Goal: Task Accomplishment & Management: Manage account settings

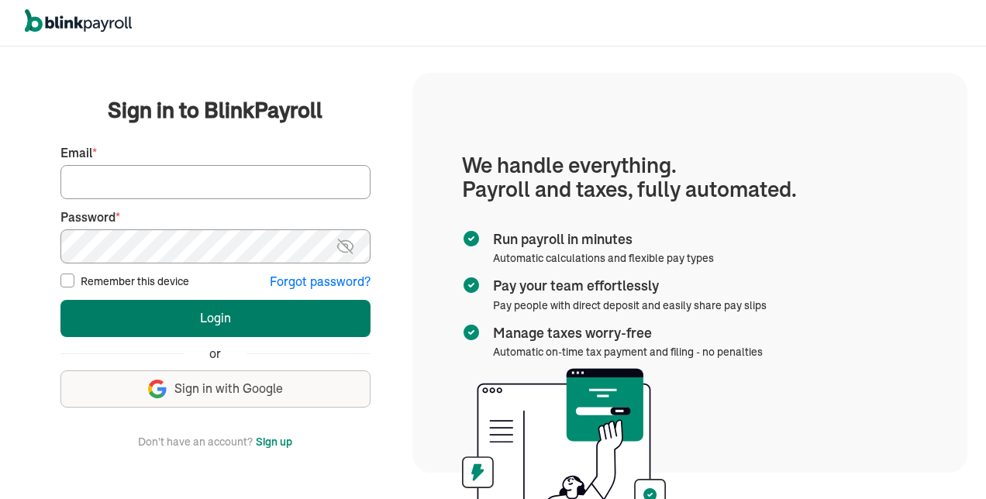
type input "tsimms@iubehavioralservicesllc.com"
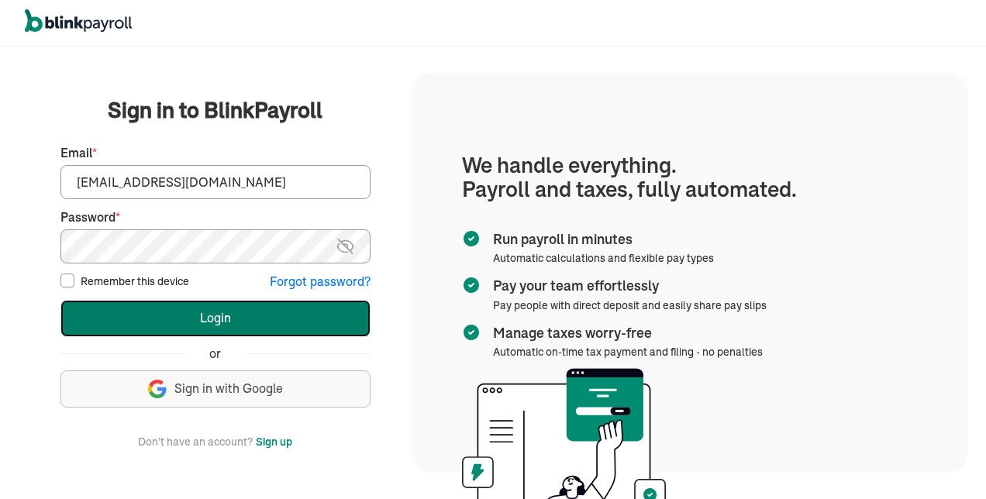
click at [136, 310] on button "Login" at bounding box center [215, 318] width 310 height 37
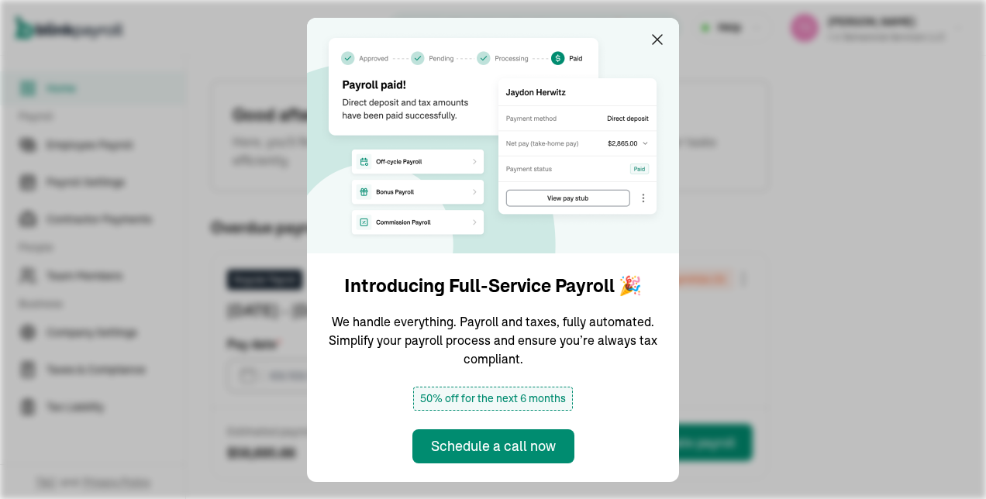
type input "[DATE]"
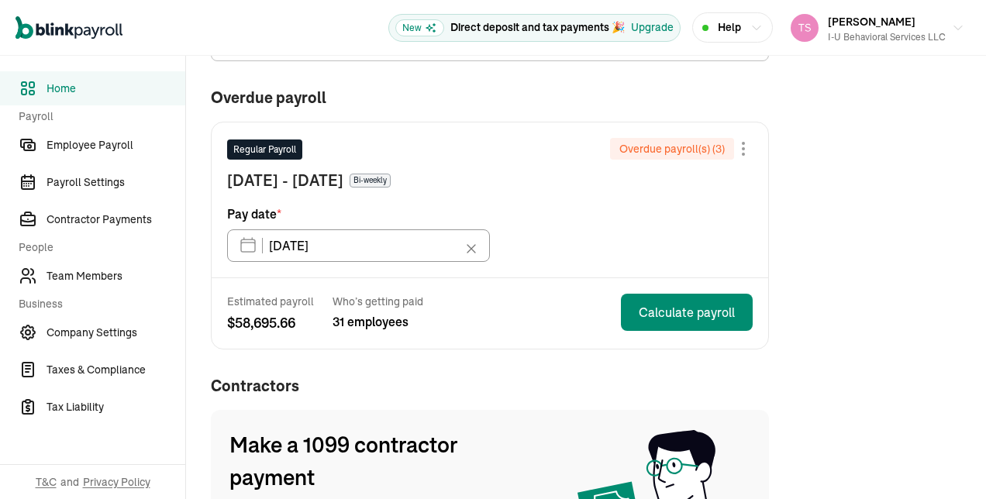
scroll to position [132, 0]
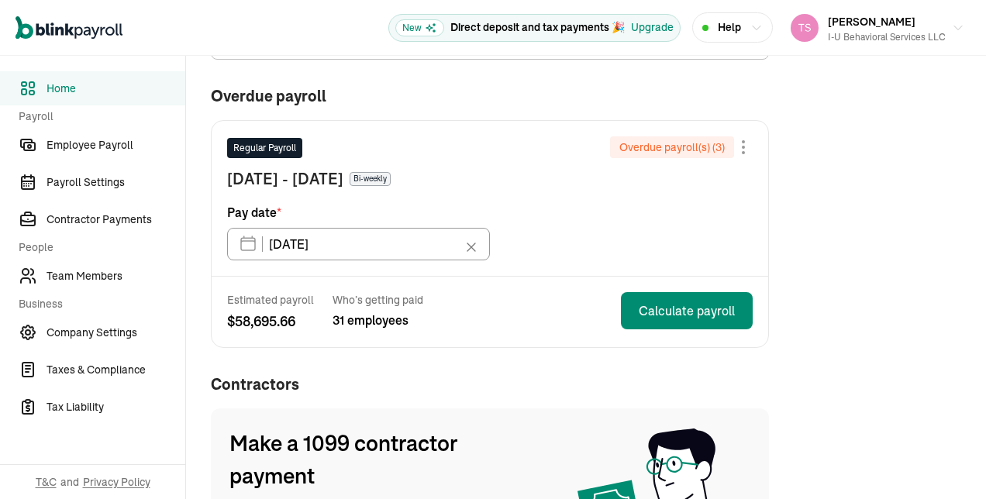
click at [238, 211] on span "Pay date *" at bounding box center [254, 212] width 54 height 19
click at [82, 279] on span "Team Members" at bounding box center [116, 276] width 139 height 16
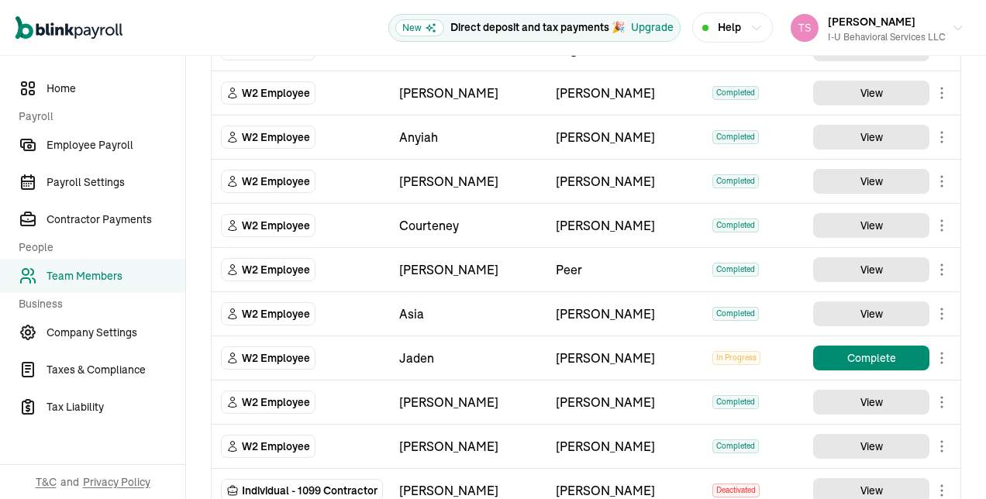
scroll to position [1709, 0]
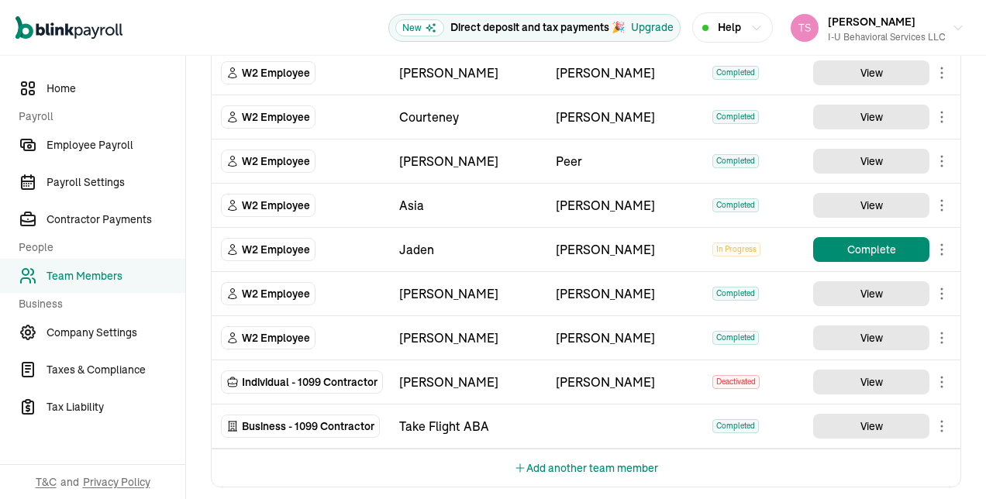
click at [558, 453] on button "Add another team member" at bounding box center [586, 468] width 144 height 37
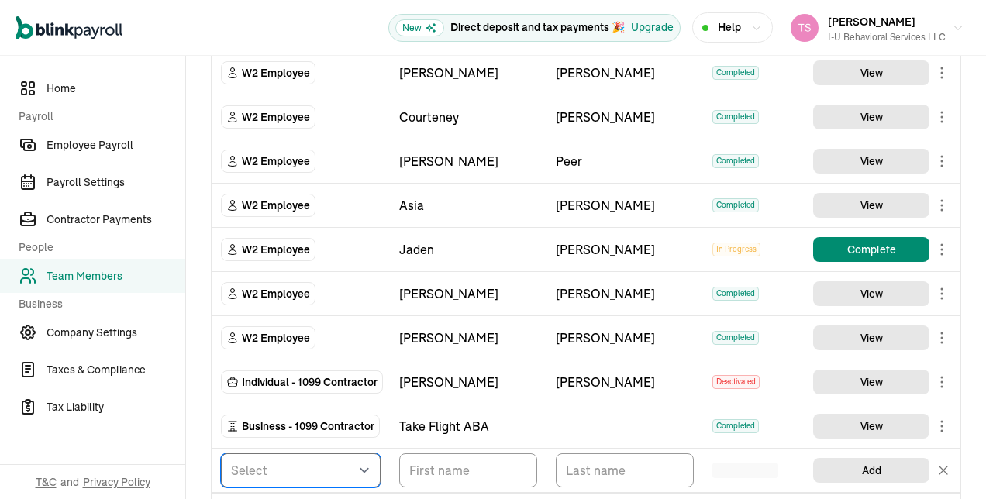
click at [379, 457] on select "Select W2 Employee Individual - 1099 [DEMOGRAPHIC_DATA] Business - 1099 Contrac…" at bounding box center [301, 471] width 160 height 34
select select "employee"
click at [221, 454] on select "Select W2 Employee Individual - 1099 [DEMOGRAPHIC_DATA] Business - 1099 Contrac…" at bounding box center [301, 471] width 160 height 34
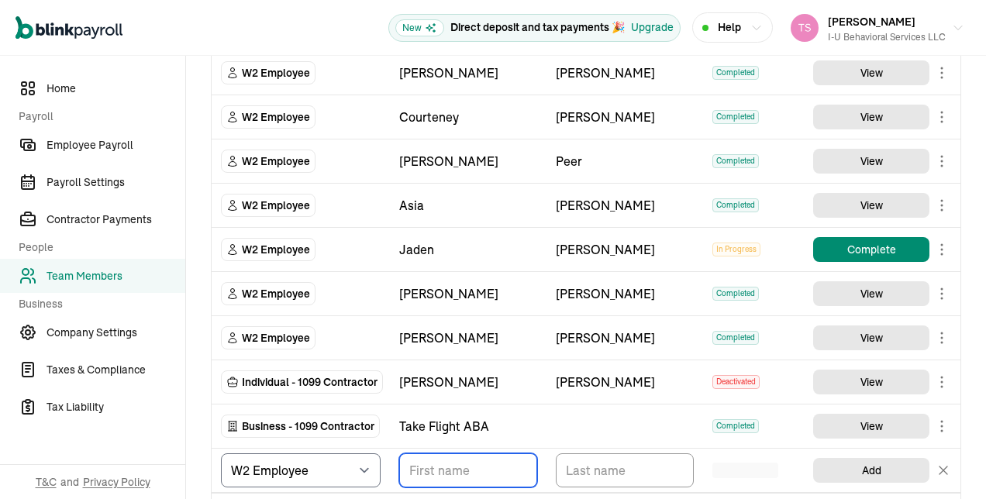
click at [431, 472] on input "TextInput" at bounding box center [468, 471] width 138 height 34
type input "[PERSON_NAME]"
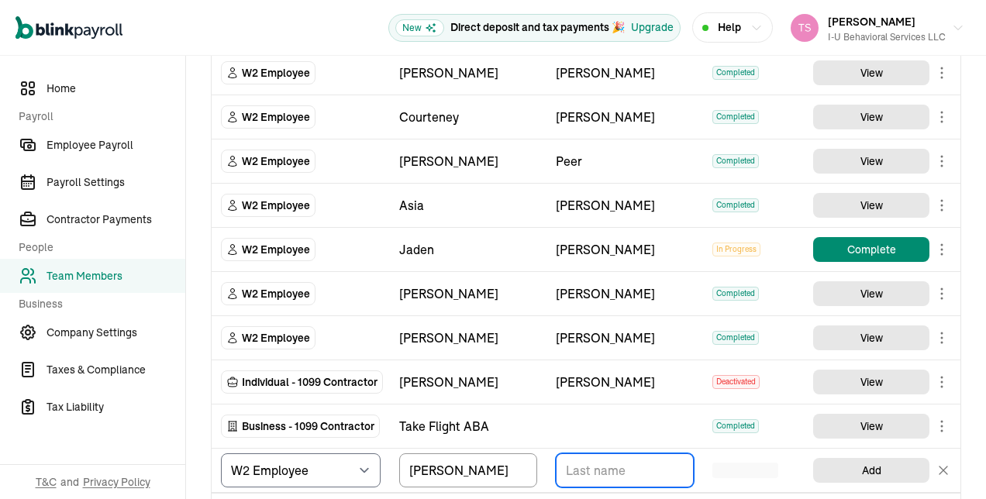
click at [579, 465] on input "TextInput" at bounding box center [625, 471] width 138 height 34
type input "[PERSON_NAME]"
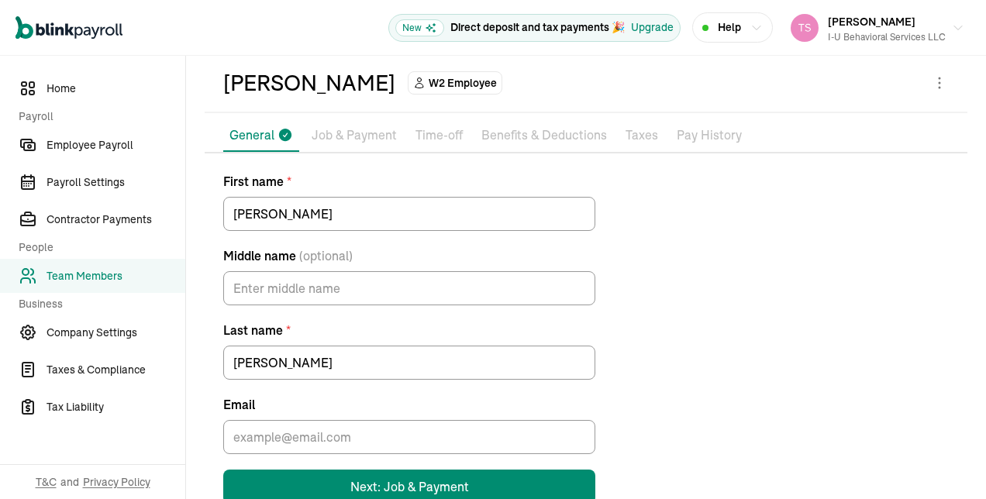
scroll to position [102, 0]
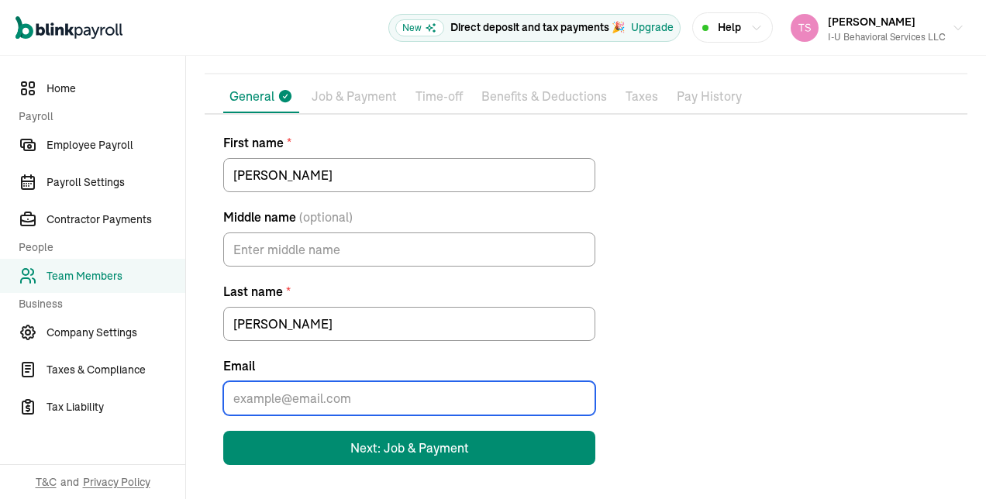
click at [292, 388] on input "Email" at bounding box center [409, 399] width 372 height 34
paste input "[EMAIL_ADDRESS][DOMAIN_NAME]"
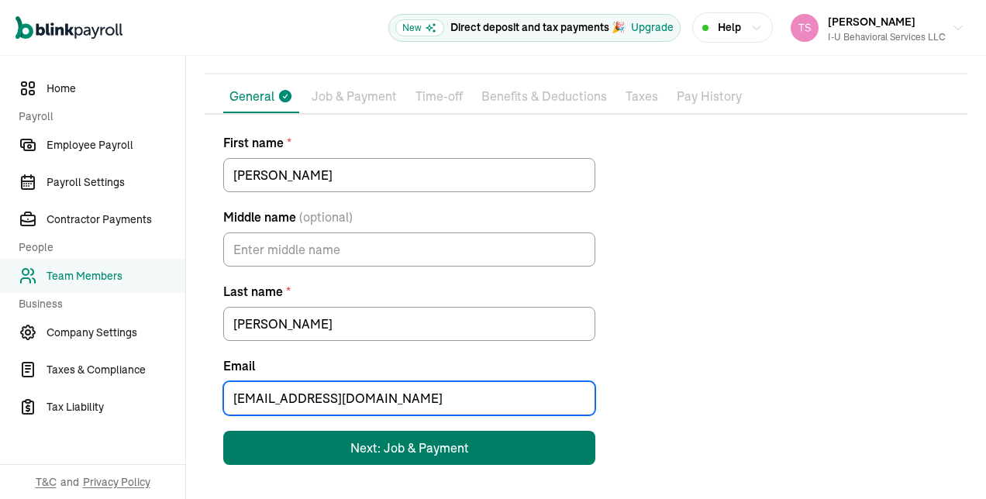
type input "[EMAIL_ADDRESS][DOMAIN_NAME]"
click at [376, 453] on div "Next: Job & Payment" at bounding box center [410, 448] width 119 height 19
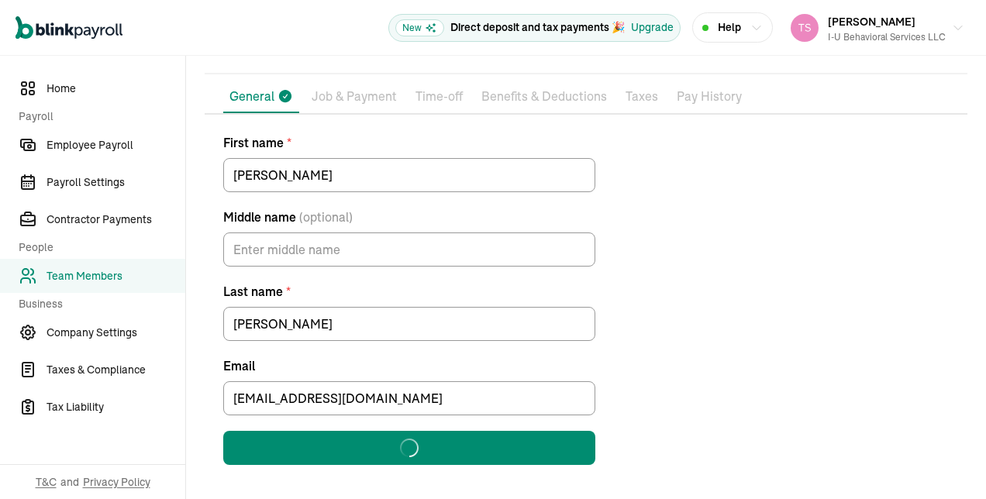
scroll to position [0, 0]
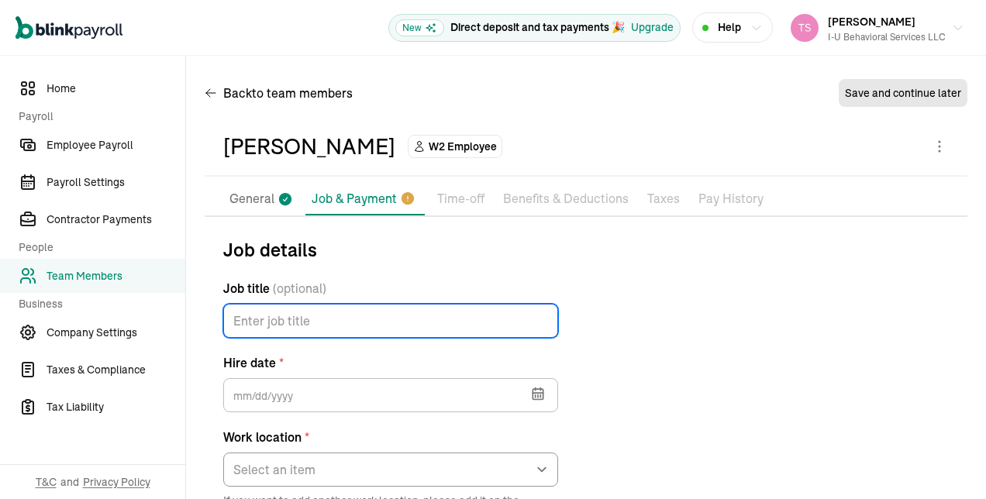
click at [507, 329] on input "Job title (optional)" at bounding box center [390, 321] width 335 height 34
type input "BT"
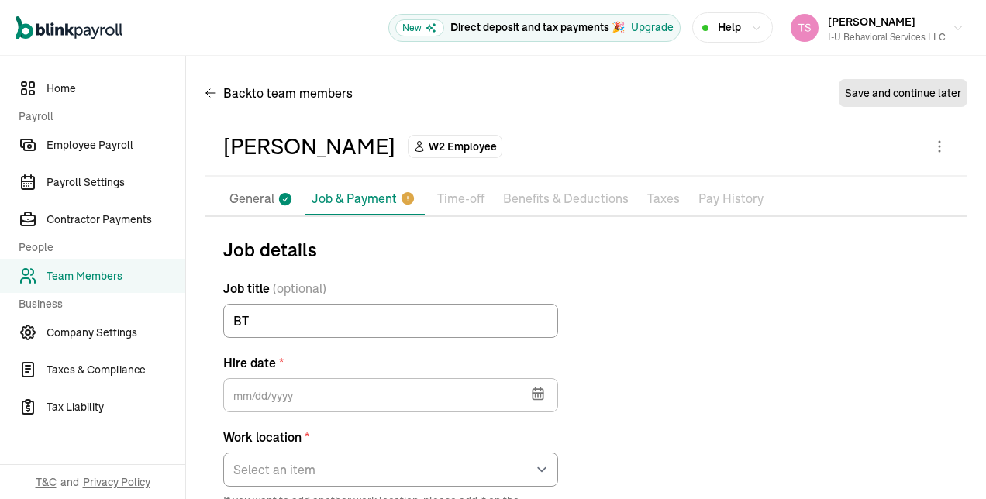
click at [541, 392] on icon "button" at bounding box center [538, 394] width 16 height 16
click at [249, 449] on icon "button" at bounding box center [250, 449] width 5 height 10
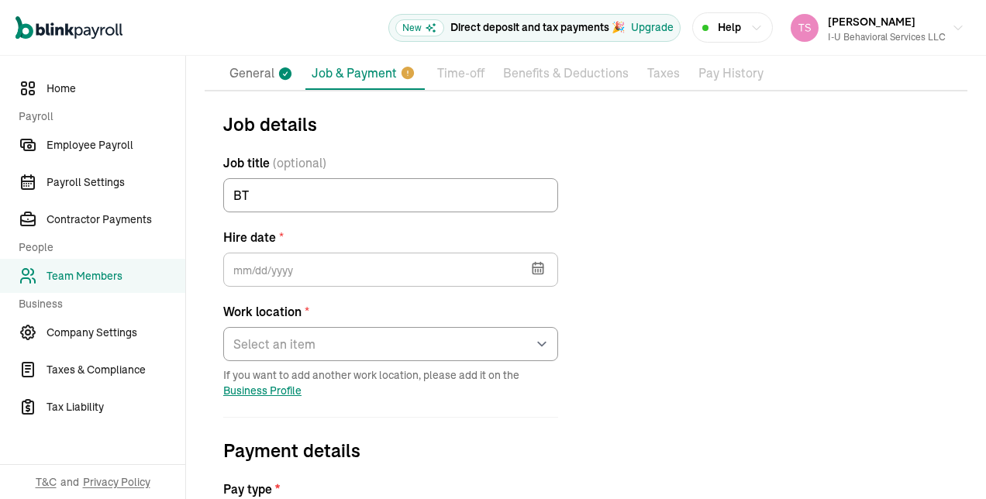
scroll to position [135, 0]
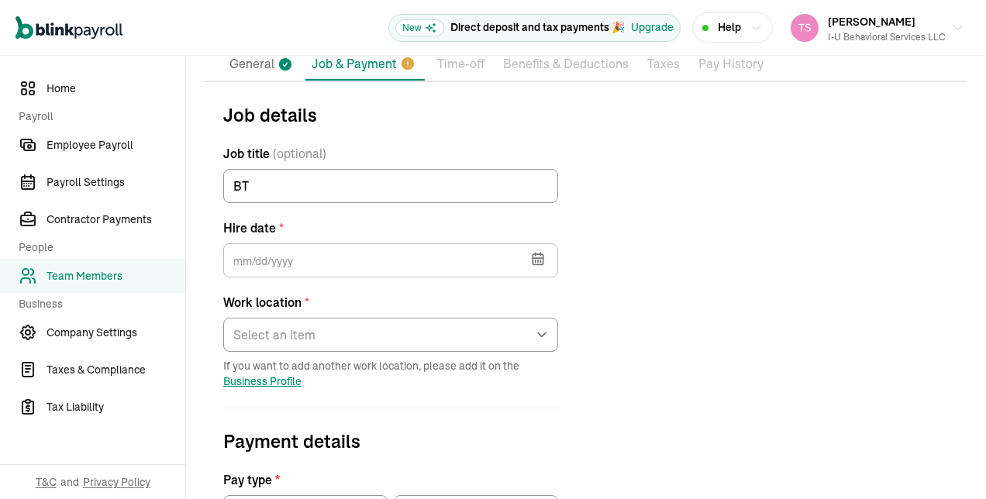
click at [537, 257] on icon "button" at bounding box center [538, 259] width 16 height 16
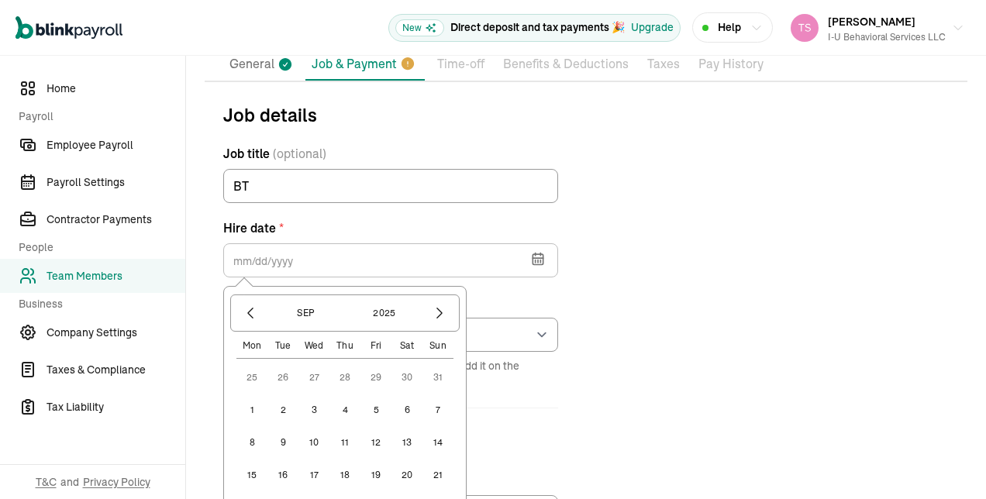
click at [345, 411] on button "4" at bounding box center [345, 410] width 31 height 31
type input "[DATE]"
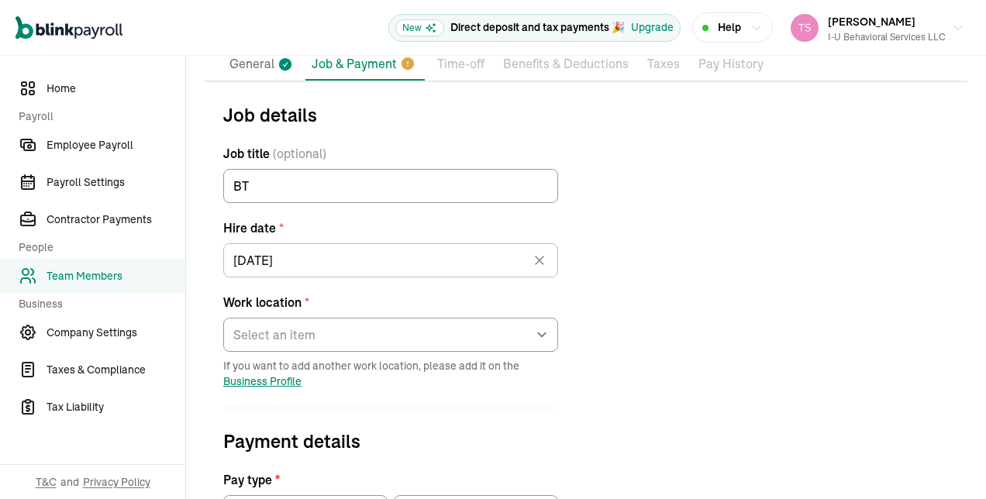
click at [343, 315] on div "Work location * Select an item [STREET_ADDRESS][GEOGRAPHIC_DATA][PERSON_NAME] f…" at bounding box center [390, 322] width 335 height 59
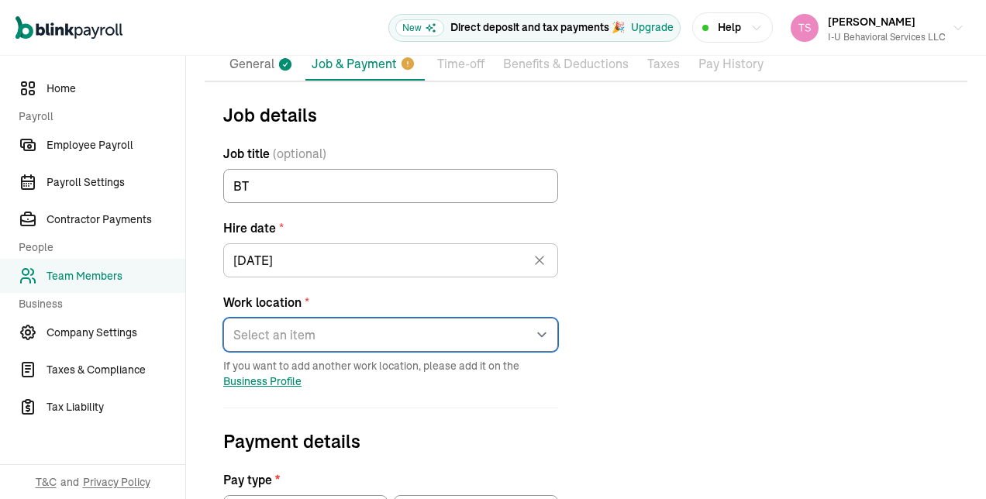
click at [330, 330] on select "Select an item [STREET_ADDRESS][GEOGRAPHIC_DATA][PERSON_NAME] from home" at bounding box center [390, 335] width 335 height 34
select select "[STREET_ADDRESS][PERSON_NAME]"
click at [223, 318] on select "Select an item [STREET_ADDRESS][GEOGRAPHIC_DATA][PERSON_NAME] from home" at bounding box center [390, 335] width 335 height 34
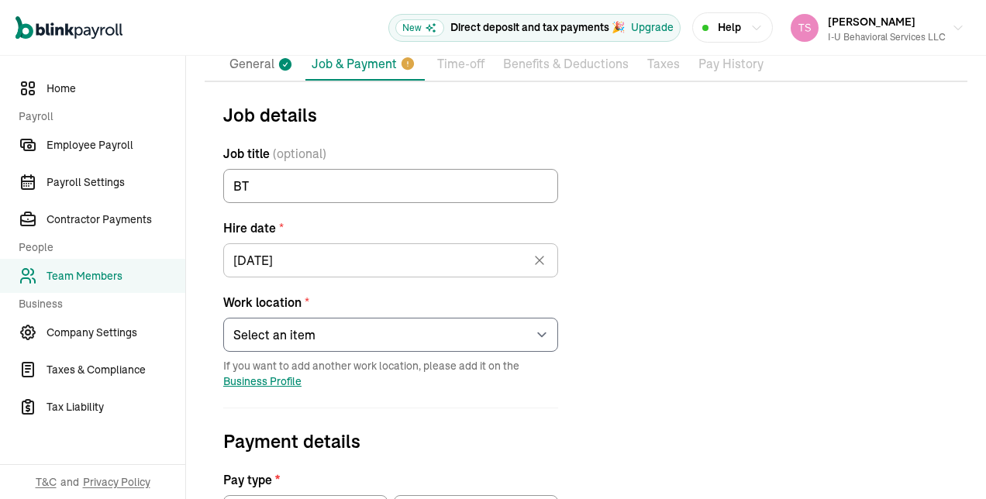
click at [513, 422] on form "Job details Job title (optional) BT Hire date * [DATE] [DATE] Mon Tue Wed Thu F…" at bounding box center [391, 495] width 372 height 789
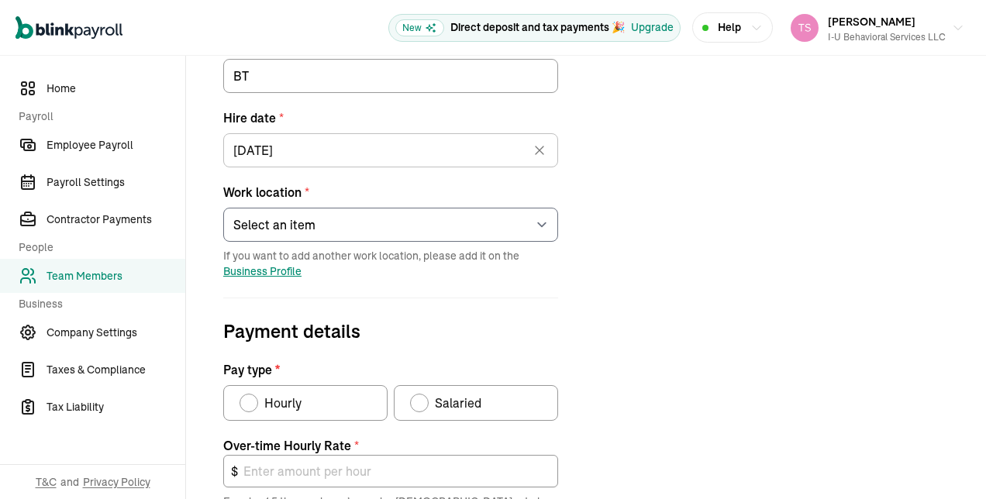
scroll to position [344, 0]
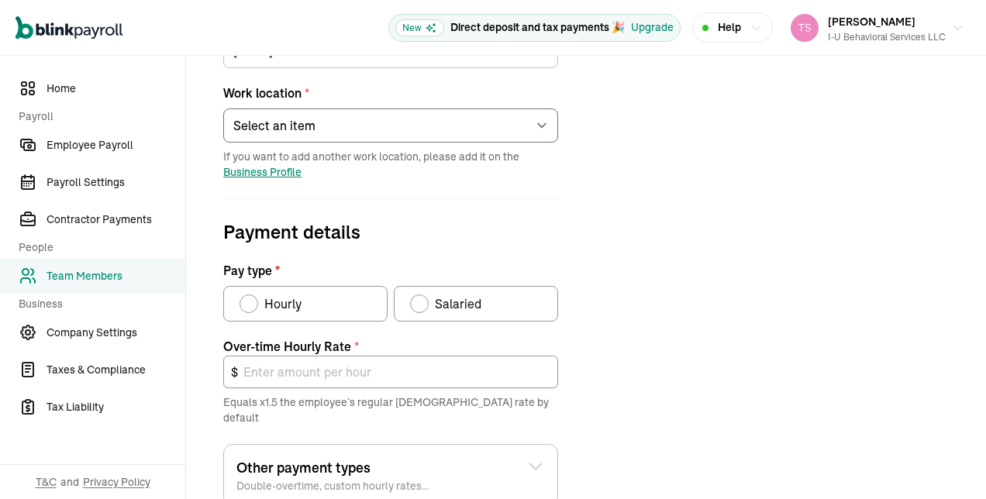
click at [251, 298] on div "Pay type" at bounding box center [249, 304] width 12 height 12
click at [251, 298] on input "Hourly" at bounding box center [245, 300] width 12 height 12
radio input "true"
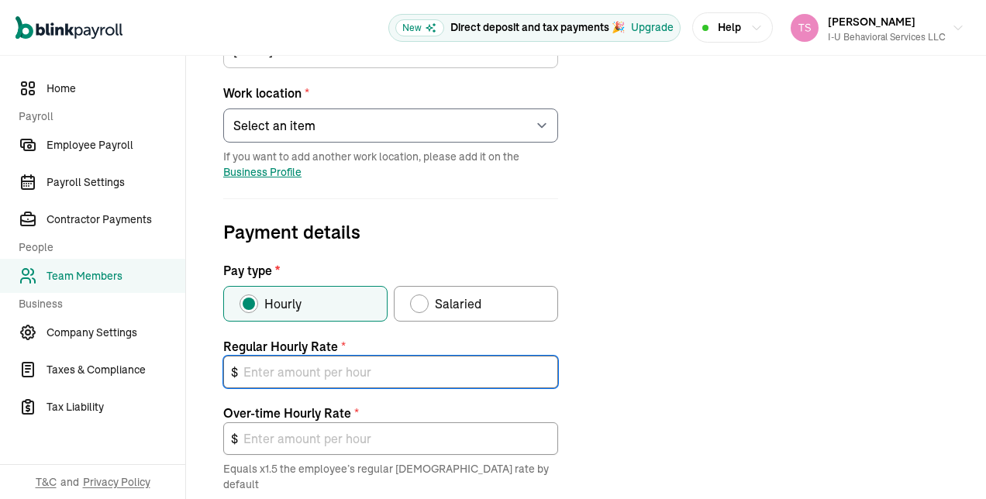
click at [281, 365] on input "text" at bounding box center [390, 372] width 335 height 33
type input "2"
type input "3.00"
type input "20"
type input "30.00"
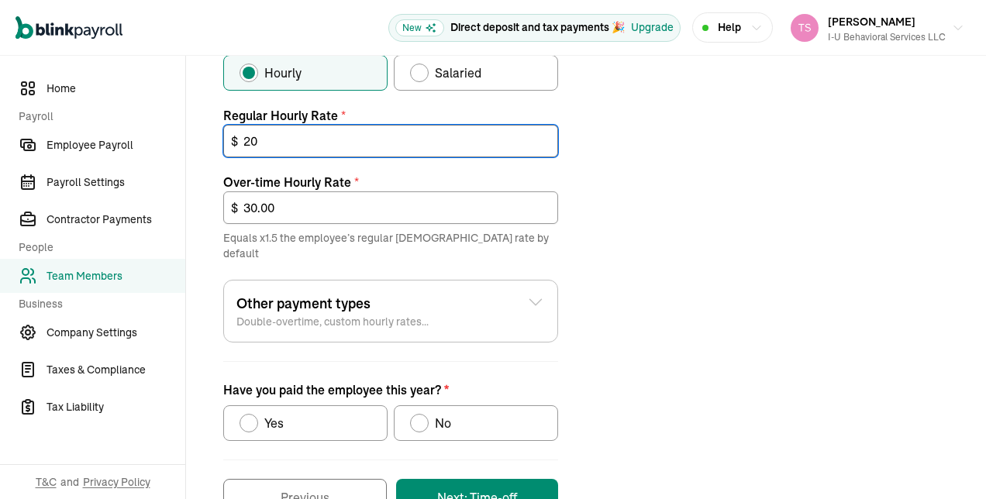
scroll to position [608, 0]
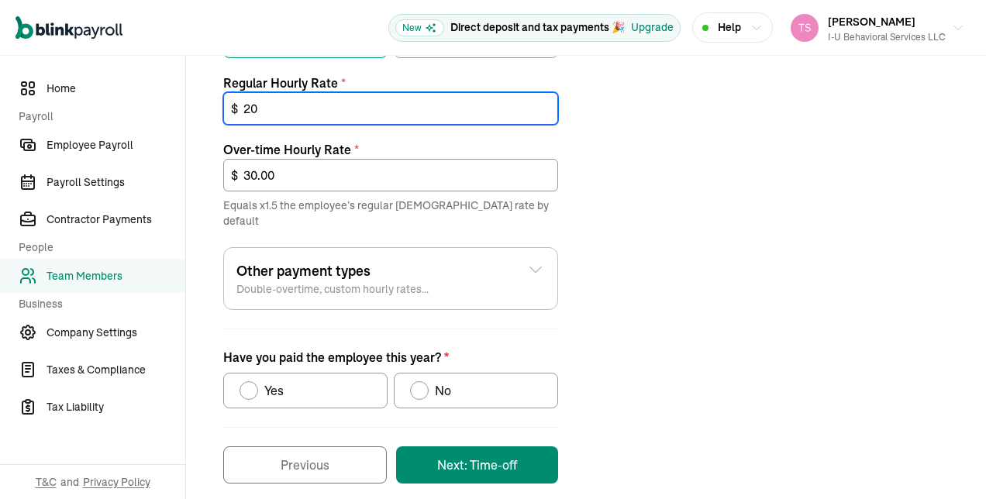
type input "20"
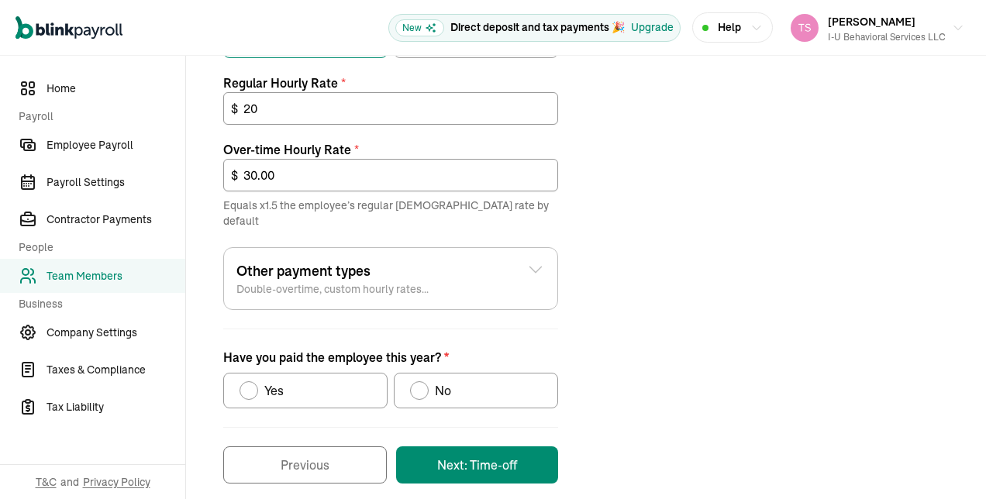
click at [425, 382] on div "Have you paid the employee this year?" at bounding box center [419, 391] width 19 height 19
click at [422, 381] on input "No" at bounding box center [415, 387] width 12 height 12
radio input "true"
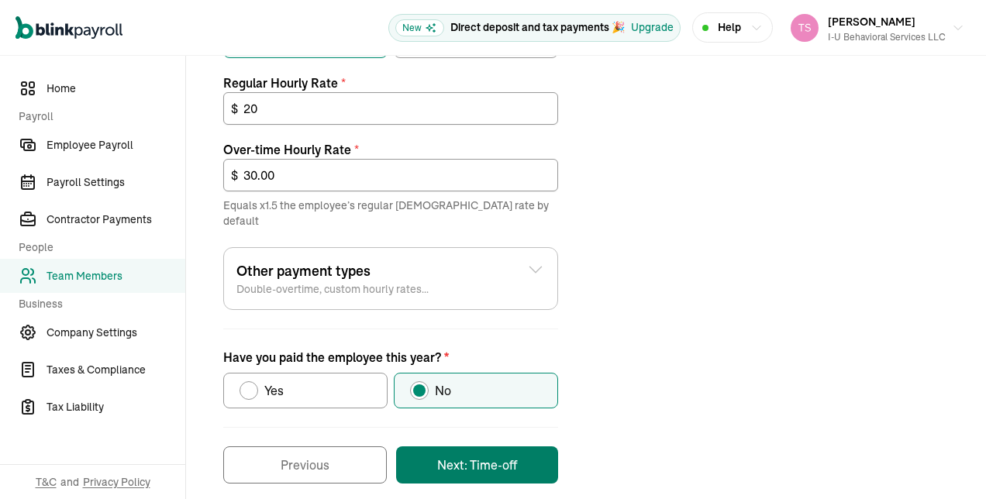
click at [446, 447] on button "Next: Time-off" at bounding box center [477, 465] width 162 height 37
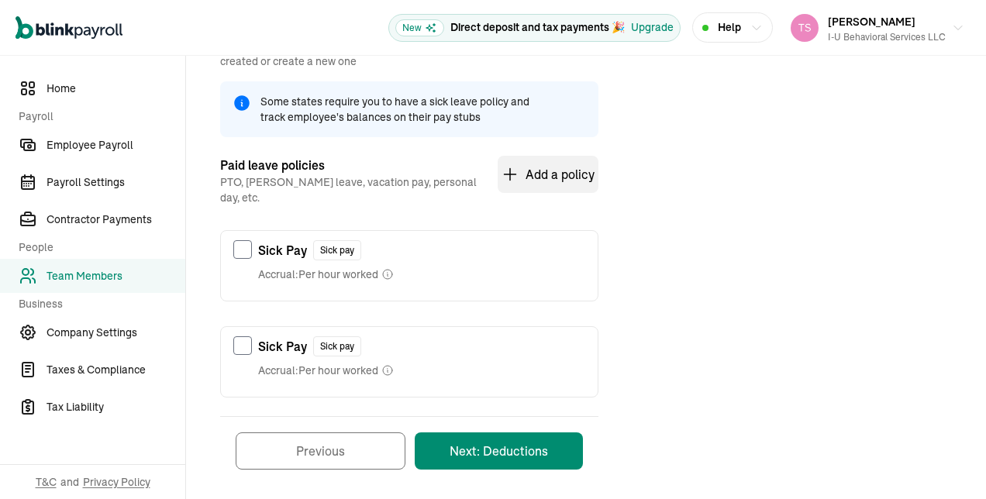
scroll to position [228, 0]
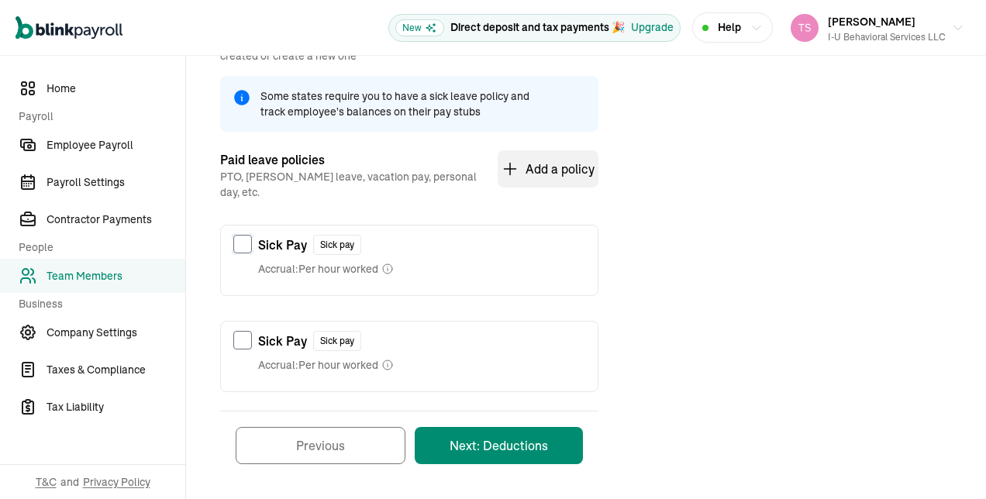
click at [238, 235] on input "checkbox" at bounding box center [242, 244] width 19 height 19
checkbox input "true"
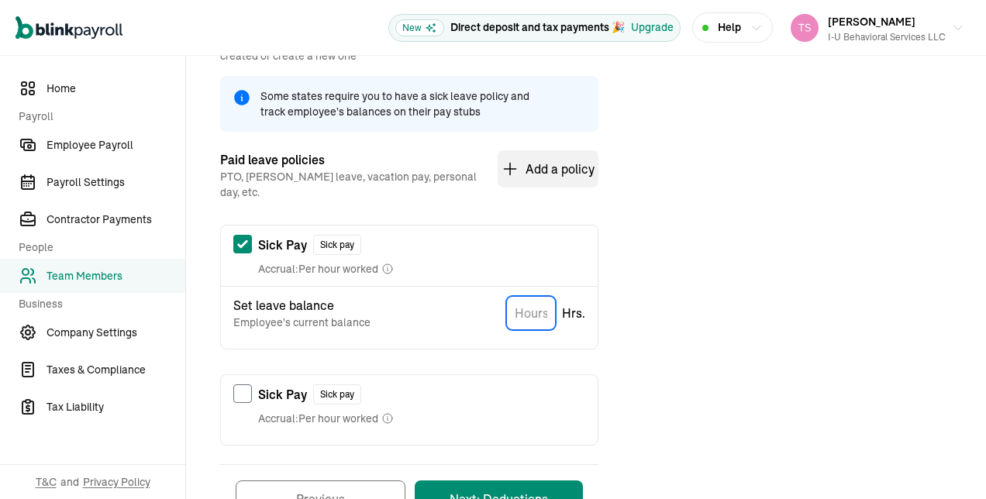
click at [526, 307] on input "TextInput" at bounding box center [531, 313] width 50 height 34
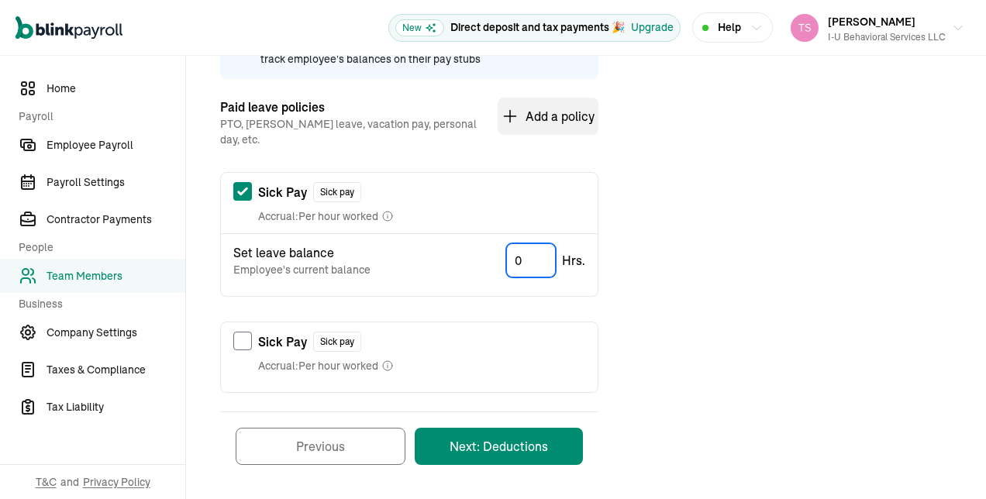
type input "0"
click at [568, 434] on button "Next: Deductions" at bounding box center [499, 446] width 168 height 37
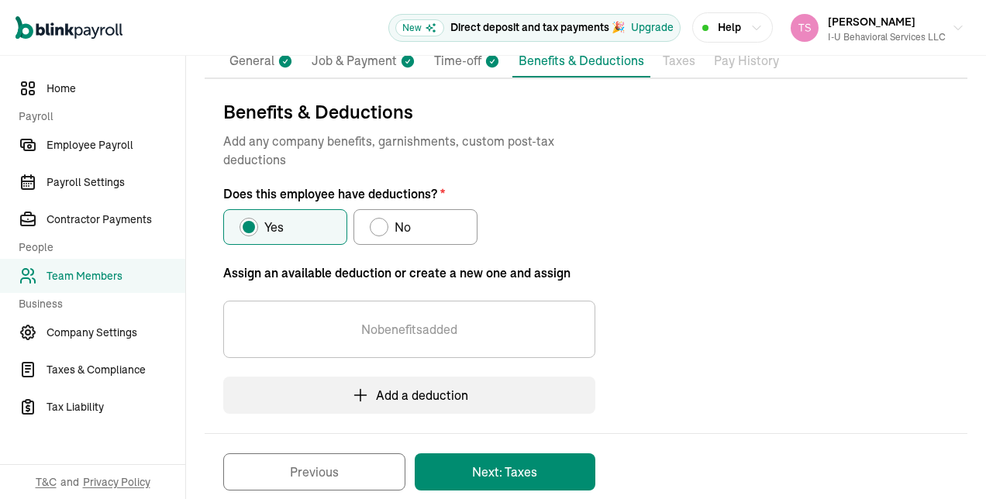
scroll to position [162, 0]
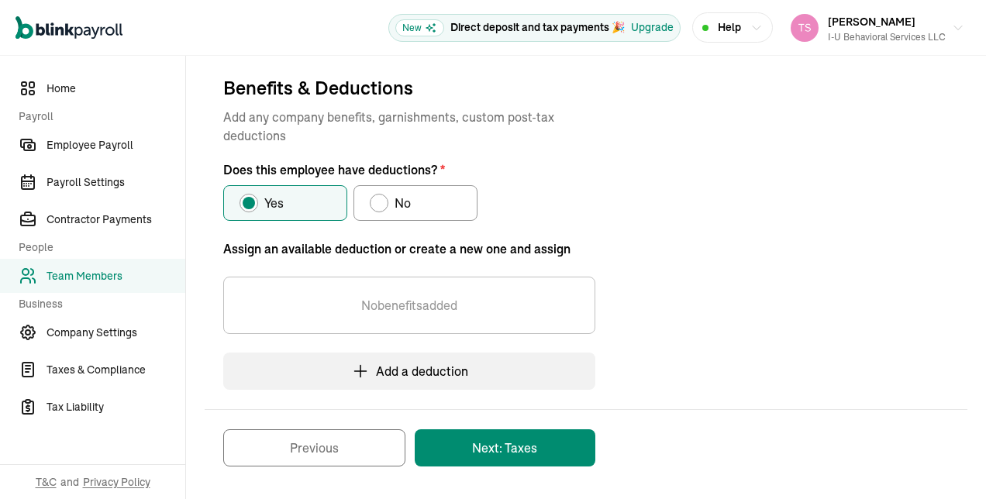
click at [380, 199] on div "Does this employee have deductions?" at bounding box center [379, 203] width 12 height 12
click at [380, 199] on input "No" at bounding box center [375, 199] width 12 height 12
radio input "true"
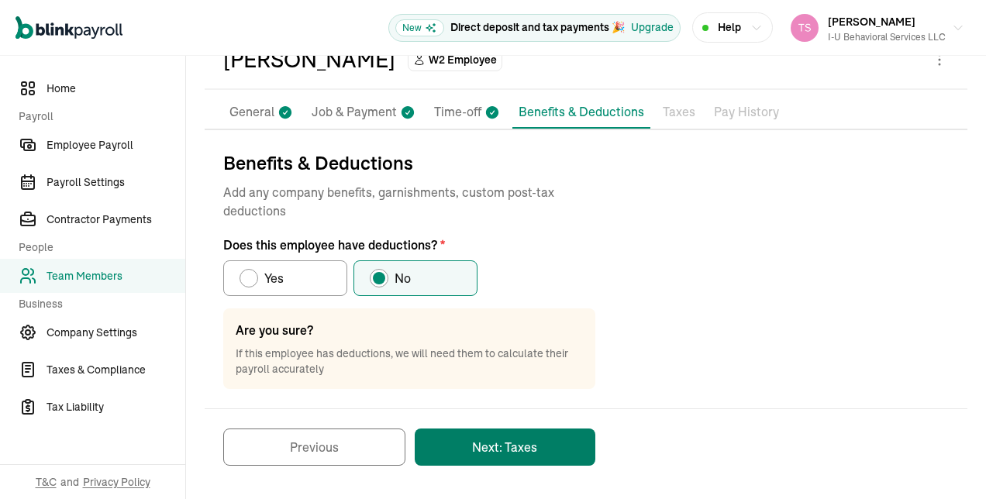
click at [458, 440] on button "Next: Taxes" at bounding box center [505, 447] width 181 height 37
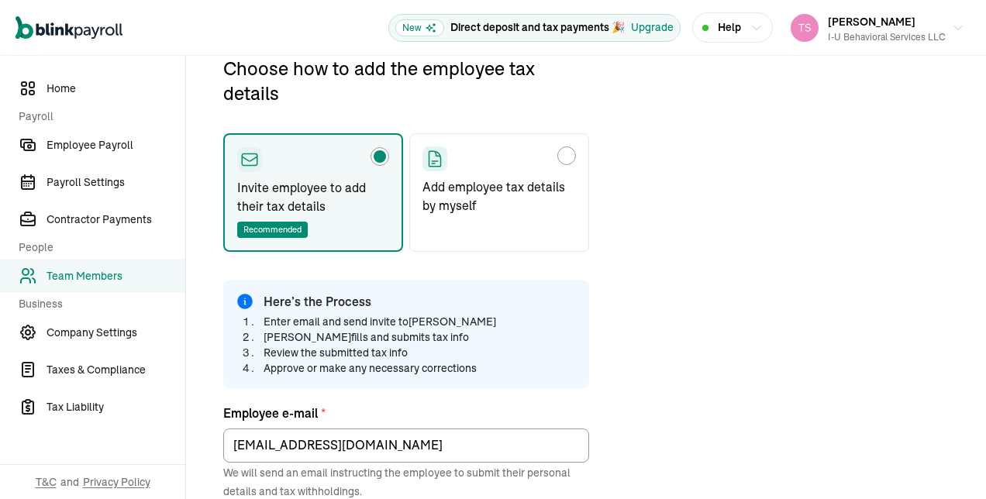
scroll to position [183, 0]
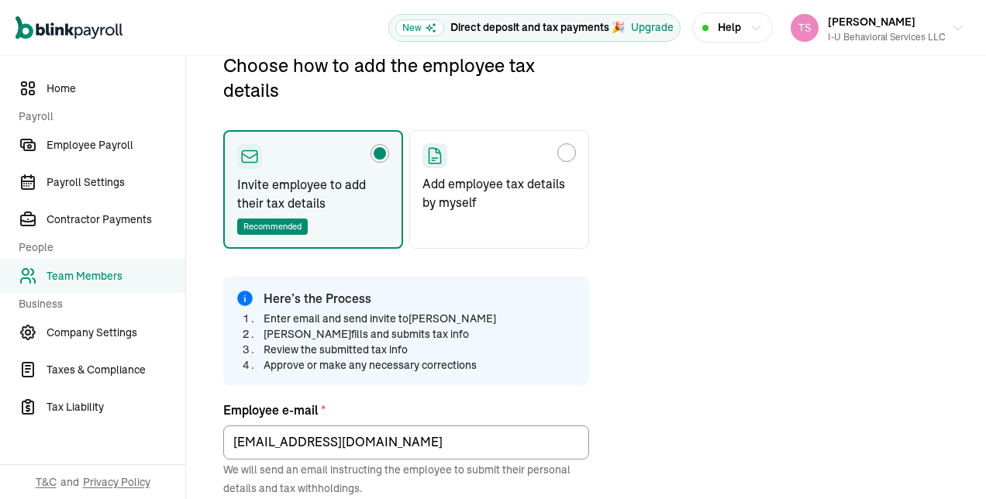
click at [549, 157] on div "Choose how to add the employee tax details" at bounding box center [500, 155] width 154 height 25
click at [434, 155] on input "Add employee tax details by myself" at bounding box center [428, 149] width 12 height 12
radio input "true"
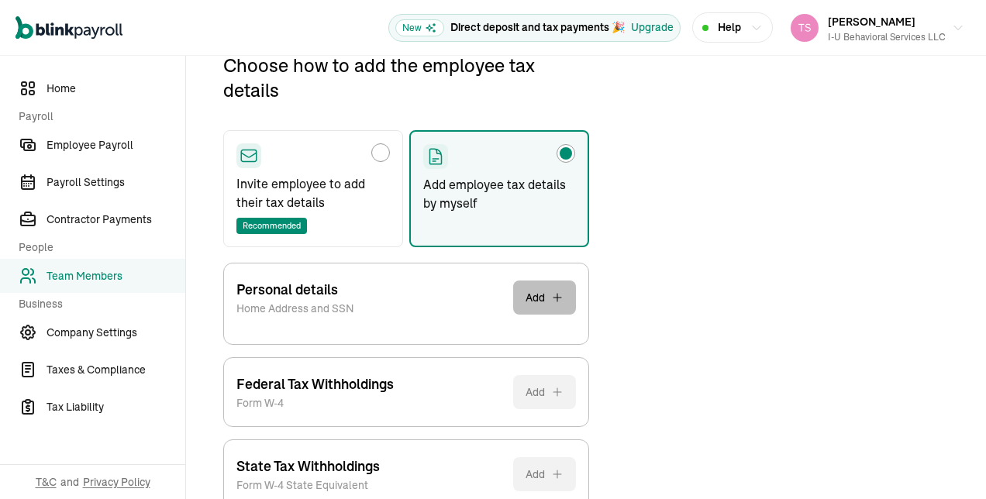
click at [537, 295] on button "Add" at bounding box center [544, 298] width 63 height 34
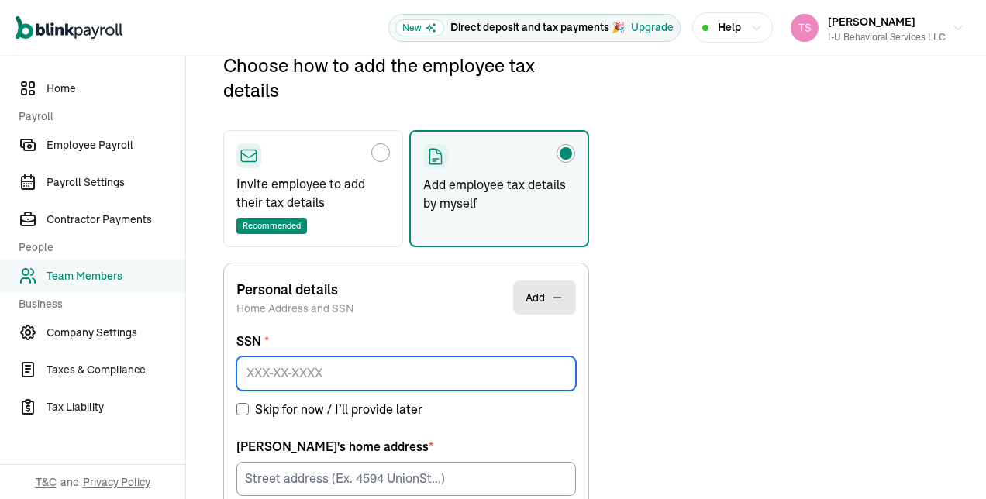
click at [492, 364] on input at bounding box center [407, 374] width 340 height 34
paste input "157-15-1753"
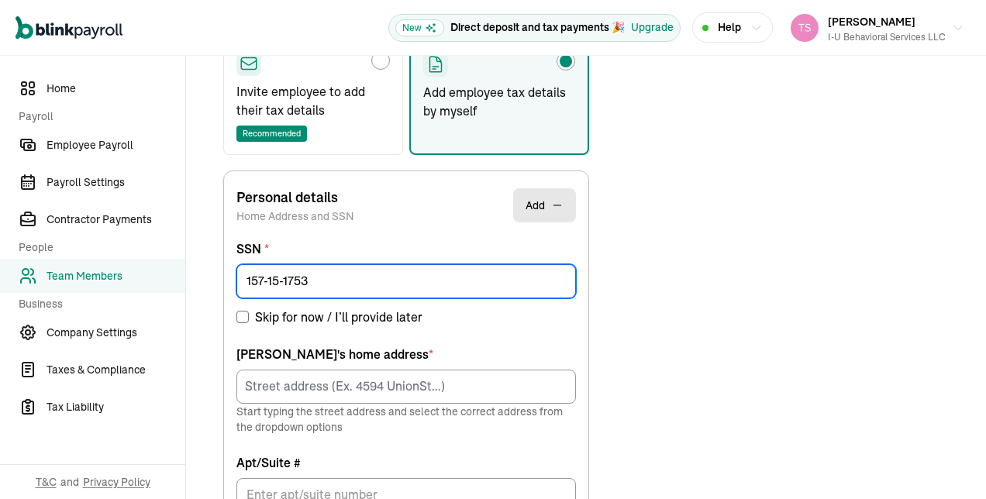
scroll to position [352, 0]
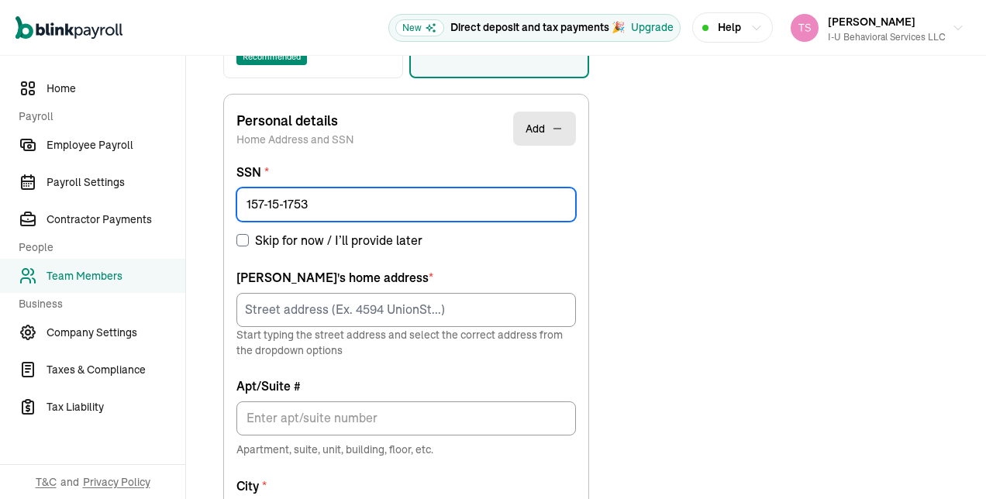
type input "157-15-1753"
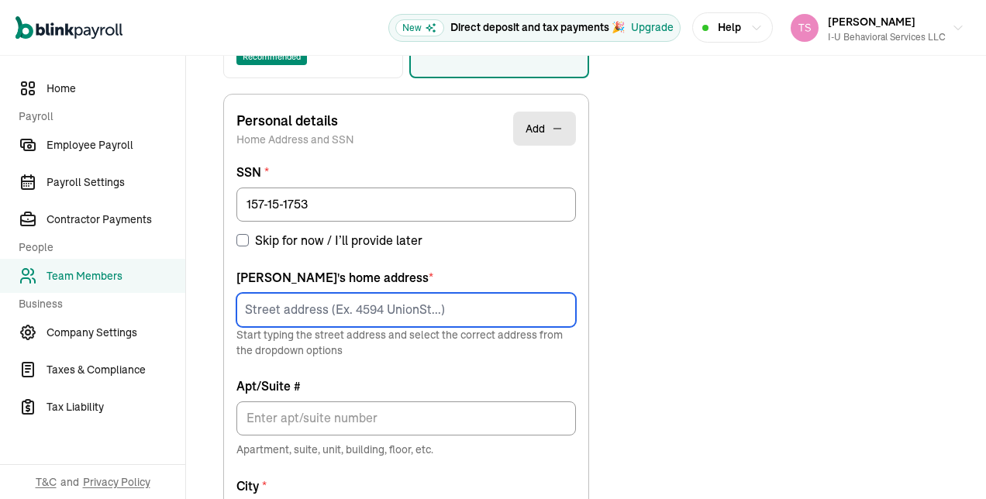
click at [278, 317] on input at bounding box center [407, 310] width 340 height 34
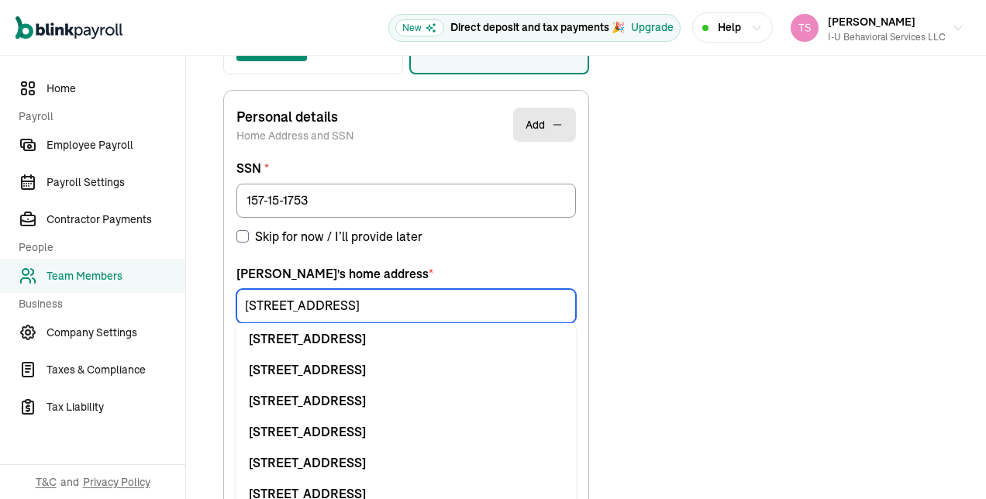
scroll to position [363, 0]
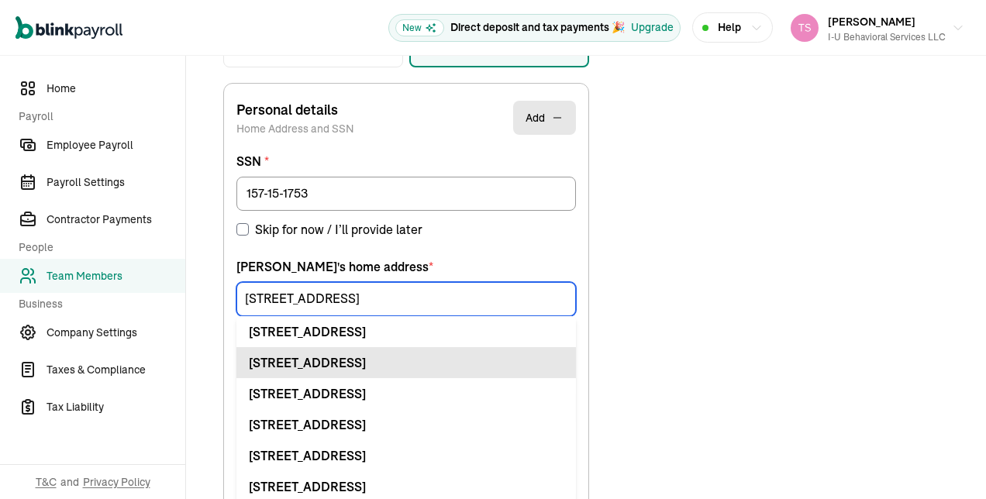
type input "[STREET_ADDRESS]"
click at [363, 355] on div "[STREET_ADDRESS]" at bounding box center [406, 363] width 315 height 19
type input "Flemington"
type input "NJ"
type input "08822"
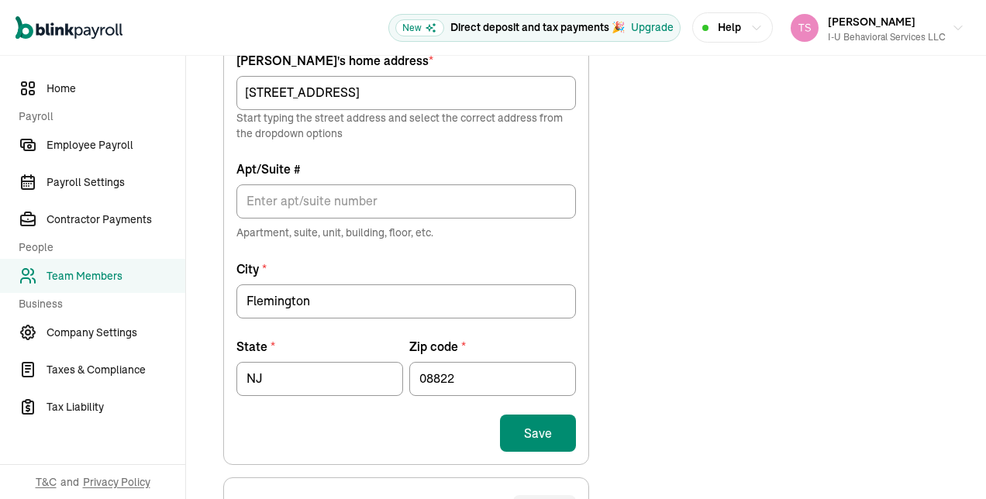
scroll to position [602, 0]
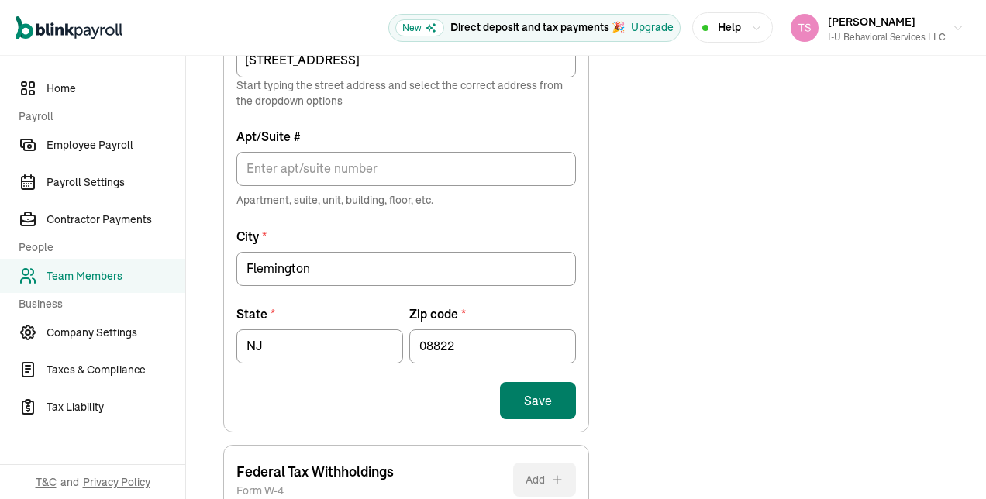
click at [555, 404] on button "Save" at bounding box center [538, 400] width 76 height 37
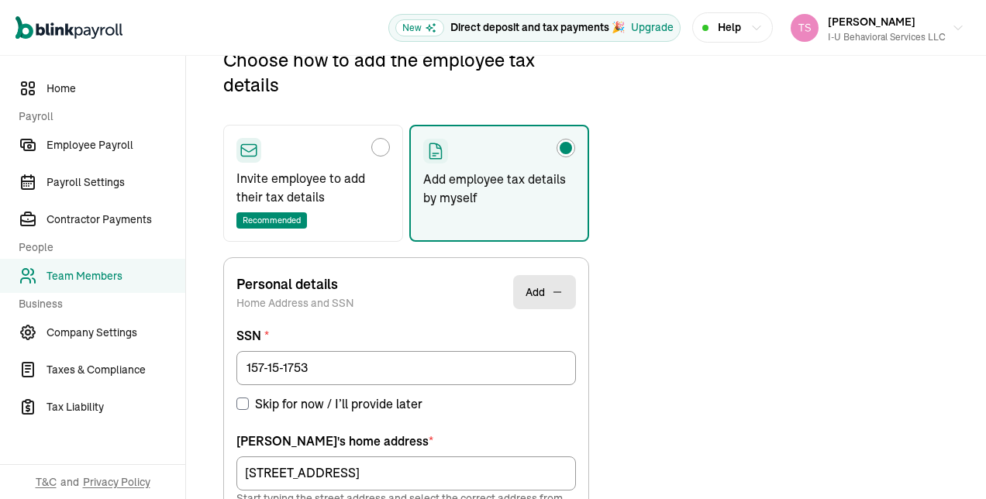
scroll to position [183, 0]
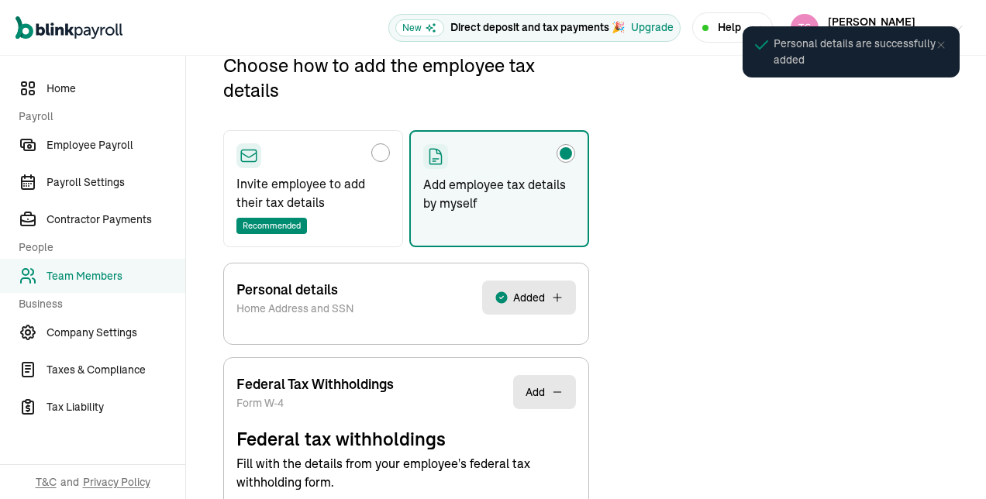
select select "S"
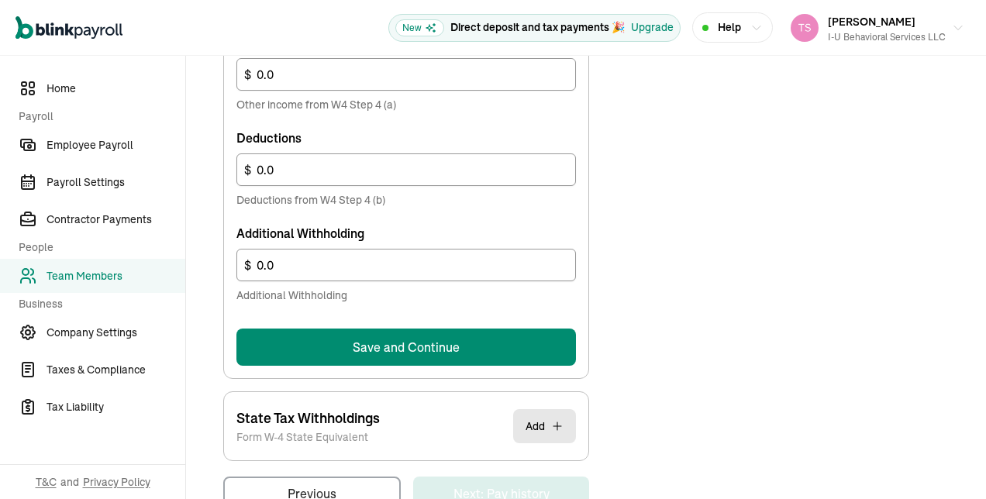
scroll to position [1017, 0]
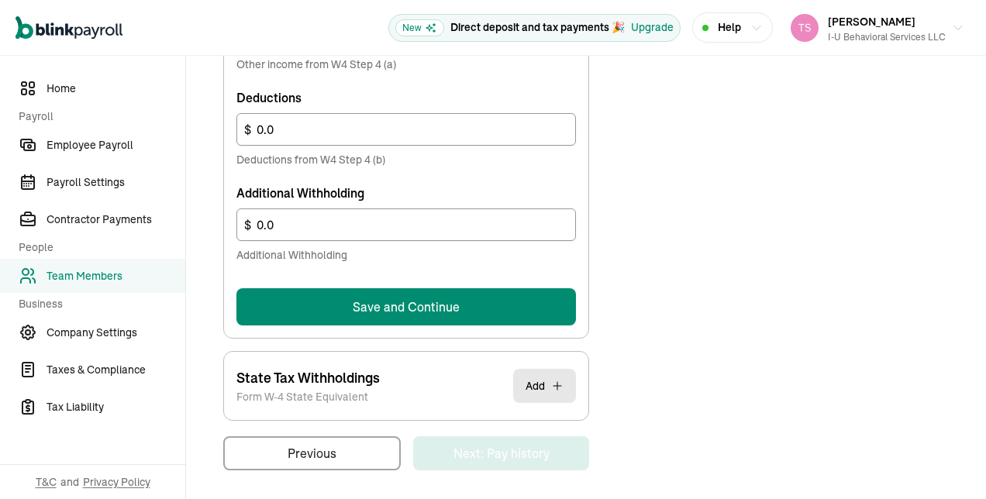
click at [540, 304] on button "Save and Continue" at bounding box center [407, 306] width 340 height 37
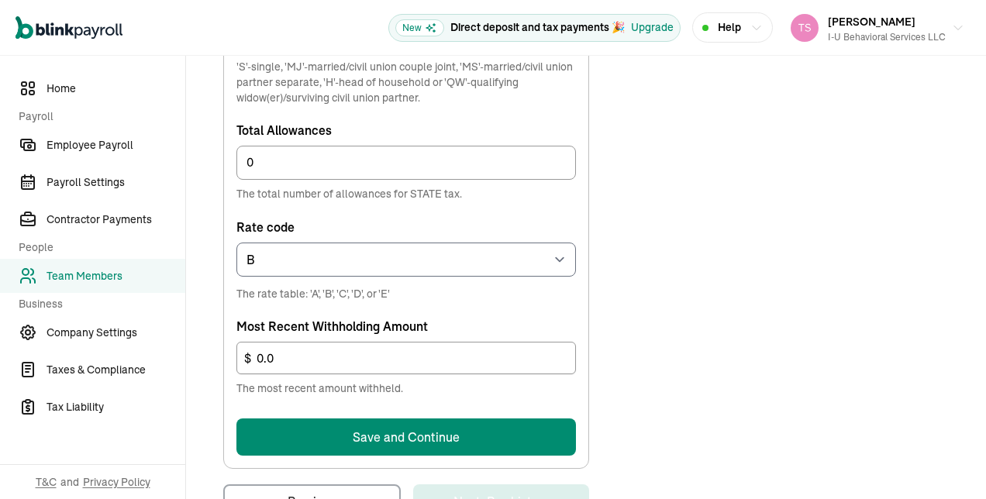
scroll to position [832, 0]
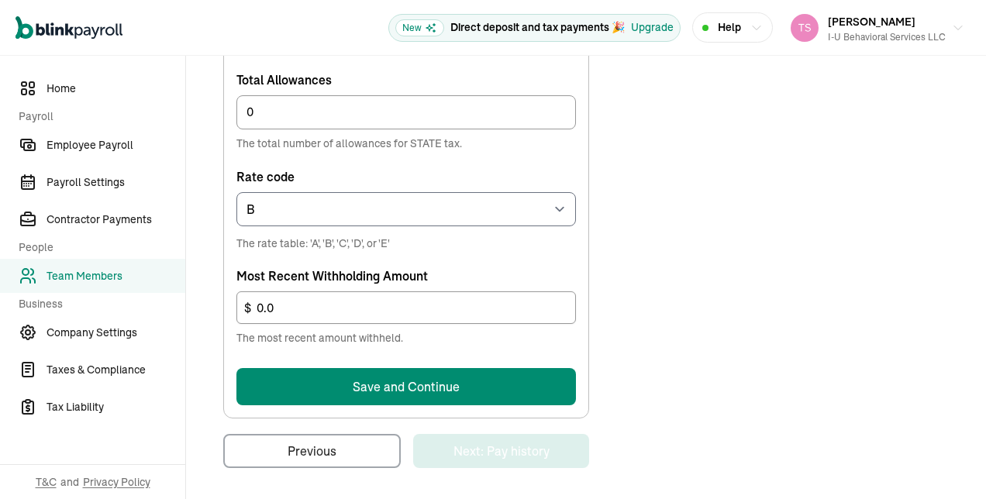
click at [520, 382] on button "Save and Continue" at bounding box center [407, 386] width 340 height 37
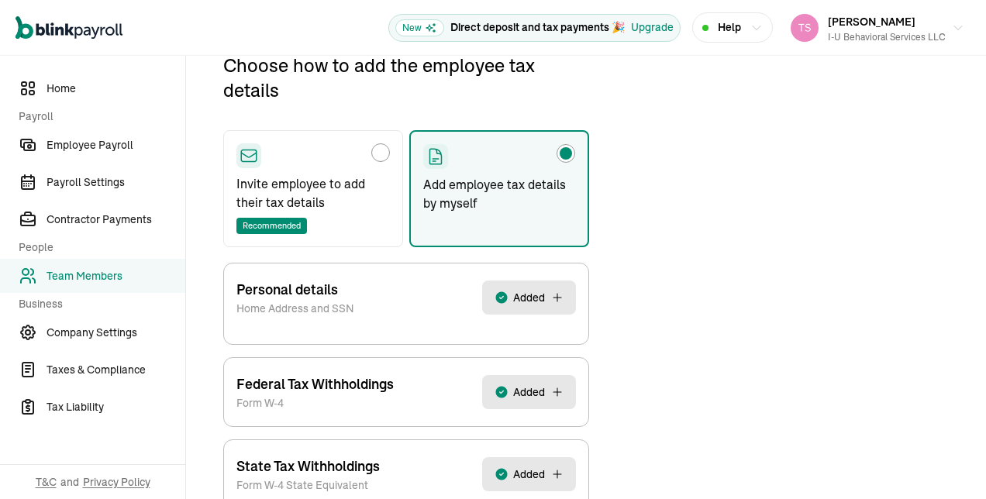
scroll to position [275, 0]
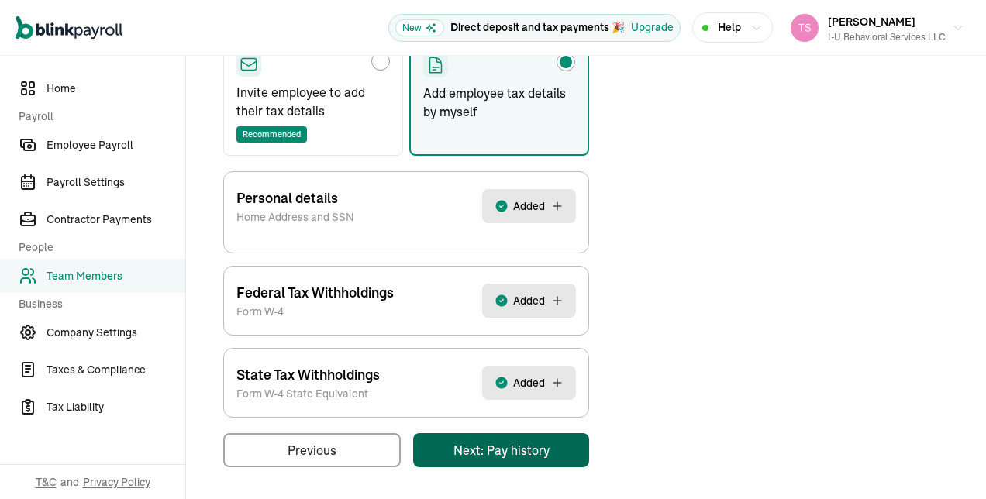
click at [573, 464] on div "Back to team members [PERSON_NAME] W2 Employee Active Pay Stubs General Job & P…" at bounding box center [586, 141] width 800 height 720
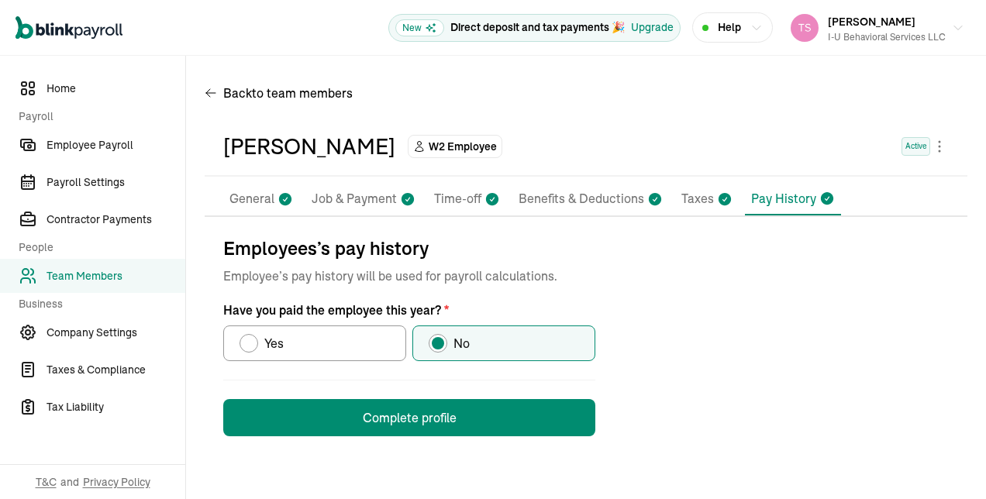
click at [444, 425] on button "Complete profile" at bounding box center [409, 417] width 372 height 37
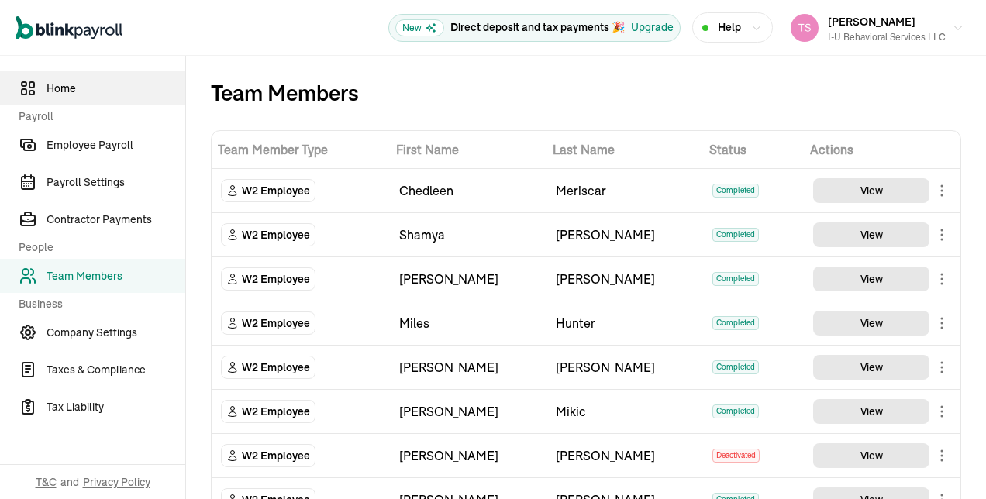
click at [73, 89] on span "Home" at bounding box center [116, 89] width 139 height 16
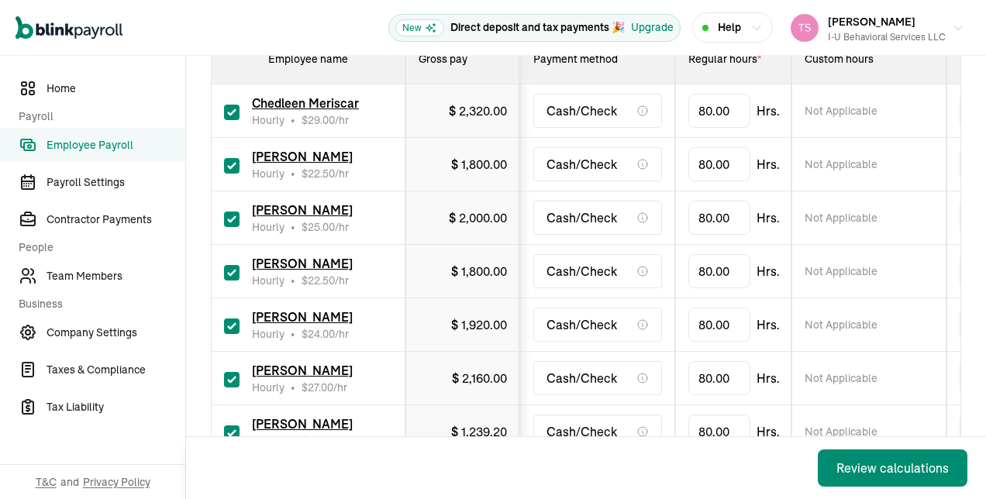
scroll to position [276, 0]
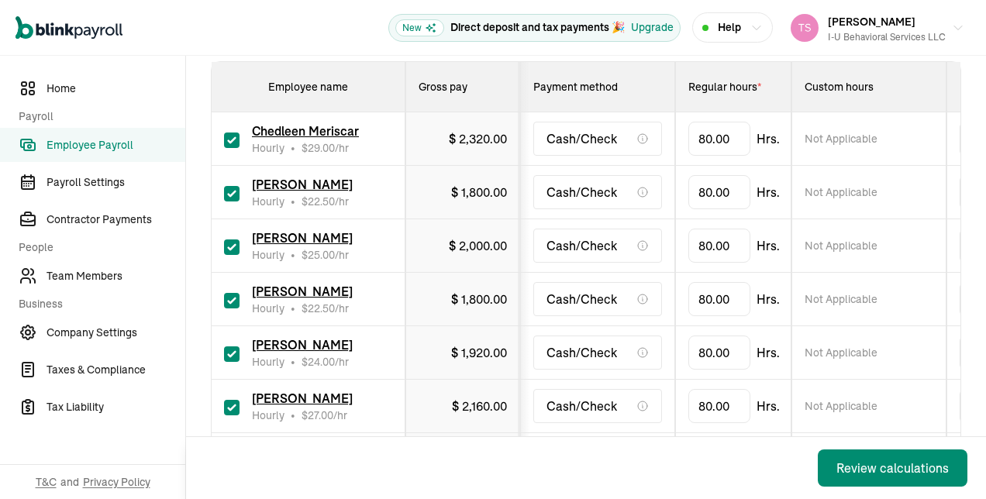
click at [90, 150] on span "Employee Payroll" at bounding box center [116, 145] width 139 height 16
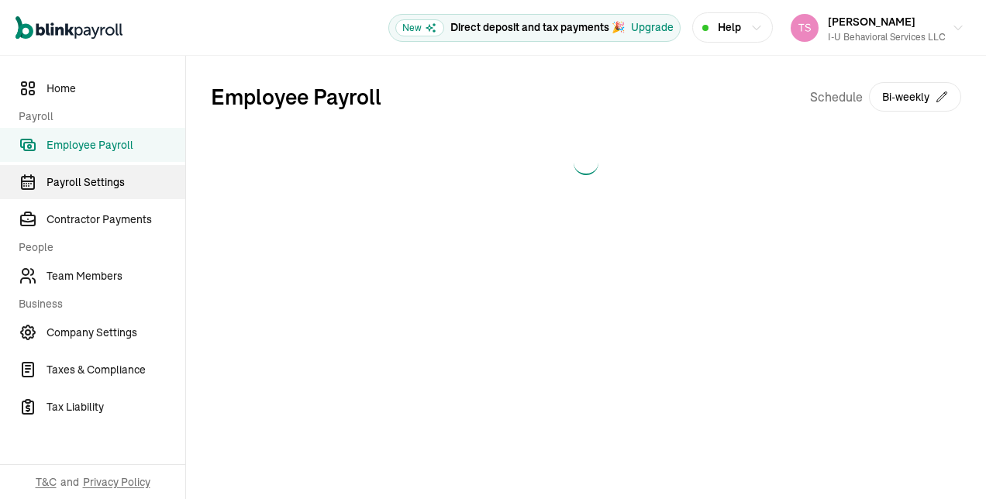
click at [92, 183] on span "Payroll Settings" at bounding box center [116, 182] width 139 height 16
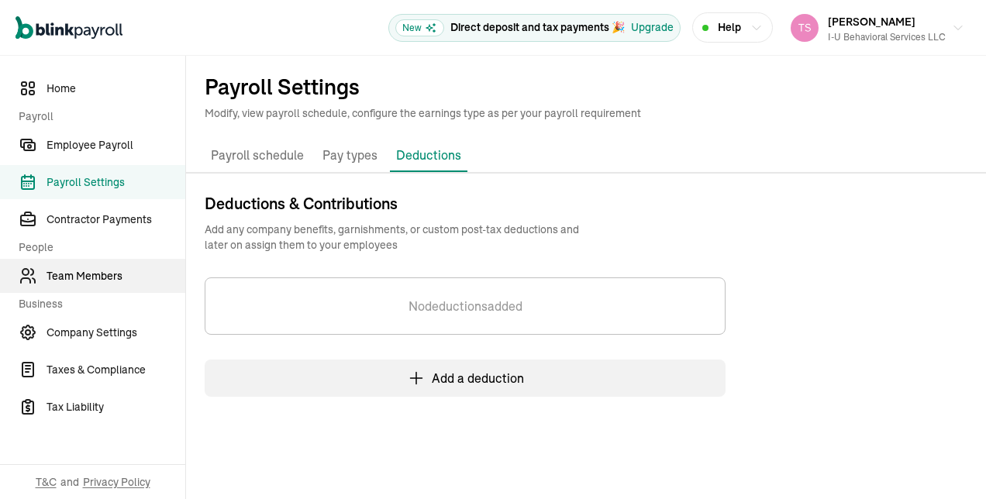
click at [95, 273] on span "Team Members" at bounding box center [116, 276] width 139 height 16
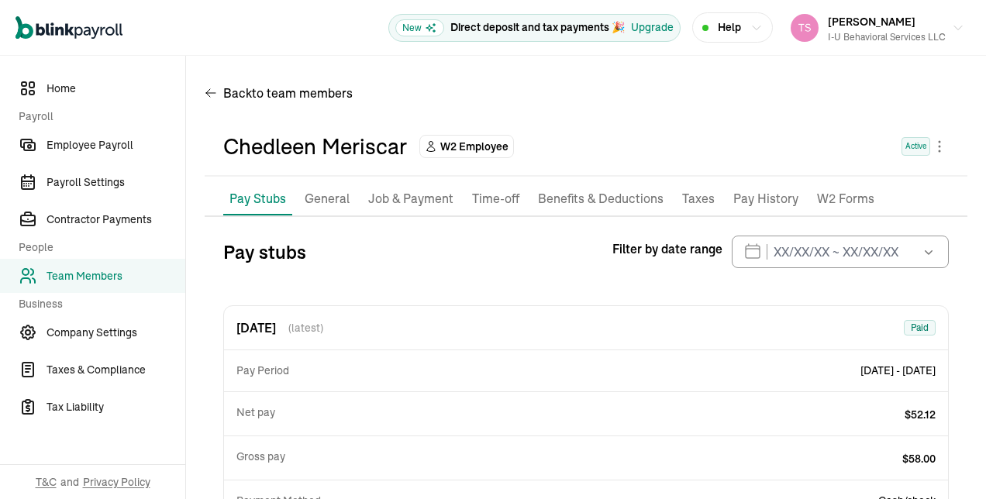
click at [326, 203] on p "General" at bounding box center [327, 199] width 45 height 20
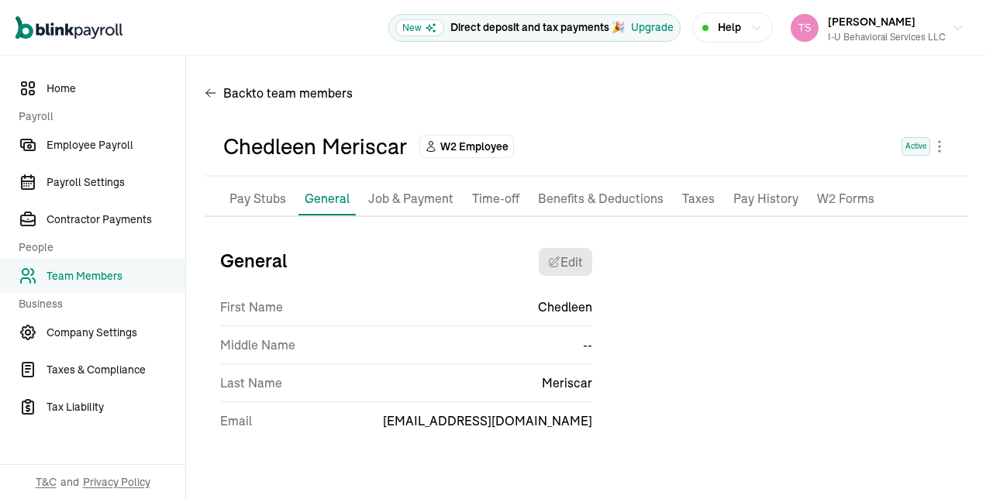
click at [416, 205] on p "Job & Payment" at bounding box center [410, 199] width 85 height 20
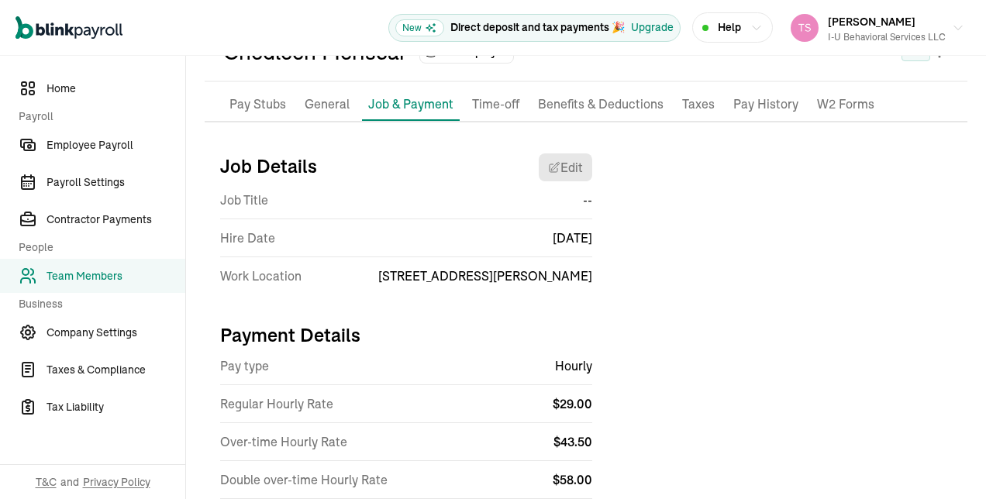
scroll to position [95, 0]
select select "[STREET_ADDRESS][PERSON_NAME]"
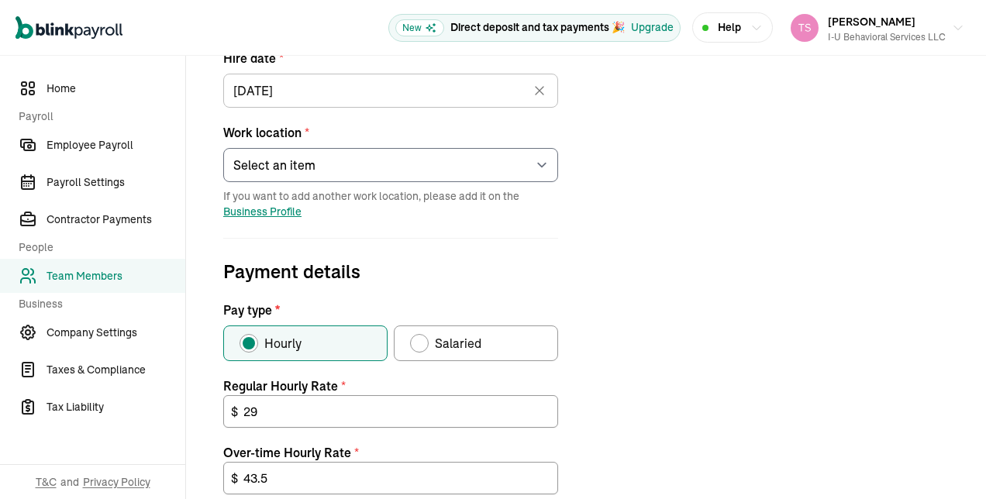
scroll to position [306, 0]
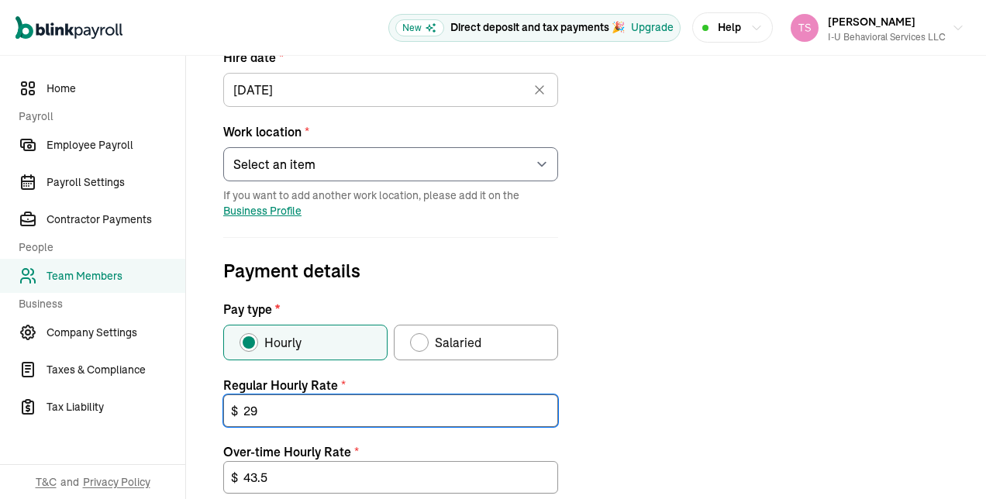
click at [320, 419] on input "29" at bounding box center [390, 411] width 335 height 33
type input "2"
type input "32"
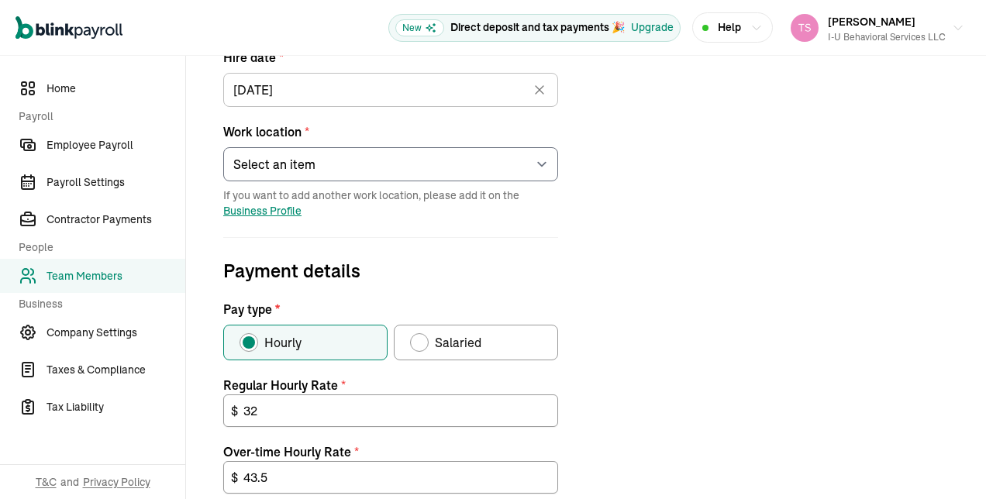
click at [681, 340] on div "Job details Job title (optional) Hire date * [DATE] [DATE] Mon Tue Wed Thu Fri …" at bounding box center [586, 369] width 763 height 879
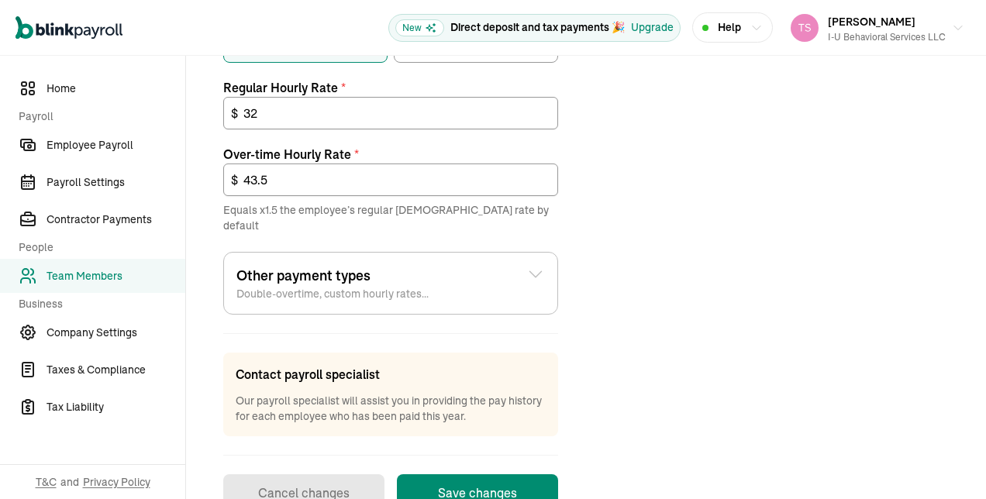
scroll to position [632, 0]
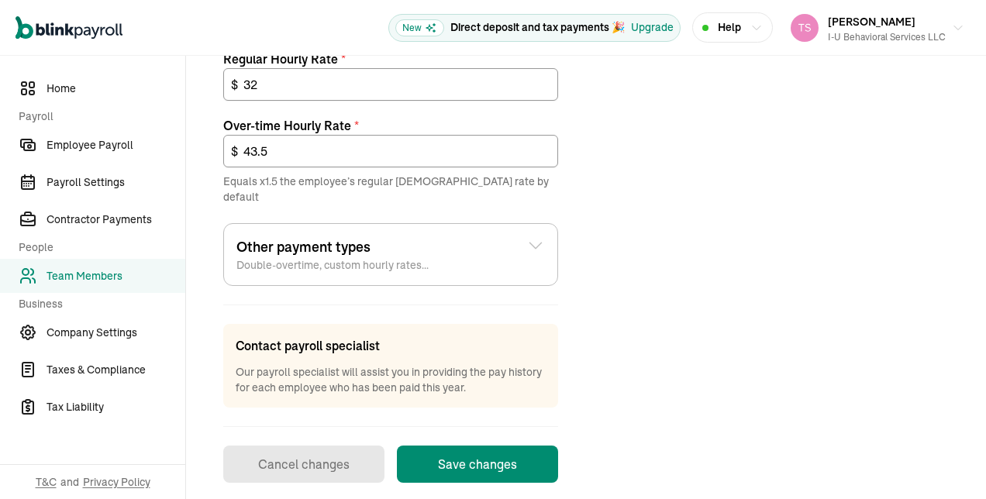
click at [519, 461] on button "Save changes" at bounding box center [477, 464] width 161 height 37
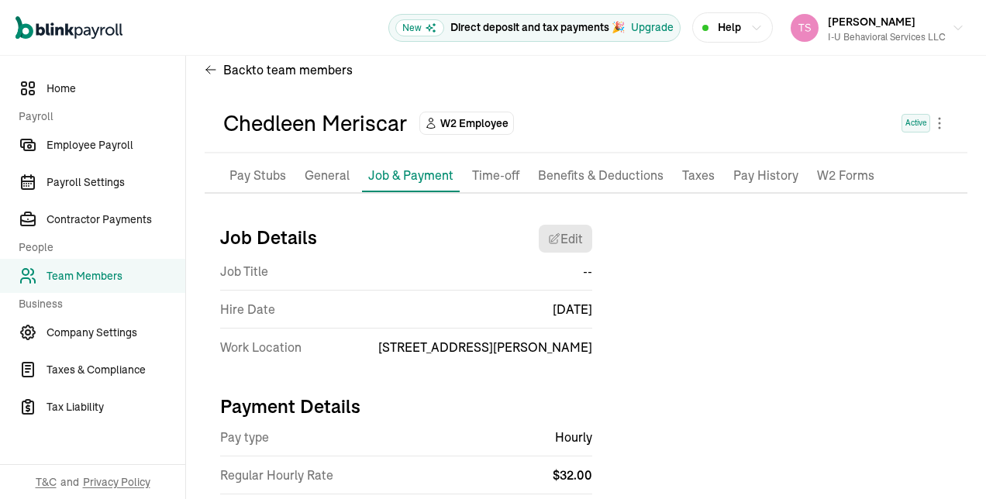
scroll to position [22, 0]
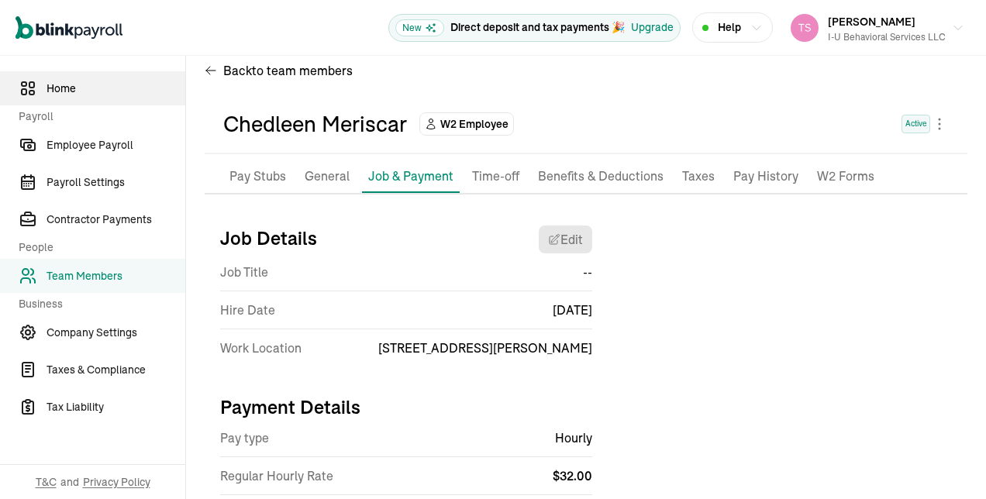
click at [68, 82] on span "Home" at bounding box center [116, 89] width 139 height 16
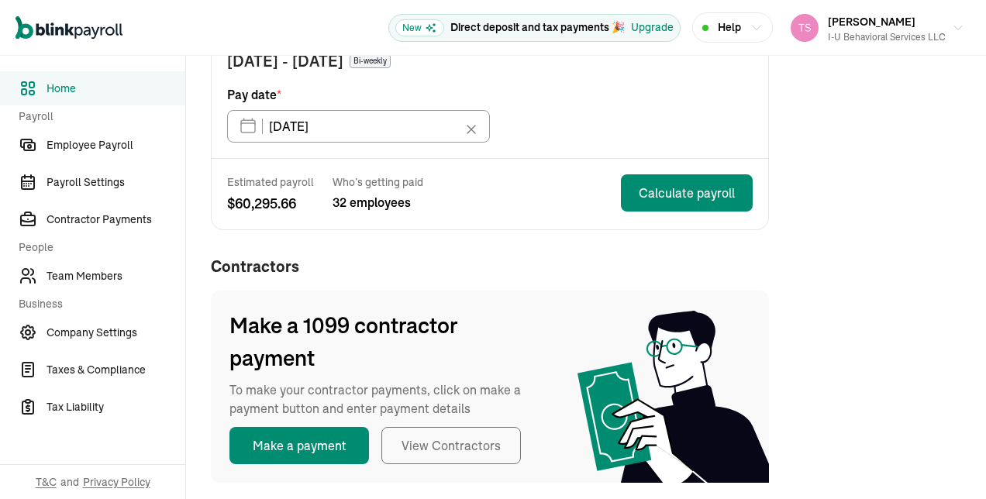
scroll to position [244, 0]
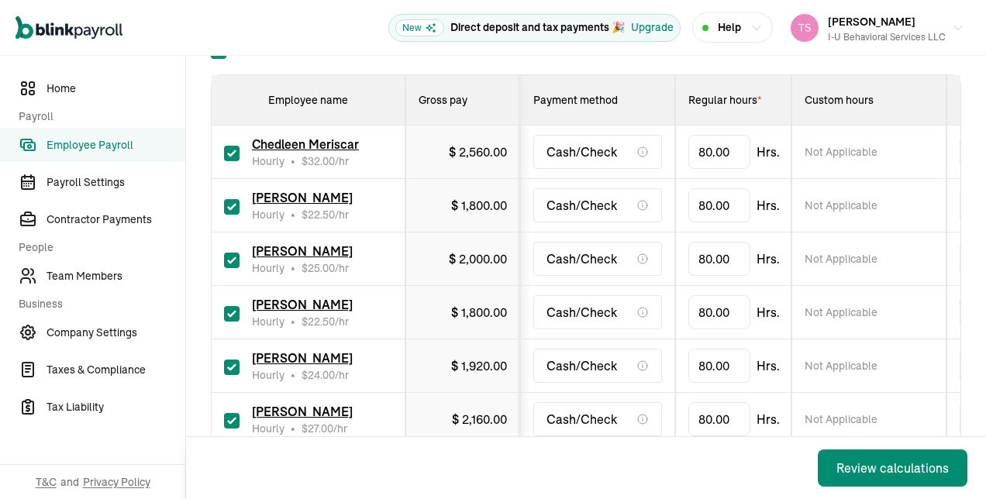
scroll to position [261, 0]
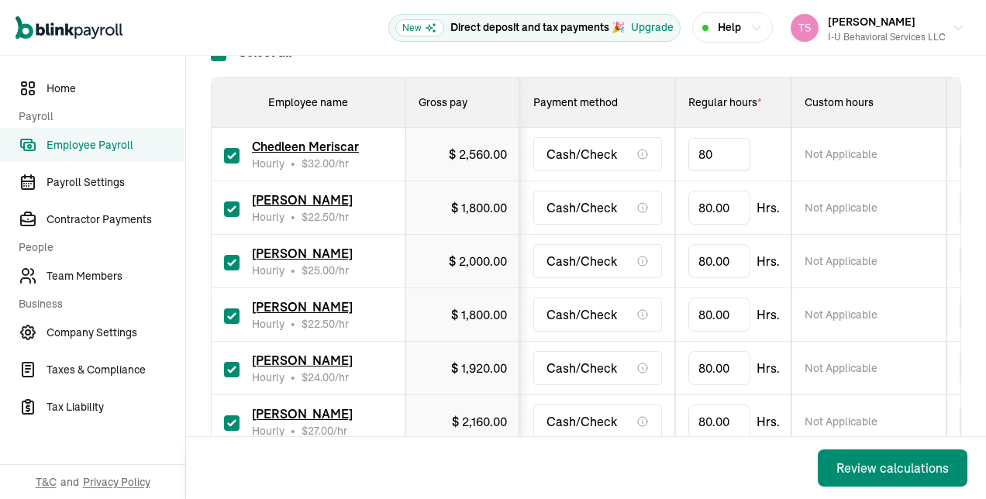
click at [728, 154] on input "80" at bounding box center [720, 154] width 62 height 33
type input "16"
click at [678, 182] on td "80.00 Hrs." at bounding box center [733, 208] width 116 height 54
click at [727, 211] on input "80" at bounding box center [720, 208] width 62 height 33
click at [712, 269] on input "80" at bounding box center [720, 261] width 62 height 33
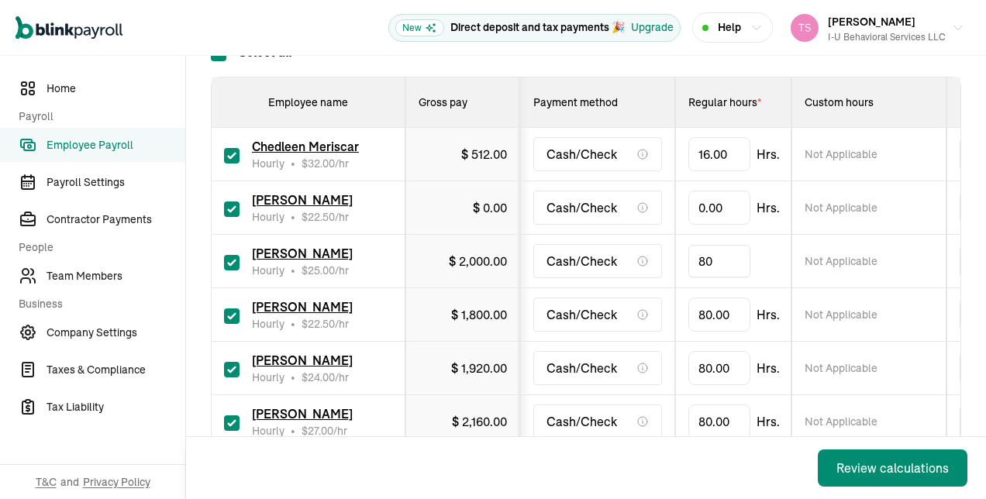
click at [706, 269] on input "80" at bounding box center [720, 261] width 62 height 33
type input "6"
click at [712, 319] on input "80" at bounding box center [720, 315] width 62 height 33
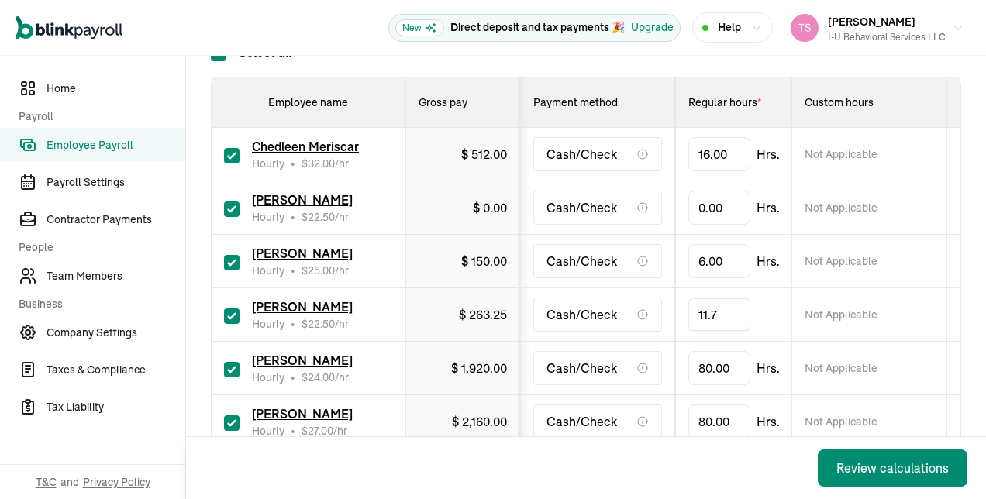
type input "11.75"
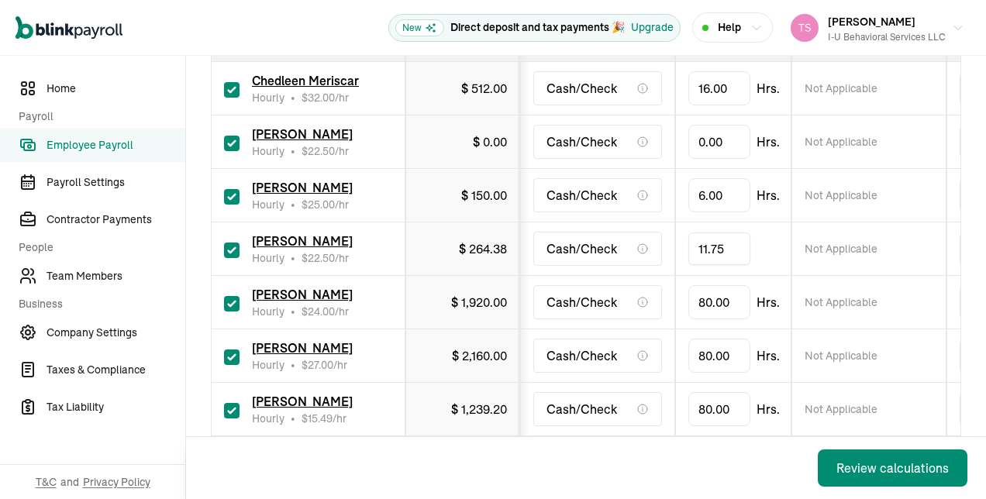
scroll to position [368, 0]
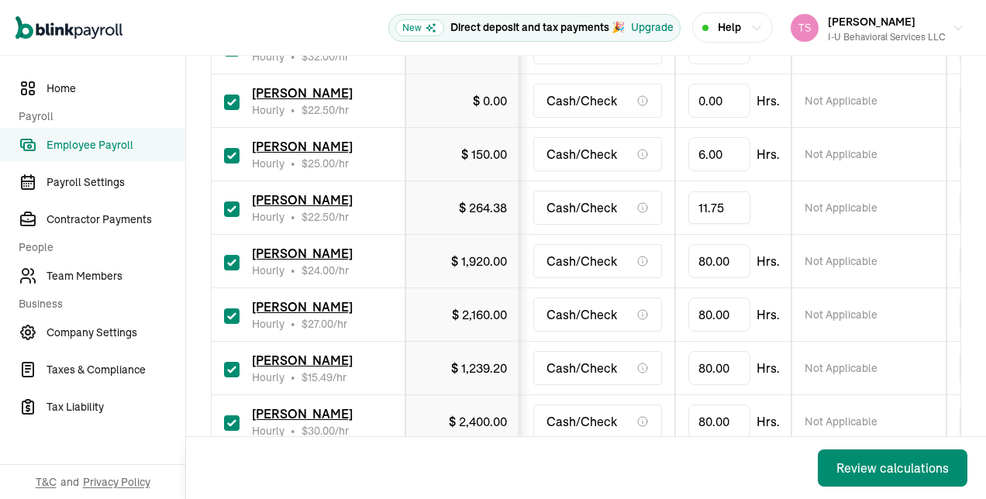
click at [234, 257] on input "checkbox" at bounding box center [232, 263] width 16 height 16
checkbox input "false"
type input "0.00"
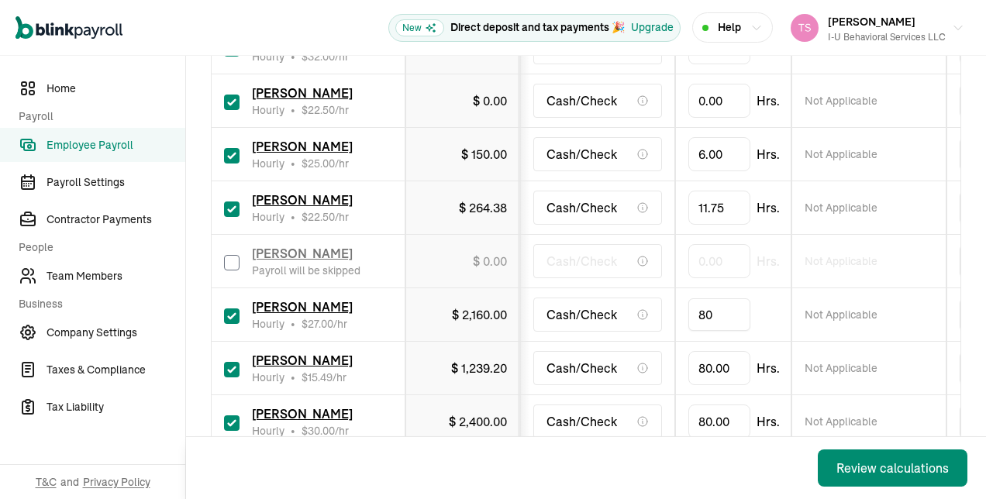
click at [728, 320] on input "80" at bounding box center [720, 315] width 62 height 33
type input "56"
click at [662, 357] on td "Cash/Check" at bounding box center [597, 369] width 155 height 54
click at [237, 371] on input "checkbox" at bounding box center [232, 370] width 16 height 16
checkbox input "false"
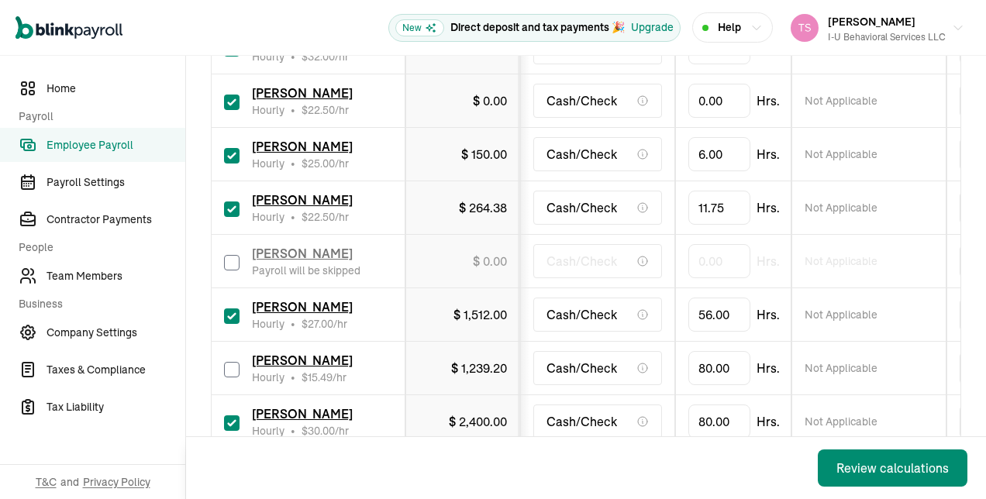
type input "0.00"
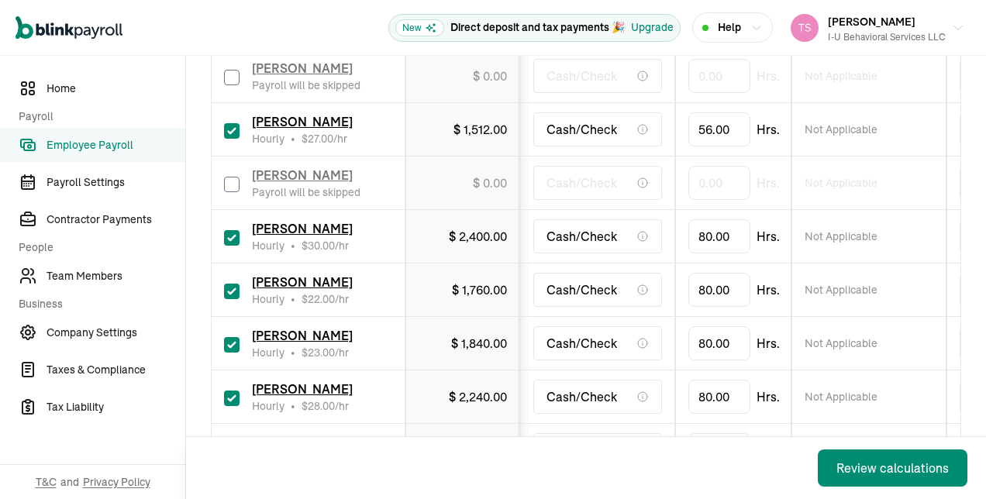
scroll to position [568, 0]
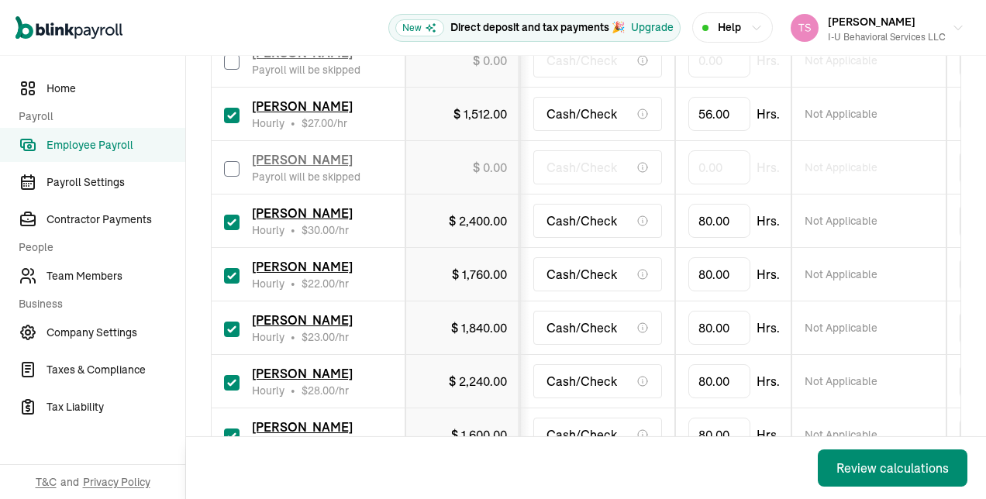
click at [234, 219] on input "checkbox" at bounding box center [232, 223] width 16 height 16
checkbox input "false"
type input "0.00"
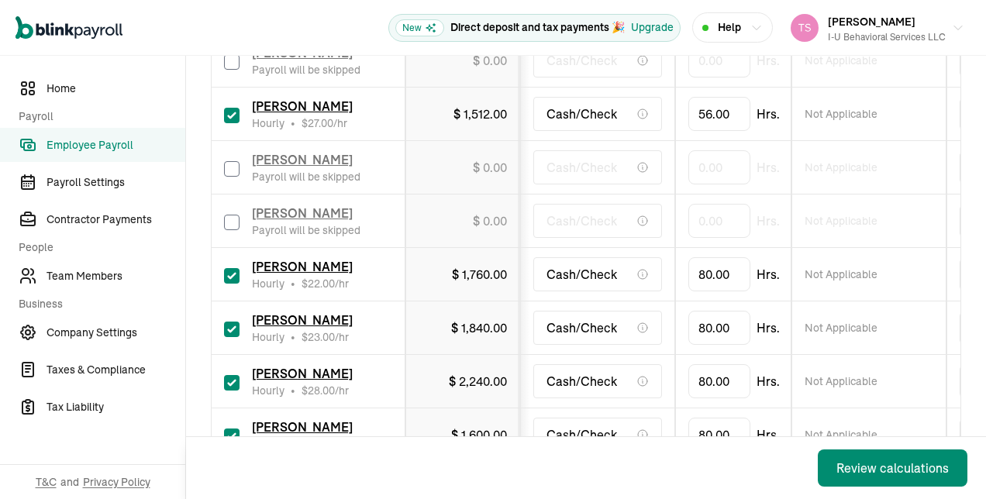
click at [233, 278] on input "checkbox" at bounding box center [232, 276] width 16 height 16
checkbox input "false"
type input "0.00"
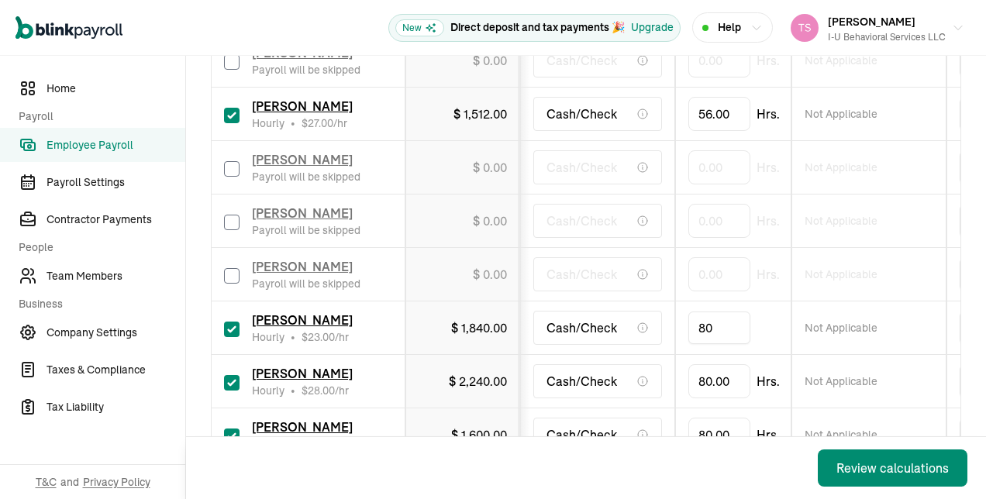
click at [714, 323] on input "80" at bounding box center [720, 328] width 62 height 33
type input "10"
click at [435, 364] on td "$ 2,240.00" at bounding box center [463, 382] width 115 height 54
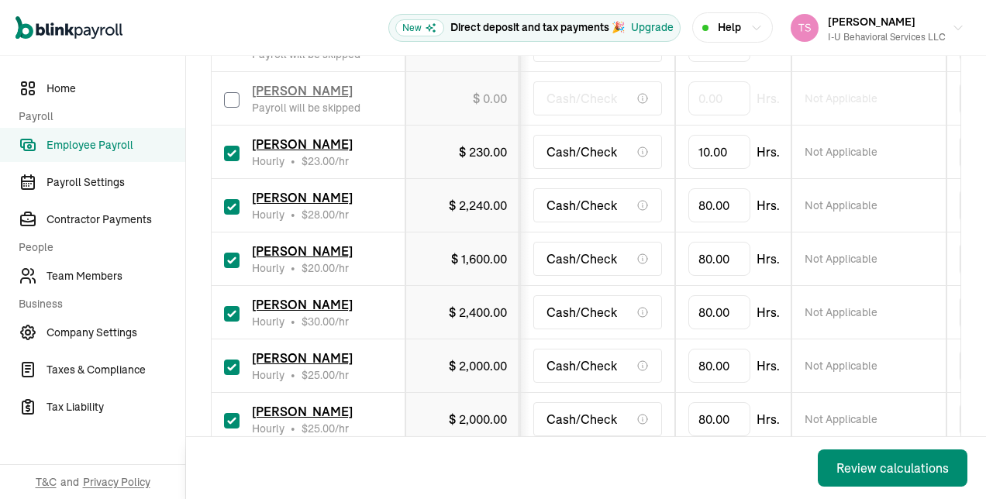
scroll to position [768, 0]
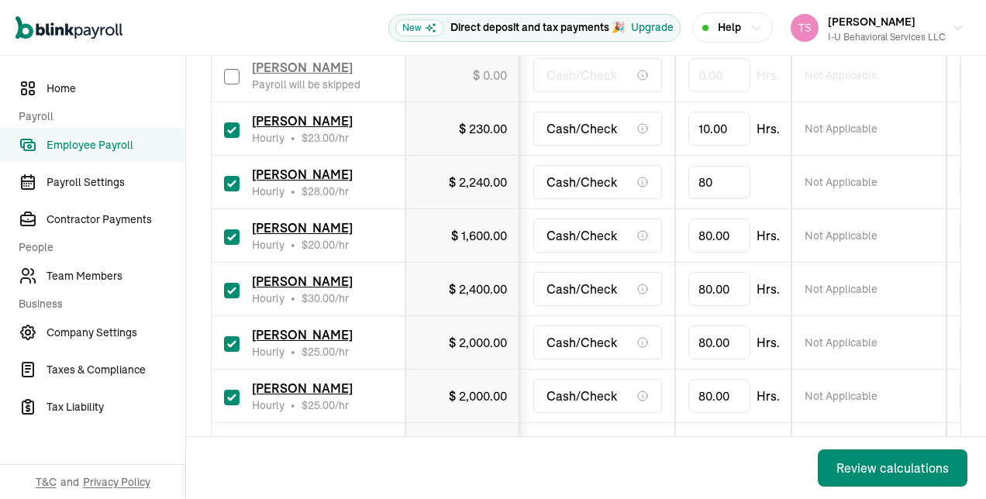
click at [723, 184] on input "80" at bounding box center [720, 182] width 62 height 33
type input "56"
click at [543, 236] on div "Cash/Check" at bounding box center [598, 236] width 129 height 34
click at [222, 228] on td "[PERSON_NAME] Hourly • $ 20.00 /hr" at bounding box center [309, 236] width 194 height 54
click at [230, 234] on input "checkbox" at bounding box center [232, 238] width 16 height 16
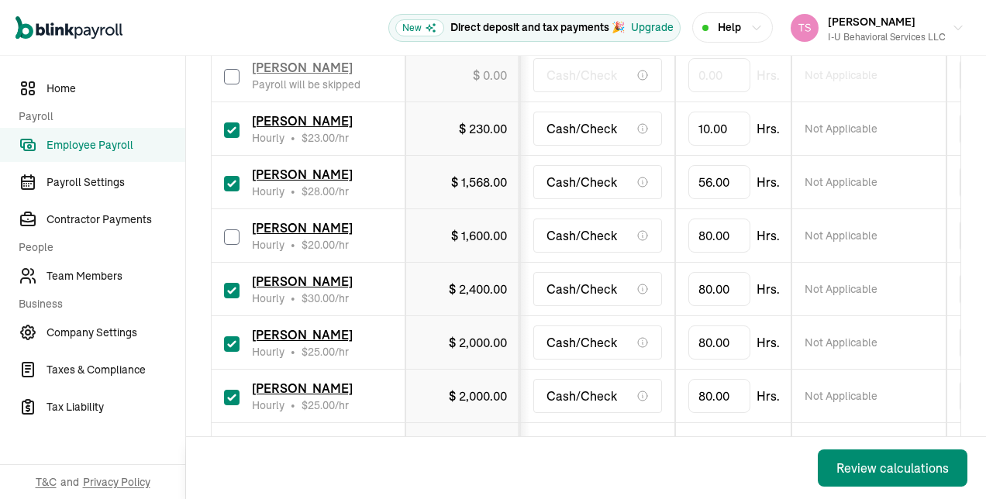
checkbox input "false"
type input "0.00"
click at [233, 288] on input "checkbox" at bounding box center [232, 291] width 16 height 16
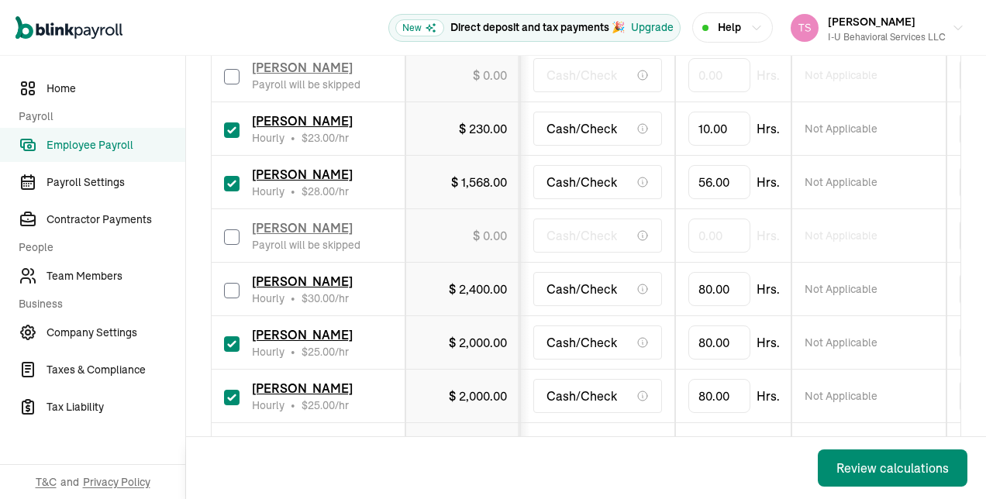
checkbox input "false"
type input "0.00"
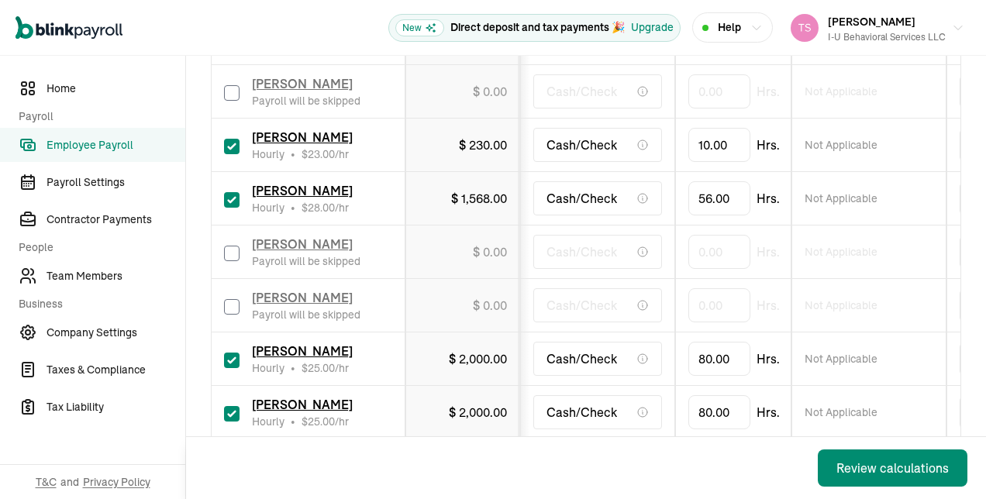
scroll to position [751, 0]
click at [234, 333] on td "[PERSON_NAME] Hourly • $ 25.00 /hr" at bounding box center [309, 360] width 194 height 54
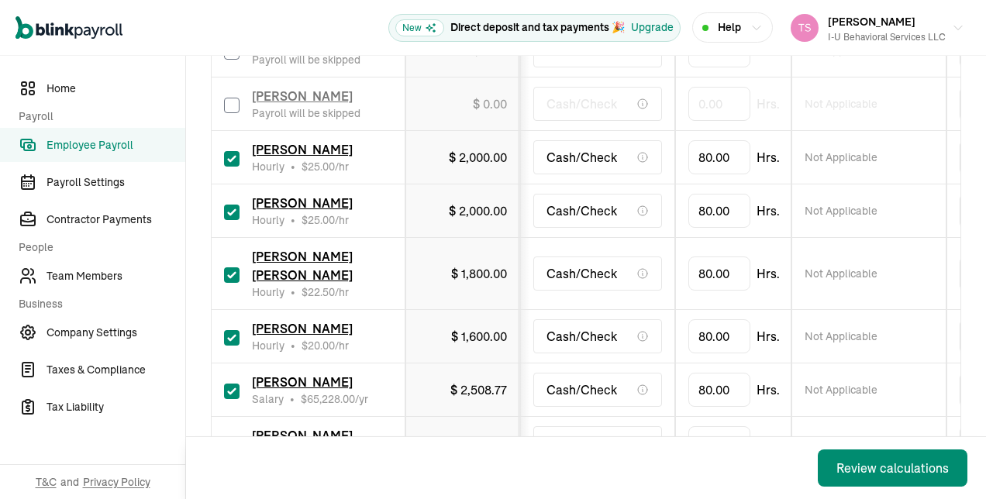
scroll to position [954, 0]
click at [237, 157] on input "checkbox" at bounding box center [232, 158] width 16 height 16
checkbox input "false"
type input "0.00"
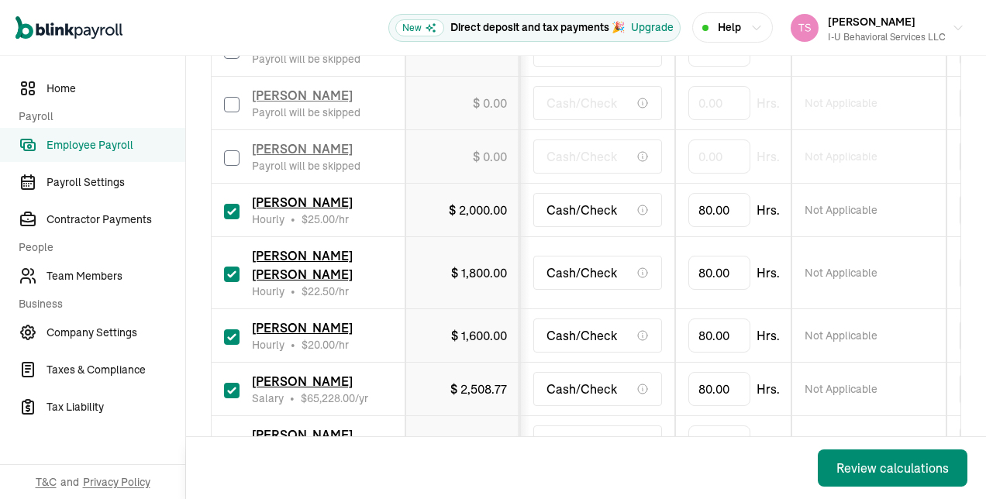
click at [233, 204] on input "checkbox" at bounding box center [232, 212] width 16 height 16
checkbox input "false"
type input "0.00"
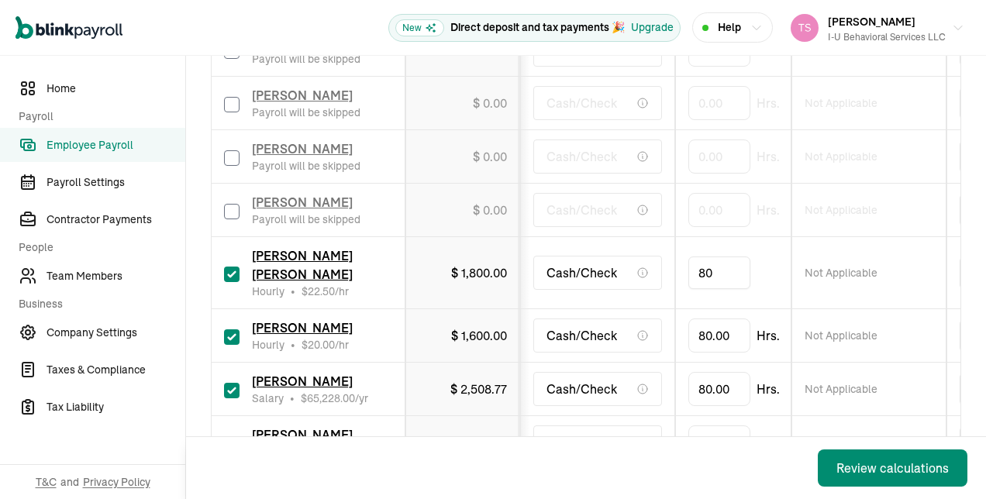
click at [715, 263] on input "80" at bounding box center [720, 273] width 62 height 33
type input "45"
click at [242, 372] on div "[PERSON_NAME] Salary • $ 65,228.00 /yr" at bounding box center [308, 389] width 168 height 34
click at [232, 383] on input "checkbox" at bounding box center [232, 391] width 16 height 16
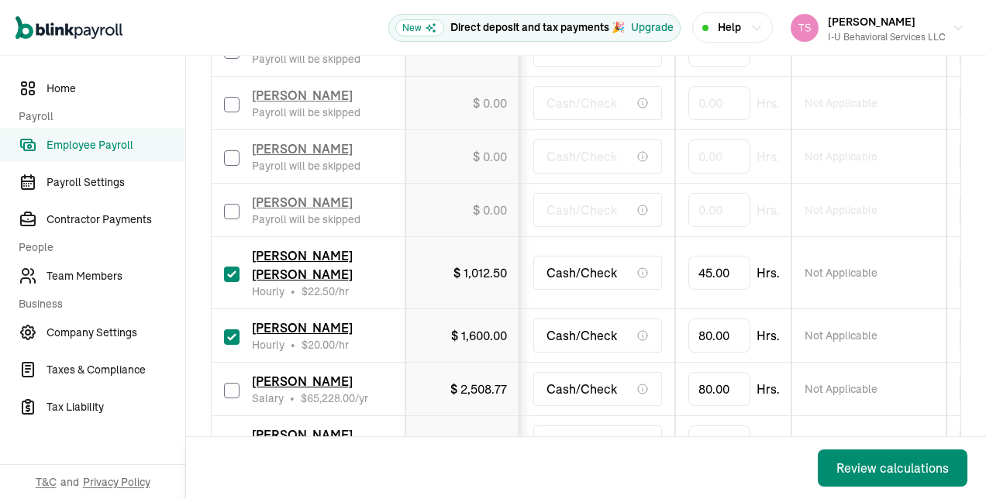
checkbox input "false"
type input "0.00"
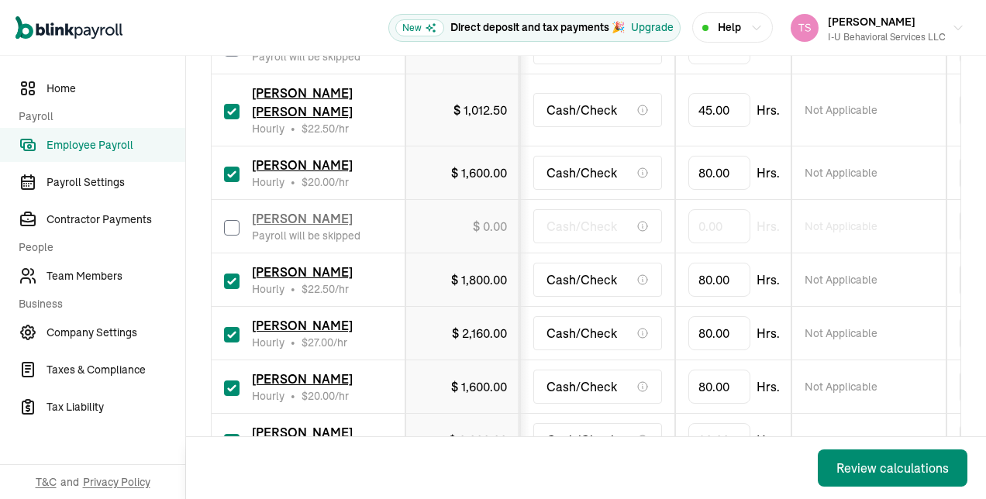
scroll to position [1131, 0]
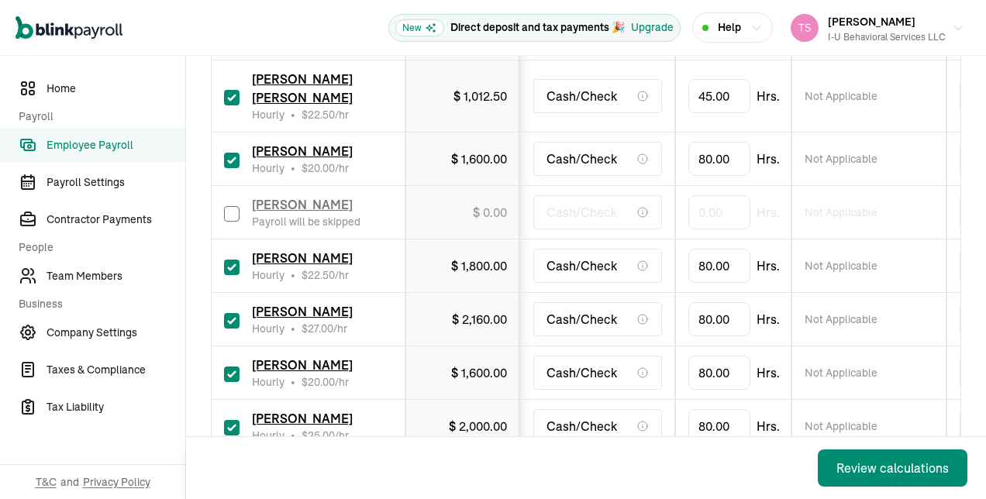
click at [234, 260] on input "checkbox" at bounding box center [232, 268] width 16 height 16
checkbox input "false"
type input "0.00"
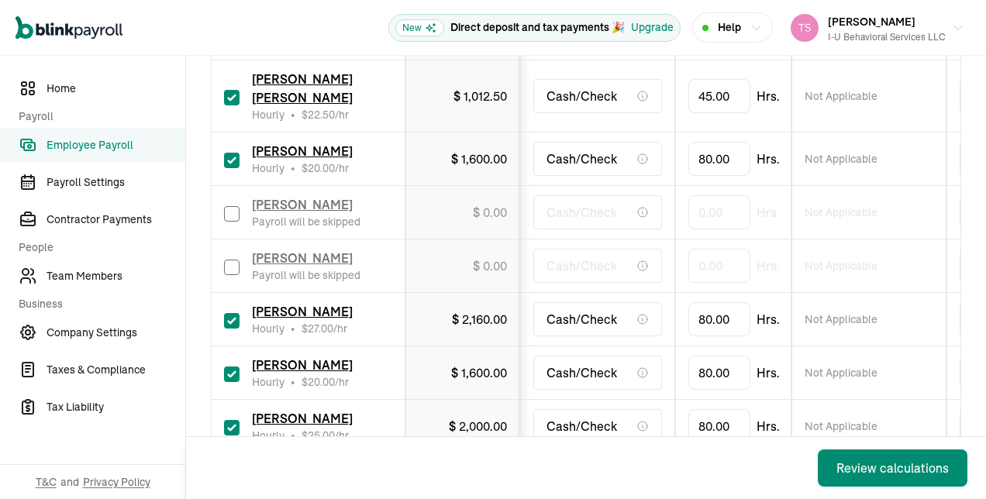
click at [234, 313] on input "checkbox" at bounding box center [232, 321] width 16 height 16
checkbox input "false"
type input "0.00"
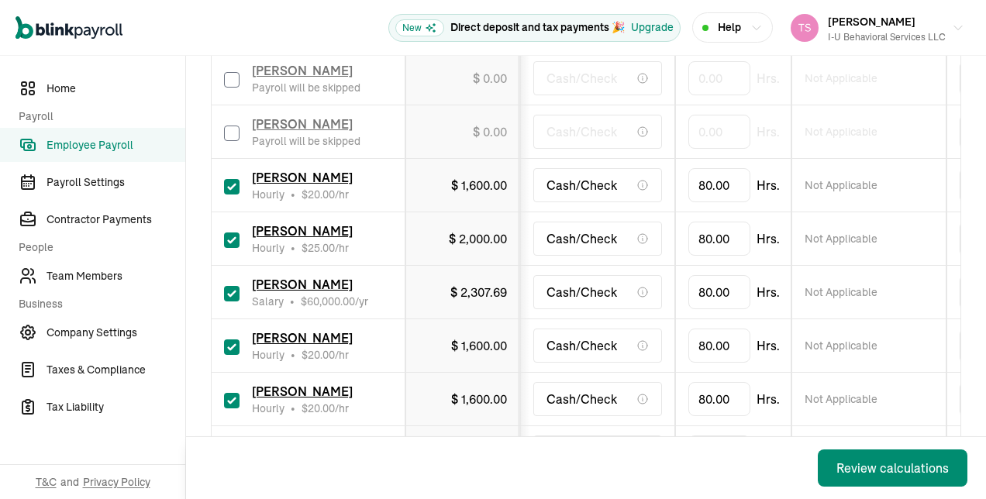
scroll to position [1323, 0]
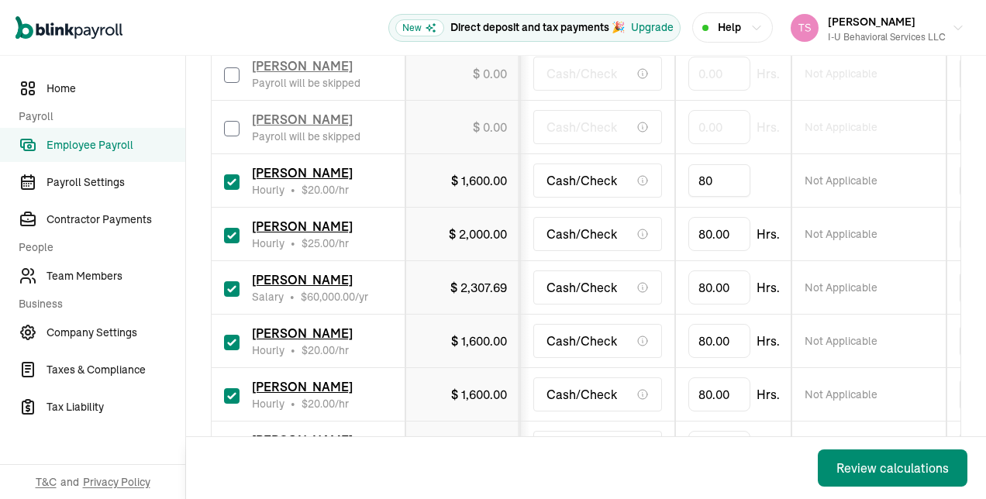
click at [709, 164] on input "80" at bounding box center [720, 180] width 62 height 33
type input "18"
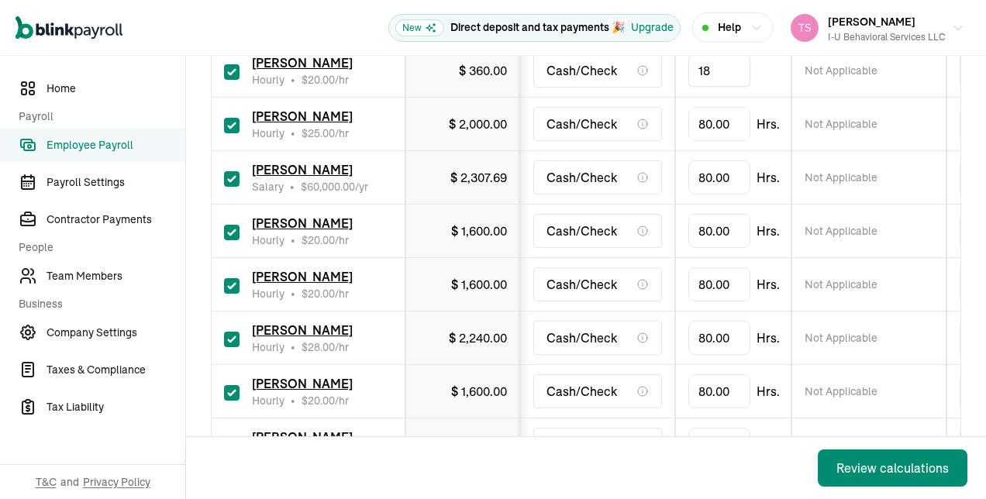
scroll to position [1432, 0]
click at [233, 226] on input "checkbox" at bounding box center [232, 234] width 16 height 16
checkbox input "false"
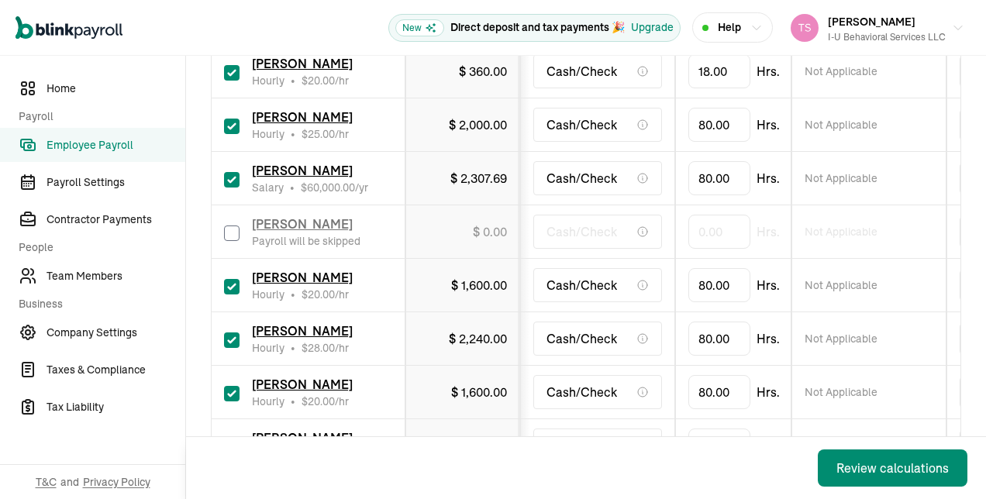
type input "0.00"
click at [712, 269] on input "80" at bounding box center [720, 285] width 62 height 33
type input "51.25"
click at [230, 333] on input "checkbox" at bounding box center [232, 341] width 16 height 16
checkbox input "false"
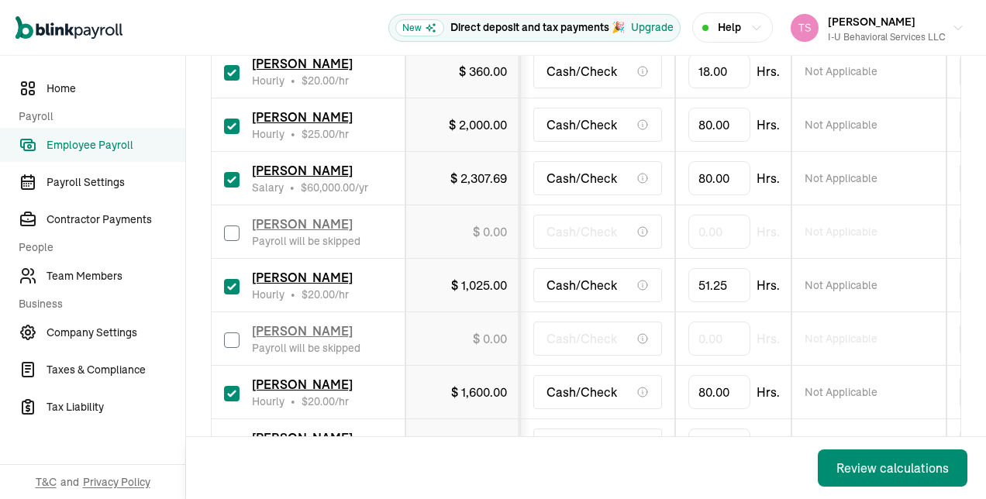
type input "0.00"
click at [727, 376] on input "80" at bounding box center [720, 392] width 62 height 33
type input "37.75"
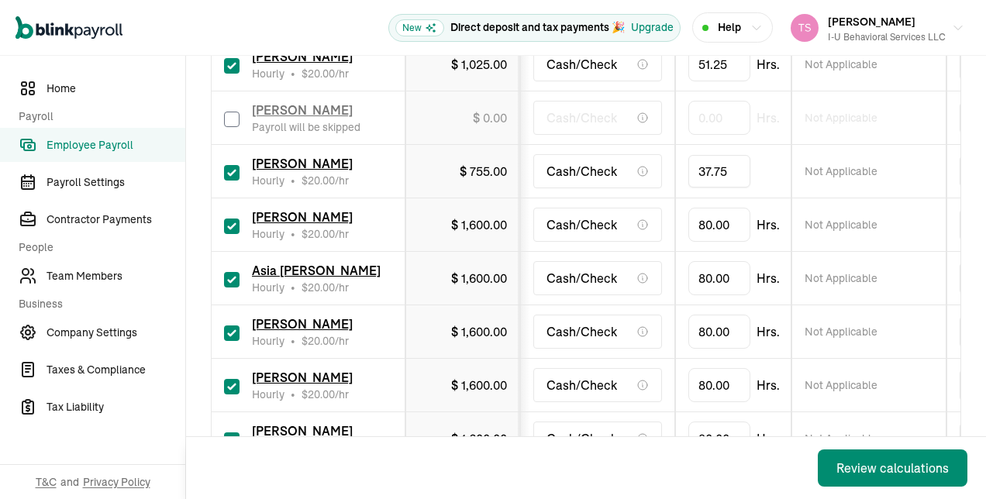
scroll to position [1655, 0]
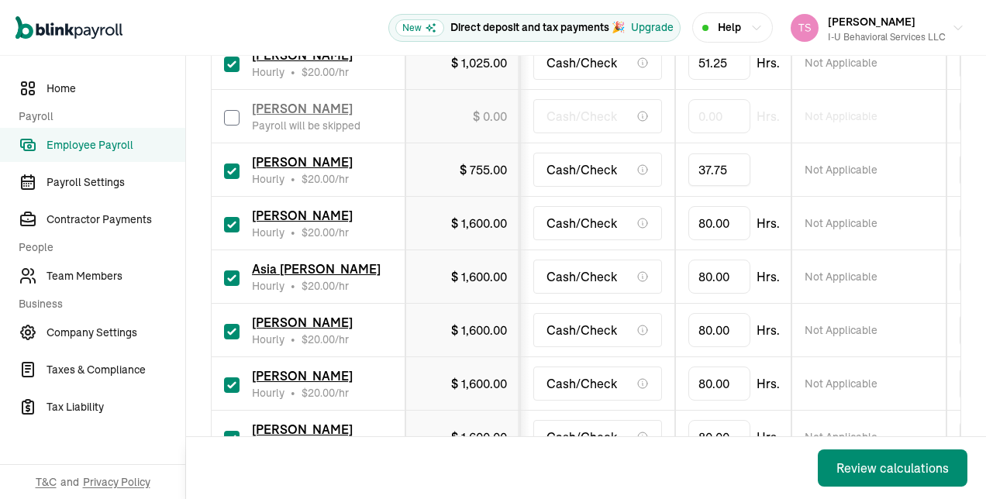
click at [222, 200] on td "[PERSON_NAME] Peer Hourly • $ 20.00 /hr" at bounding box center [309, 224] width 194 height 54
click at [233, 217] on input "checkbox" at bounding box center [232, 225] width 16 height 16
checkbox input "false"
type input "0.00"
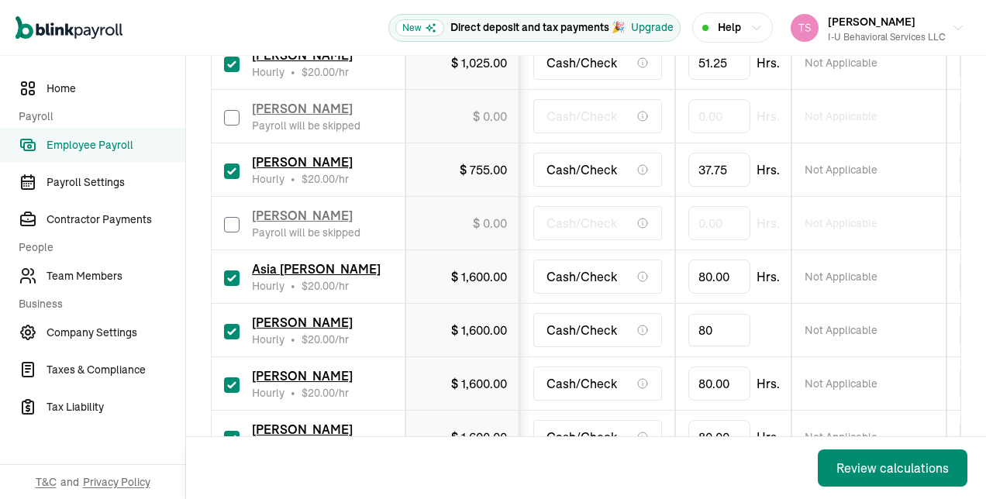
click at [721, 314] on input "80" at bounding box center [720, 330] width 62 height 33
type input "51"
click at [721, 368] on input "80" at bounding box center [720, 384] width 62 height 33
type input "42.5"
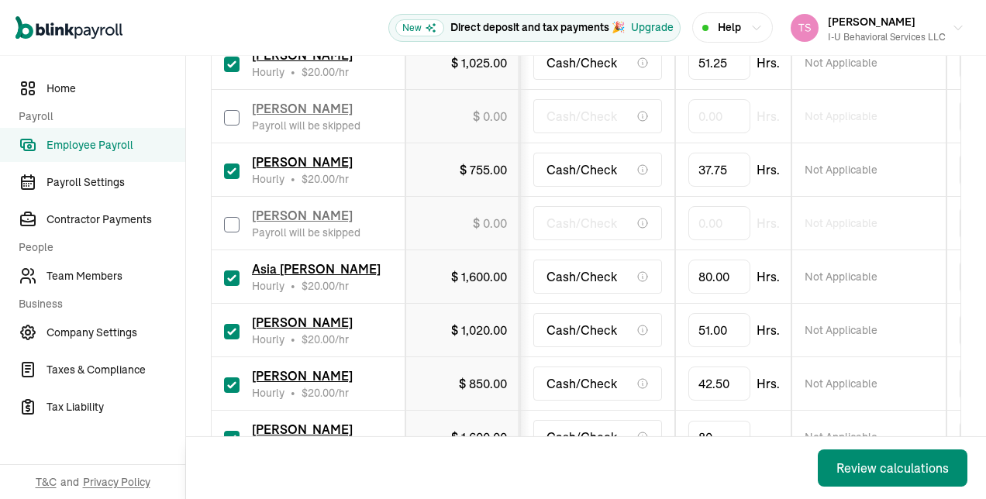
click at [704, 421] on input "80" at bounding box center [720, 437] width 62 height 33
type input "5"
click at [237, 271] on input "checkbox" at bounding box center [232, 279] width 16 height 16
checkbox input "false"
type input "0.00"
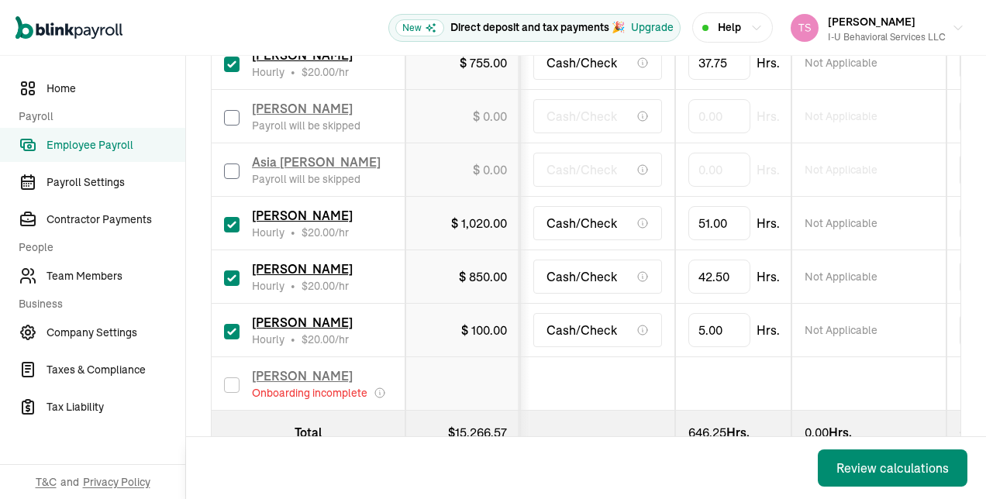
scroll to position [1760, 0]
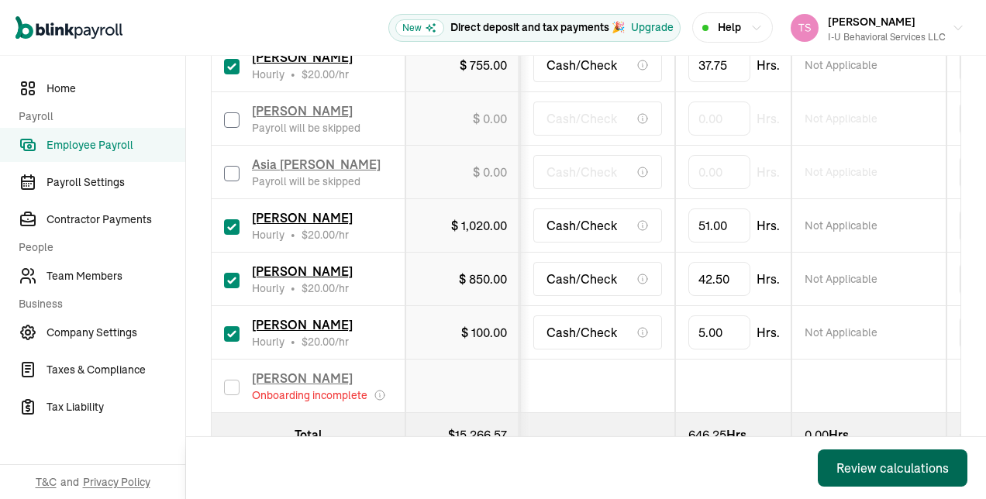
click at [865, 465] on div "Review calculations" at bounding box center [893, 468] width 112 height 19
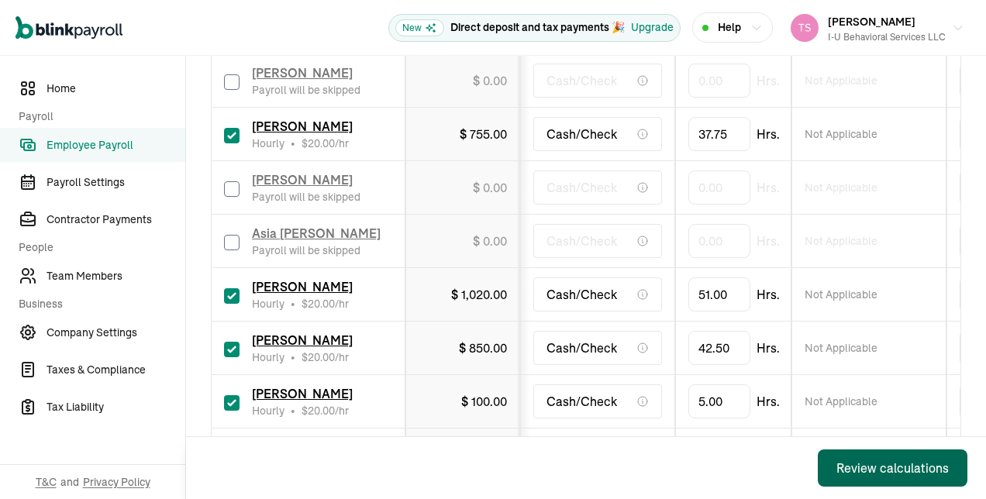
scroll to position [1711, 0]
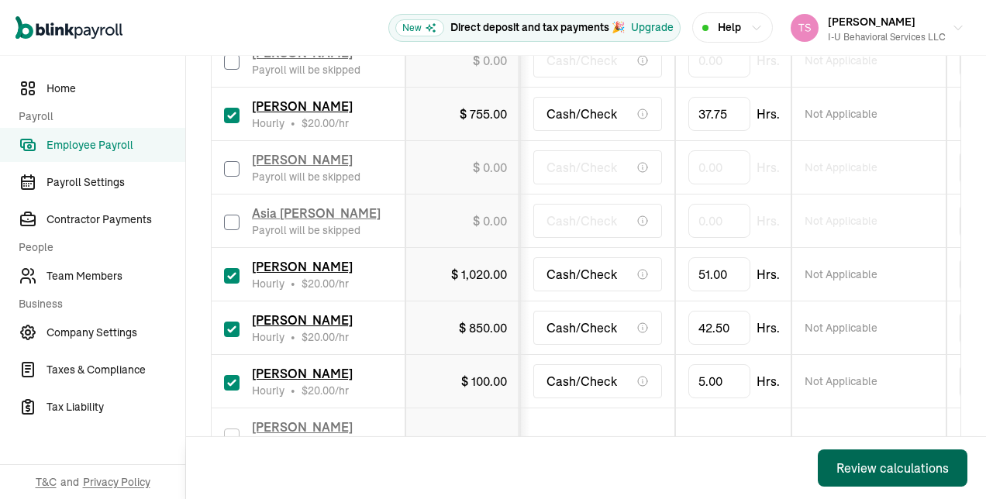
click at [863, 461] on div "Review calculations" at bounding box center [893, 468] width 112 height 19
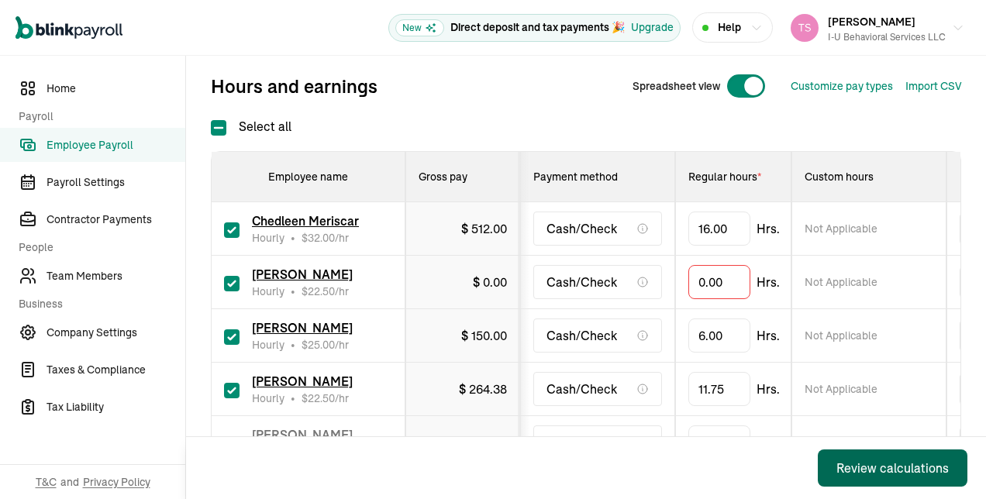
scroll to position [194, 0]
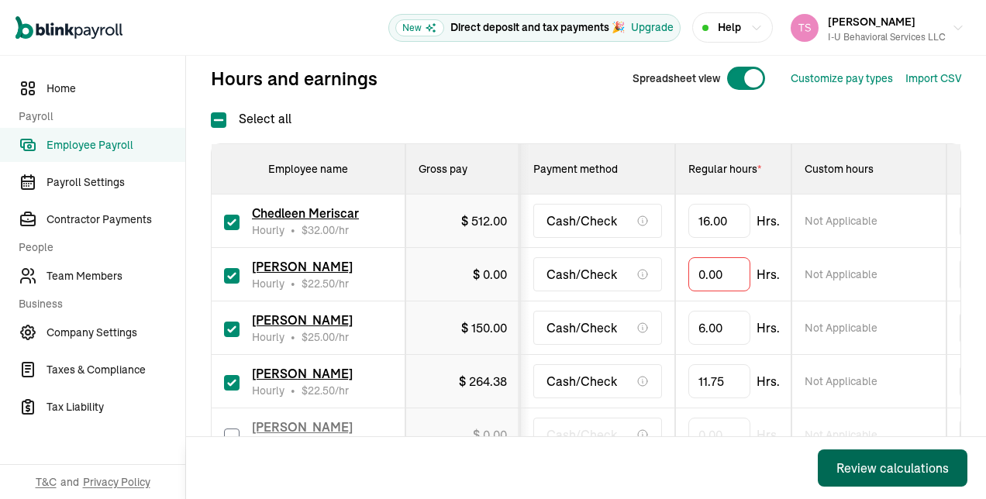
click at [229, 274] on input "checkbox" at bounding box center [232, 276] width 16 height 16
checkbox input "false"
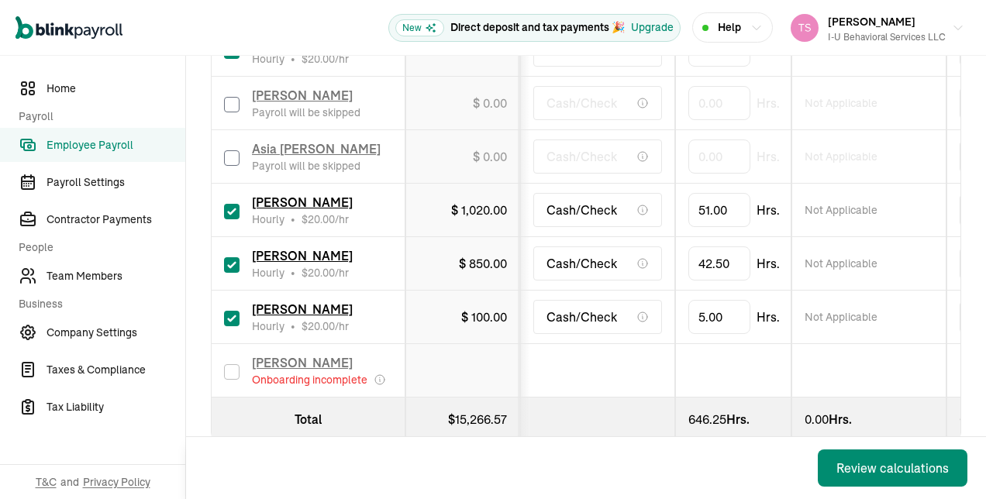
scroll to position [1788, 0]
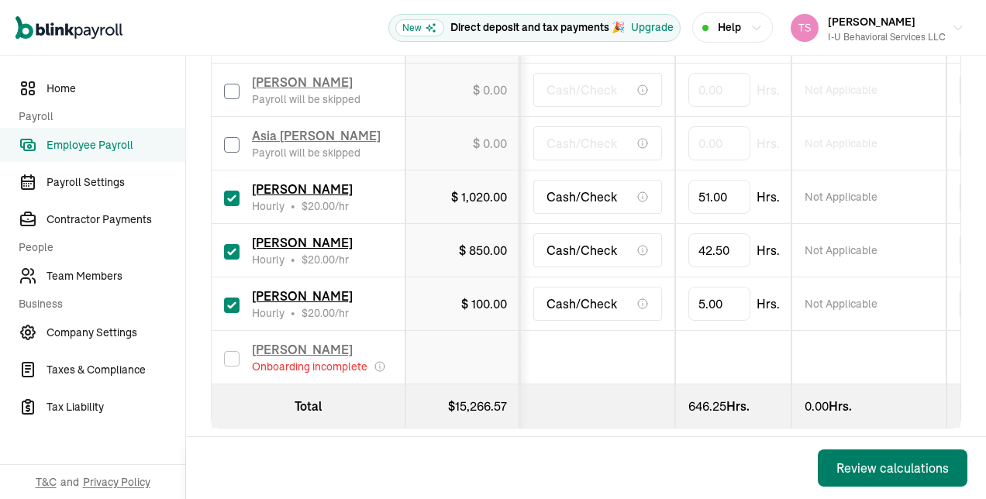
click at [878, 466] on div "Review calculations" at bounding box center [893, 468] width 112 height 19
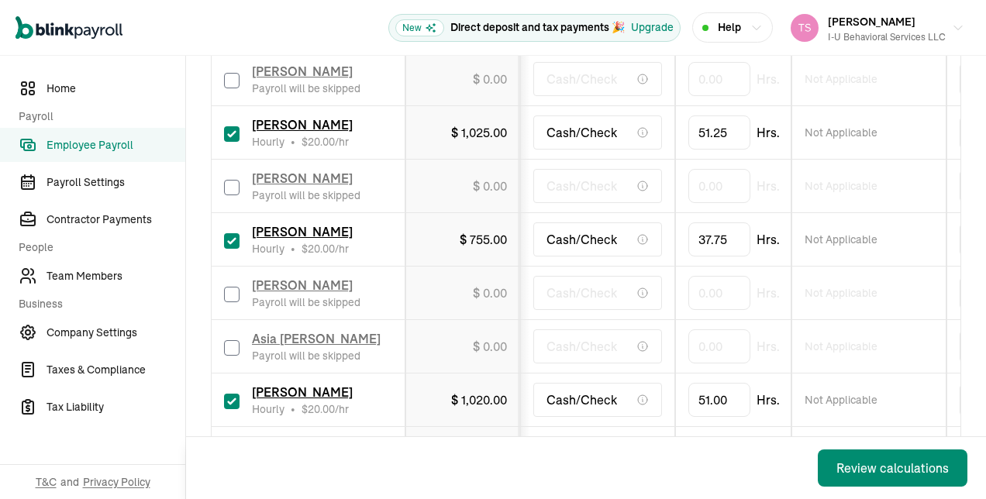
scroll to position [1613, 0]
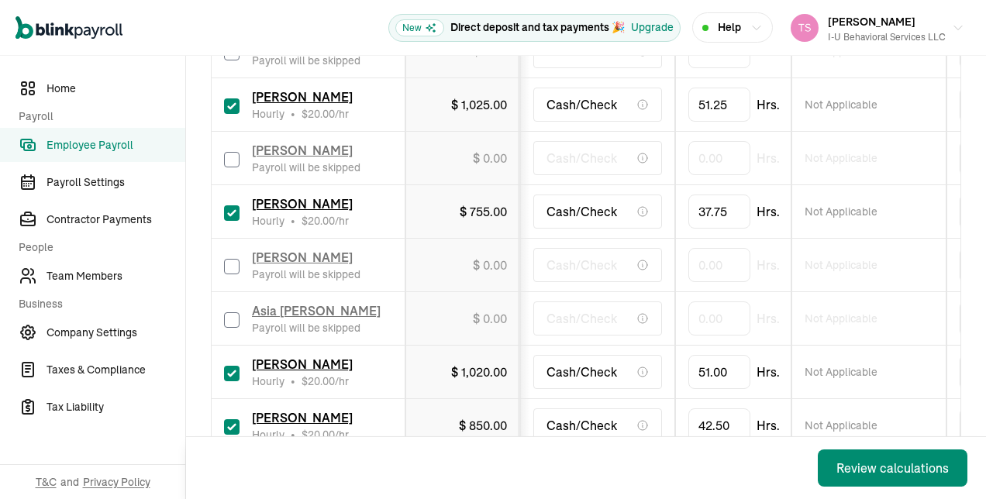
click at [234, 313] on input "checkbox" at bounding box center [232, 321] width 16 height 16
checkbox input "true"
type input "39"
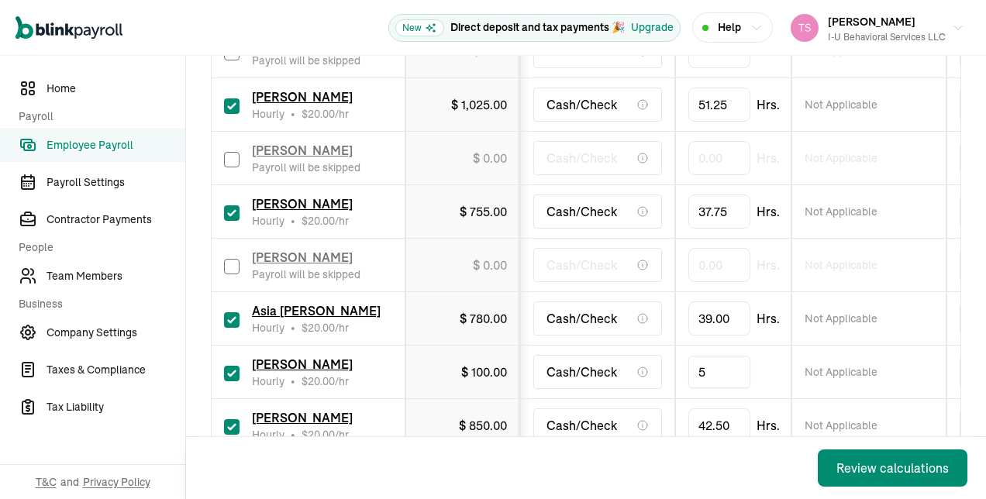
type input "50"
click at [580, 365] on td "Cash/Check" at bounding box center [597, 373] width 155 height 54
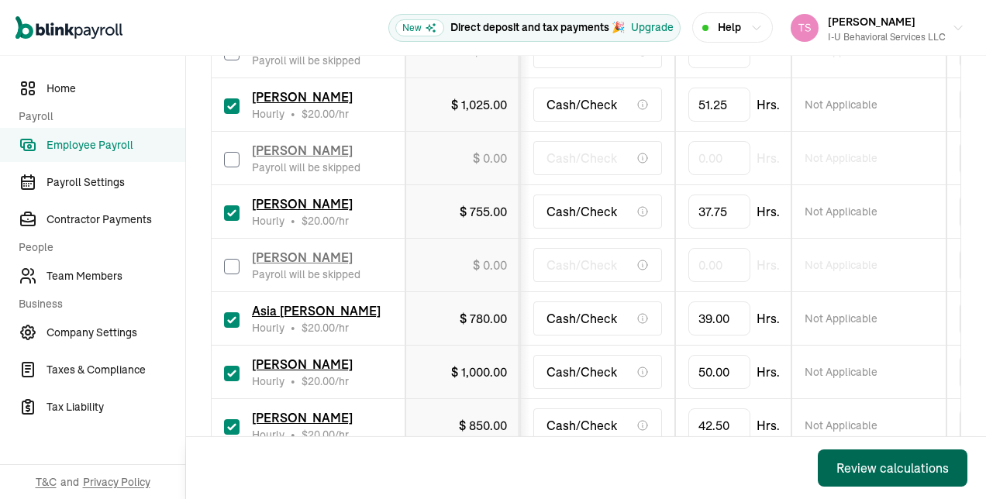
click at [870, 479] on button "Review calculations" at bounding box center [893, 468] width 150 height 37
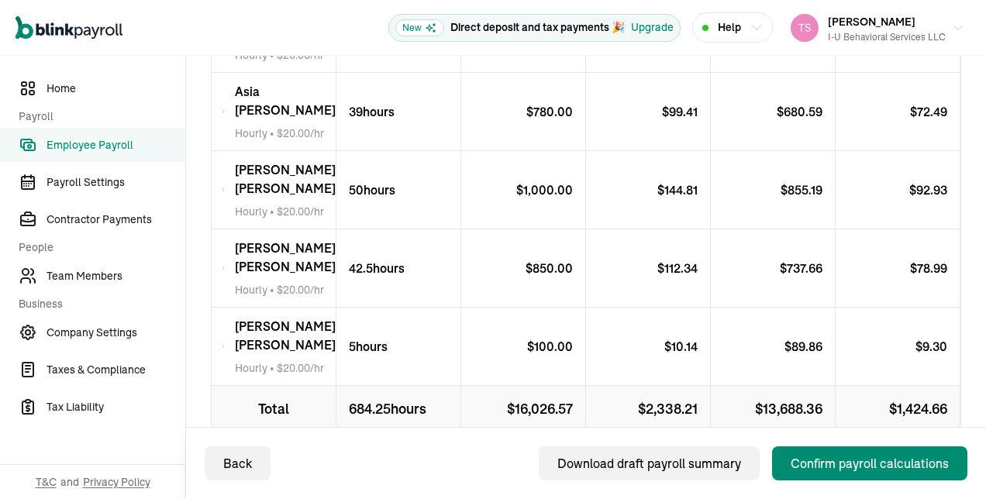
scroll to position [1403, 0]
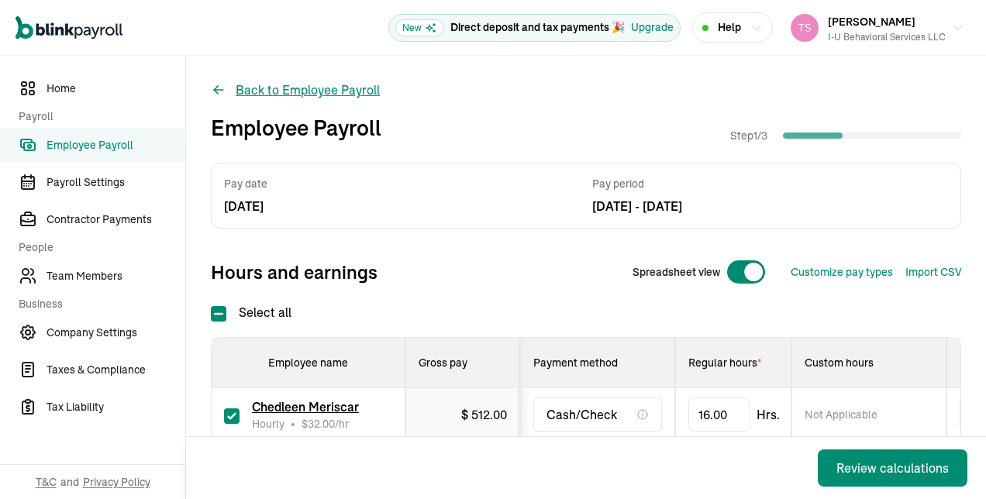
click at [220, 88] on icon at bounding box center [219, 90] width 16 height 16
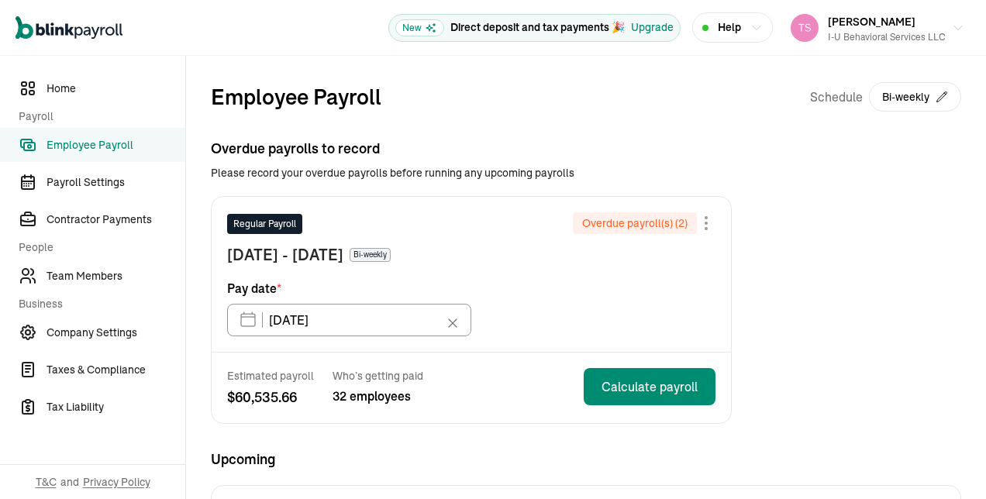
click at [450, 322] on icon at bounding box center [453, 324] width 16 height 16
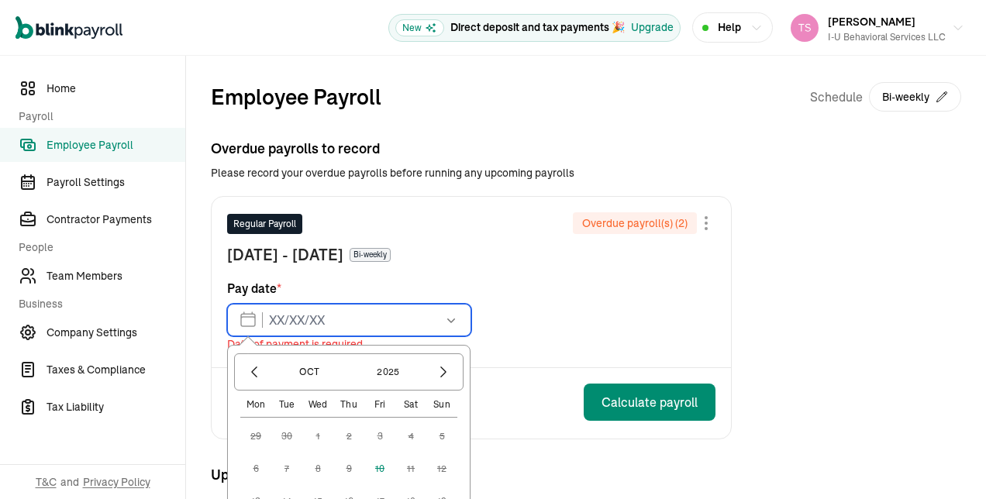
click at [249, 326] on input "text" at bounding box center [349, 320] width 244 height 33
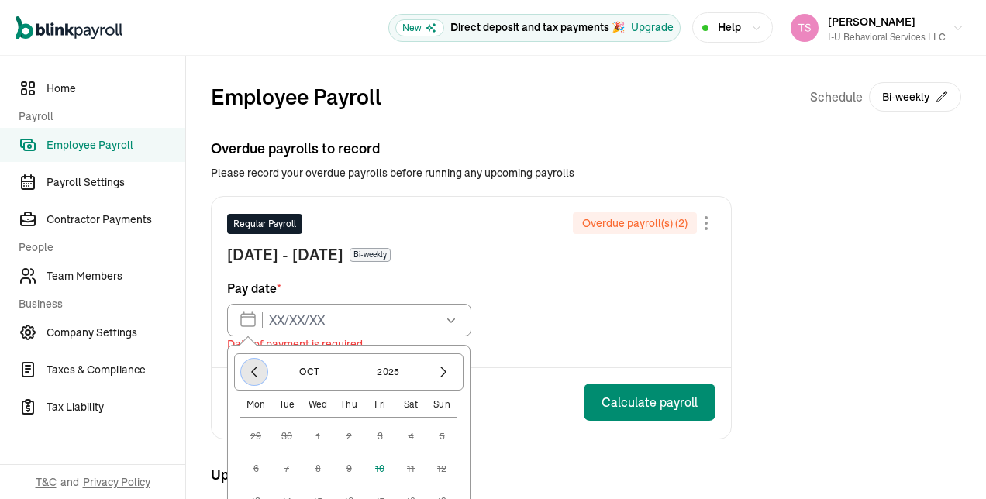
click at [257, 370] on icon "button" at bounding box center [255, 372] width 16 height 16
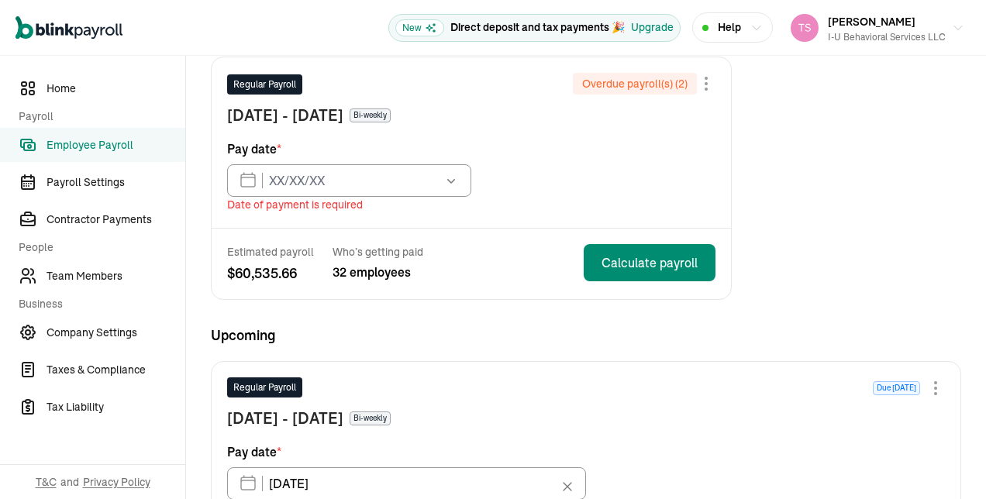
scroll to position [140, 0]
click at [451, 181] on icon "button" at bounding box center [452, 181] width 16 height 16
click at [482, 217] on div "Regular Payroll Overdue payroll(s) ( 2 ) [DATE] - [DATE] Bi-weekly Pay date * […" at bounding box center [472, 142] width 520 height 171
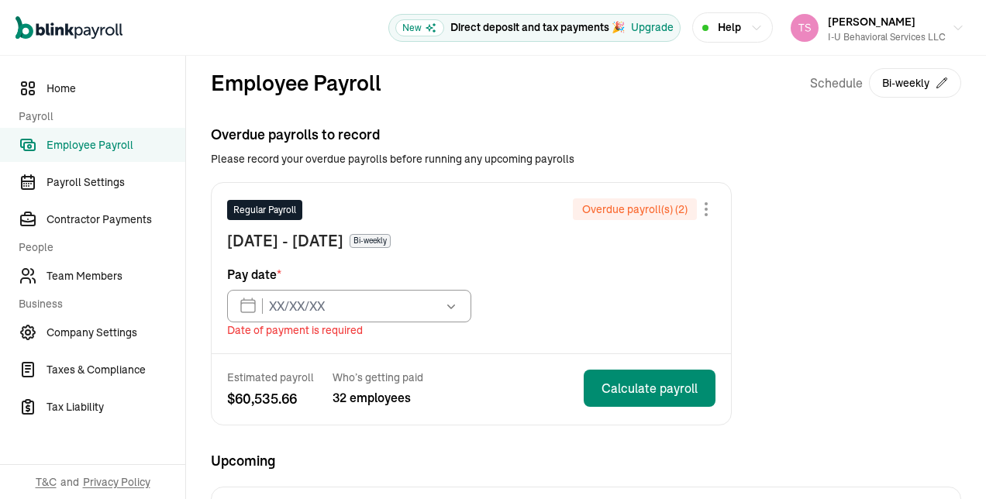
scroll to position [0, 0]
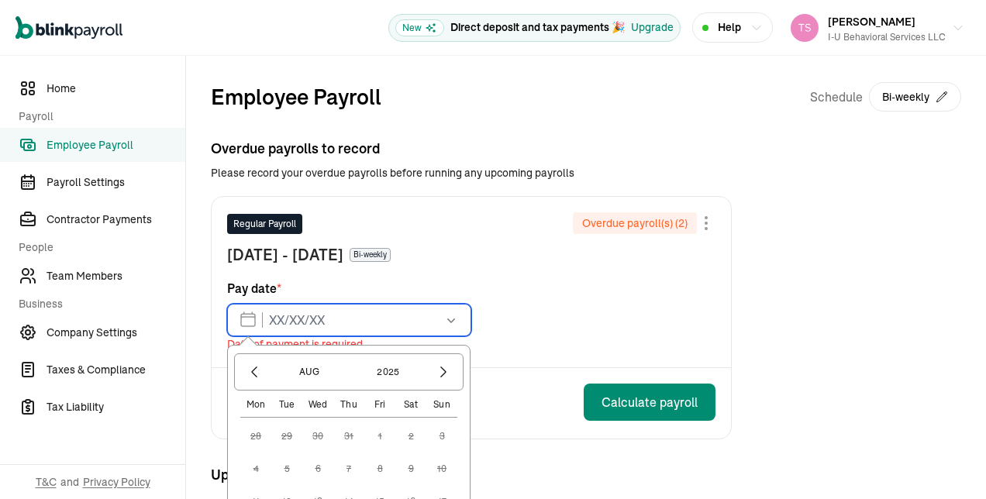
click at [250, 323] on input "text" at bounding box center [349, 320] width 244 height 33
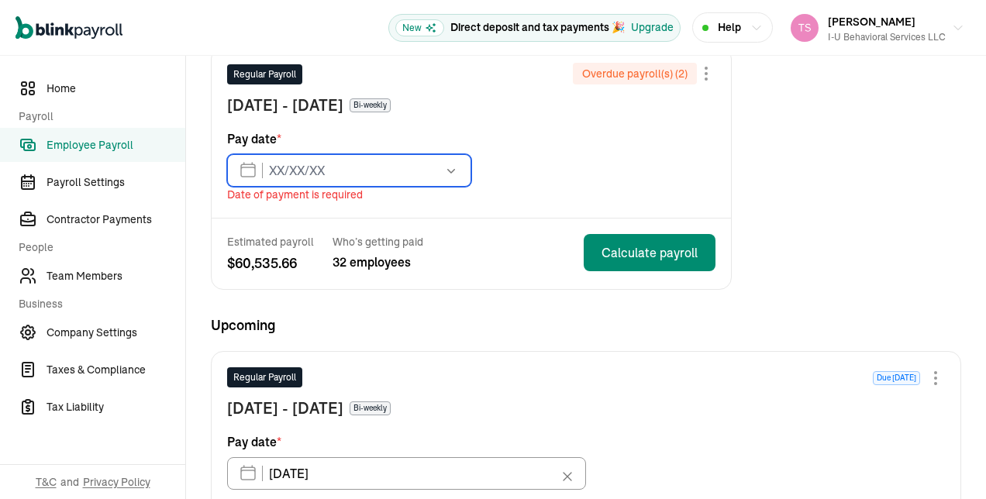
scroll to position [150, 0]
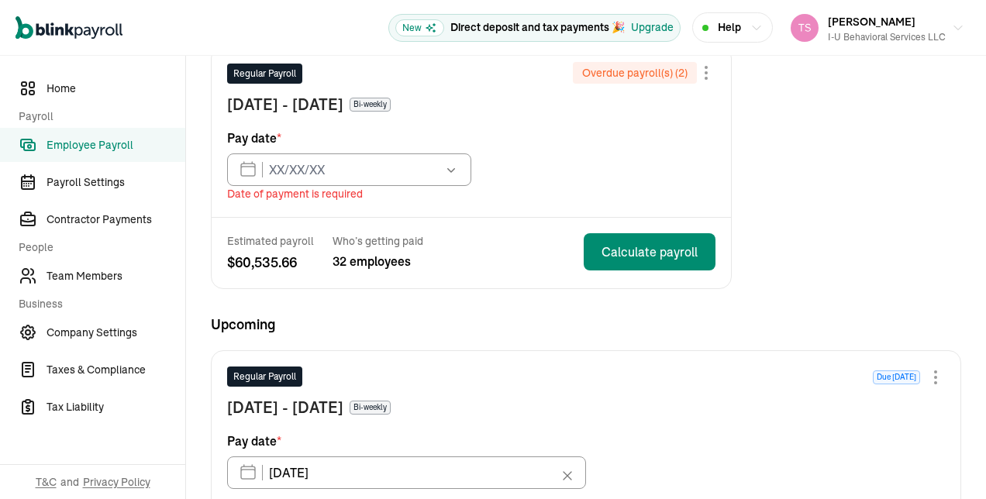
click at [454, 177] on button "button" at bounding box center [449, 170] width 43 height 33
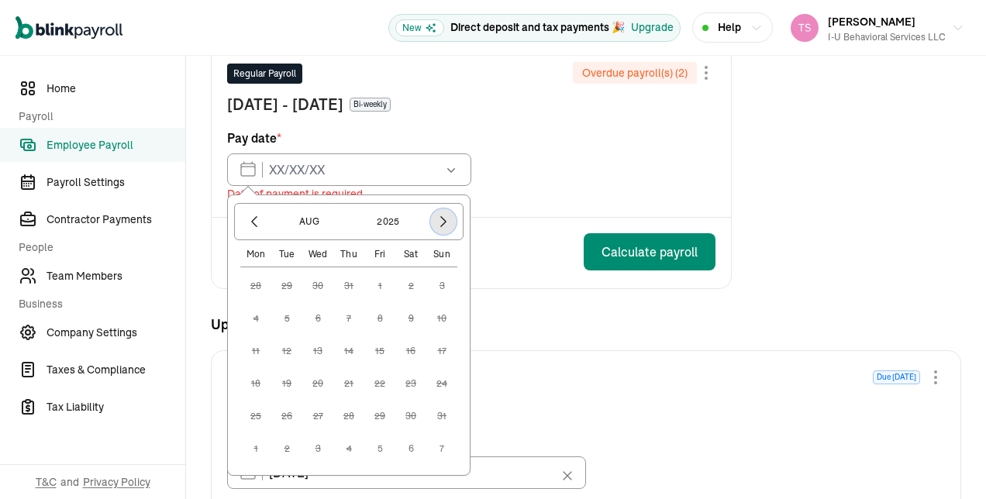
click at [450, 219] on icon "button" at bounding box center [444, 222] width 16 height 16
click at [276, 9] on div "Open main menu New Direct deposit and tax payments 🎉 Upgrade Help [PERSON_NAME]…" at bounding box center [493, 28] width 986 height 56
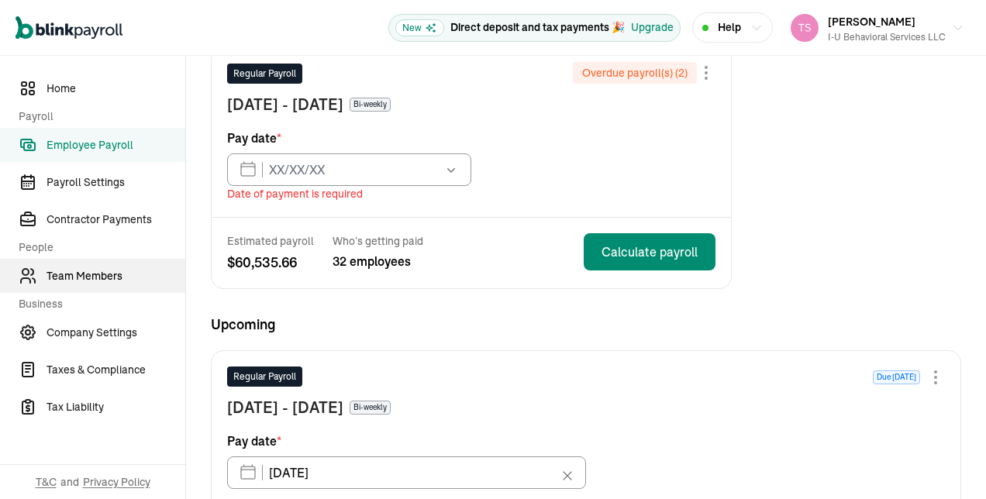
click at [124, 278] on span "Team Members" at bounding box center [116, 276] width 139 height 16
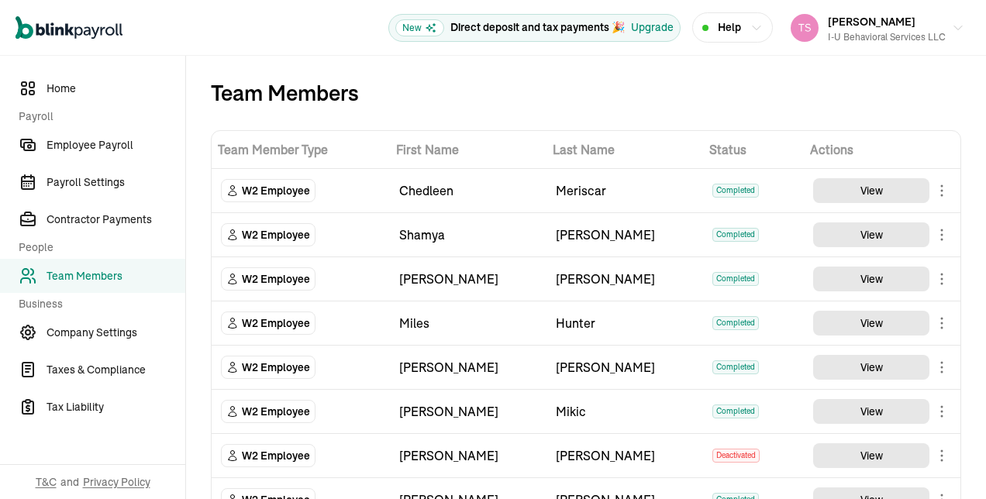
scroll to position [256, 0]
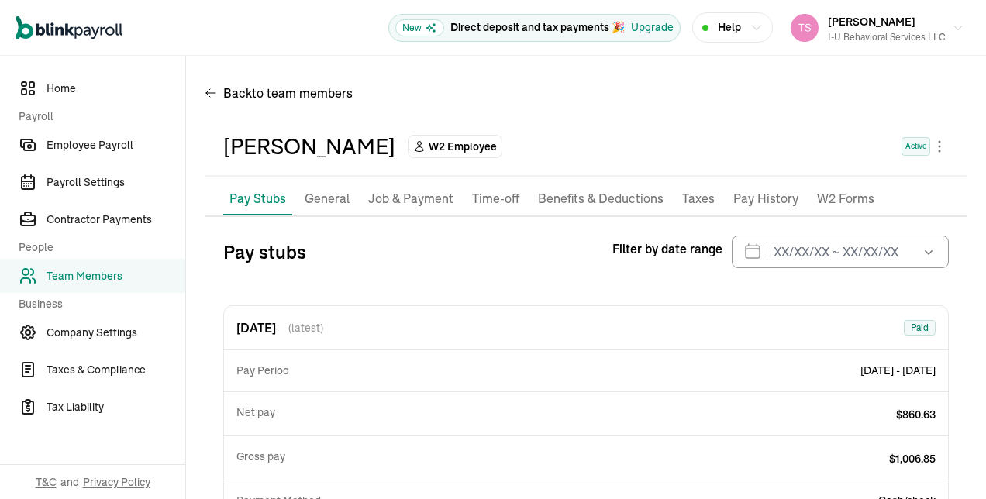
click at [261, 197] on p "Pay Stubs" at bounding box center [258, 198] width 57 height 19
click at [921, 248] on icon "button" at bounding box center [929, 252] width 16 height 16
click at [911, 267] on button "button" at bounding box center [927, 252] width 43 height 33
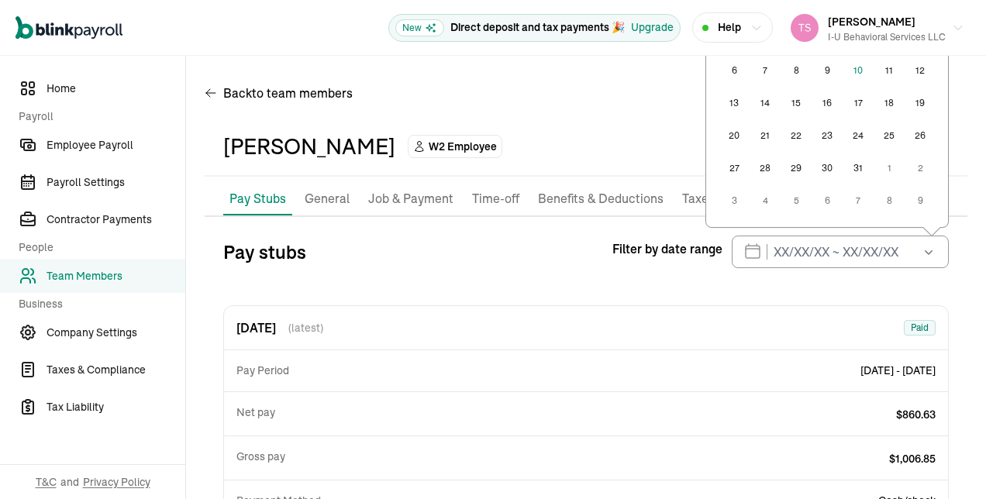
click at [911, 267] on button "button" at bounding box center [927, 252] width 43 height 33
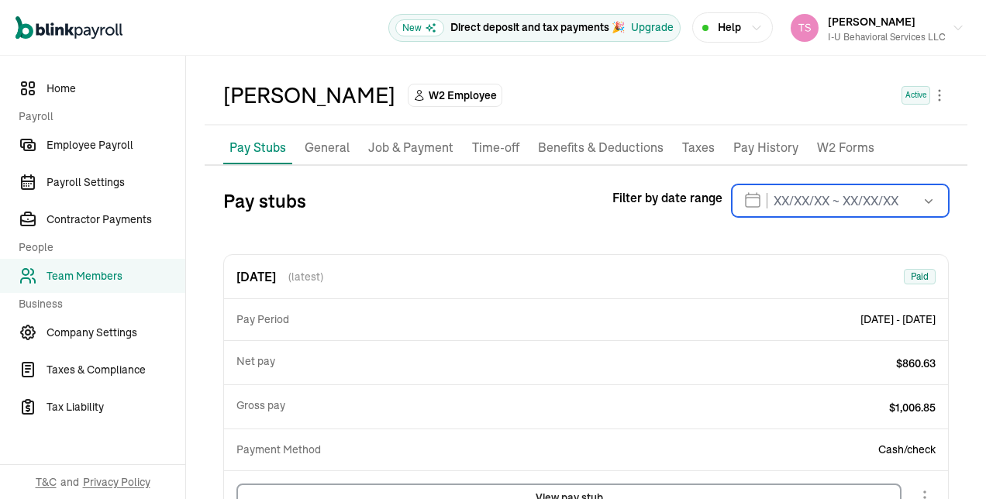
scroll to position [90, 0]
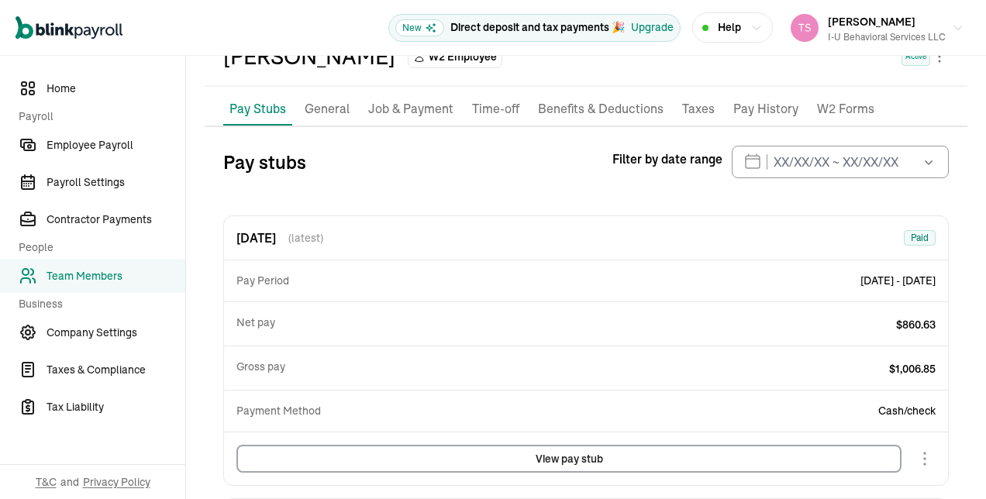
click at [530, 450] on button "View pay stub" at bounding box center [569, 459] width 665 height 28
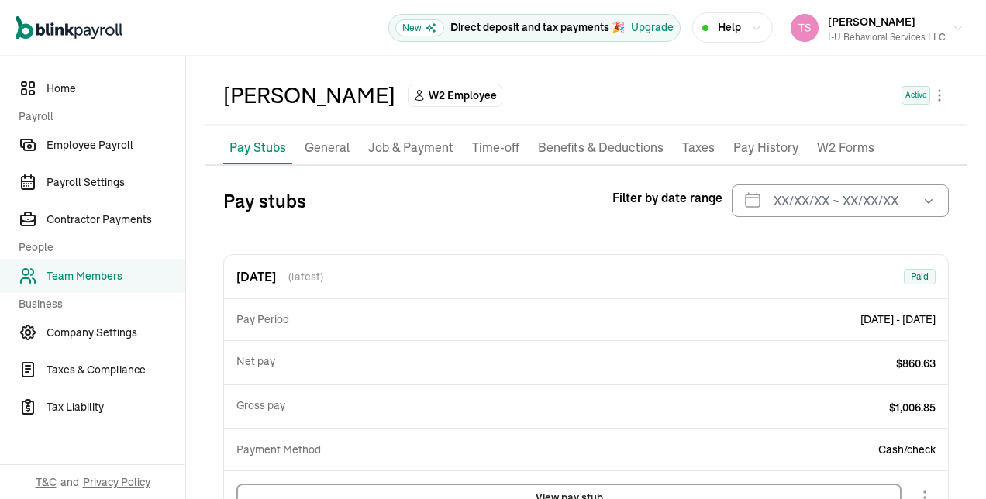
scroll to position [0, 0]
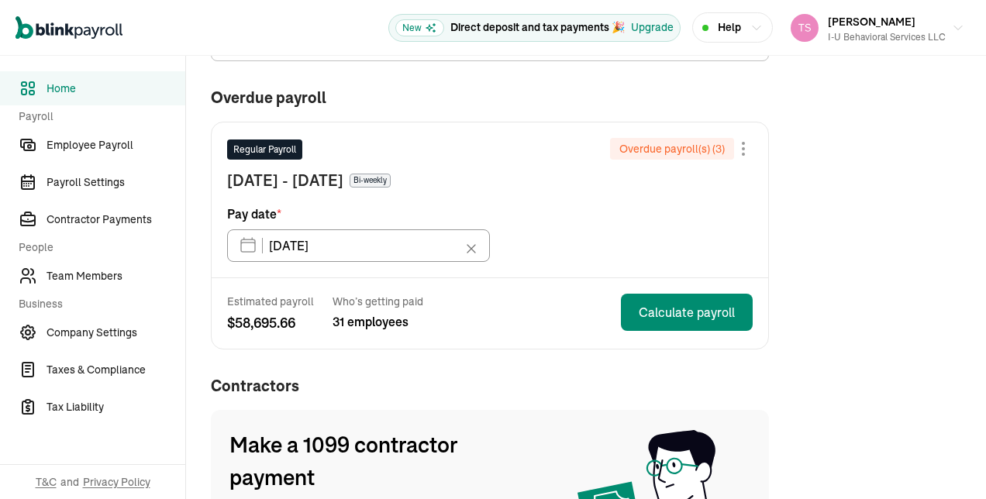
scroll to position [132, 0]
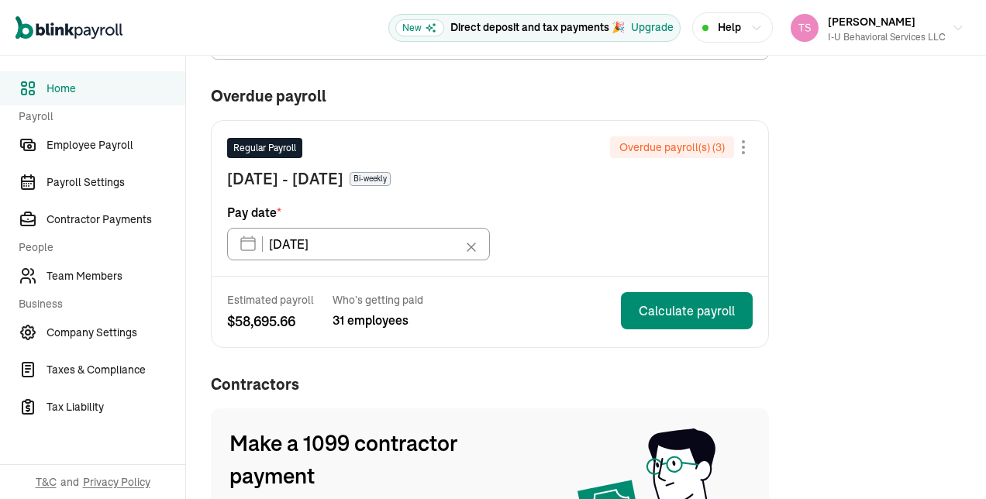
click at [238, 211] on span "Pay date *" at bounding box center [254, 212] width 54 height 19
click at [82, 279] on span "Team Members" at bounding box center [116, 276] width 139 height 16
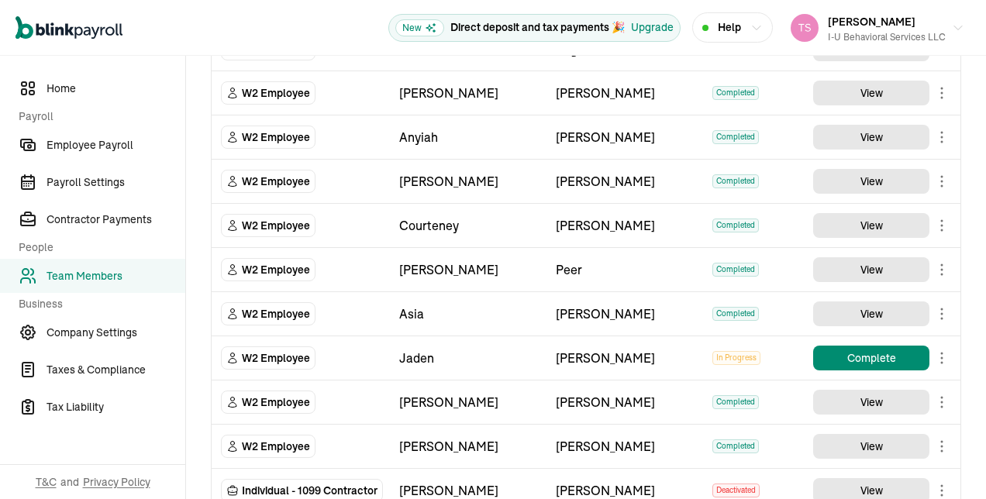
scroll to position [1709, 0]
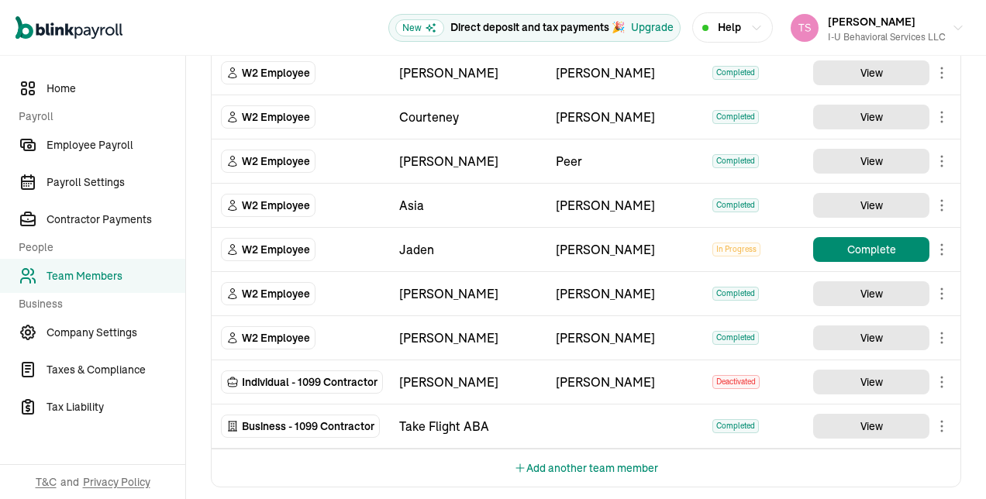
click at [558, 453] on button "Add another team member" at bounding box center [586, 468] width 144 height 37
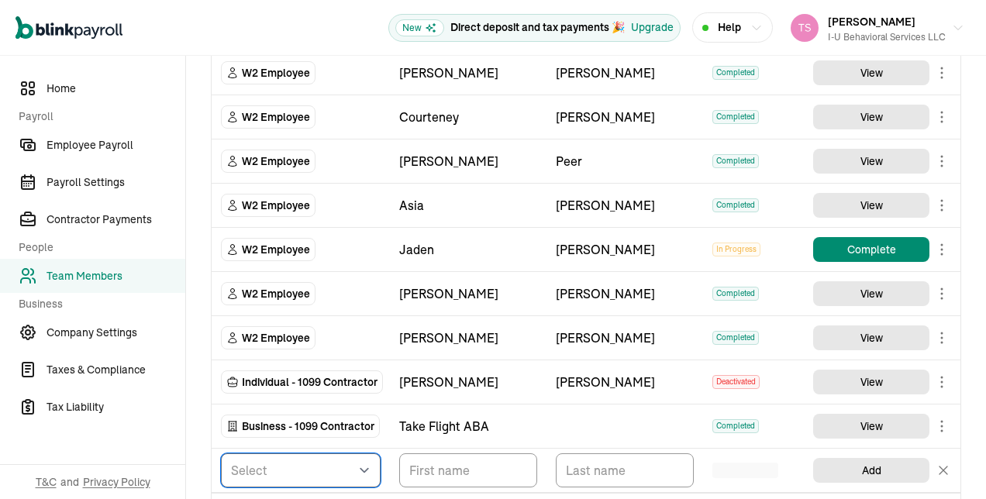
click at [379, 457] on select "Select W2 Employee Individual - 1099 [DEMOGRAPHIC_DATA] Business - 1099 Contrac…" at bounding box center [301, 471] width 160 height 34
select select "employee"
click at [221, 454] on select "Select W2 Employee Individual - 1099 [DEMOGRAPHIC_DATA] Business - 1099 Contrac…" at bounding box center [301, 471] width 160 height 34
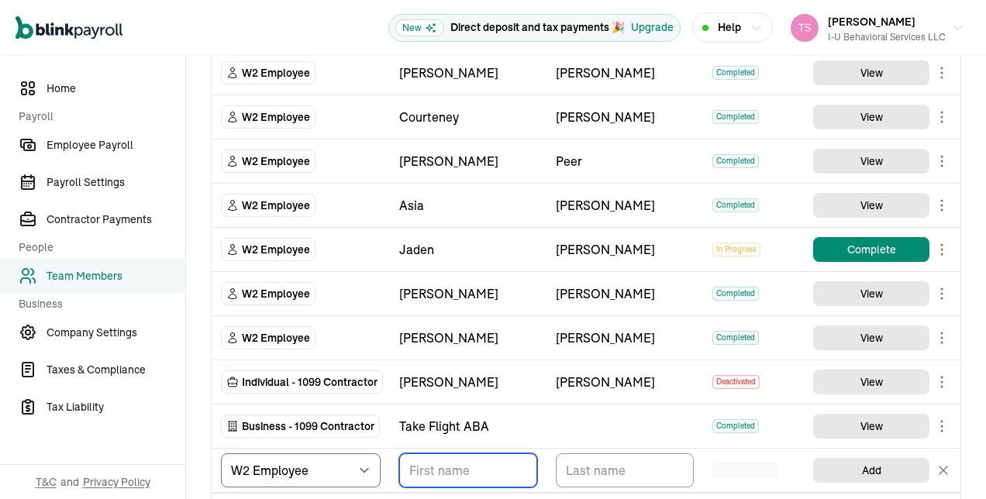
click at [431, 472] on input "TextInput" at bounding box center [468, 471] width 138 height 34
type input "[PERSON_NAME]"
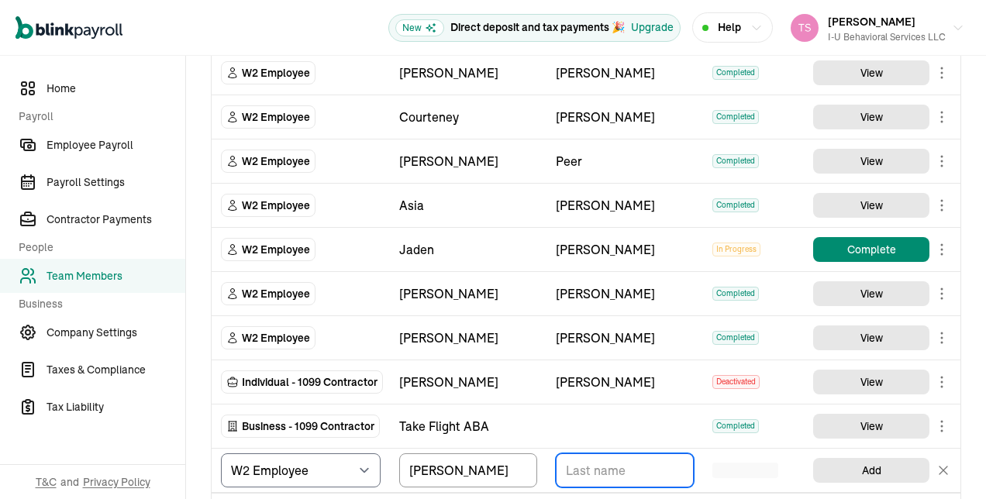
click at [579, 465] on input "TextInput" at bounding box center [625, 471] width 138 height 34
type input "[PERSON_NAME]"
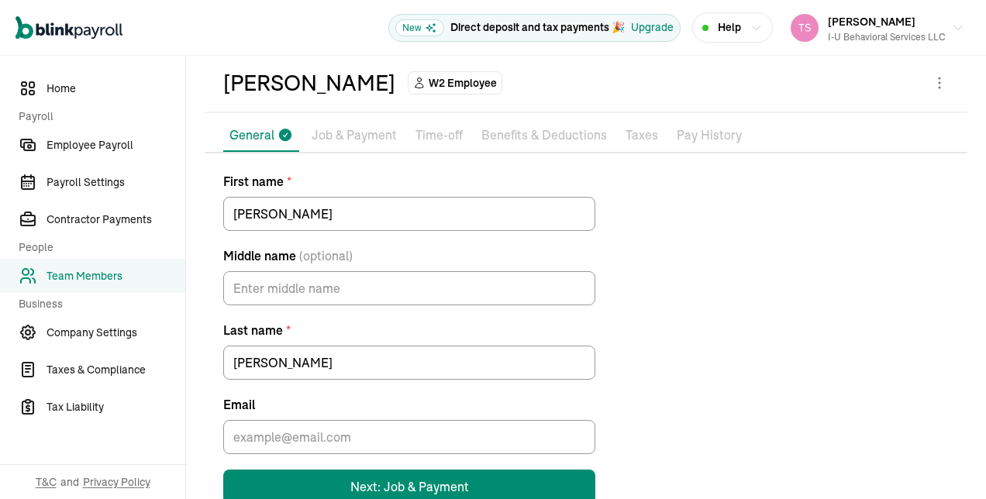
scroll to position [102, 0]
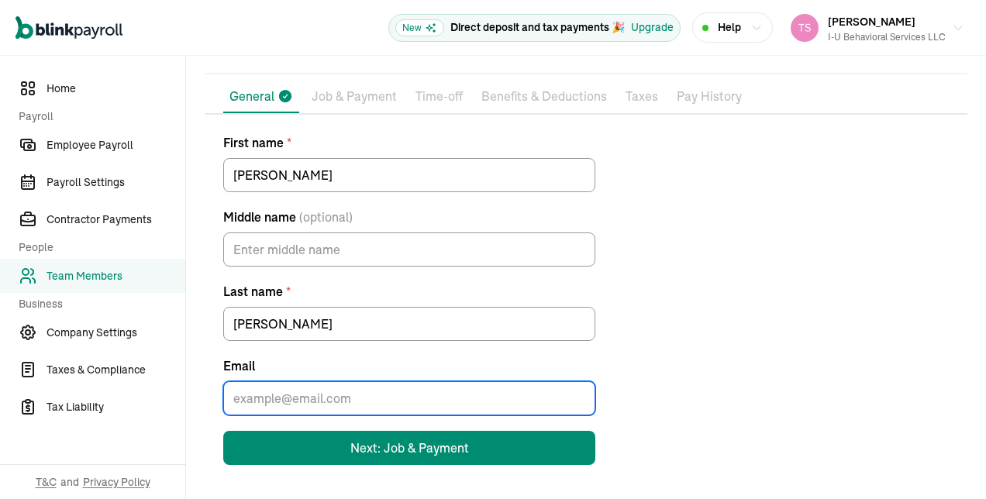
click at [292, 388] on input "Email" at bounding box center [409, 399] width 372 height 34
paste input "[EMAIL_ADDRESS][DOMAIN_NAME]"
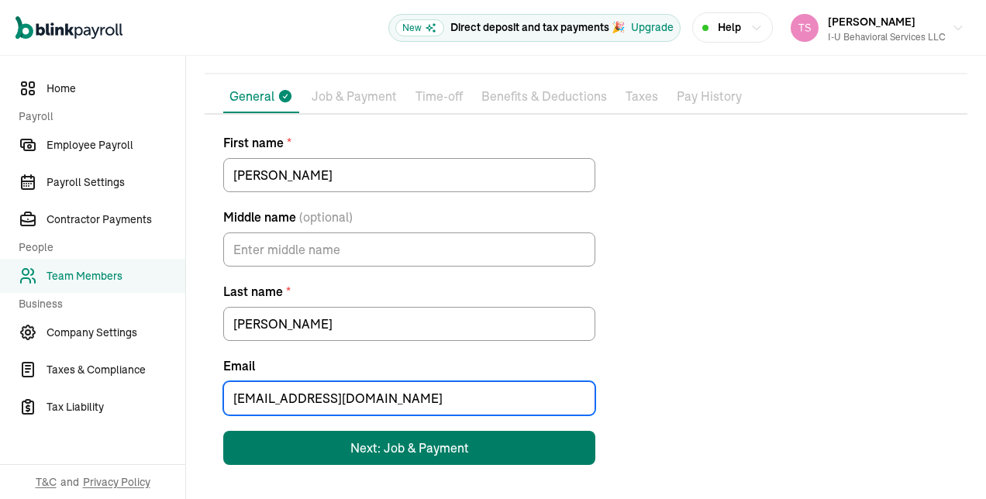
type input "[EMAIL_ADDRESS][DOMAIN_NAME]"
click at [376, 453] on div "Next: Job & Payment" at bounding box center [410, 448] width 119 height 19
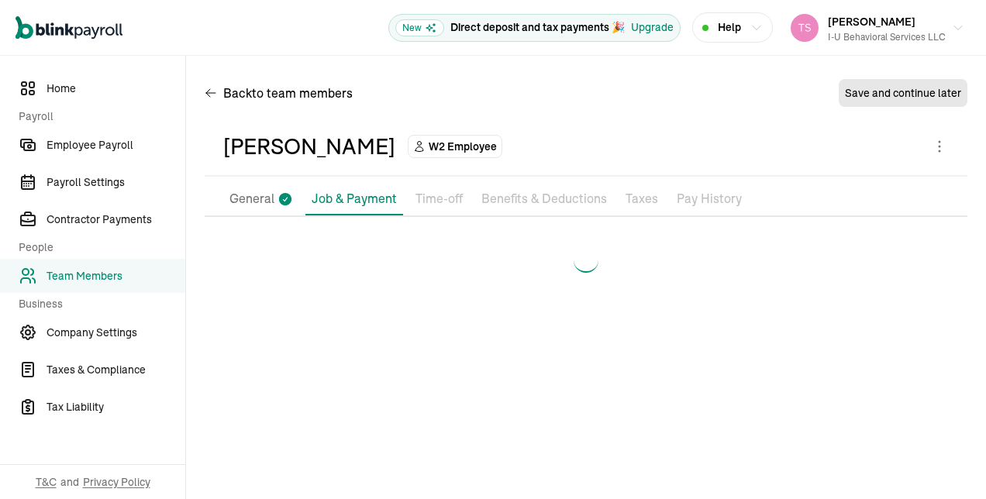
scroll to position [0, 0]
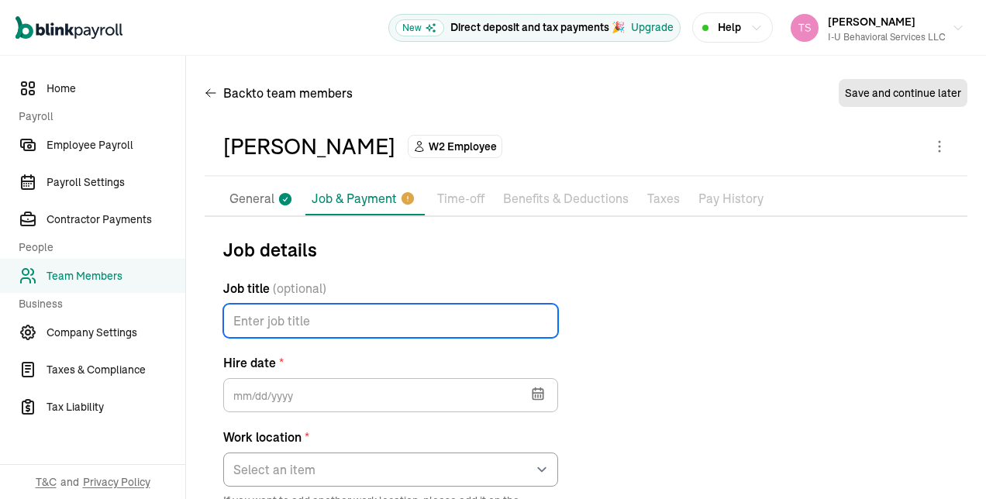
click at [507, 329] on input "Job title (optional)" at bounding box center [390, 321] width 335 height 34
type input "BT"
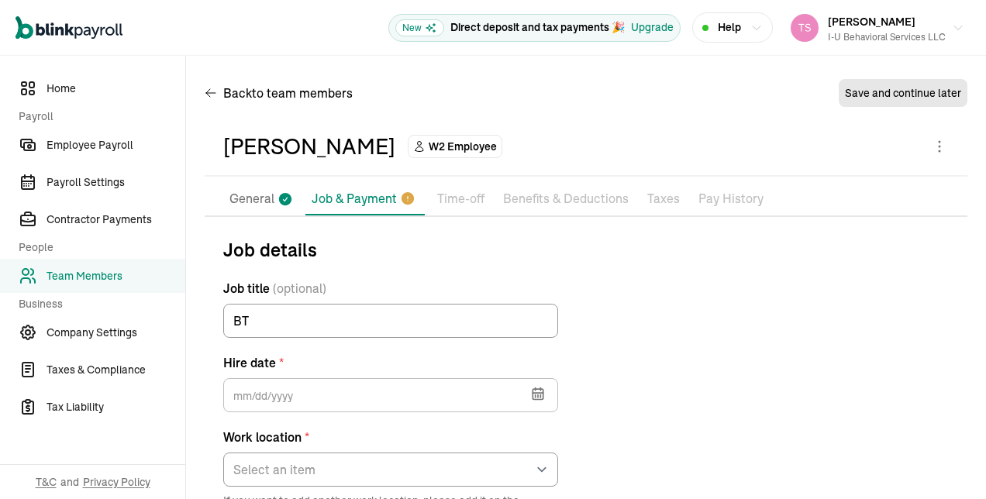
click at [541, 392] on icon "button" at bounding box center [538, 394] width 16 height 16
click at [249, 449] on icon "button" at bounding box center [250, 449] width 5 height 10
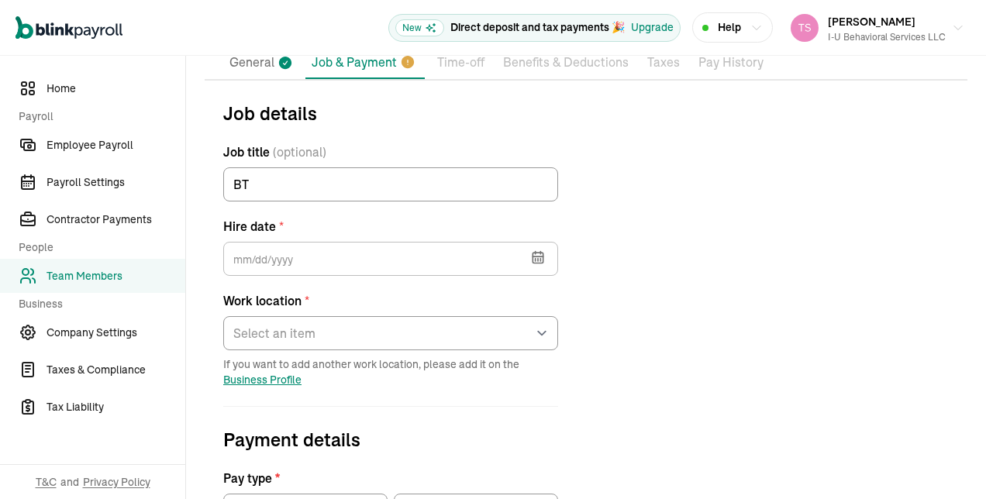
scroll to position [135, 0]
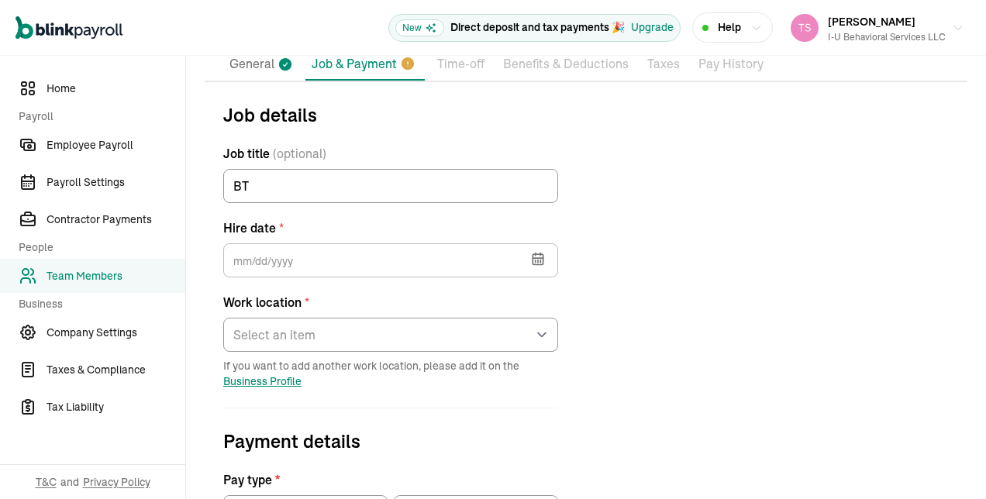
click at [537, 257] on icon "button" at bounding box center [538, 259] width 16 height 16
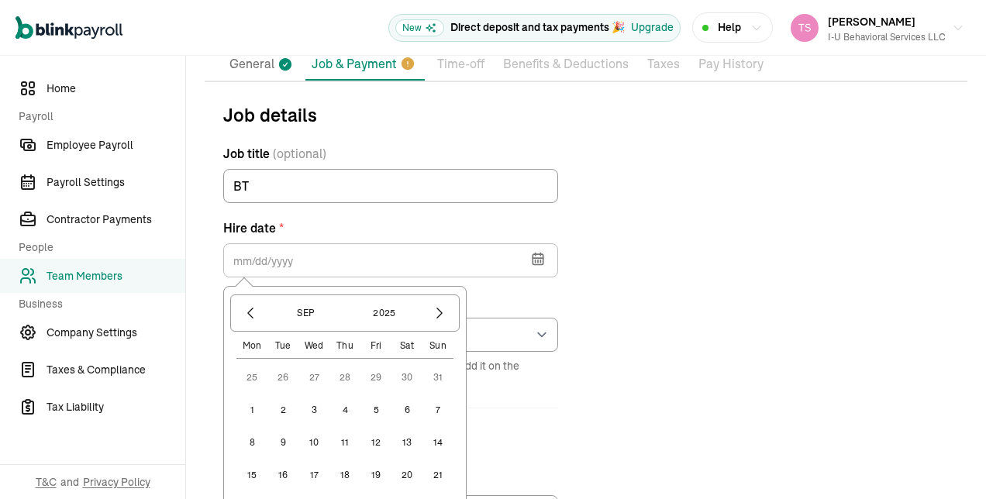
click at [345, 411] on button "4" at bounding box center [345, 410] width 31 height 31
type input "[DATE]"
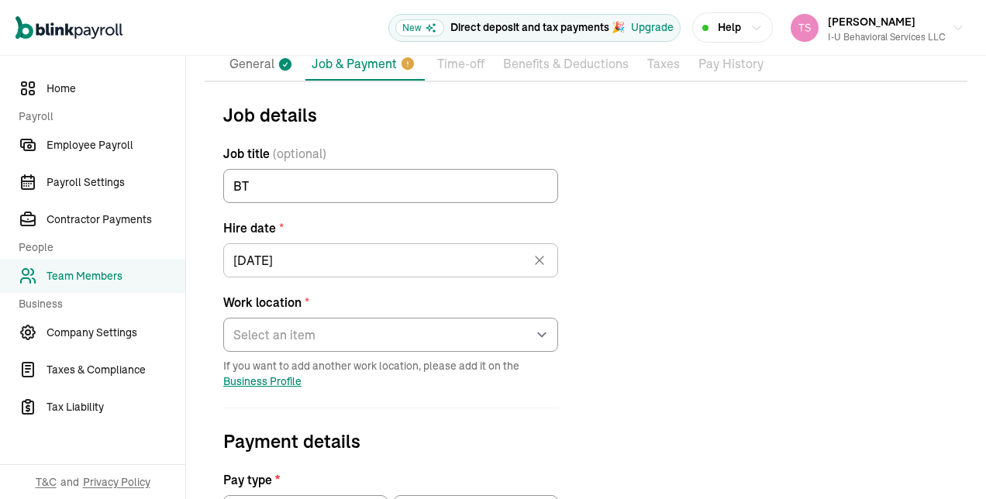
click at [343, 315] on div "Work location * Select an item [STREET_ADDRESS][GEOGRAPHIC_DATA][PERSON_NAME] f…" at bounding box center [390, 322] width 335 height 59
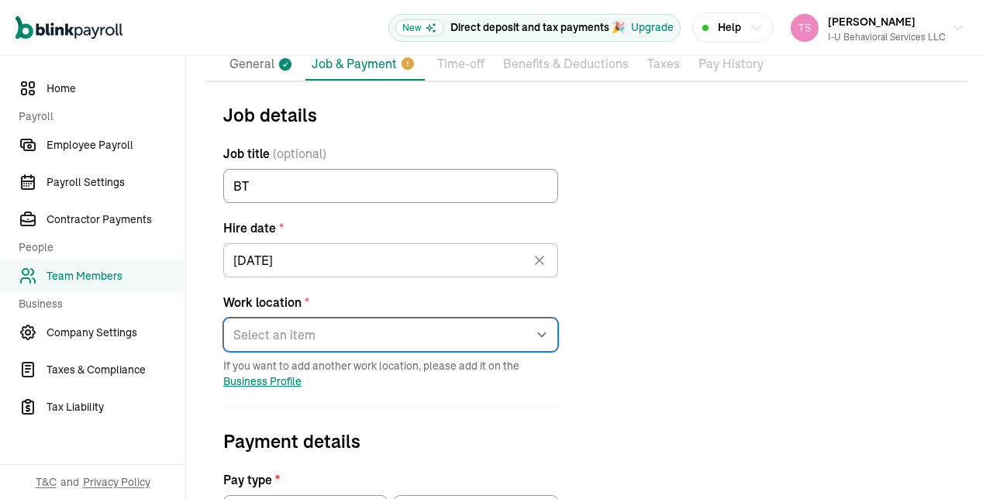
click at [330, 330] on select "Select an item [STREET_ADDRESS][GEOGRAPHIC_DATA][PERSON_NAME] from home" at bounding box center [390, 335] width 335 height 34
select select "[STREET_ADDRESS][PERSON_NAME]"
click at [223, 318] on select "Select an item [STREET_ADDRESS][GEOGRAPHIC_DATA][PERSON_NAME] from home" at bounding box center [390, 335] width 335 height 34
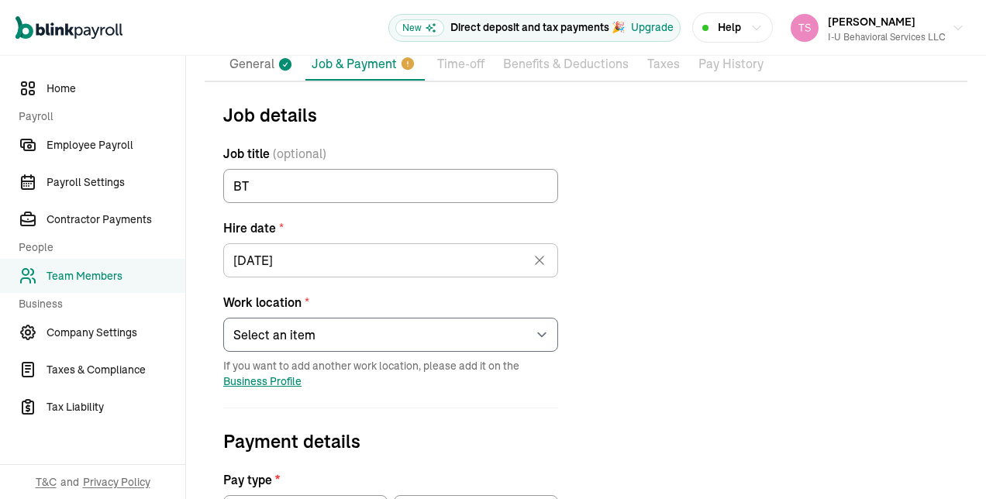
click at [513, 422] on form "Job details Job title (optional) BT Hire date * [DATE] [DATE] Mon Tue Wed Thu F…" at bounding box center [391, 495] width 372 height 789
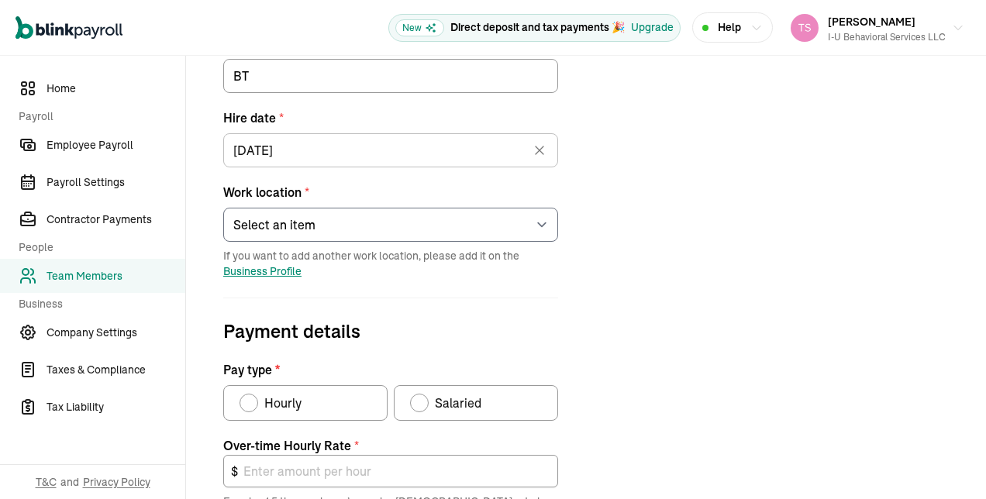
scroll to position [344, 0]
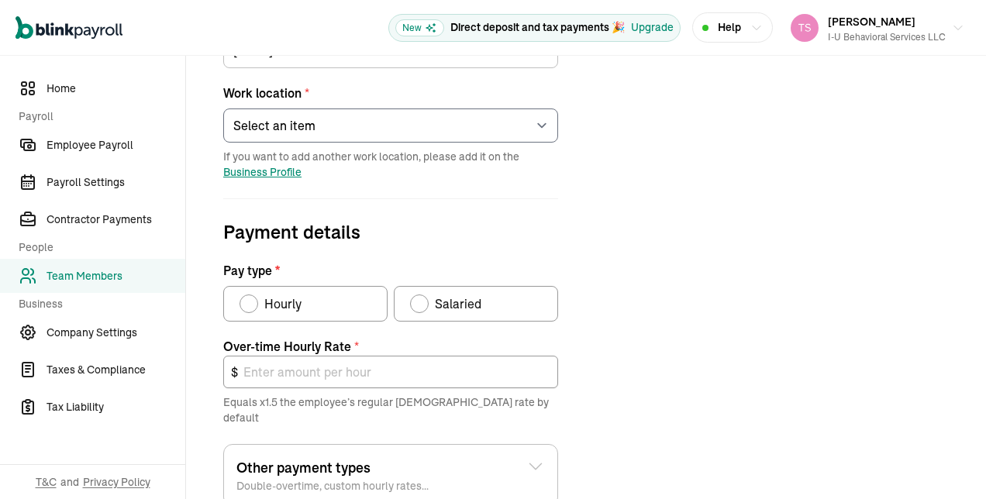
click at [251, 298] on div "Pay type" at bounding box center [249, 304] width 12 height 12
click at [251, 298] on input "Hourly" at bounding box center [245, 300] width 12 height 12
radio input "true"
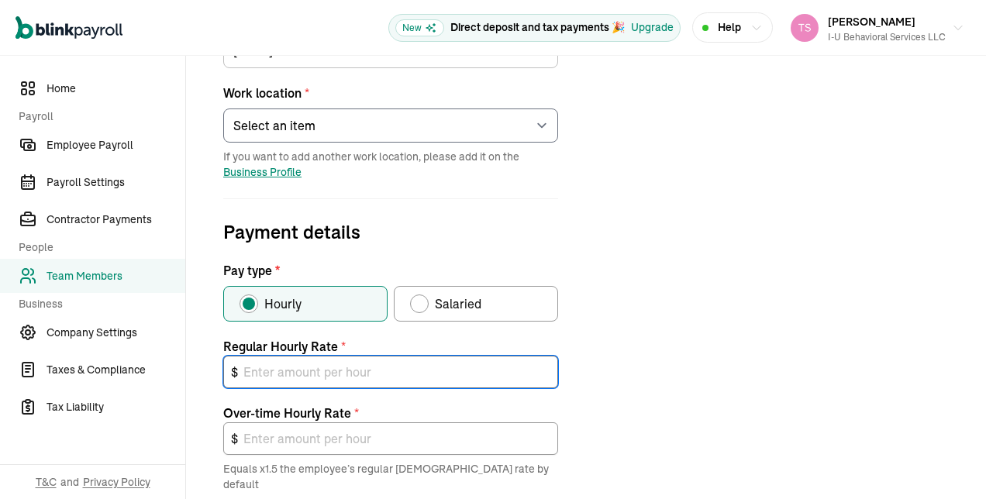
click at [281, 365] on input "text" at bounding box center [390, 372] width 335 height 33
type input "2"
type input "3.00"
type input "20"
type input "30.00"
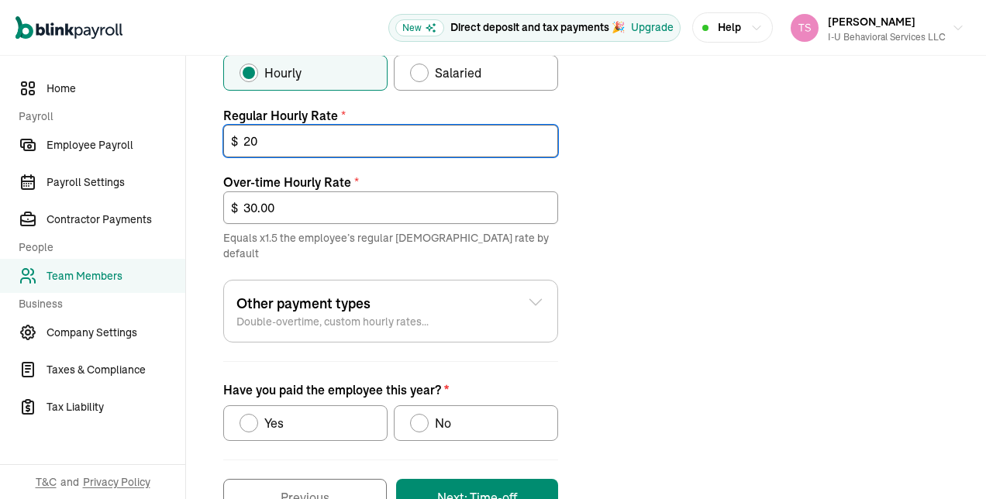
scroll to position [608, 0]
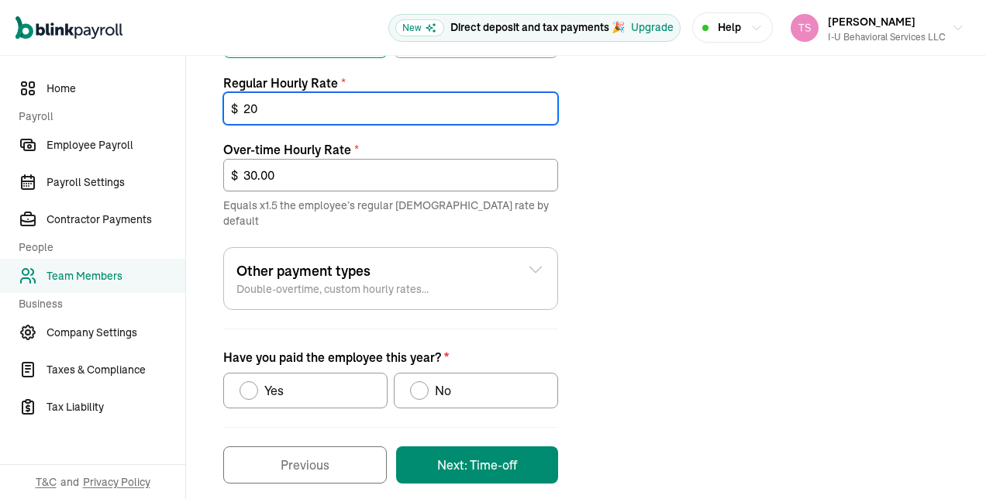
type input "20"
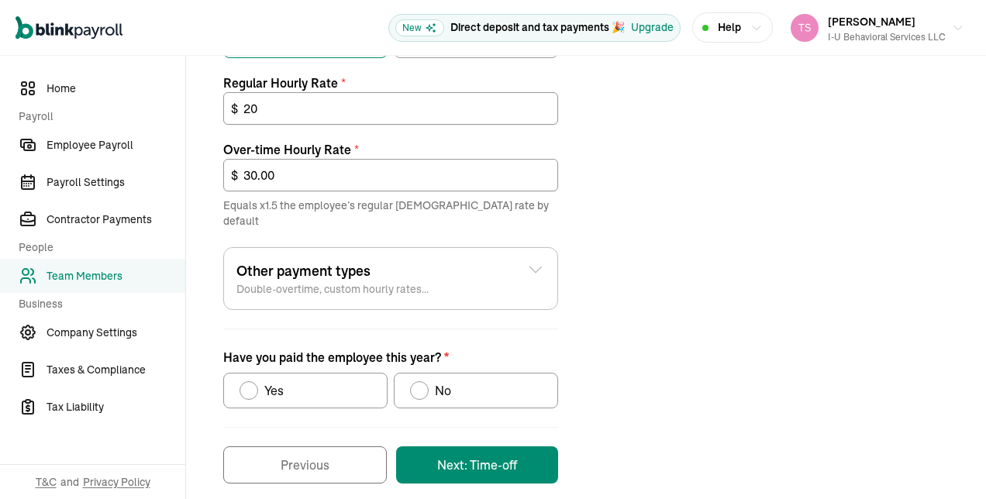
click at [425, 382] on div "Have you paid the employee this year?" at bounding box center [419, 391] width 19 height 19
click at [422, 381] on input "No" at bounding box center [415, 387] width 12 height 12
radio input "true"
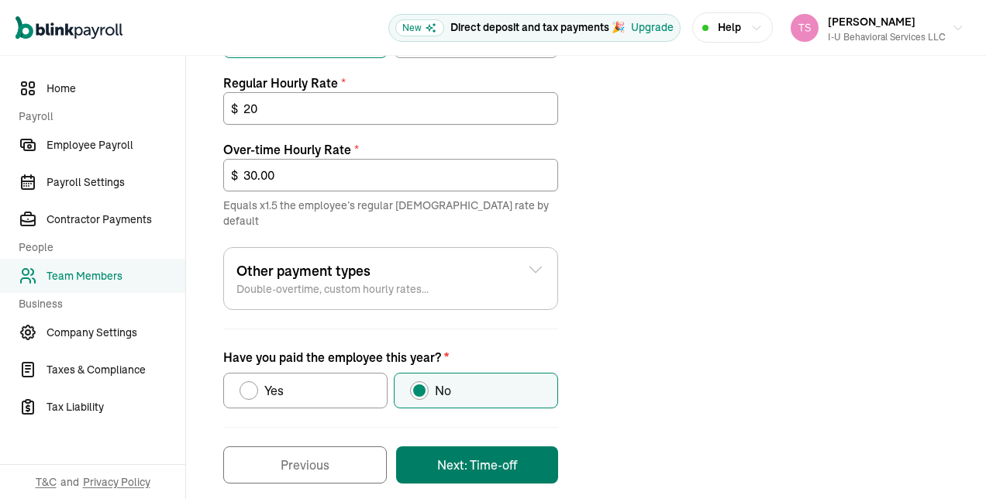
click at [446, 447] on button "Next: Time-off" at bounding box center [477, 465] width 162 height 37
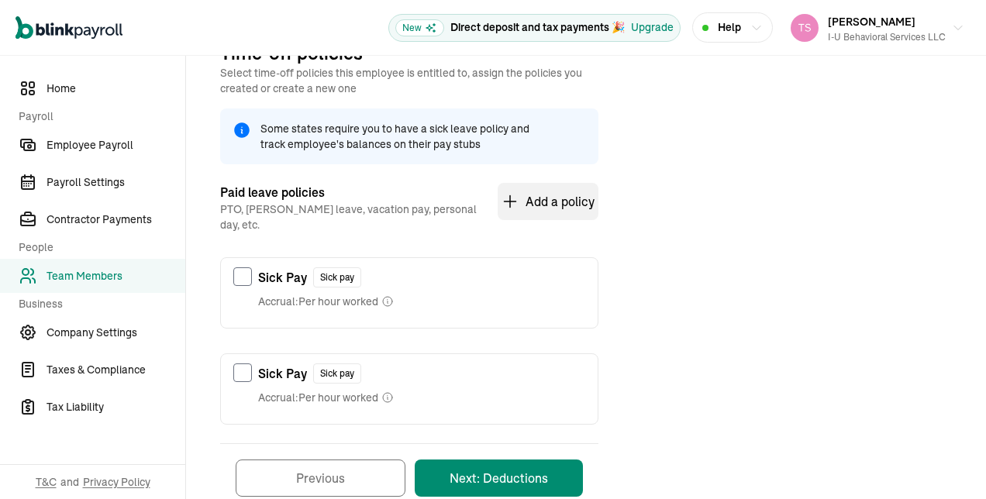
scroll to position [228, 0]
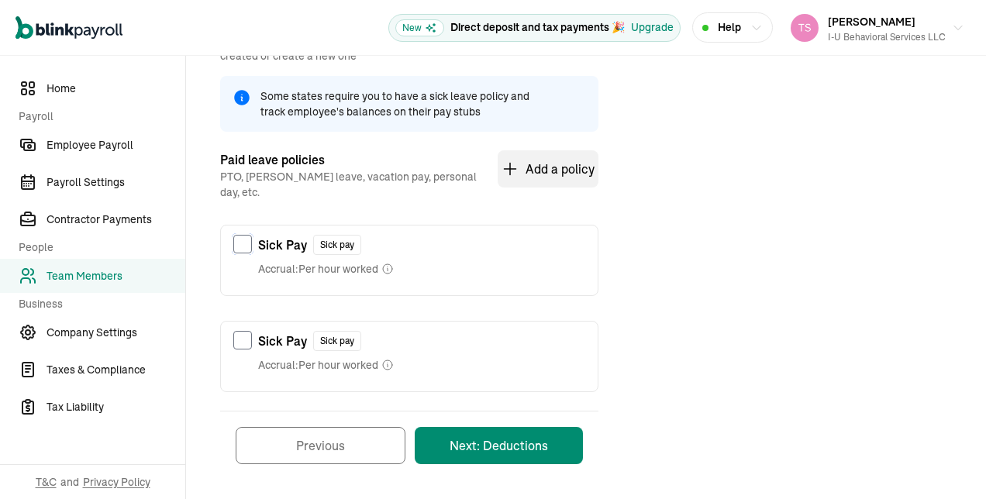
click at [238, 235] on input "checkbox" at bounding box center [242, 244] width 19 height 19
checkbox input "true"
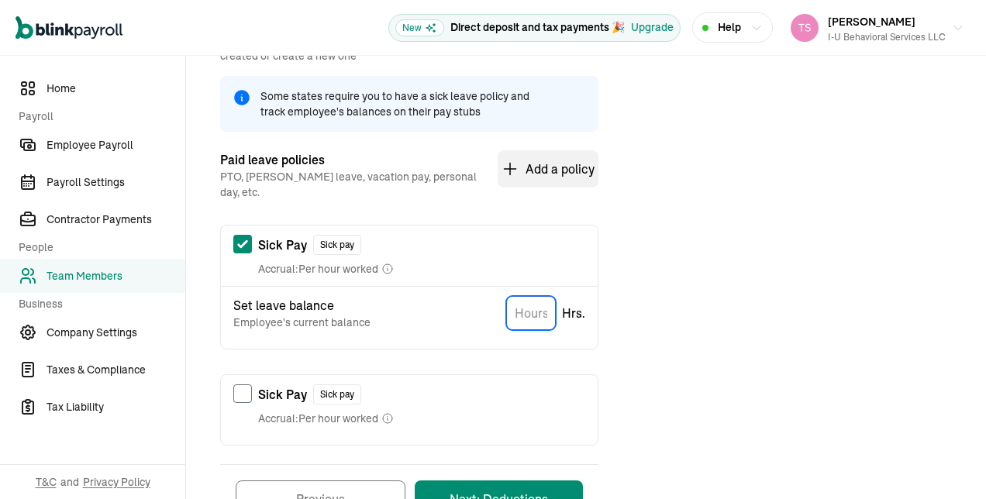
click at [526, 307] on input "TextInput" at bounding box center [531, 313] width 50 height 34
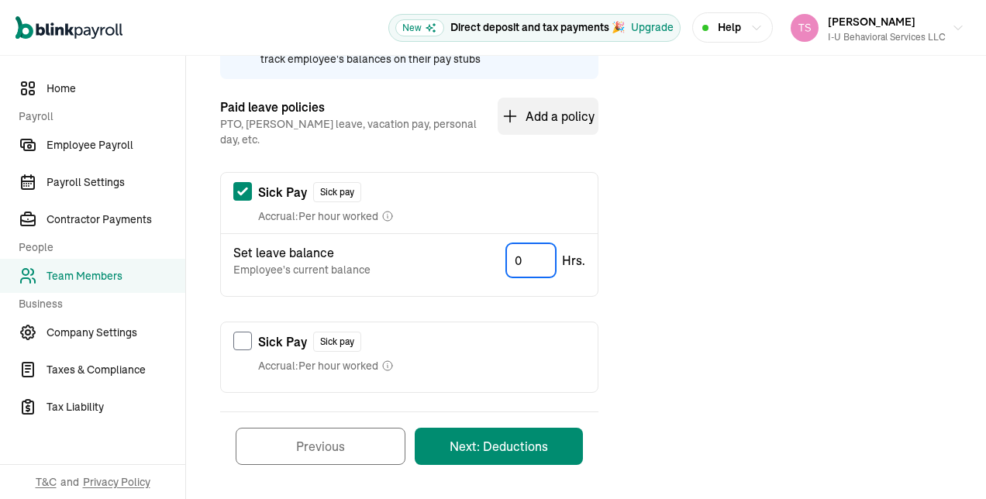
type input "0"
click at [568, 434] on button "Next: Deductions" at bounding box center [499, 446] width 168 height 37
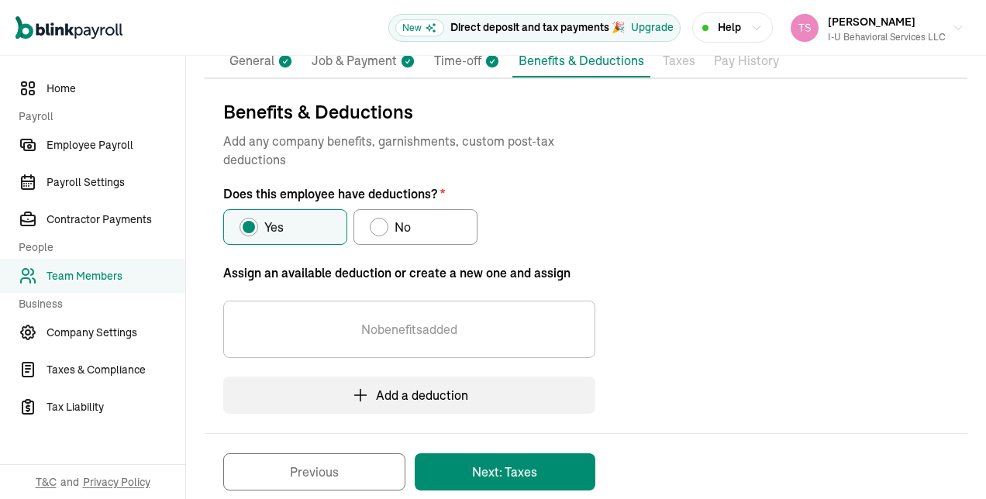
scroll to position [162, 0]
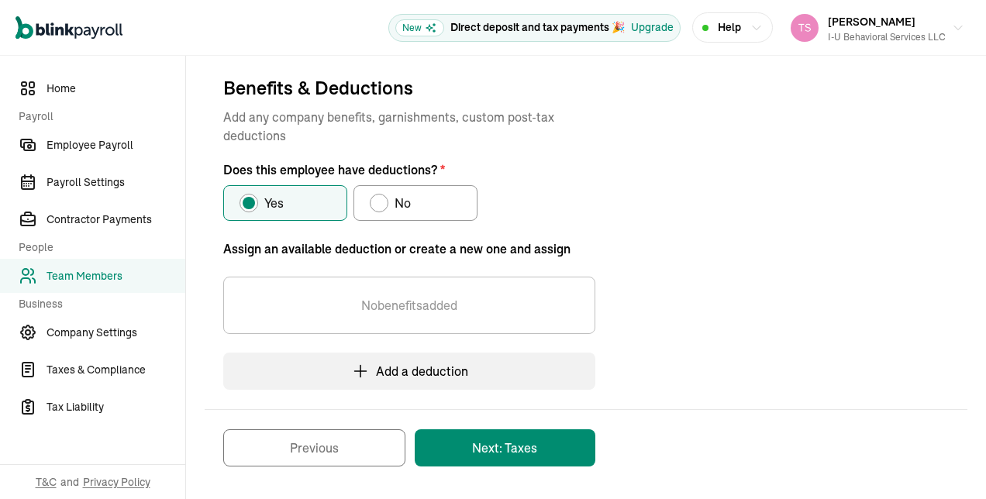
click at [380, 199] on div "Does this employee have deductions?" at bounding box center [379, 203] width 12 height 12
click at [380, 199] on input "No" at bounding box center [375, 199] width 12 height 12
radio input "true"
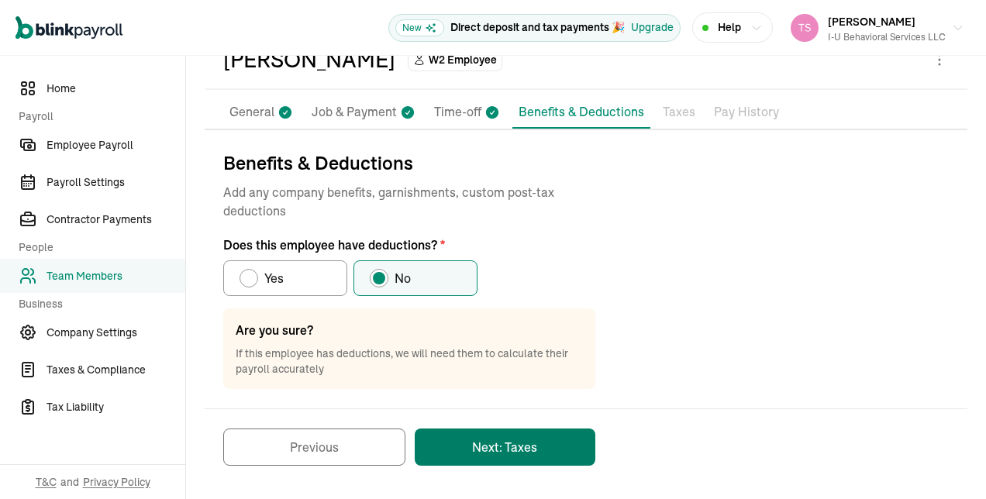
click at [458, 440] on button "Next: Taxes" at bounding box center [505, 447] width 181 height 37
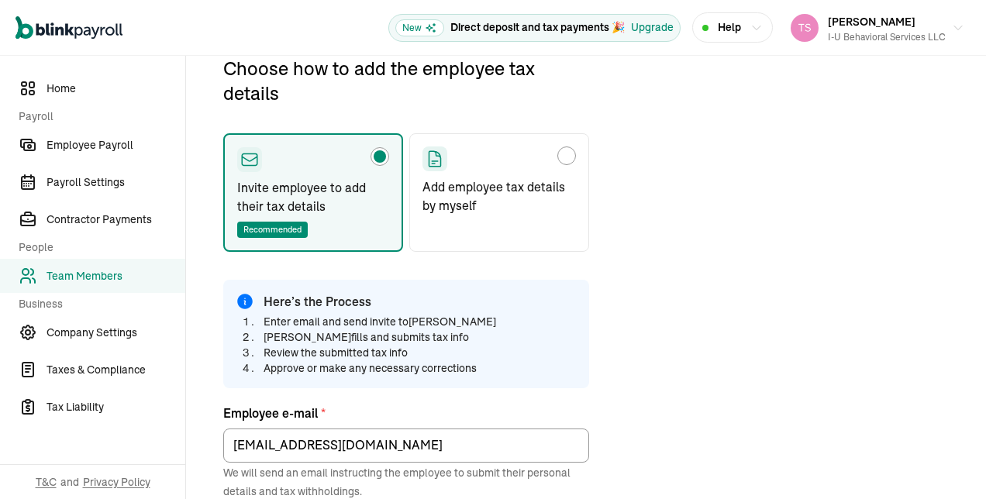
scroll to position [183, 0]
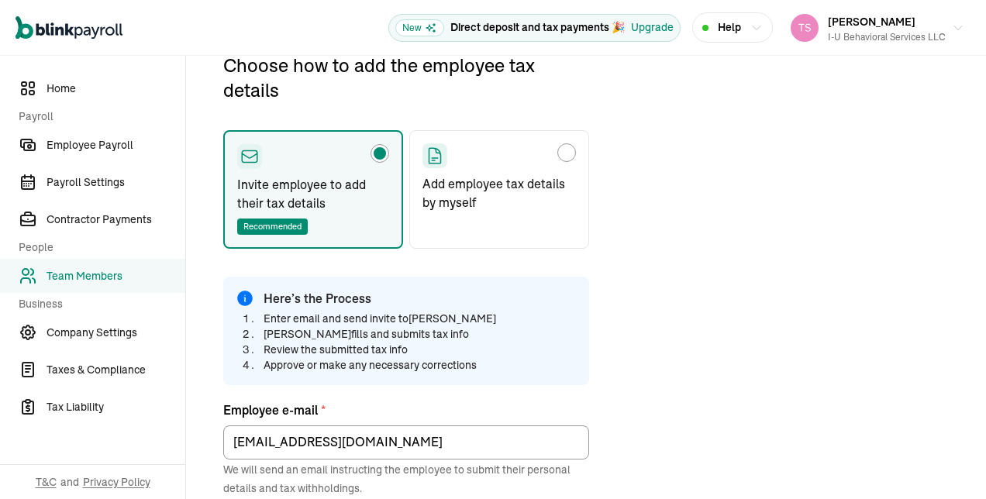
click at [549, 157] on div "Choose how to add the employee tax details" at bounding box center [500, 155] width 154 height 25
click at [434, 155] on input "Add employee tax details by myself" at bounding box center [428, 149] width 12 height 12
radio input "true"
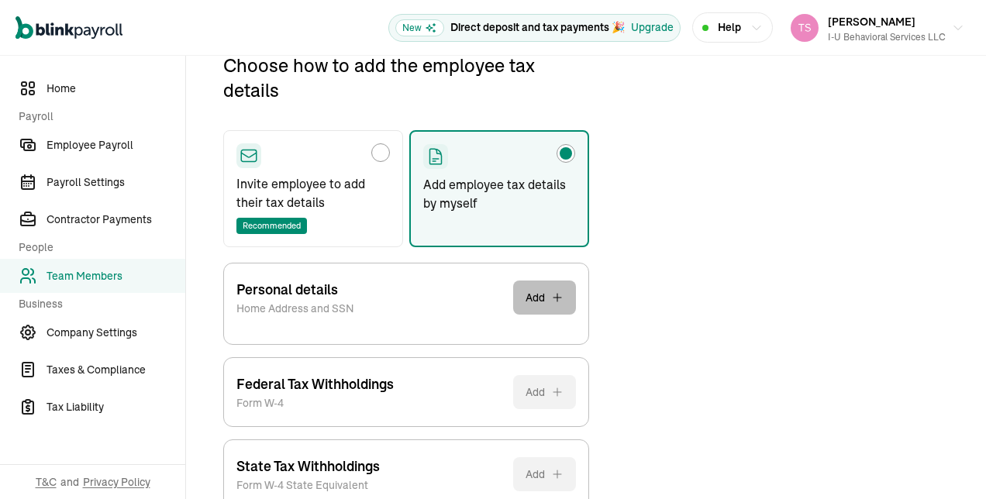
click at [537, 295] on button "Add" at bounding box center [544, 298] width 63 height 34
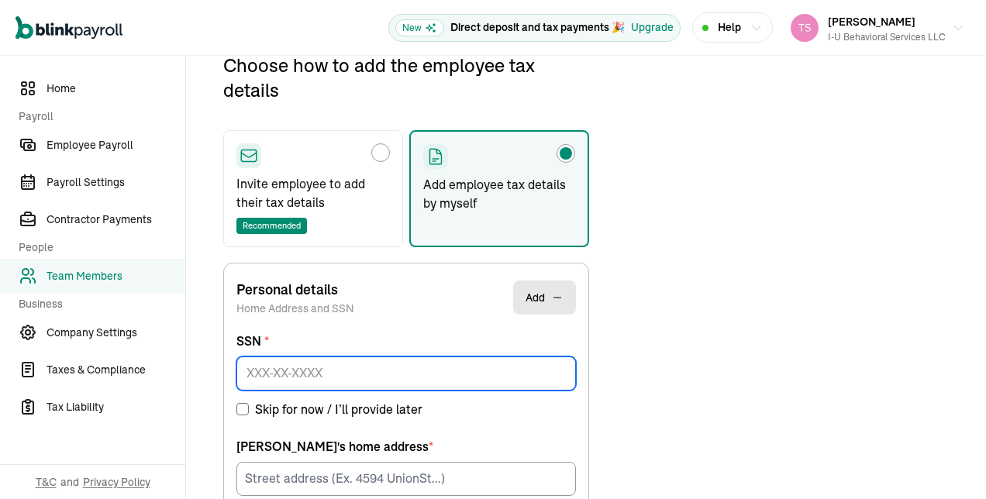
click at [492, 364] on input at bounding box center [407, 374] width 340 height 34
paste input "157-15-1753"
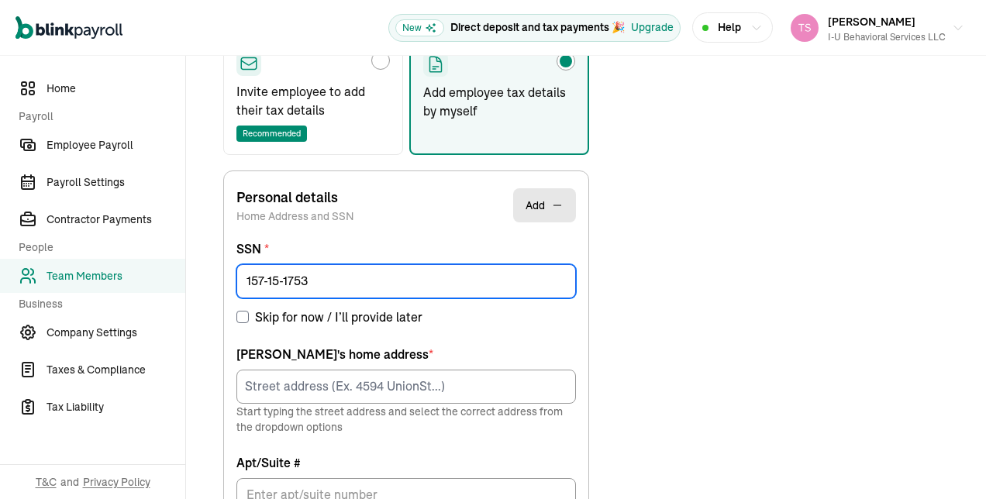
scroll to position [352, 0]
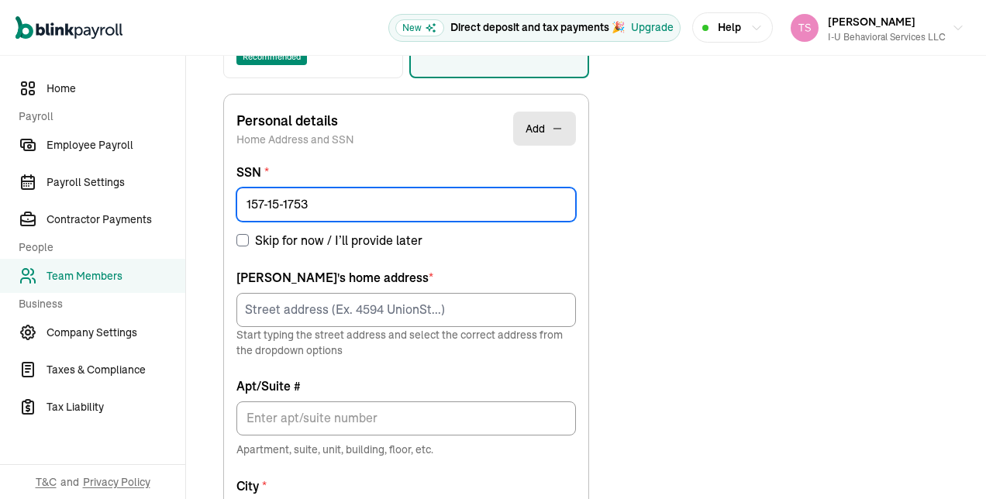
type input "157-15-1753"
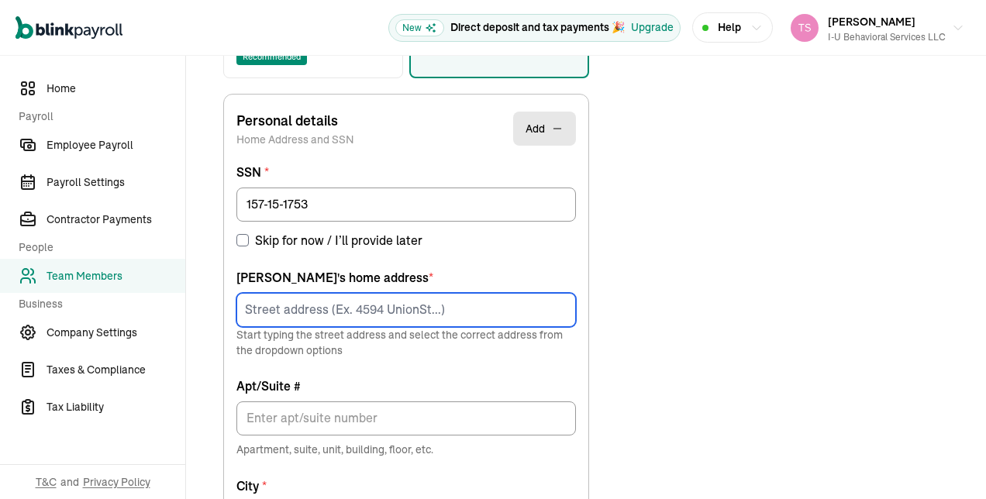
click at [278, 317] on input at bounding box center [407, 310] width 340 height 34
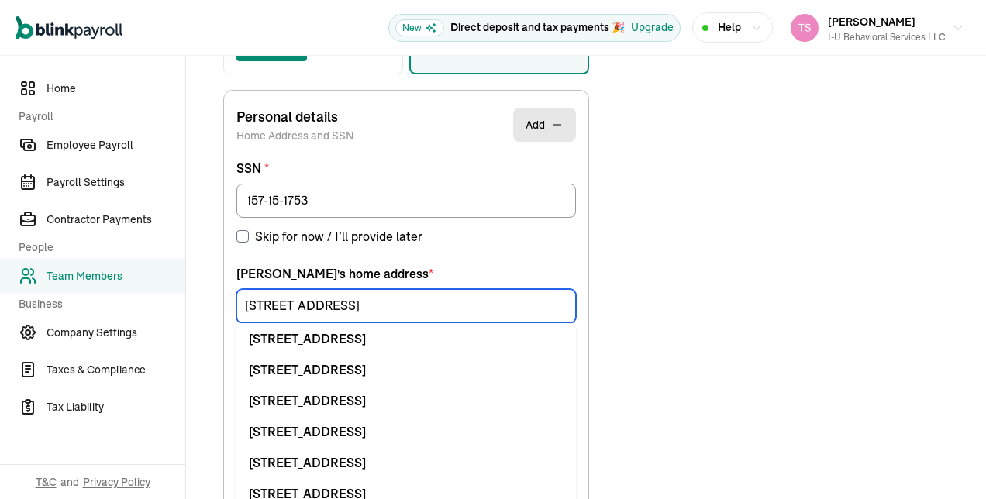
scroll to position [363, 0]
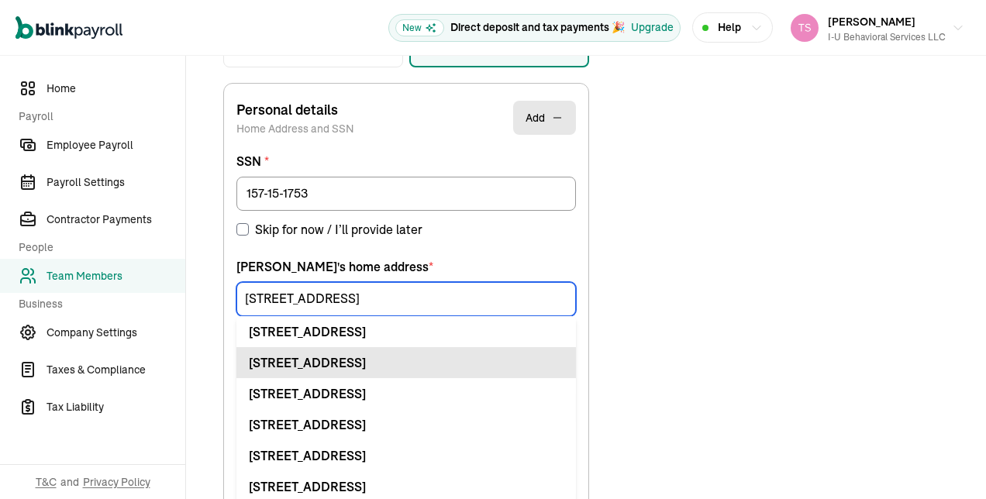
type input "[STREET_ADDRESS]"
click at [363, 355] on div "[STREET_ADDRESS]" at bounding box center [406, 363] width 315 height 19
type input "Flemington"
type input "NJ"
type input "08822"
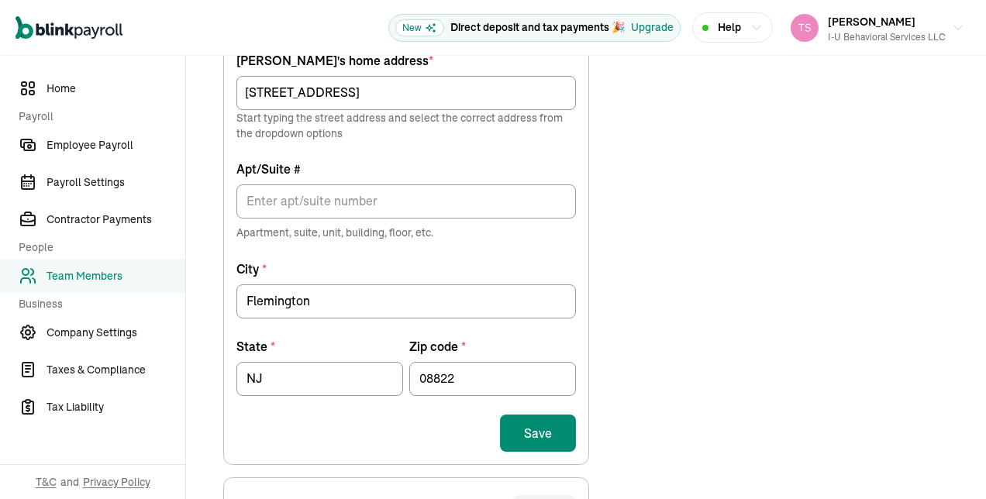
scroll to position [602, 0]
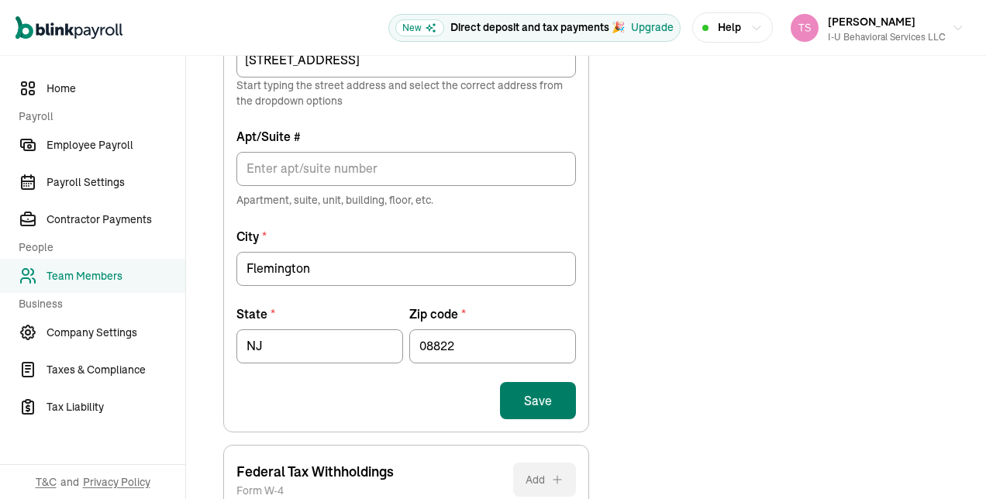
click at [555, 404] on button "Save" at bounding box center [538, 400] width 76 height 37
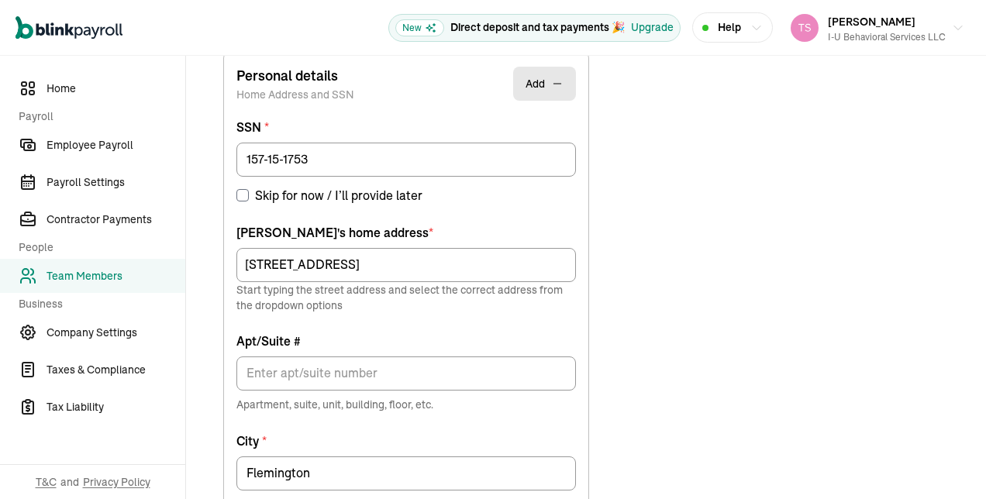
scroll to position [183, 0]
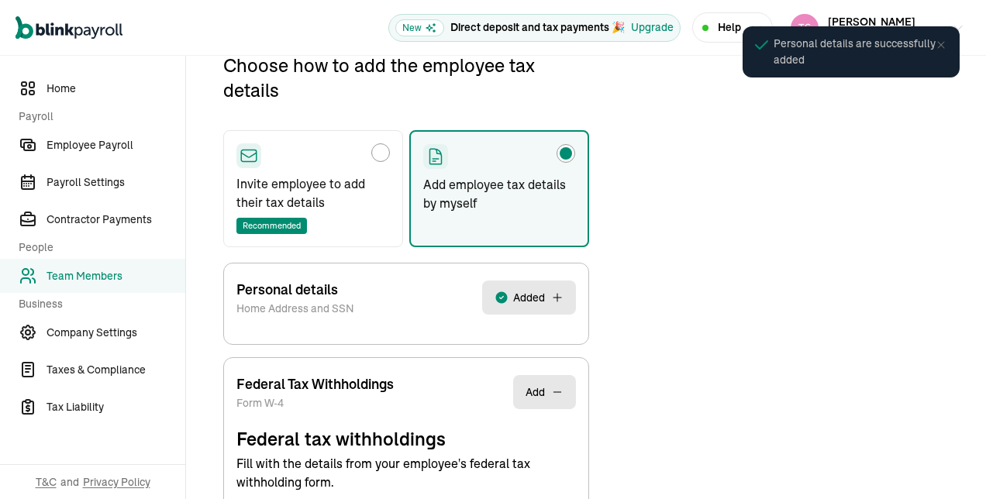
select select "S"
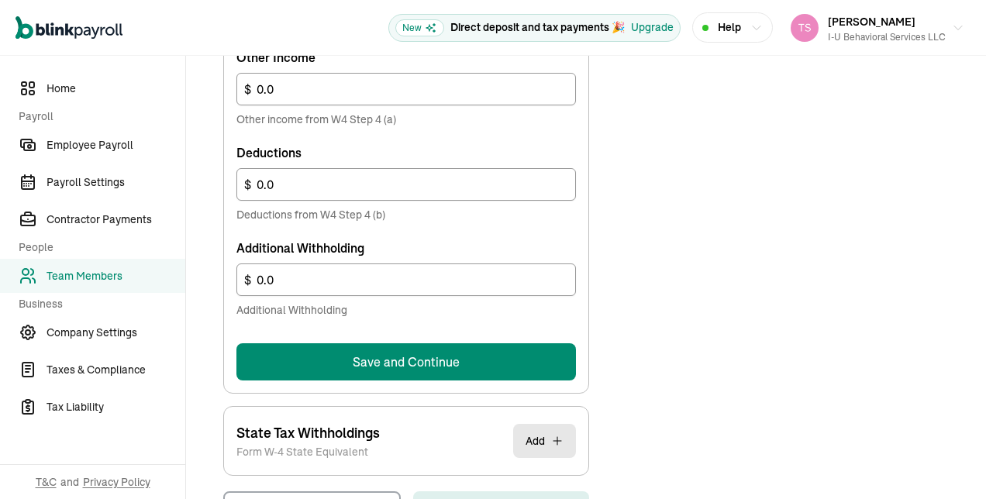
scroll to position [1017, 0]
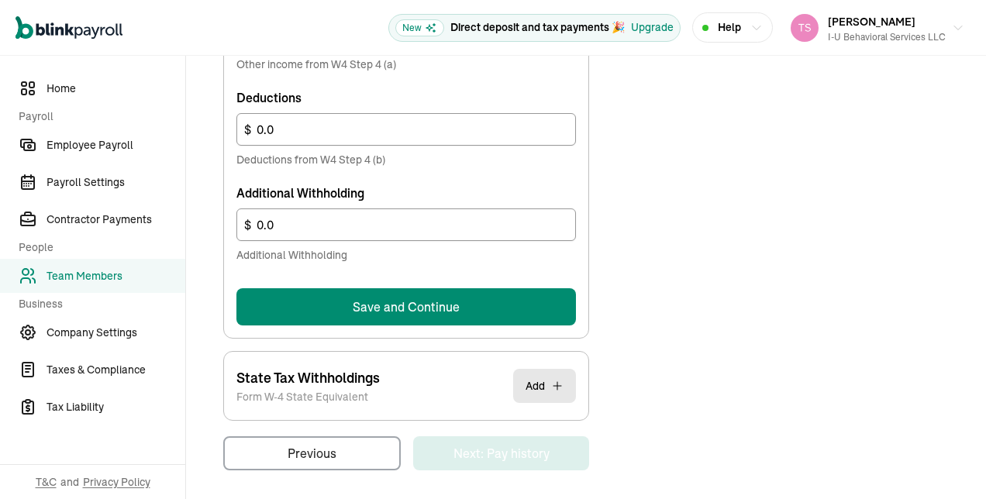
click at [540, 304] on button "Save and Continue" at bounding box center [407, 306] width 340 height 37
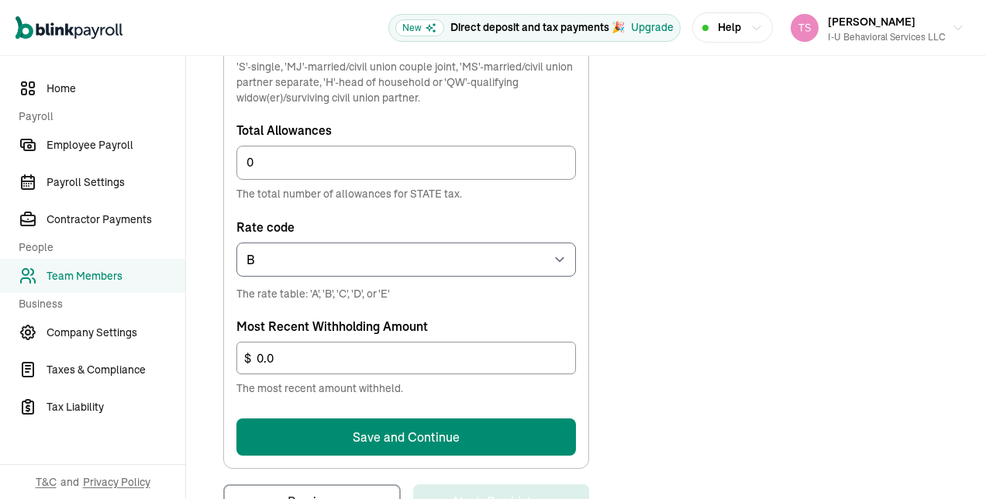
scroll to position [832, 0]
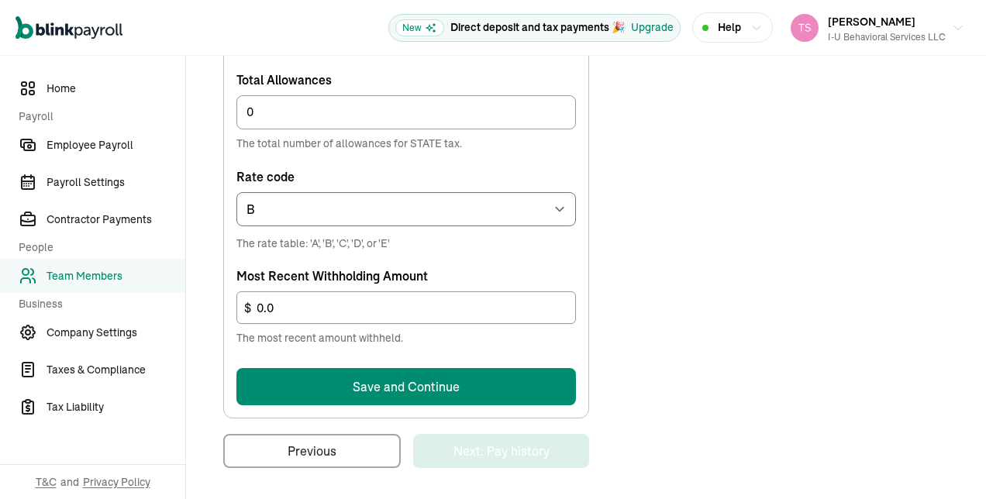
click at [520, 382] on button "Save and Continue" at bounding box center [407, 386] width 340 height 37
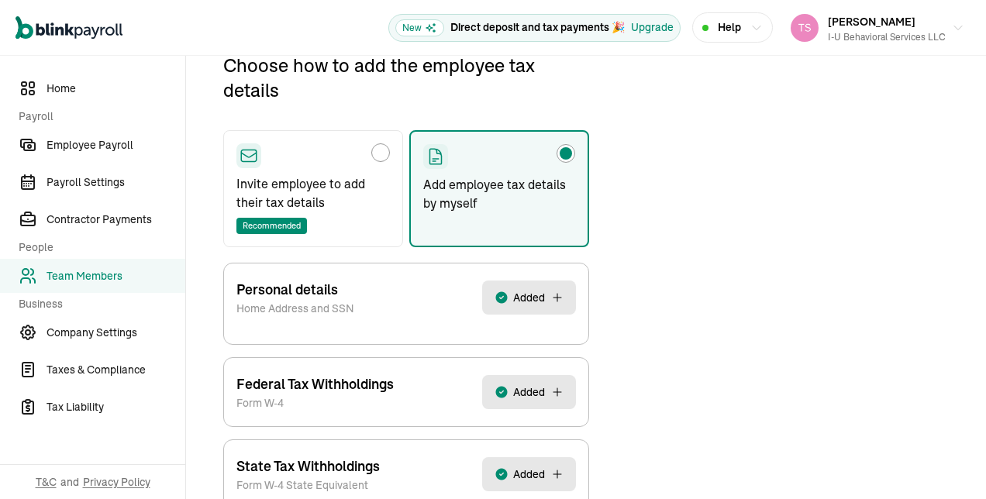
scroll to position [275, 0]
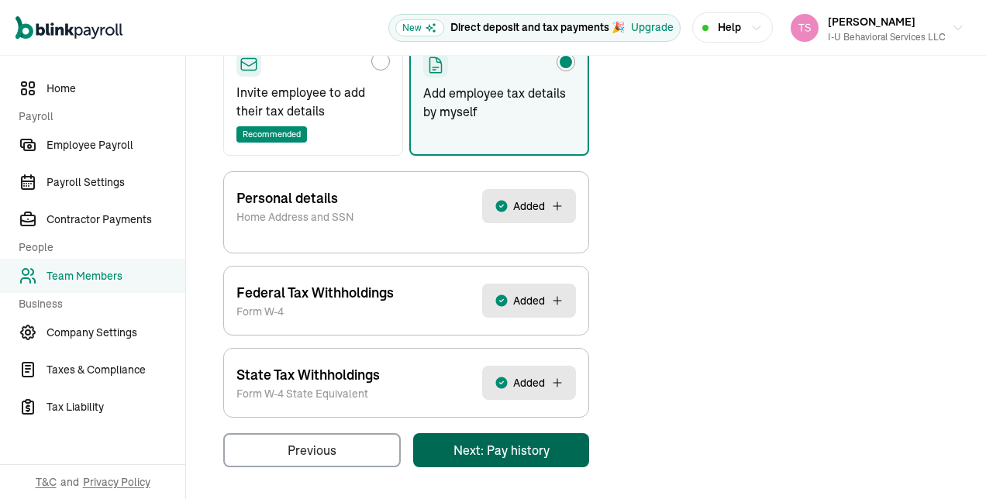
click at [573, 464] on div "Back to team members [PERSON_NAME] W2 Employee Active Pay Stubs General Job & P…" at bounding box center [586, 141] width 800 height 720
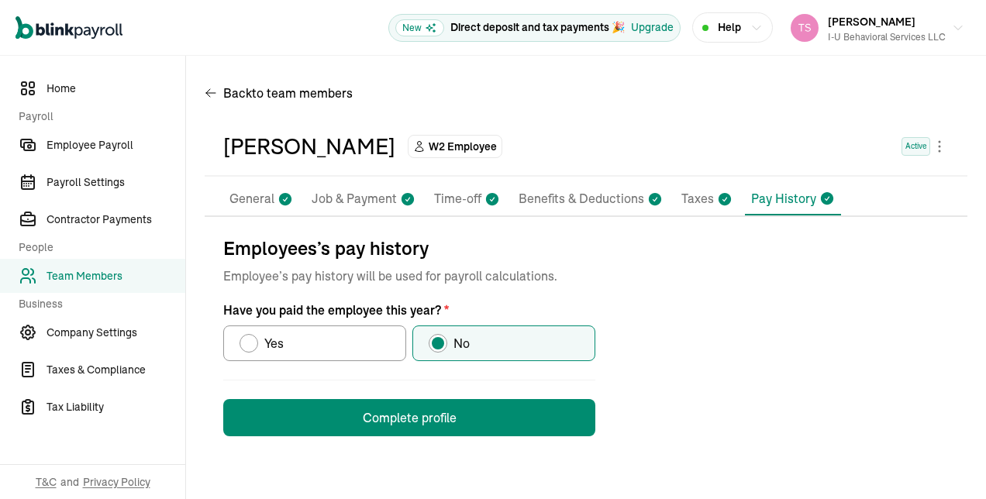
click at [444, 425] on button "Complete profile" at bounding box center [409, 417] width 372 height 37
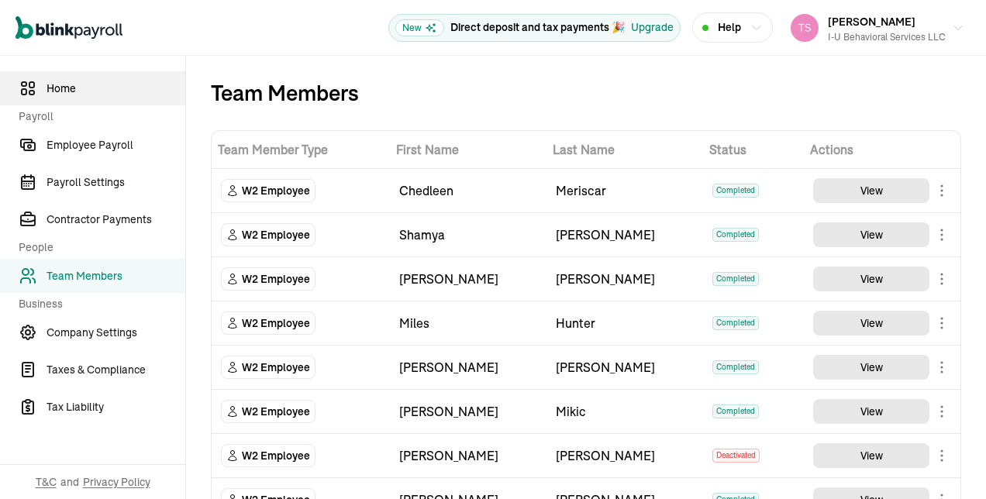
click at [73, 89] on span "Home" at bounding box center [116, 89] width 139 height 16
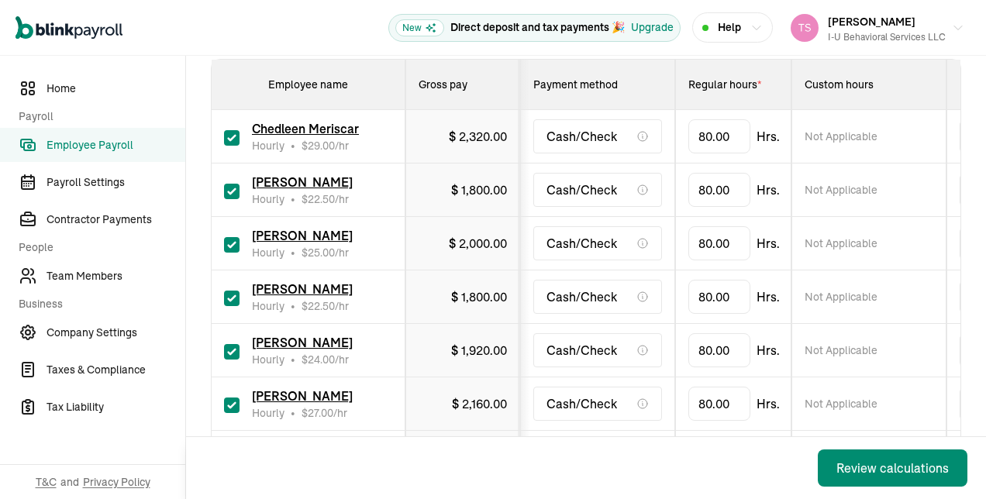
scroll to position [276, 0]
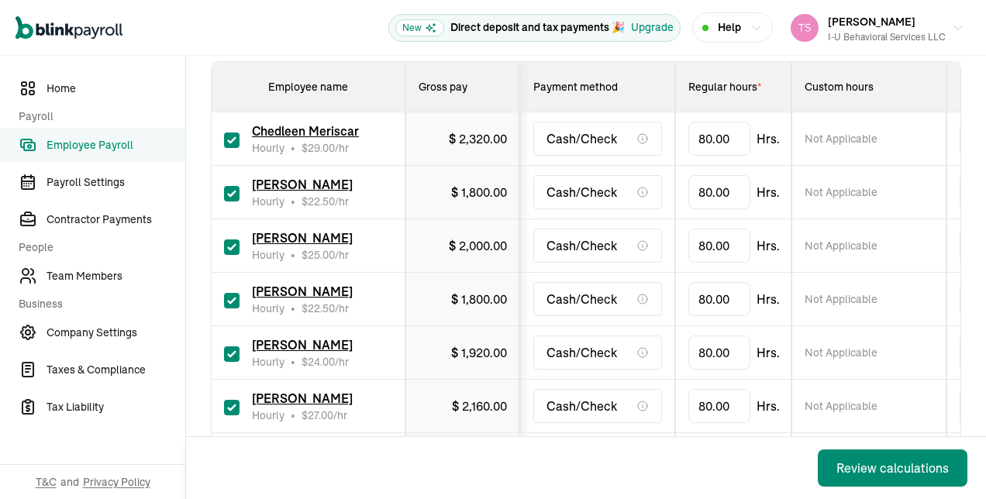
click at [90, 150] on span "Employee Payroll" at bounding box center [116, 145] width 139 height 16
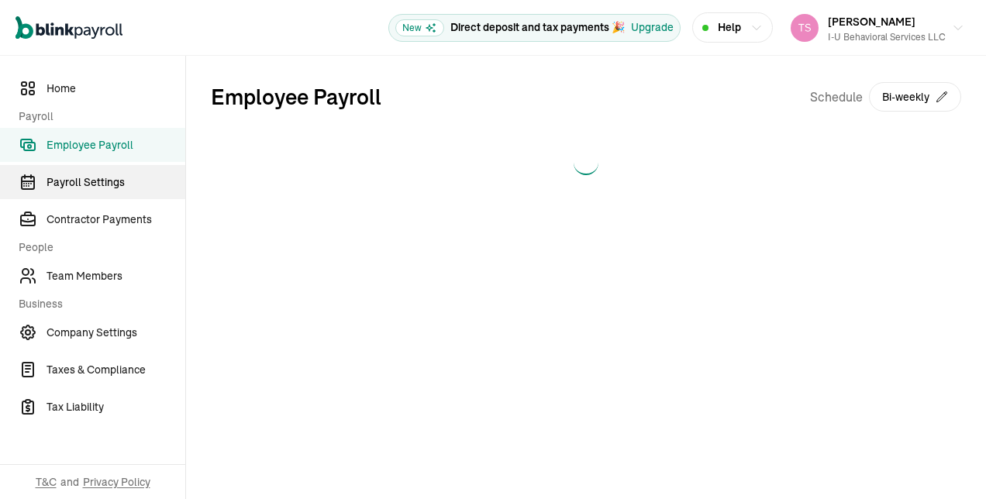
click at [92, 183] on span "Payroll Settings" at bounding box center [116, 182] width 139 height 16
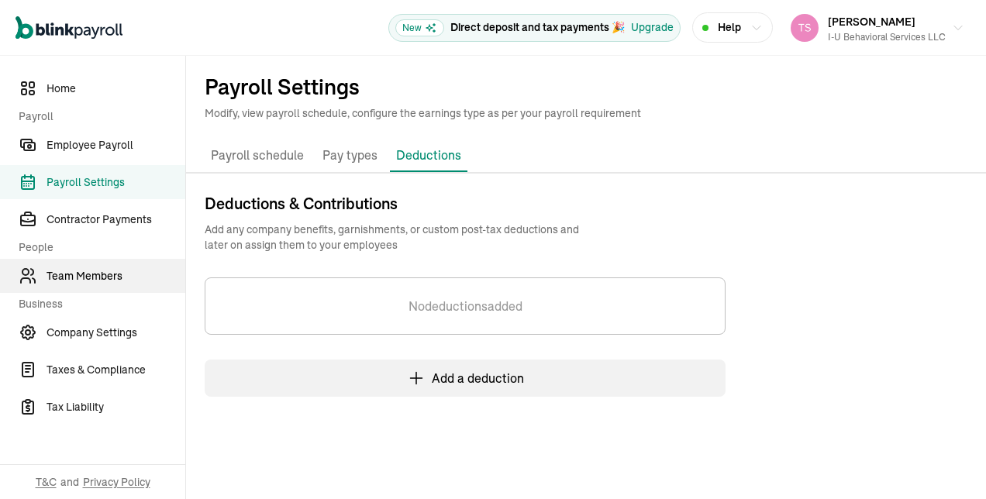
click at [95, 273] on span "Team Members" at bounding box center [116, 276] width 139 height 16
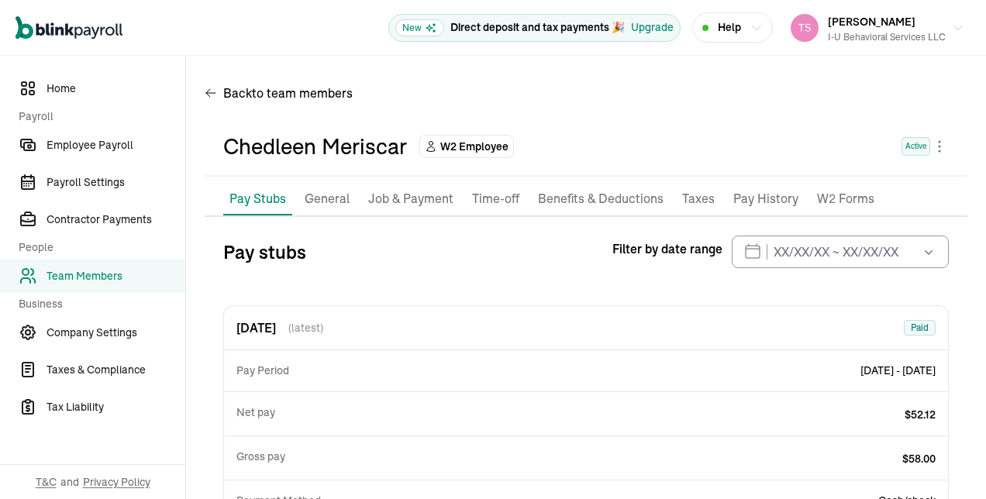
click at [326, 203] on p "General" at bounding box center [327, 199] width 45 height 20
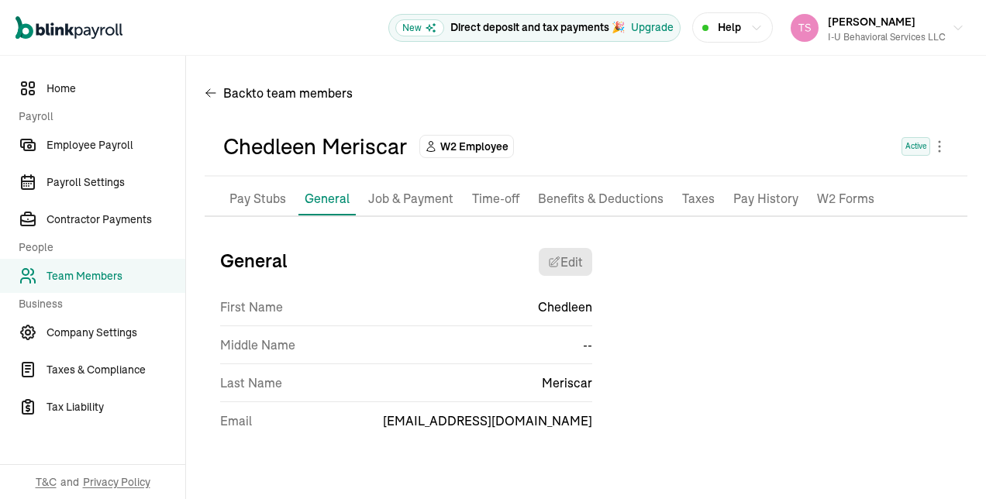
click at [416, 205] on p "Job & Payment" at bounding box center [410, 199] width 85 height 20
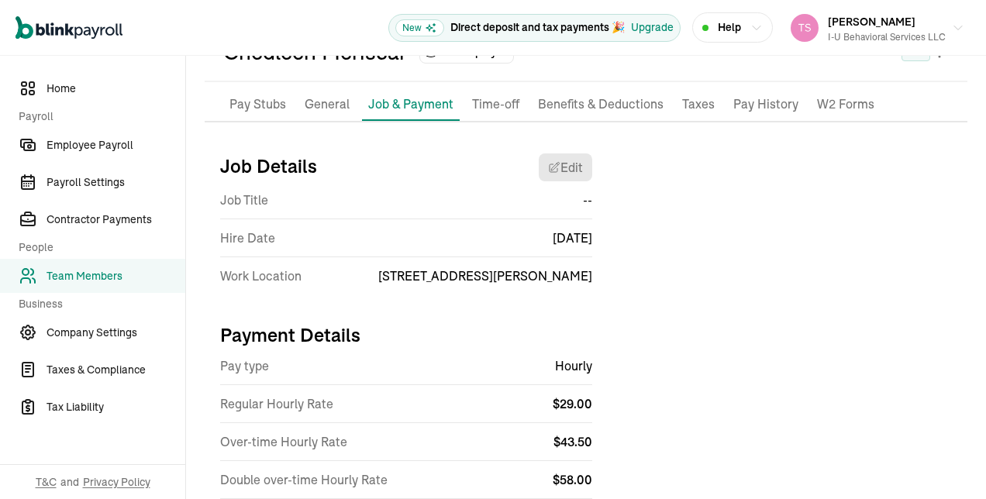
scroll to position [95, 0]
select select "[STREET_ADDRESS][PERSON_NAME]"
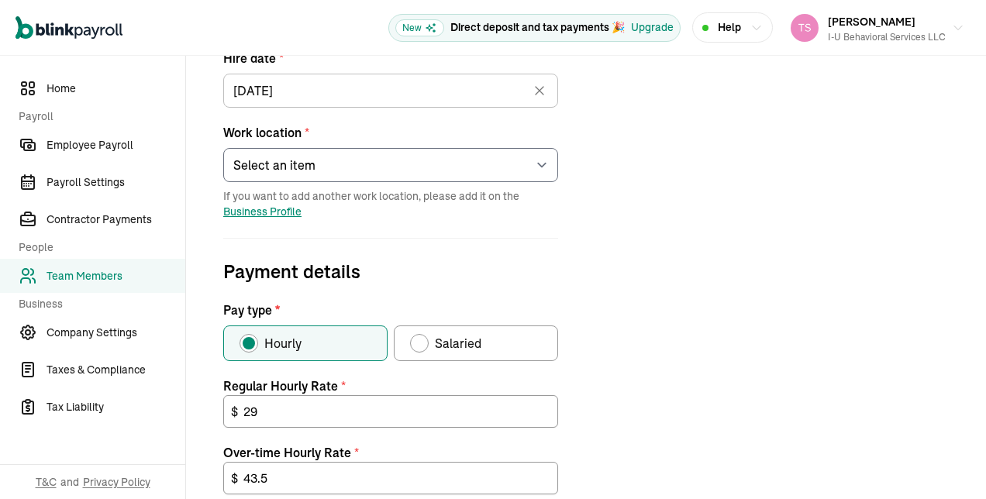
scroll to position [306, 0]
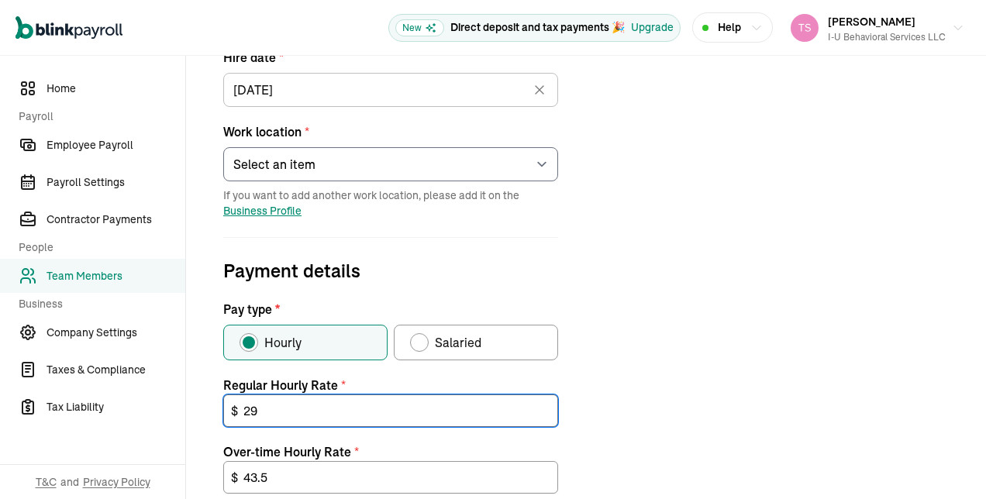
click at [320, 419] on input "29" at bounding box center [390, 411] width 335 height 33
type input "2"
type input "32"
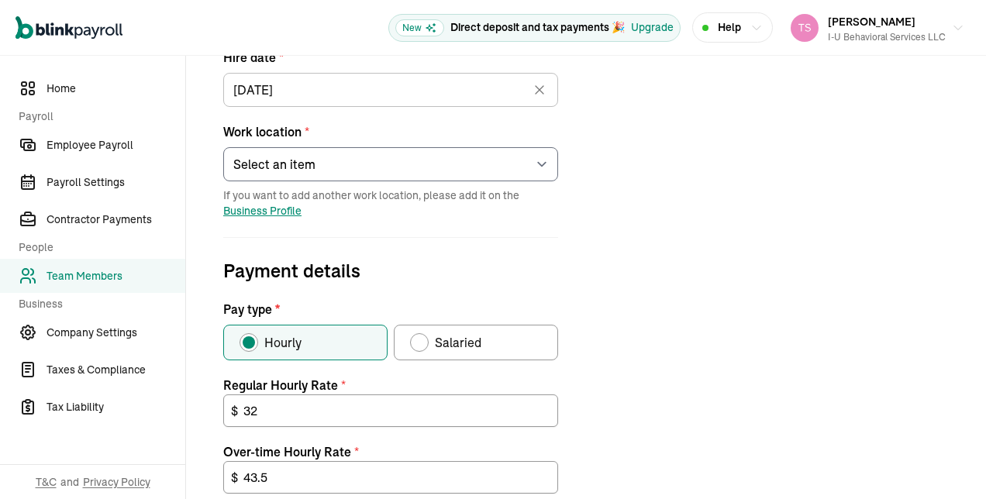
click at [681, 340] on div "Job details Job title (optional) Hire date * [DATE] [DATE] Mon Tue Wed Thu Fri …" at bounding box center [586, 369] width 763 height 879
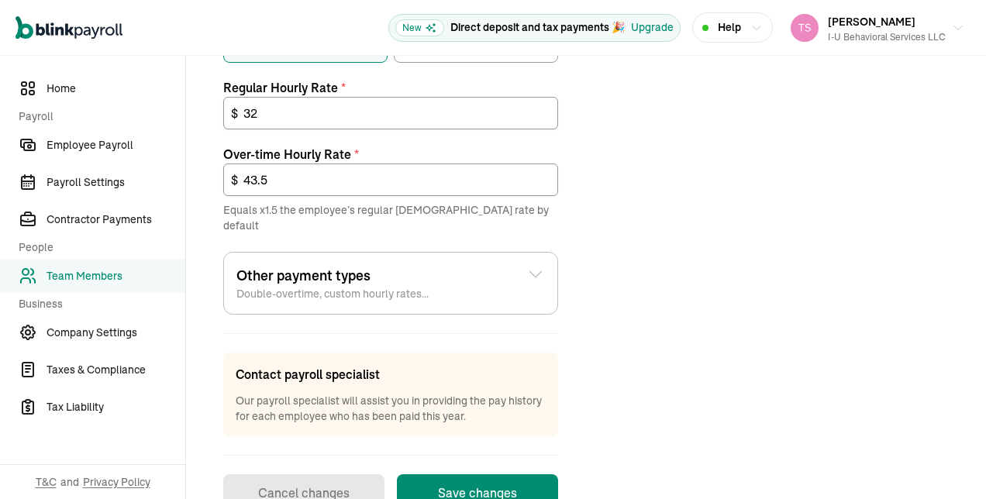
scroll to position [632, 0]
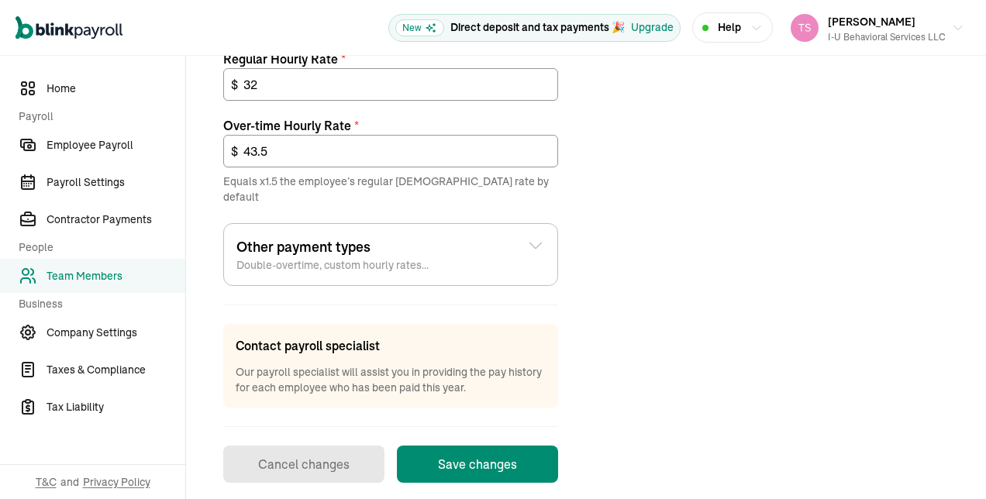
click at [519, 461] on button "Save changes" at bounding box center [477, 464] width 161 height 37
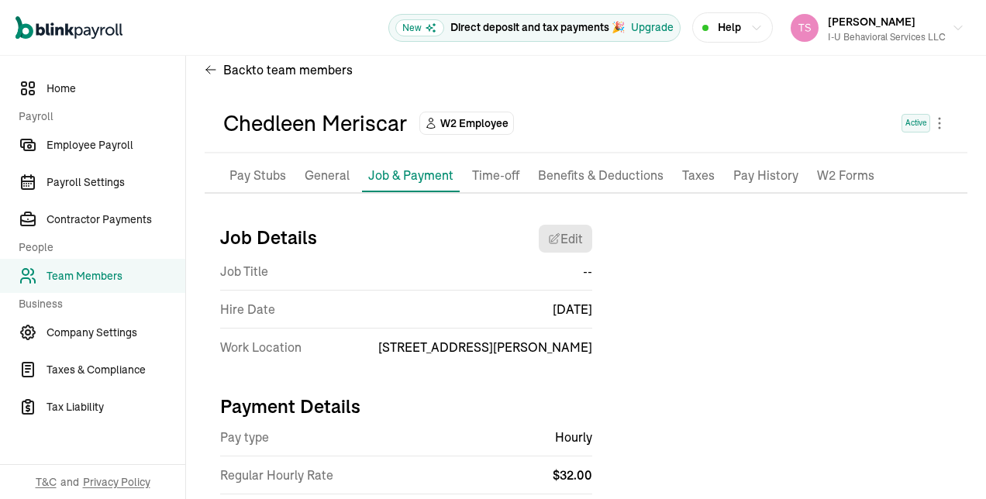
scroll to position [22, 0]
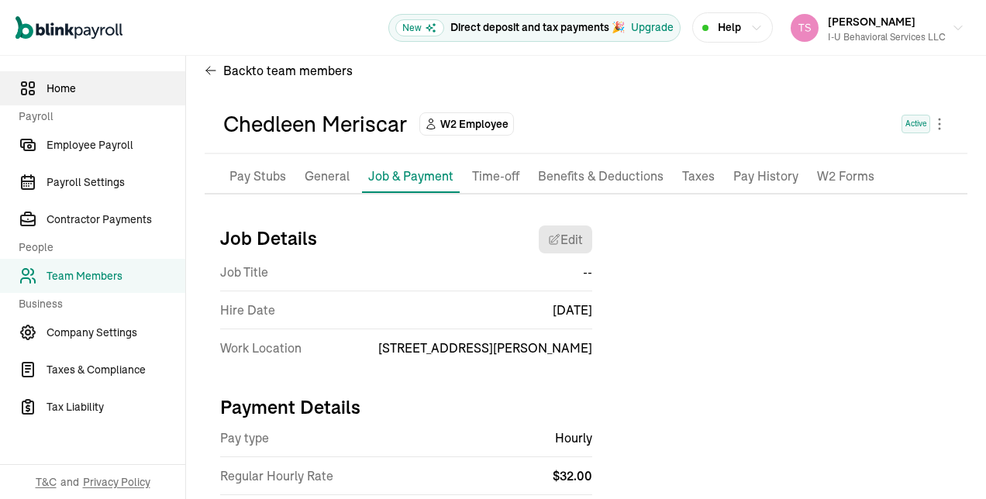
click at [68, 82] on span "Home" at bounding box center [116, 89] width 139 height 16
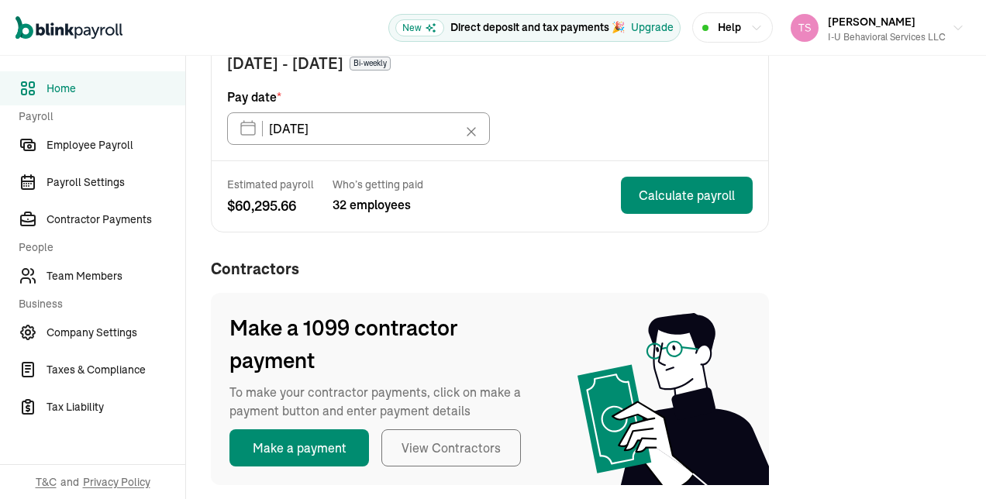
scroll to position [244, 0]
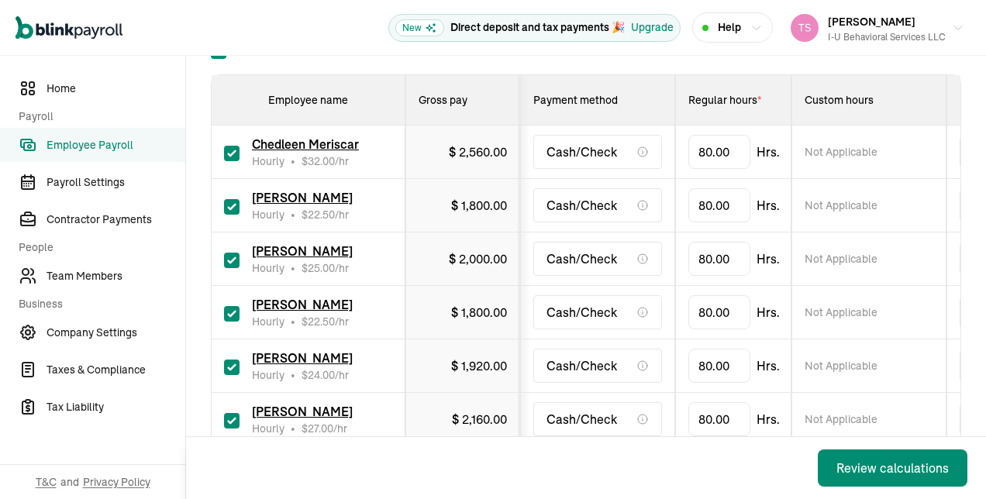
scroll to position [261, 0]
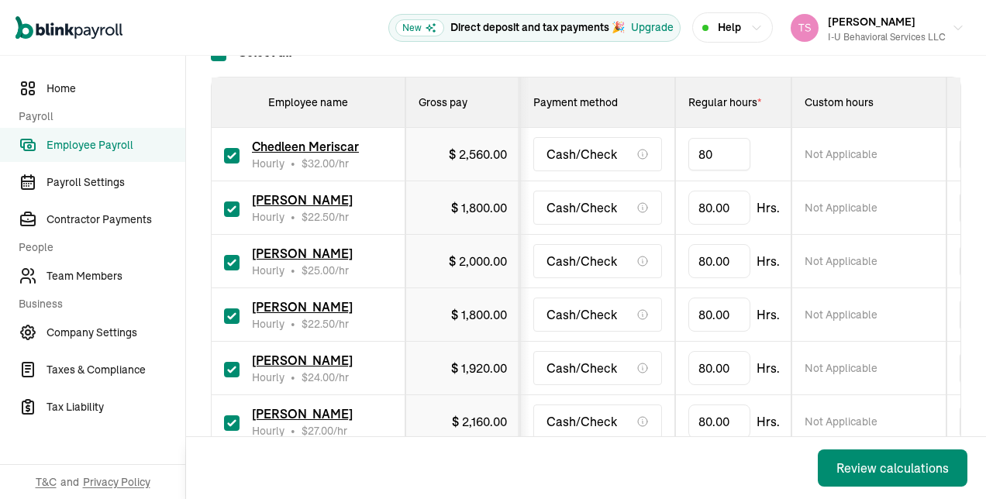
click at [728, 154] on input "80" at bounding box center [720, 154] width 62 height 33
type input "16"
click at [678, 182] on td "80.00 Hrs." at bounding box center [733, 208] width 116 height 54
click at [727, 211] on input "80" at bounding box center [720, 208] width 62 height 33
click at [712, 269] on input "80" at bounding box center [720, 261] width 62 height 33
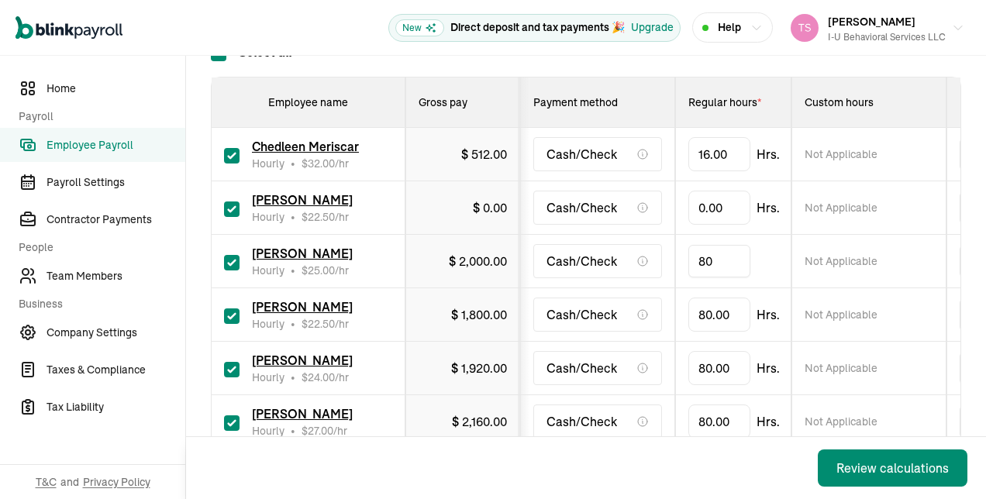
click at [706, 269] on input "80" at bounding box center [720, 261] width 62 height 33
type input "6"
click at [712, 319] on input "80" at bounding box center [720, 315] width 62 height 33
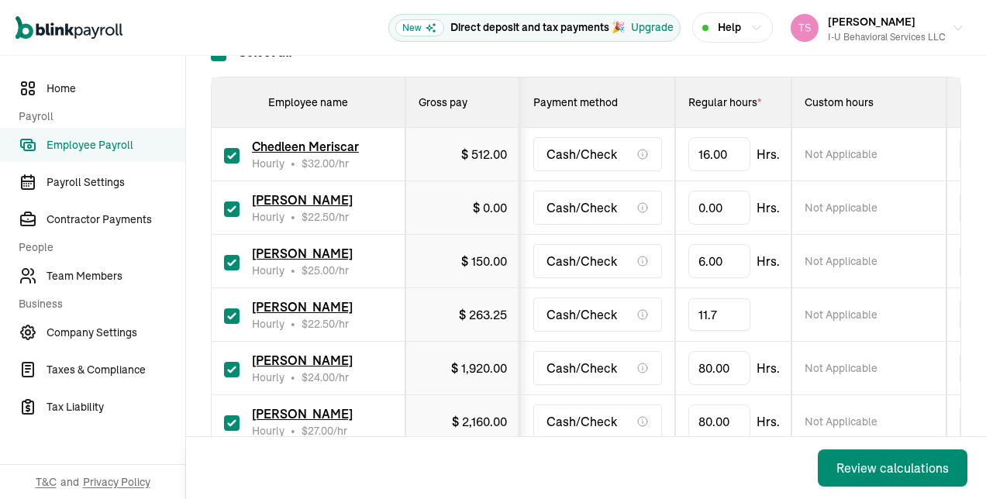
type input "11.75"
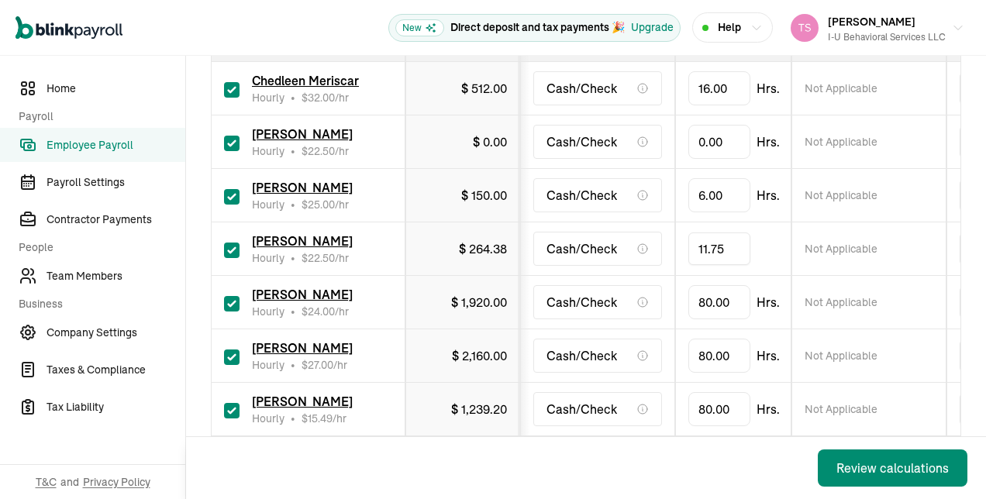
scroll to position [368, 0]
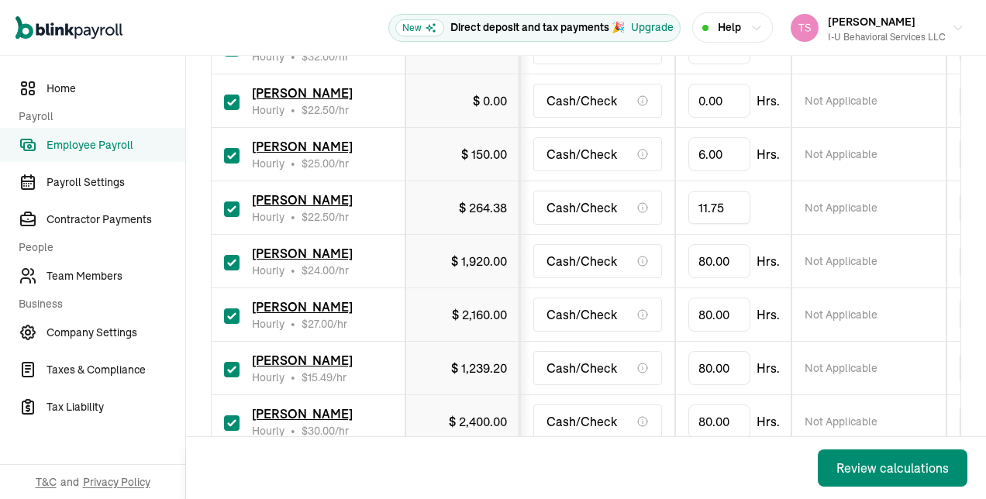
click at [234, 257] on input "checkbox" at bounding box center [232, 263] width 16 height 16
checkbox input "false"
type input "0.00"
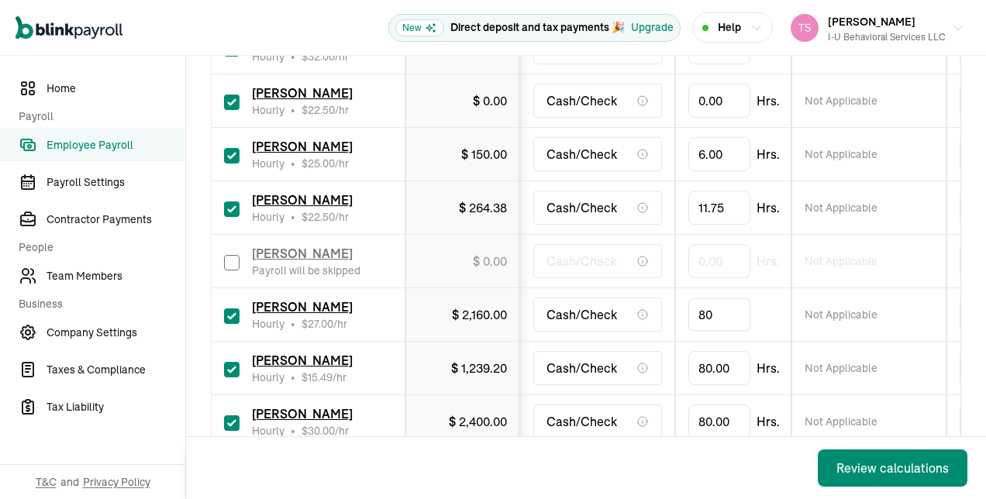
click at [728, 320] on input "80" at bounding box center [720, 315] width 62 height 33
type input "56"
click at [662, 357] on td "Cash/Check" at bounding box center [597, 369] width 155 height 54
click at [237, 371] on input "checkbox" at bounding box center [232, 370] width 16 height 16
checkbox input "false"
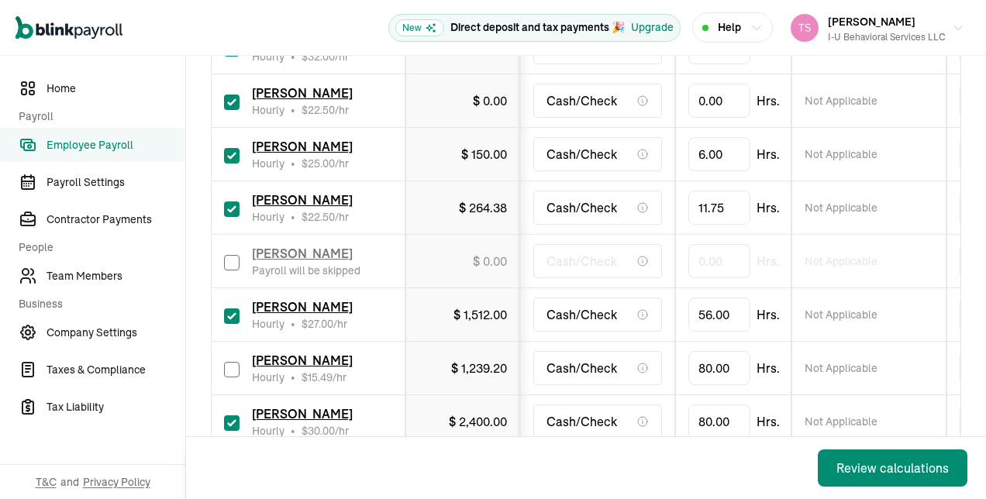
type input "0.00"
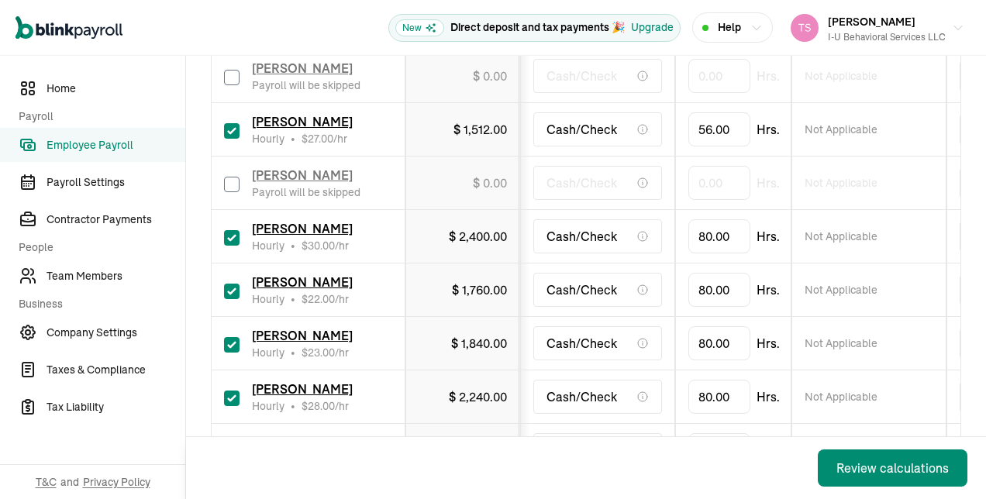
scroll to position [568, 0]
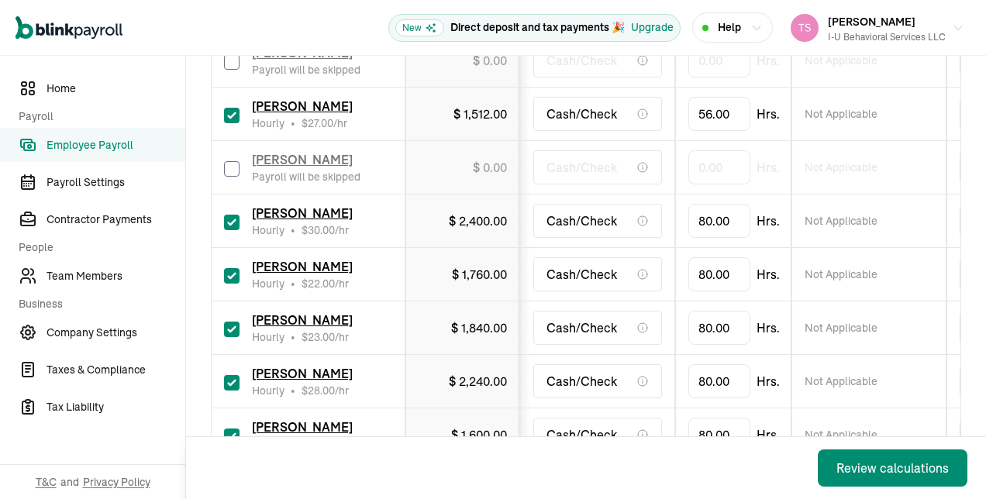
click at [234, 219] on input "checkbox" at bounding box center [232, 223] width 16 height 16
checkbox input "false"
type input "0.00"
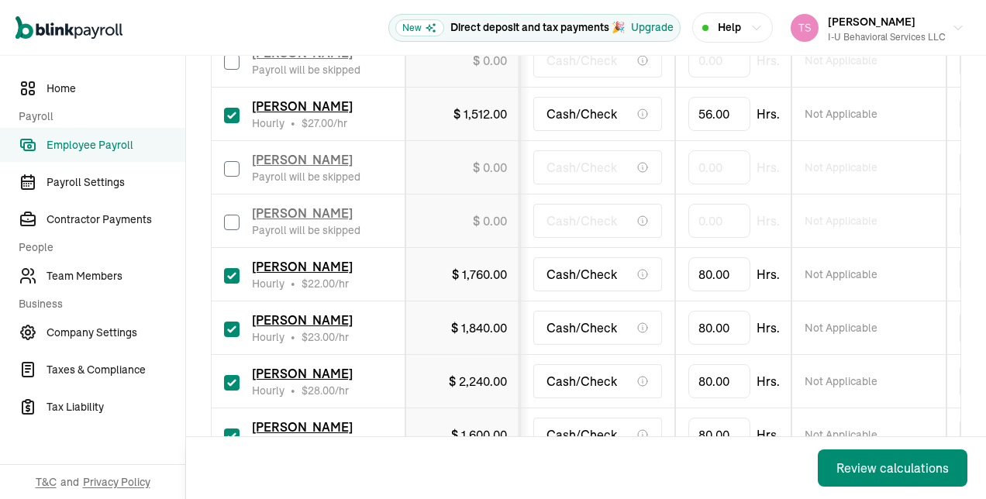
click at [233, 278] on input "checkbox" at bounding box center [232, 276] width 16 height 16
checkbox input "false"
type input "0.00"
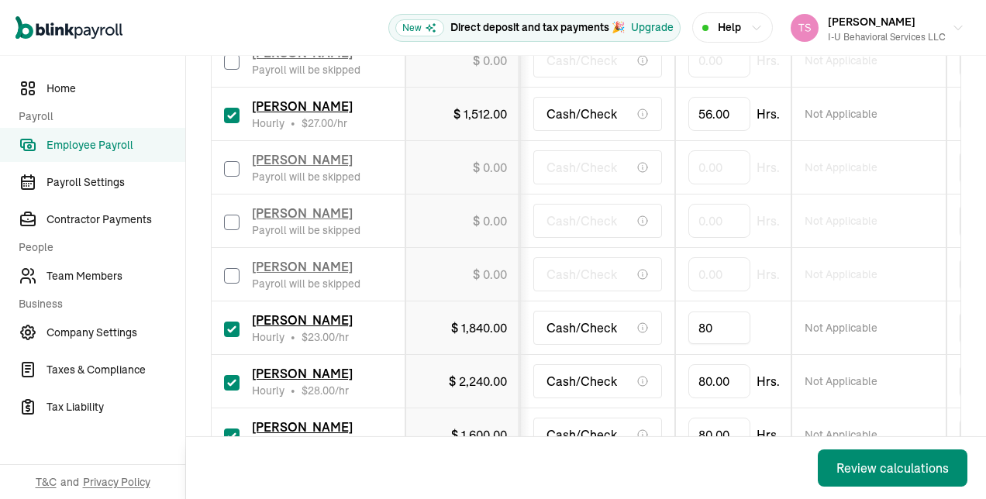
click at [714, 323] on input "80" at bounding box center [720, 328] width 62 height 33
type input "10"
click at [435, 364] on td "$ 2,240.00" at bounding box center [463, 382] width 115 height 54
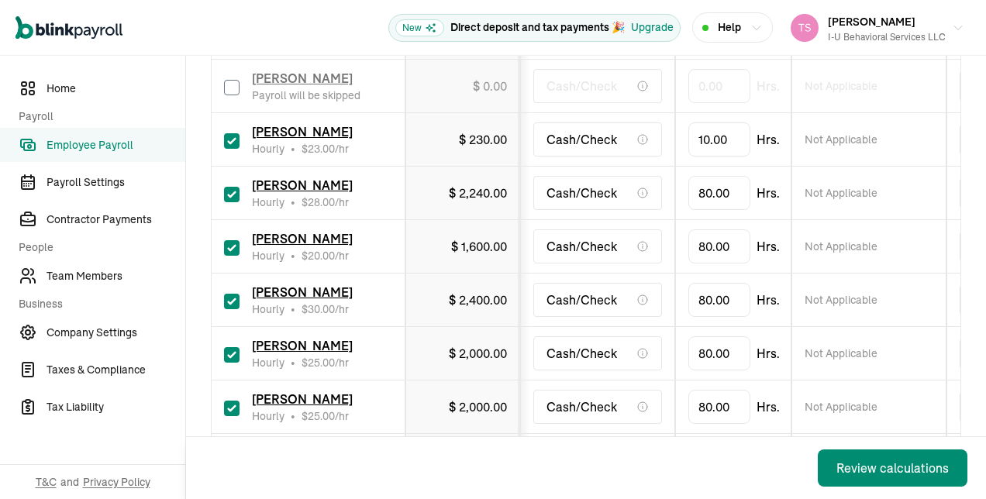
scroll to position [768, 0]
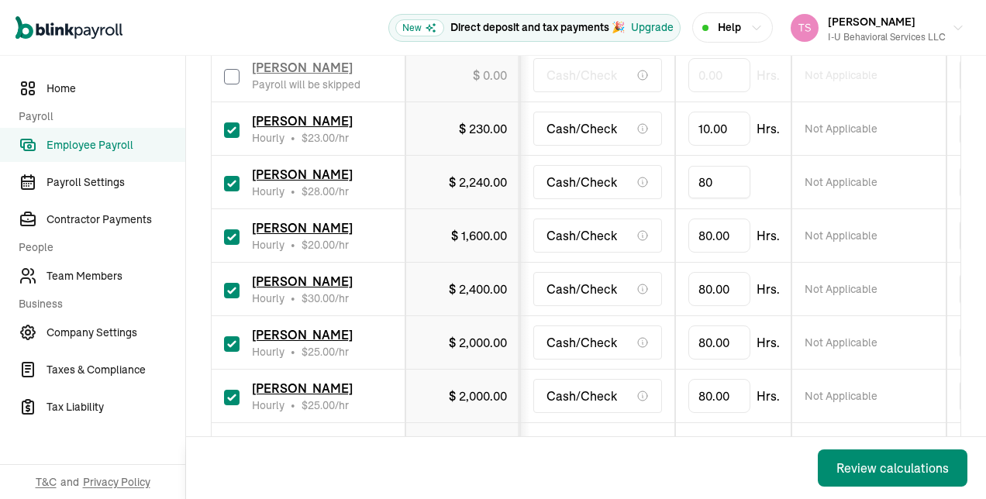
click at [723, 184] on input "80" at bounding box center [720, 182] width 62 height 33
type input "56"
click at [543, 236] on div "Cash/Check" at bounding box center [598, 236] width 129 height 34
click at [222, 228] on td "[PERSON_NAME] Hourly • $ 20.00 /hr" at bounding box center [309, 236] width 194 height 54
click at [230, 234] on input "checkbox" at bounding box center [232, 238] width 16 height 16
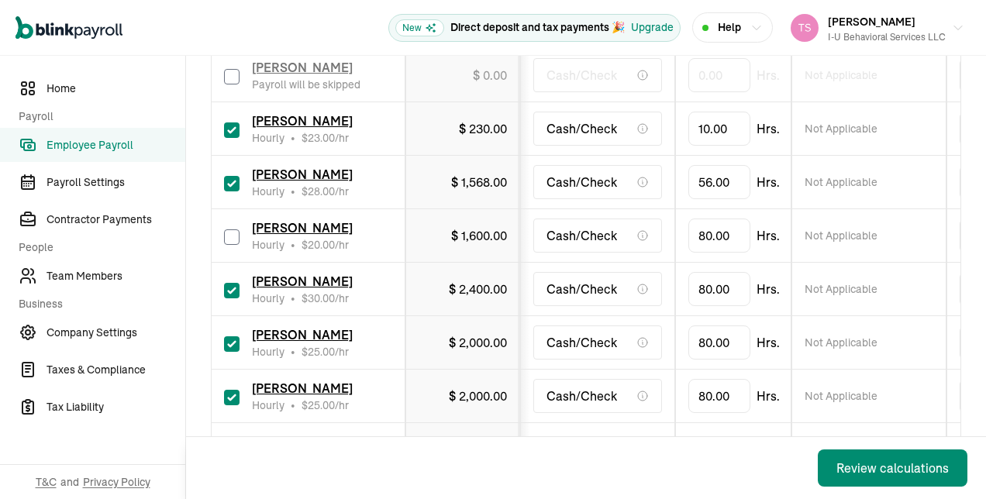
checkbox input "false"
type input "0.00"
click at [233, 288] on input "checkbox" at bounding box center [232, 291] width 16 height 16
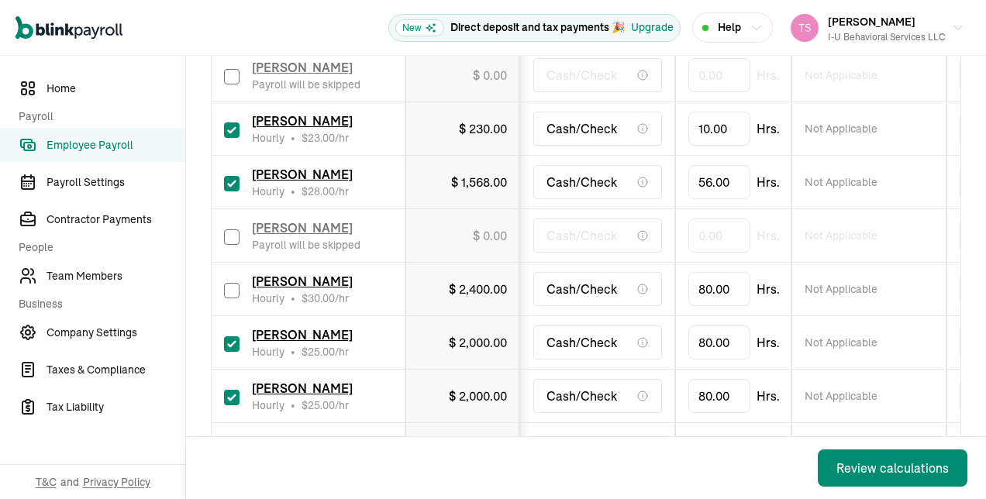
checkbox input "false"
type input "0.00"
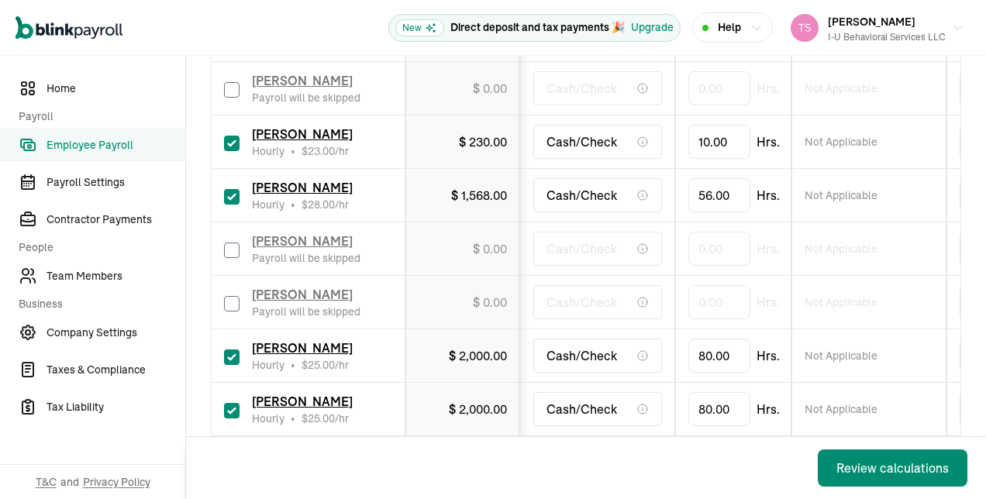
scroll to position [751, 0]
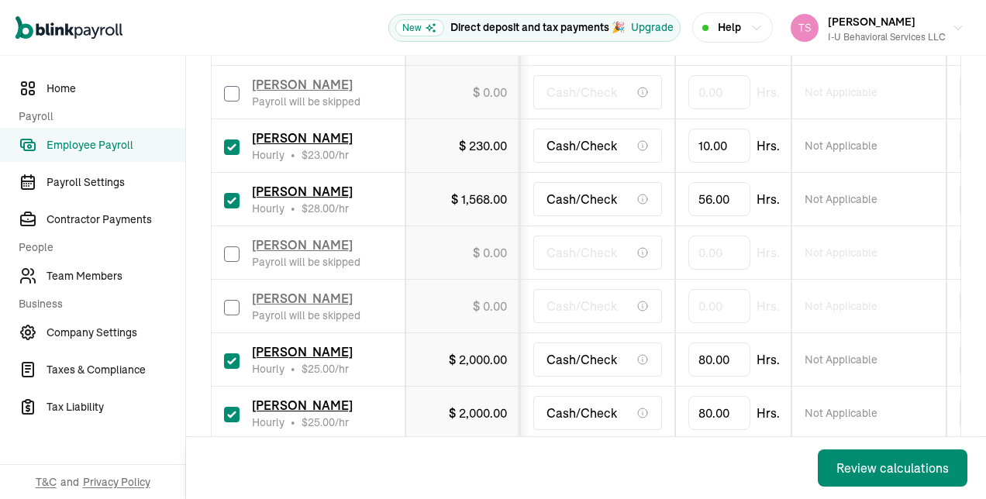
click at [234, 333] on td "[PERSON_NAME] Hourly • $ 25.00 /hr" at bounding box center [309, 360] width 194 height 54
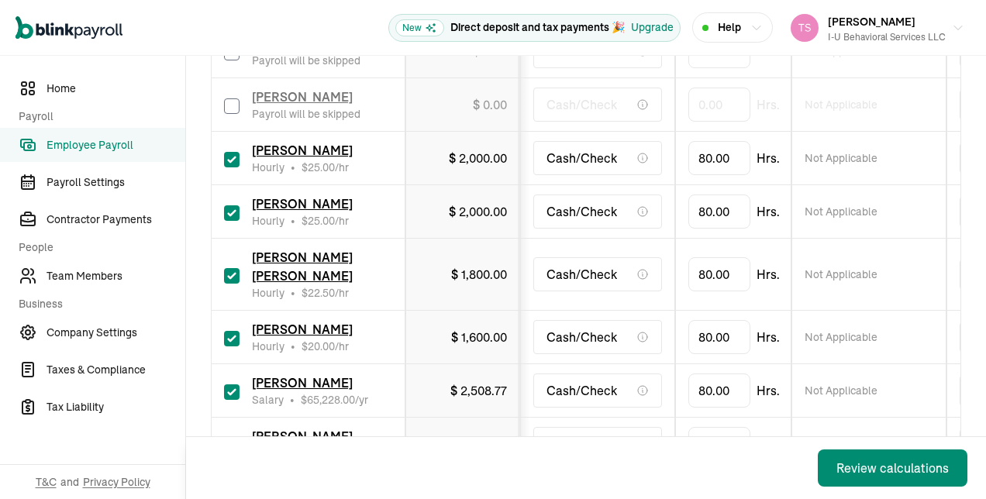
scroll to position [954, 0]
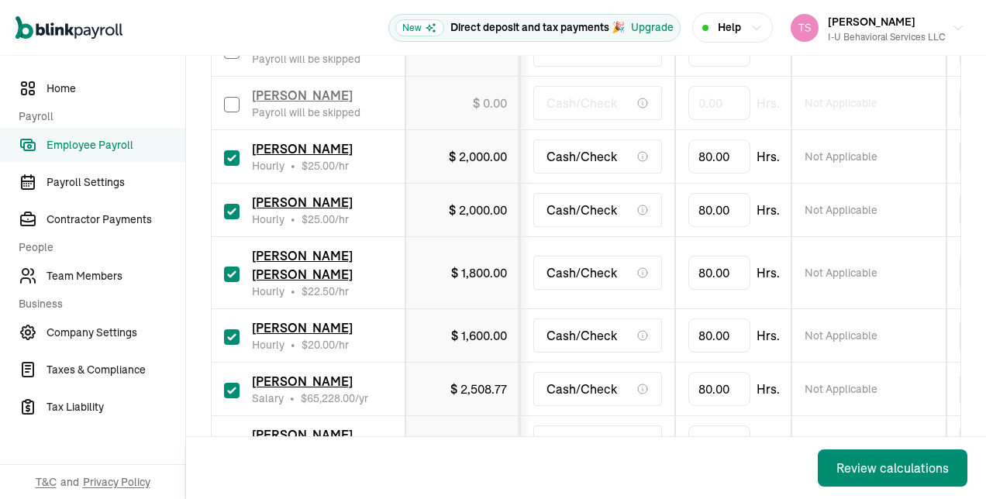
click at [237, 157] on input "checkbox" at bounding box center [232, 158] width 16 height 16
checkbox input "false"
type input "0.00"
click at [233, 204] on input "checkbox" at bounding box center [232, 212] width 16 height 16
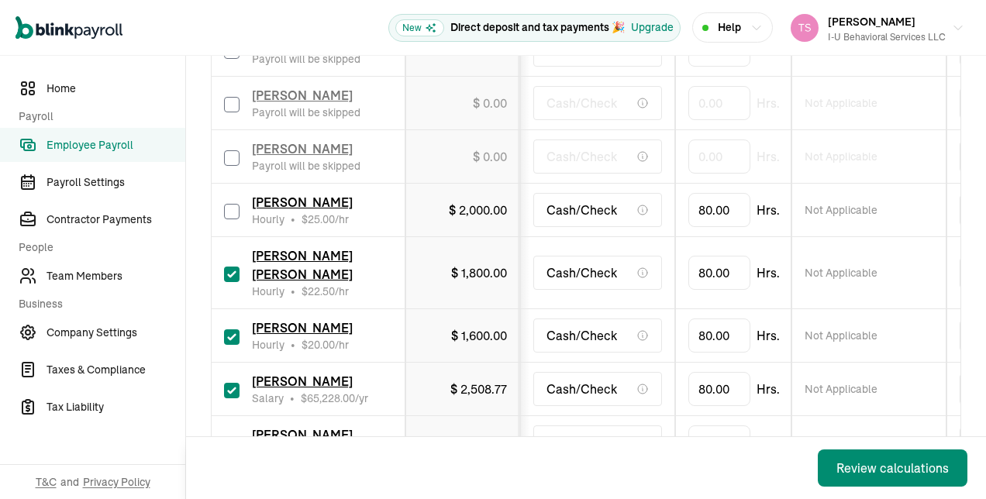
checkbox input "false"
type input "0.00"
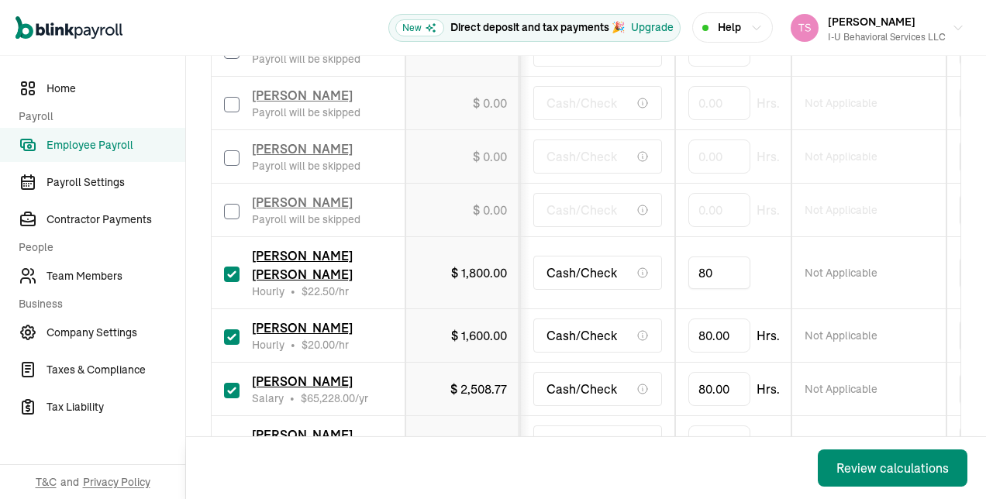
click at [715, 263] on input "80" at bounding box center [720, 273] width 62 height 33
type input "45"
click at [242, 372] on div "[PERSON_NAME] Salary • $ 65,228.00 /yr" at bounding box center [308, 389] width 168 height 34
click at [232, 383] on input "checkbox" at bounding box center [232, 391] width 16 height 16
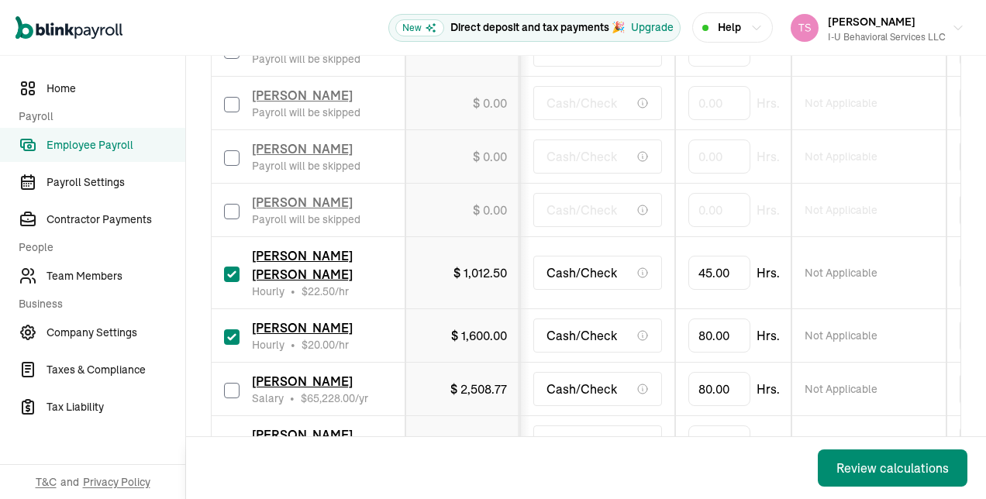
checkbox input "false"
type input "0.00"
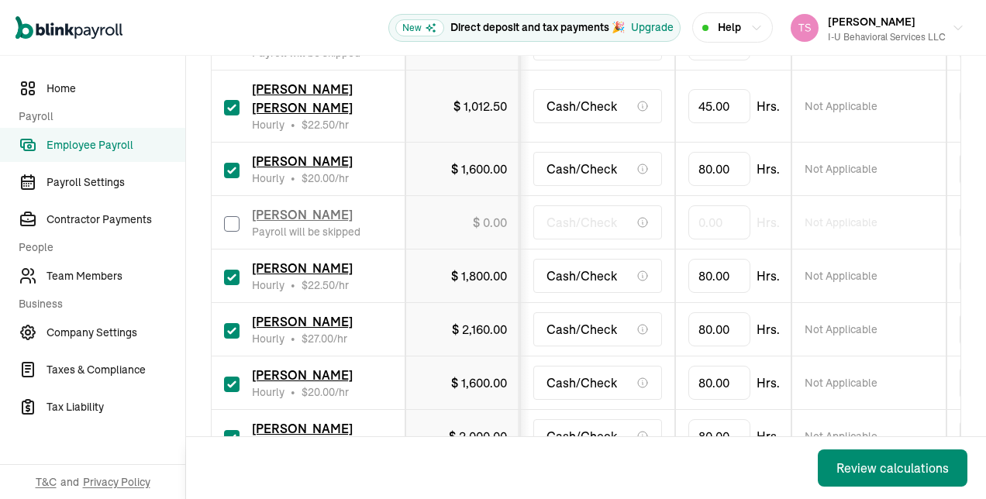
scroll to position [1131, 0]
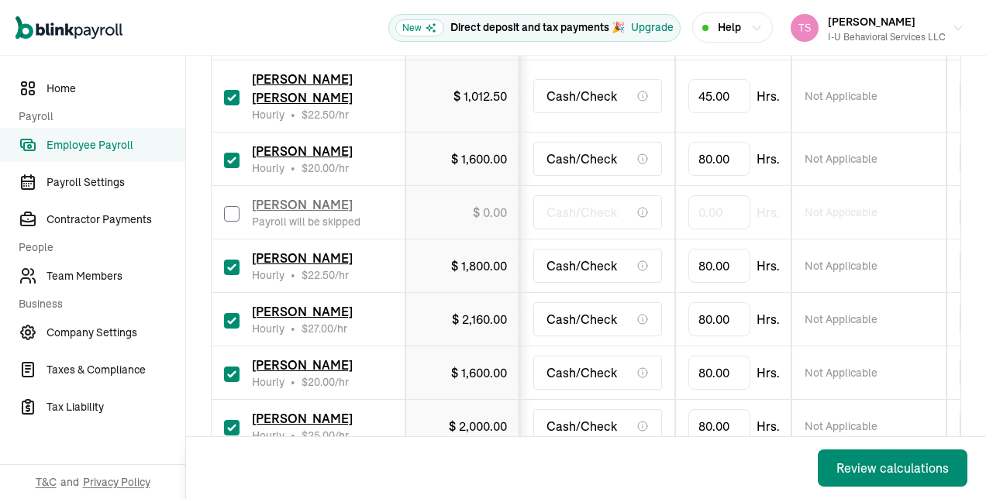
click at [234, 260] on input "checkbox" at bounding box center [232, 268] width 16 height 16
checkbox input "false"
type input "0.00"
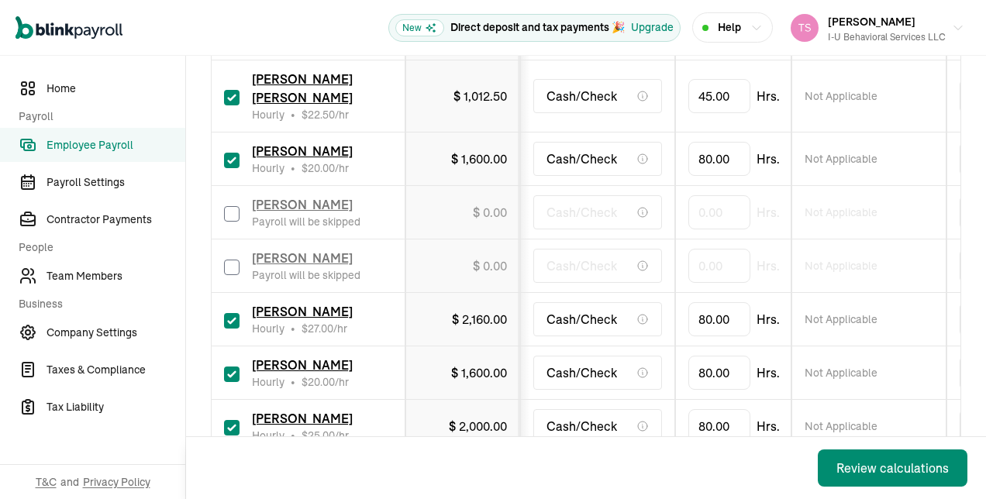
click at [234, 313] on input "checkbox" at bounding box center [232, 321] width 16 height 16
checkbox input "false"
type input "0.00"
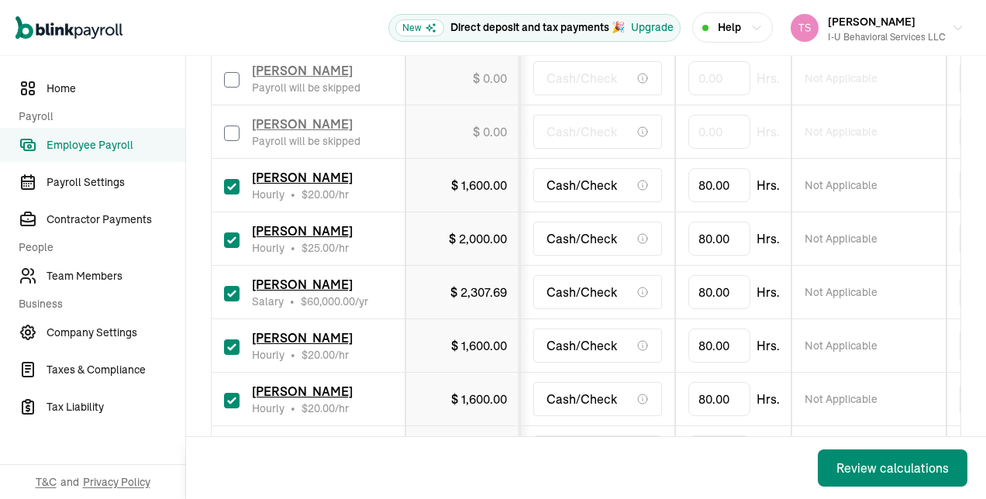
scroll to position [1323, 0]
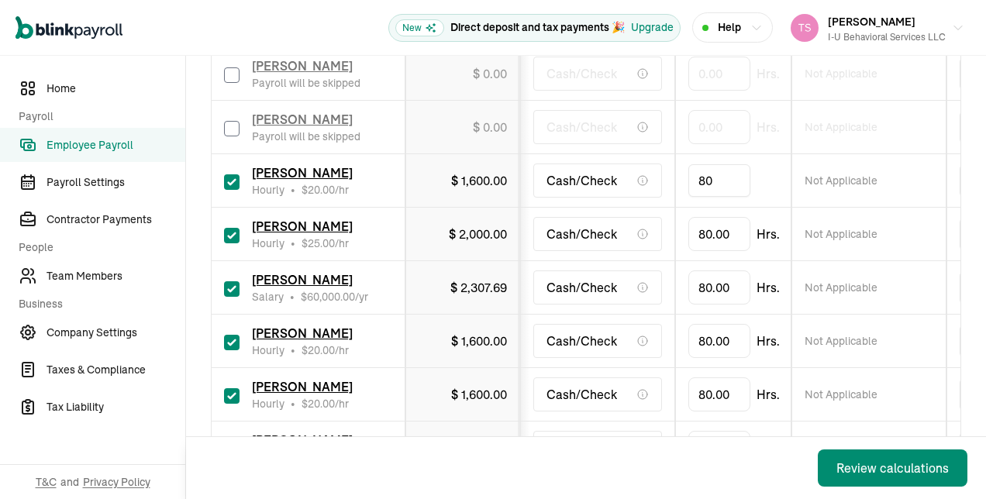
click at [709, 164] on input "80" at bounding box center [720, 180] width 62 height 33
type input "18"
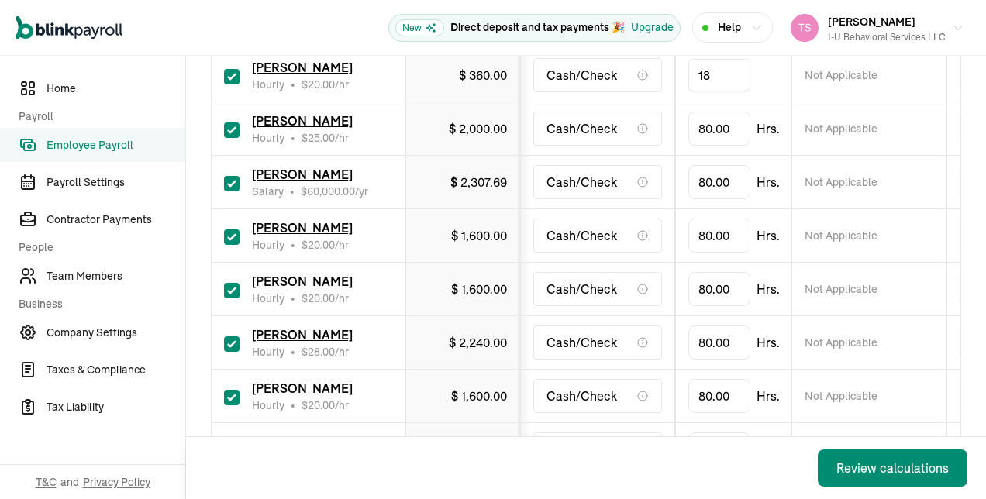
scroll to position [1432, 0]
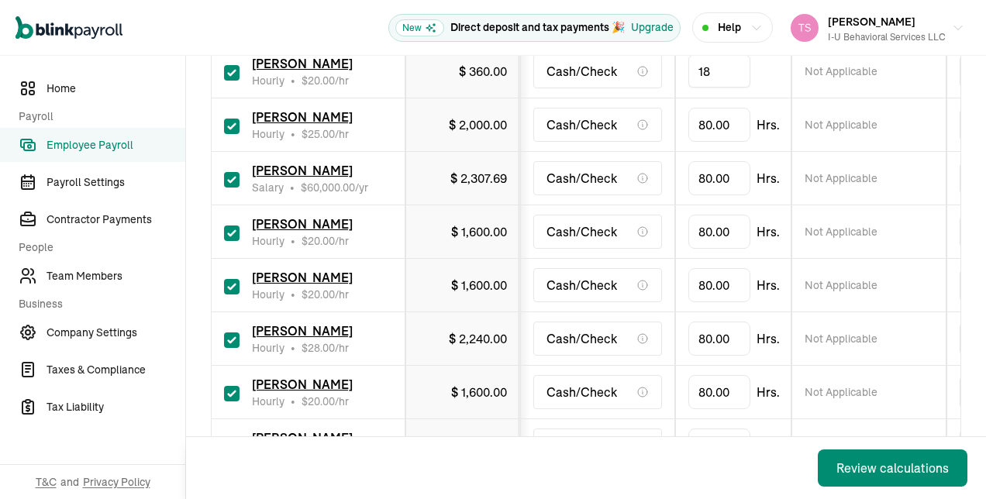
click at [233, 226] on input "checkbox" at bounding box center [232, 234] width 16 height 16
checkbox input "false"
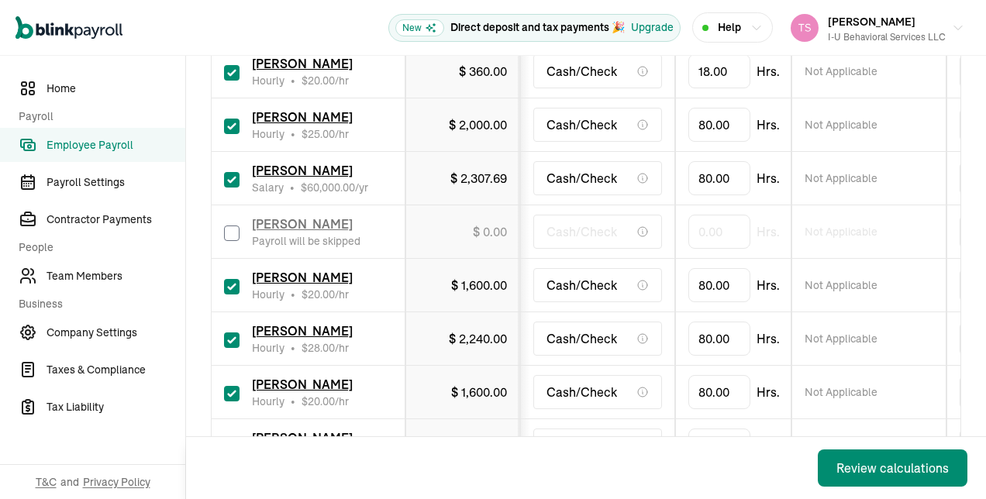
type input "0.00"
click at [712, 269] on input "80" at bounding box center [720, 285] width 62 height 33
type input "51.25"
click at [230, 333] on input "checkbox" at bounding box center [232, 341] width 16 height 16
checkbox input "false"
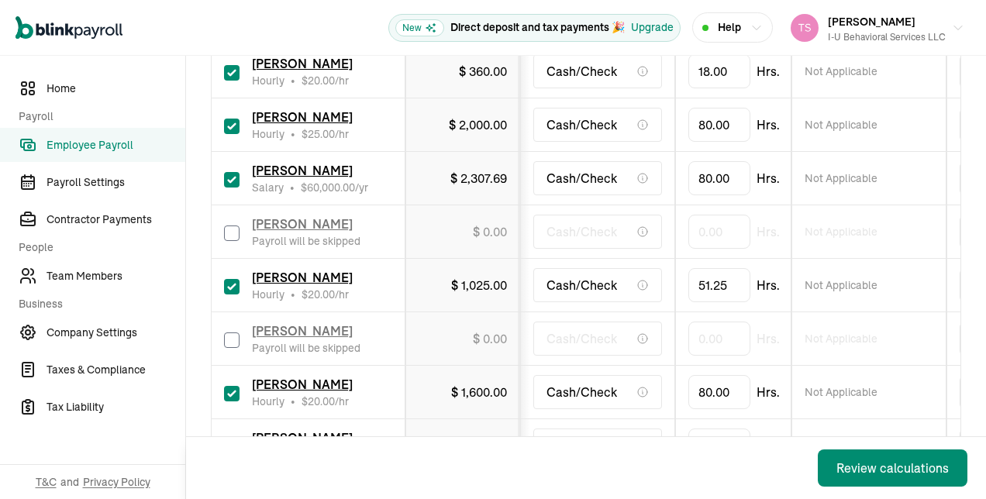
type input "0.00"
click at [727, 376] on input "80" at bounding box center [720, 392] width 62 height 33
type input "37.75"
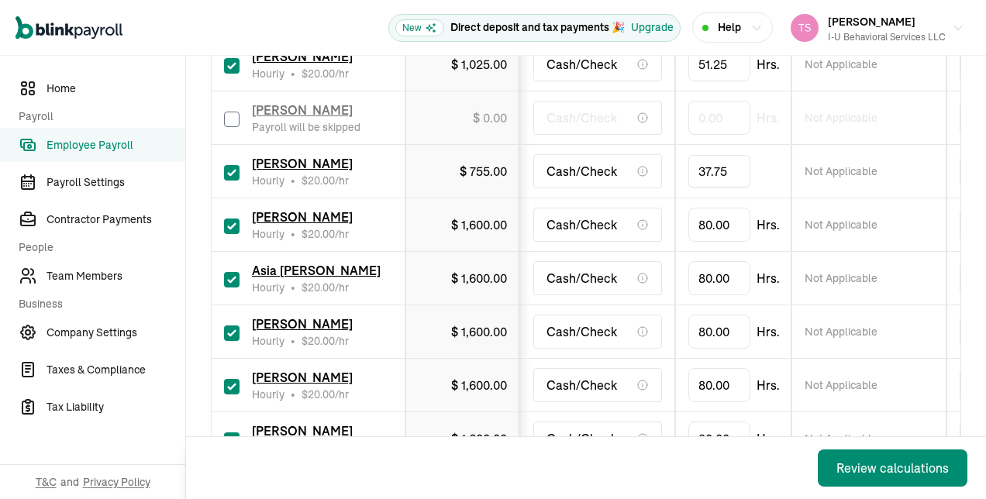
scroll to position [1655, 0]
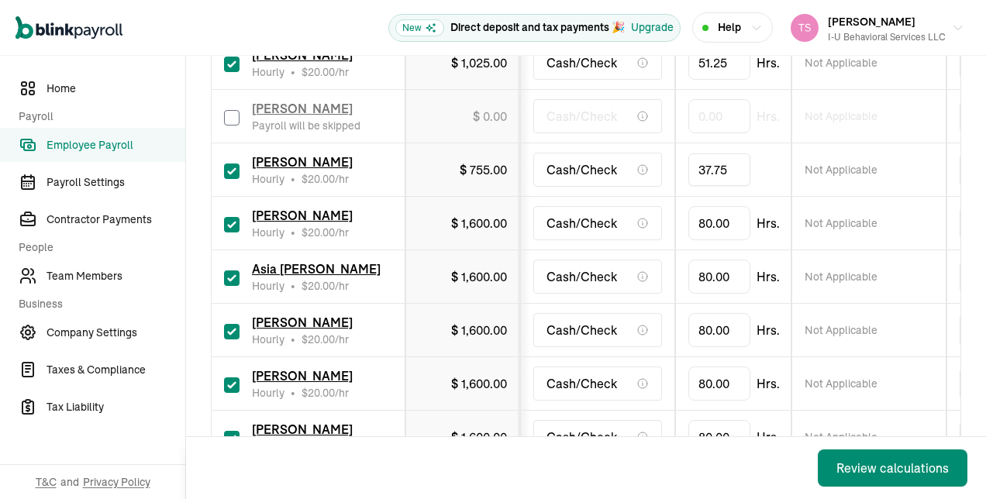
click at [222, 200] on td "[PERSON_NAME] Peer Hourly • $ 20.00 /hr" at bounding box center [309, 224] width 194 height 54
click at [233, 217] on input "checkbox" at bounding box center [232, 225] width 16 height 16
checkbox input "false"
type input "0.00"
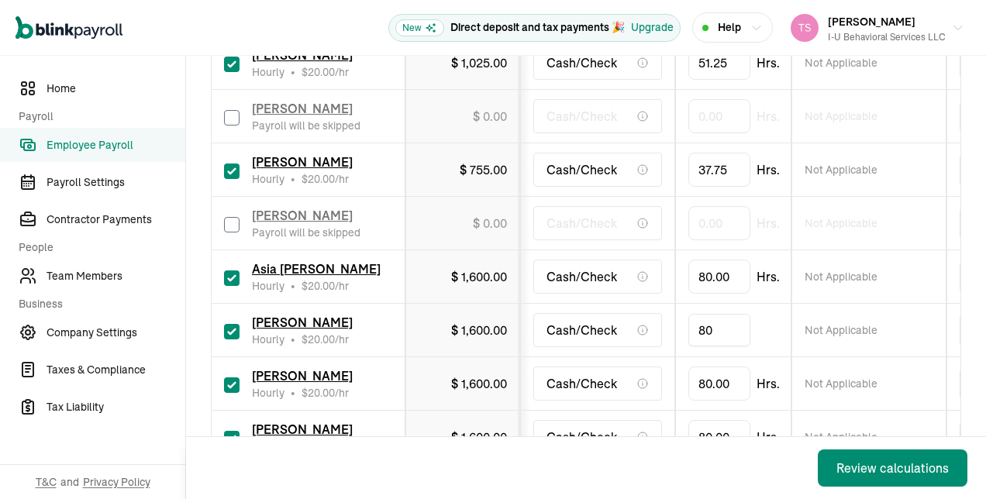
click at [721, 314] on input "80" at bounding box center [720, 330] width 62 height 33
type input "51"
click at [721, 368] on input "80" at bounding box center [720, 384] width 62 height 33
type input "42.5"
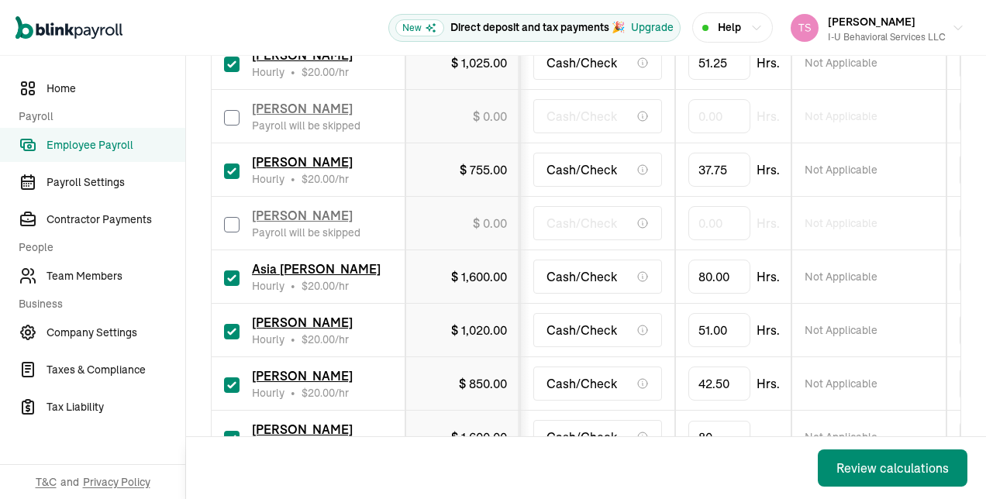
click at [704, 421] on input "80" at bounding box center [720, 437] width 62 height 33
type input "5"
click at [237, 271] on input "checkbox" at bounding box center [232, 279] width 16 height 16
checkbox input "false"
type input "0.00"
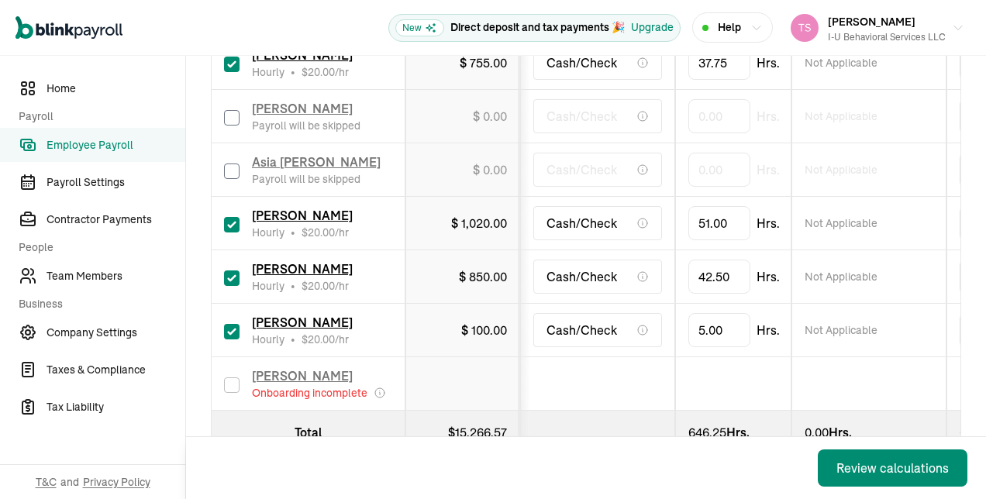
scroll to position [1760, 0]
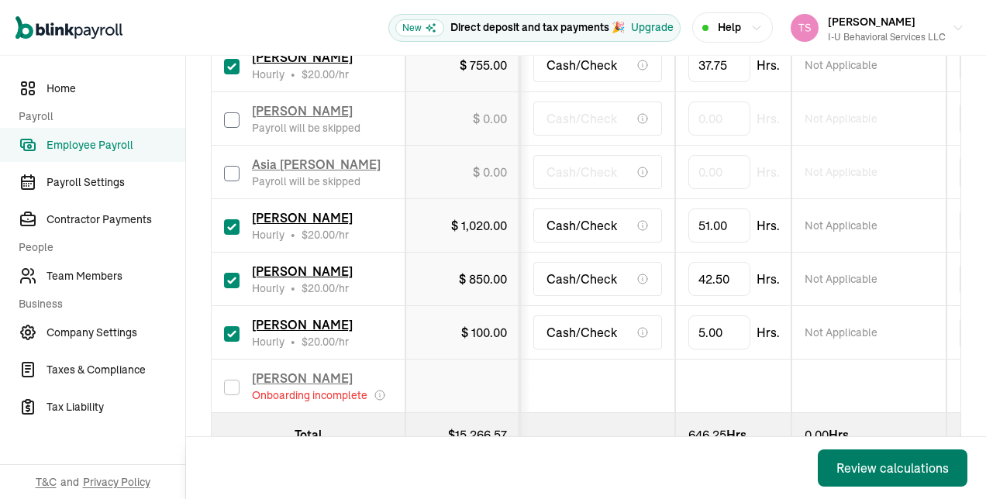
click at [865, 465] on div "Review calculations" at bounding box center [893, 468] width 112 height 19
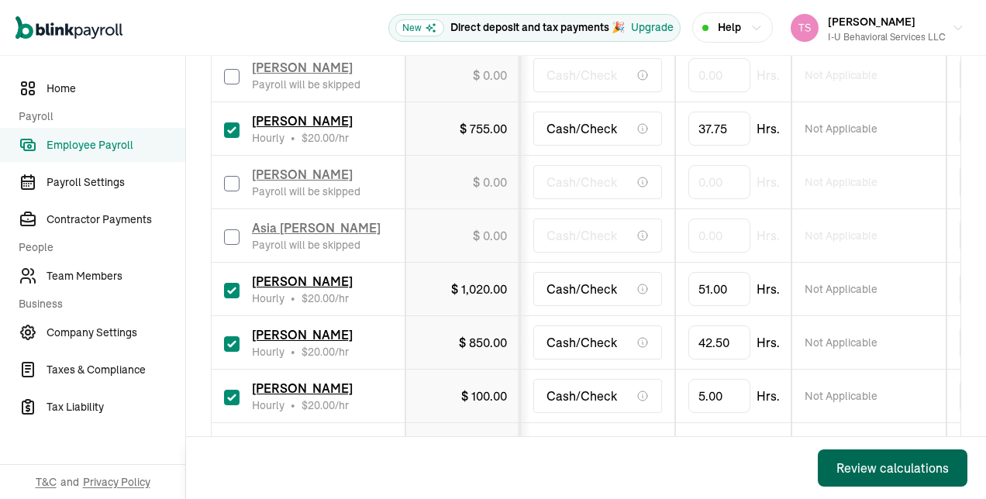
scroll to position [1711, 0]
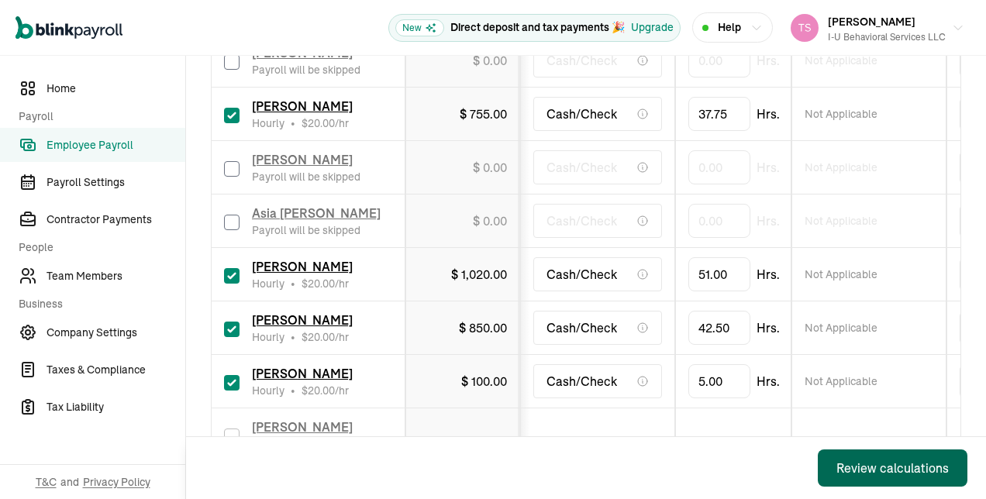
click at [863, 461] on div "Review calculations" at bounding box center [893, 468] width 112 height 19
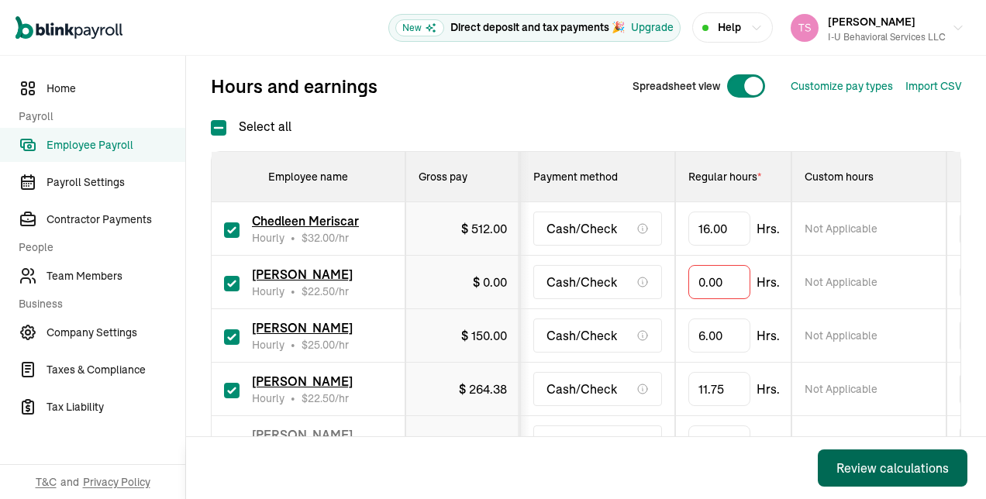
scroll to position [194, 0]
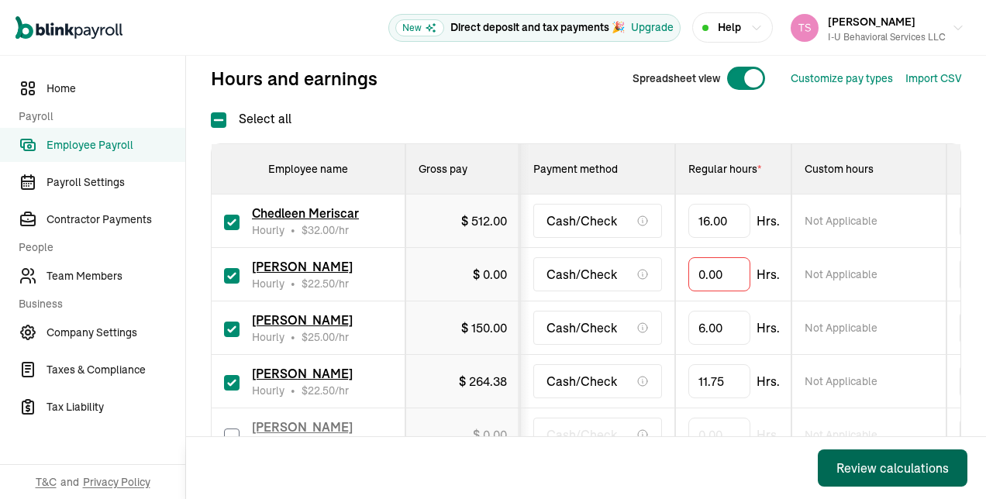
click at [229, 274] on input "checkbox" at bounding box center [232, 276] width 16 height 16
checkbox input "false"
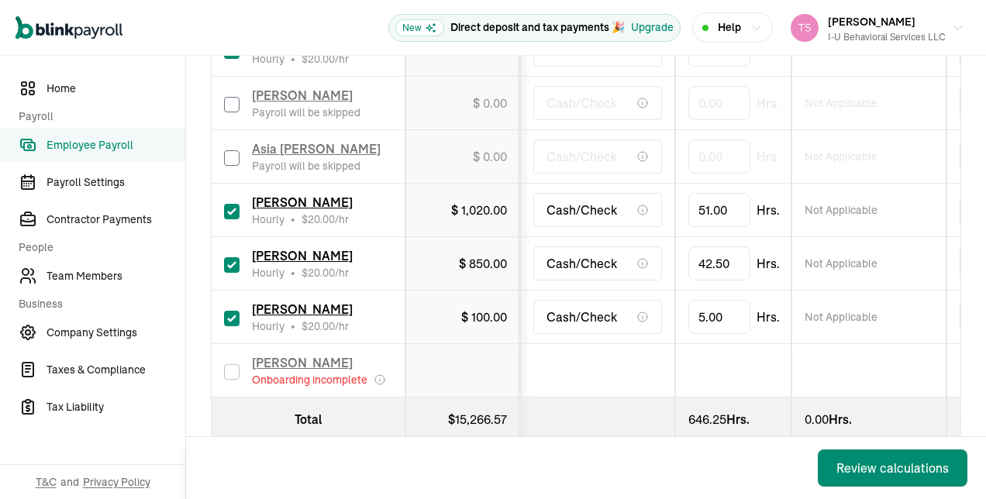
scroll to position [1788, 0]
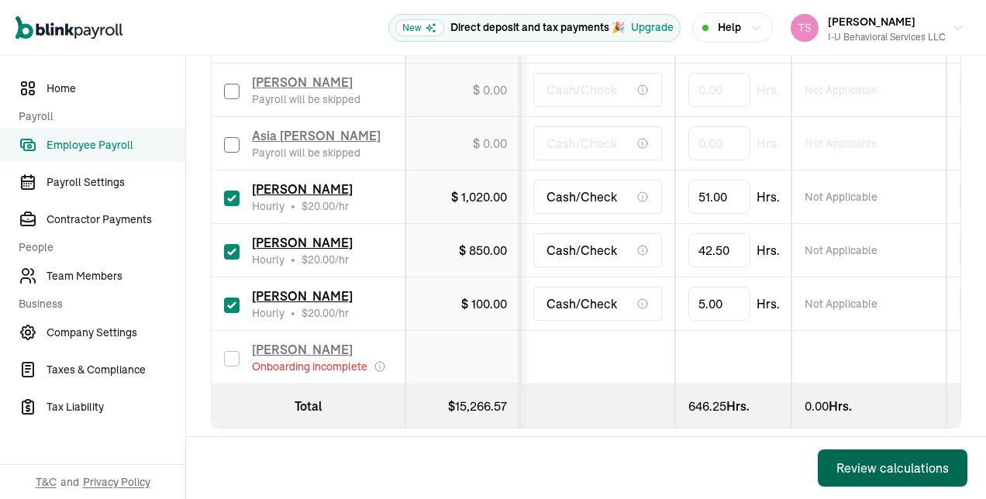
click at [878, 466] on div "Review calculations" at bounding box center [893, 468] width 112 height 19
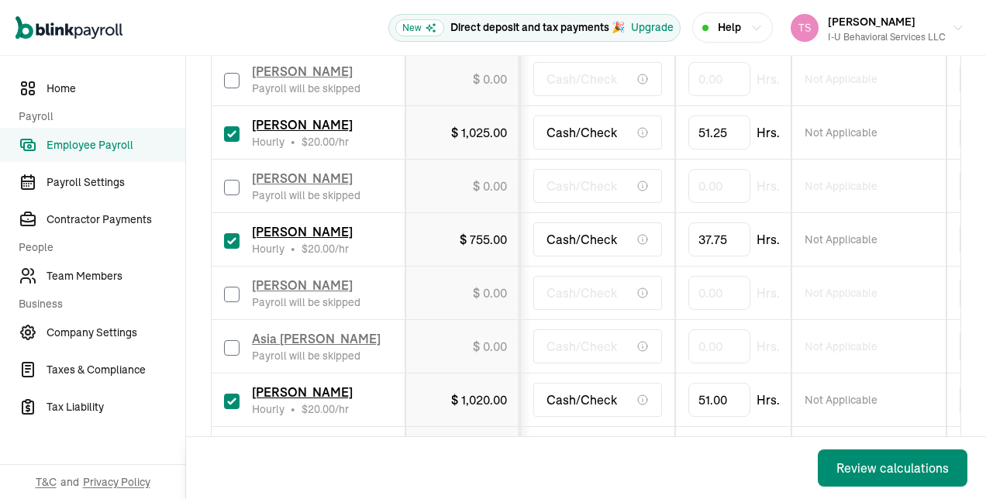
scroll to position [1613, 0]
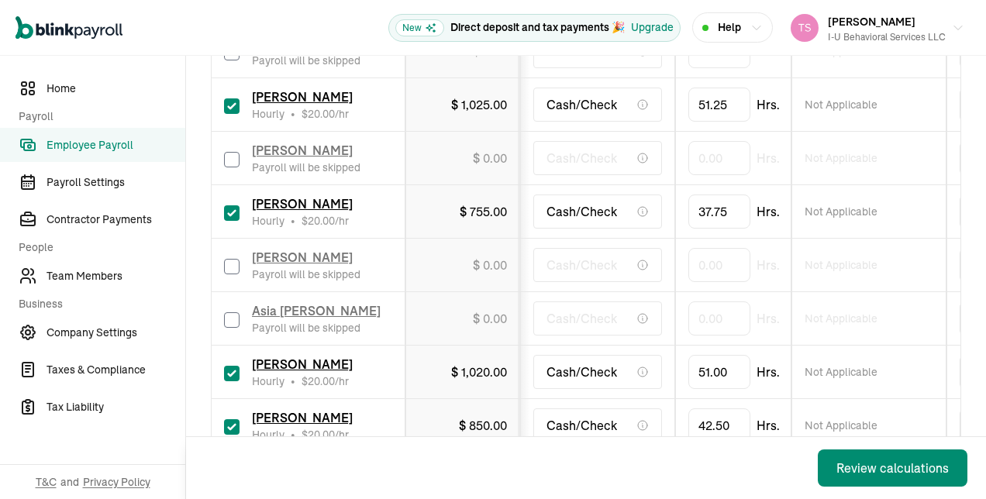
click at [234, 313] on input "checkbox" at bounding box center [232, 321] width 16 height 16
checkbox input "true"
type input "39"
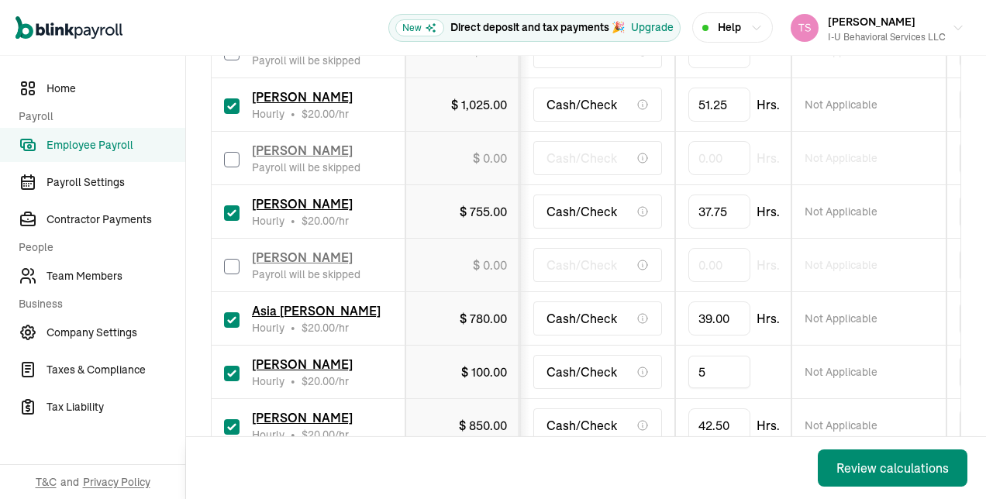
type input "50"
click at [580, 365] on td "Cash/Check" at bounding box center [597, 373] width 155 height 54
click at [870, 479] on button "Review calculations" at bounding box center [893, 468] width 150 height 37
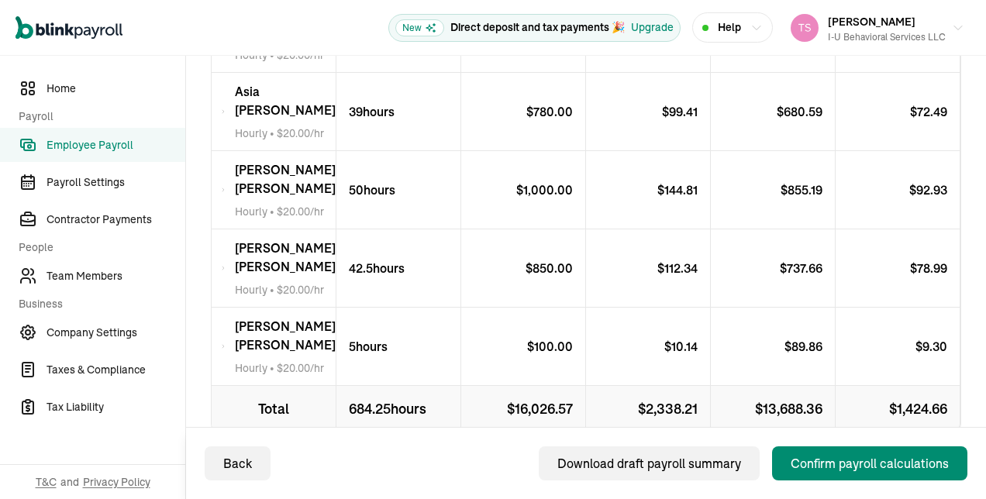
scroll to position [1403, 0]
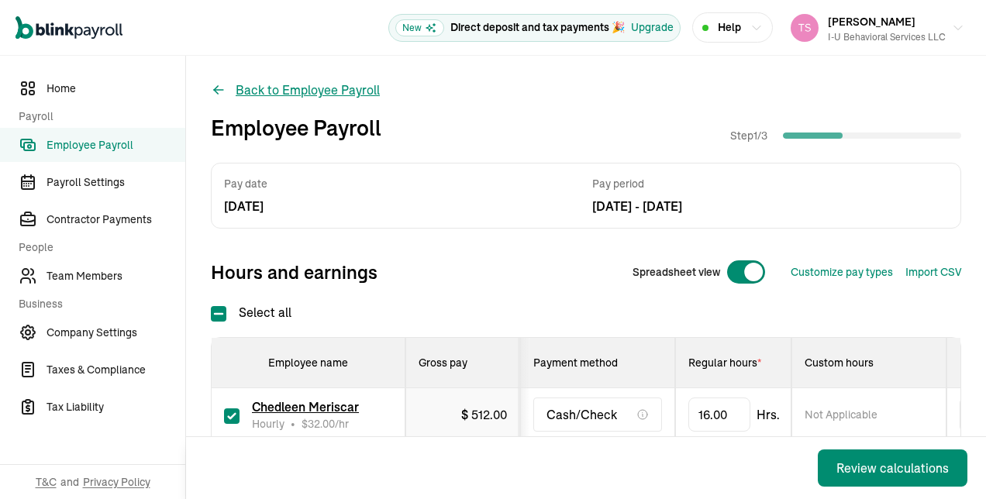
click at [220, 88] on icon at bounding box center [219, 90] width 16 height 16
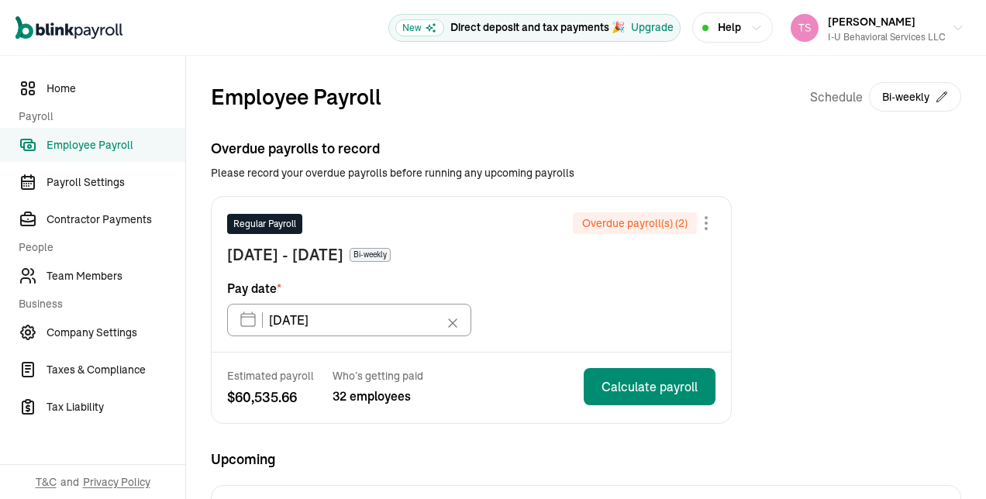
click at [450, 322] on icon at bounding box center [453, 324] width 16 height 16
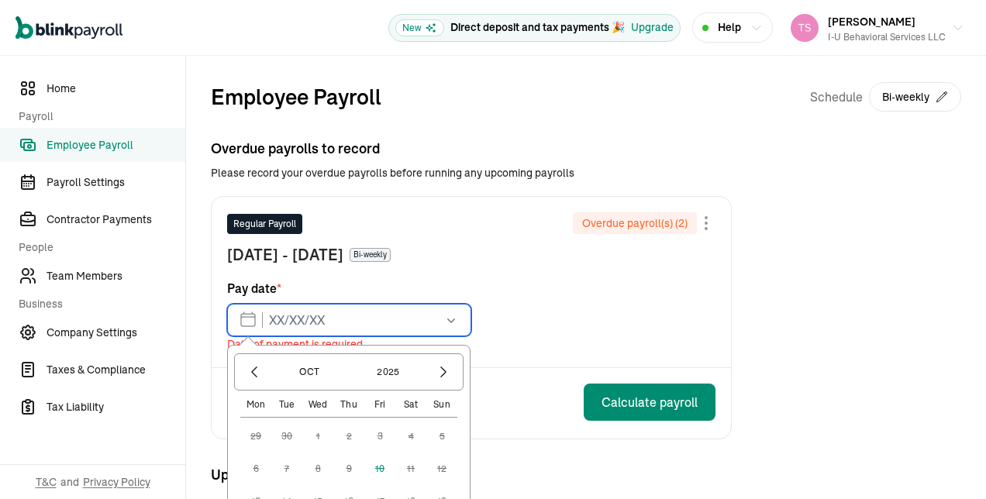
click at [249, 326] on input "text" at bounding box center [349, 320] width 244 height 33
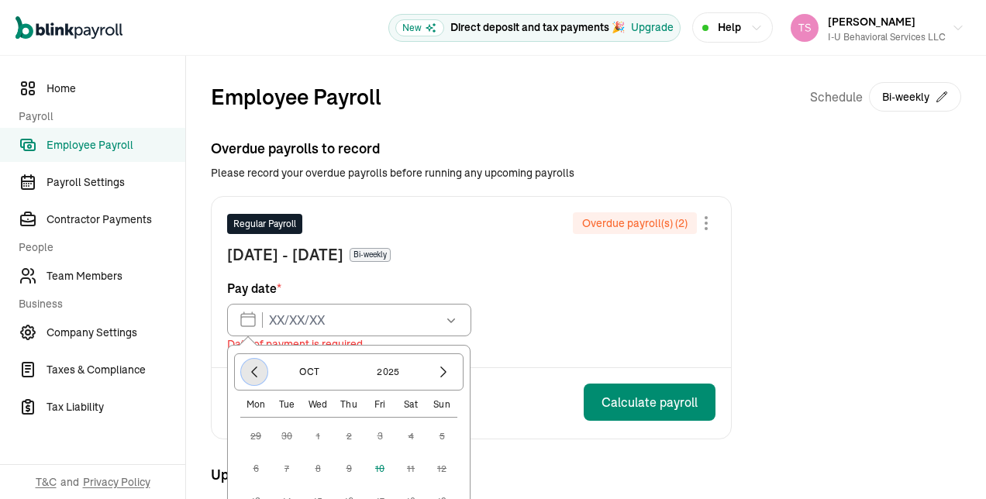
click at [257, 370] on icon "button" at bounding box center [255, 372] width 16 height 16
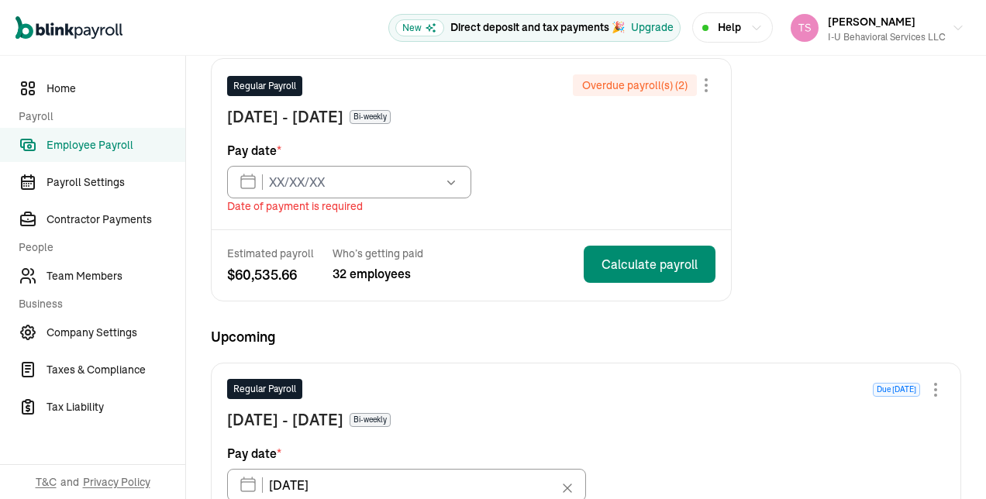
scroll to position [140, 0]
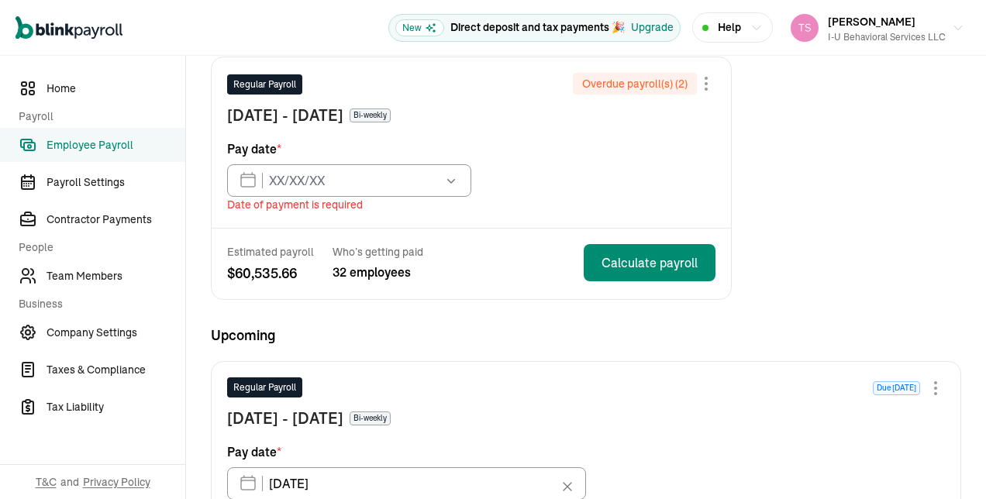
click at [451, 181] on icon "button" at bounding box center [452, 181] width 16 height 16
click at [482, 217] on div "Regular Payroll Overdue payroll(s) ( 2 ) [DATE] - [DATE] Bi-weekly Pay date * […" at bounding box center [472, 142] width 520 height 171
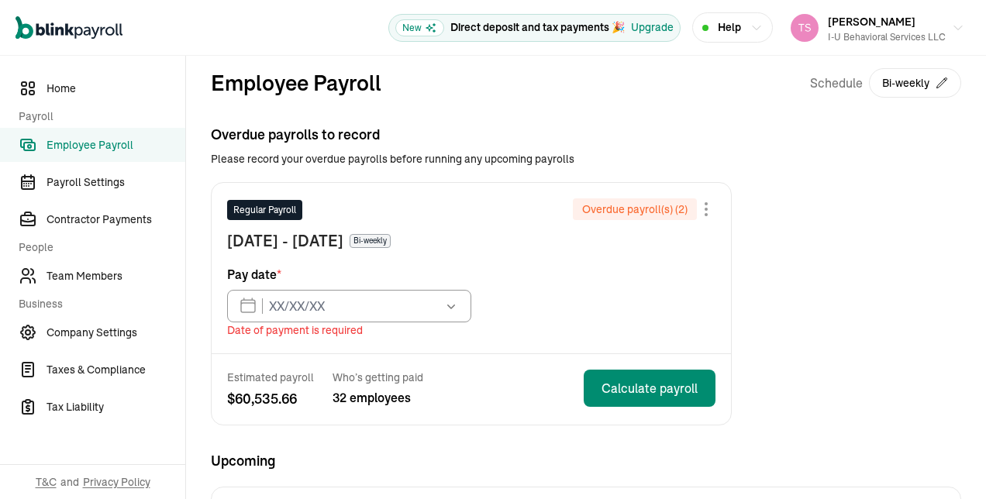
scroll to position [0, 0]
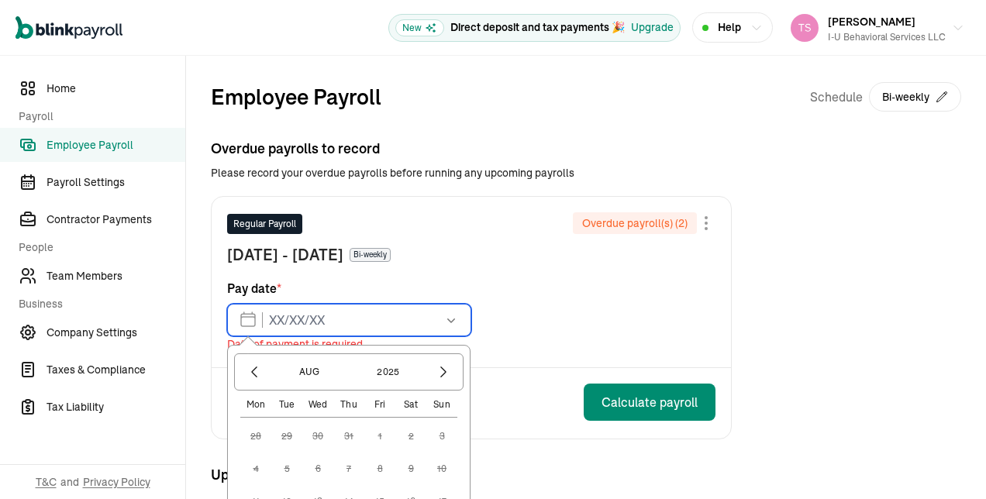
click at [250, 323] on input "text" at bounding box center [349, 320] width 244 height 33
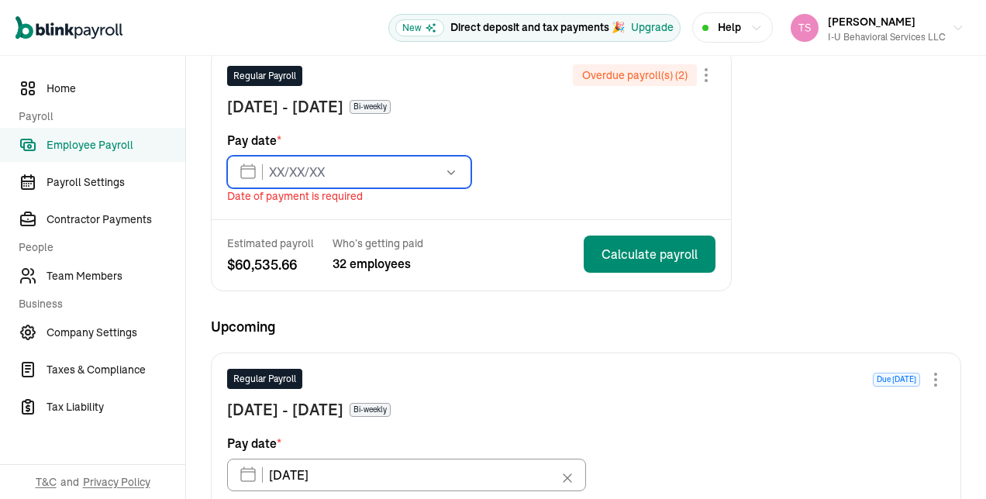
scroll to position [150, 0]
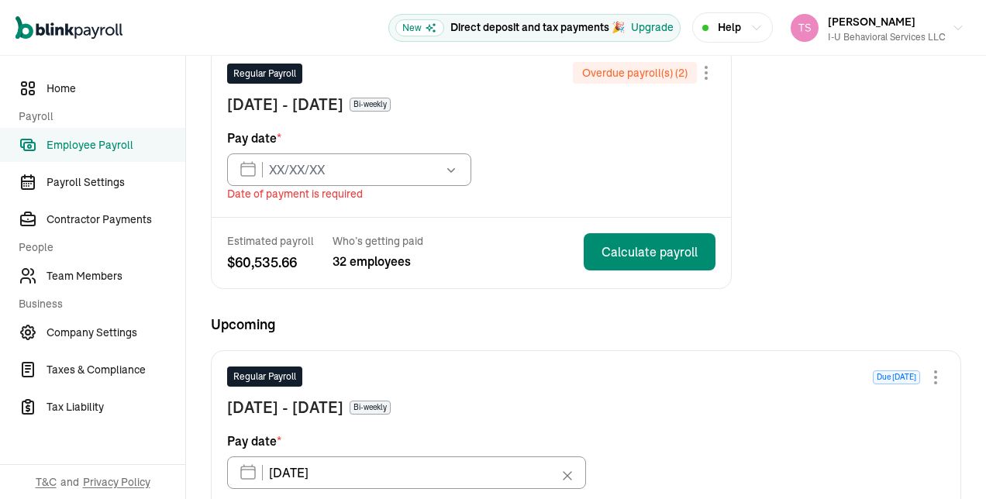
click at [454, 177] on button "button" at bounding box center [449, 170] width 43 height 33
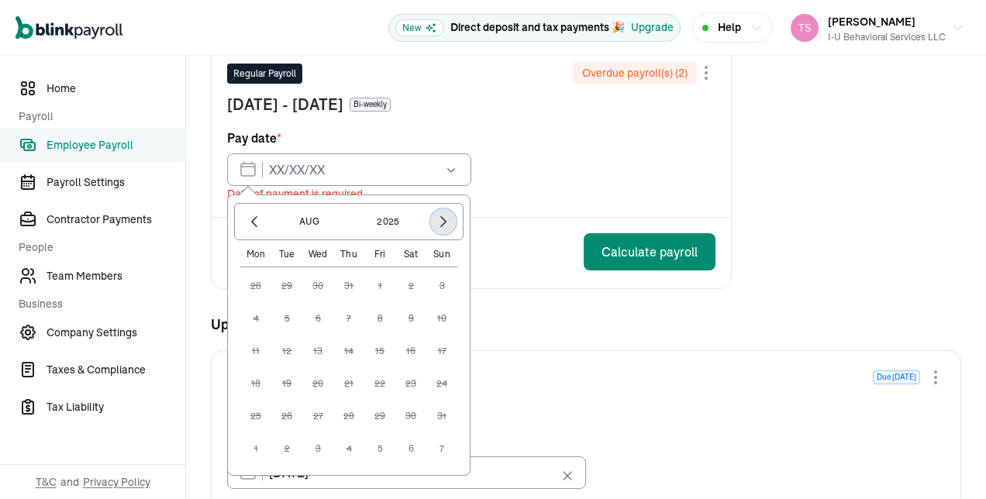
click at [450, 219] on icon "button" at bounding box center [444, 222] width 16 height 16
click at [276, 9] on div "Open main menu New Direct deposit and tax payments 🎉 Upgrade Help [PERSON_NAME]…" at bounding box center [493, 28] width 986 height 56
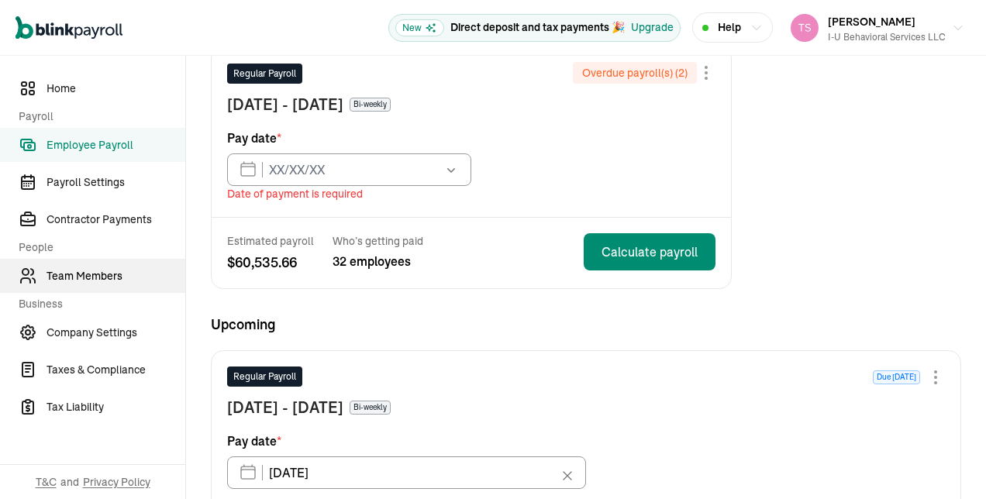
click at [124, 278] on span "Team Members" at bounding box center [116, 276] width 139 height 16
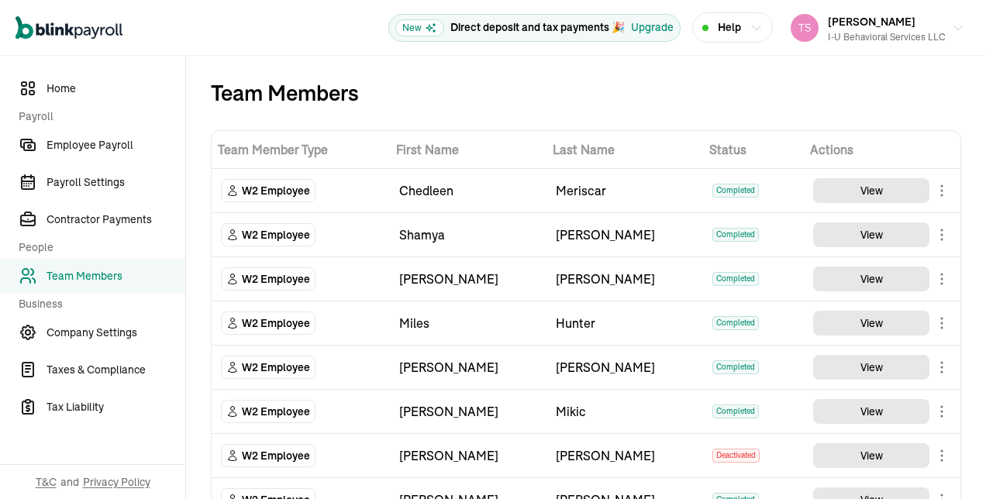
scroll to position [256, 0]
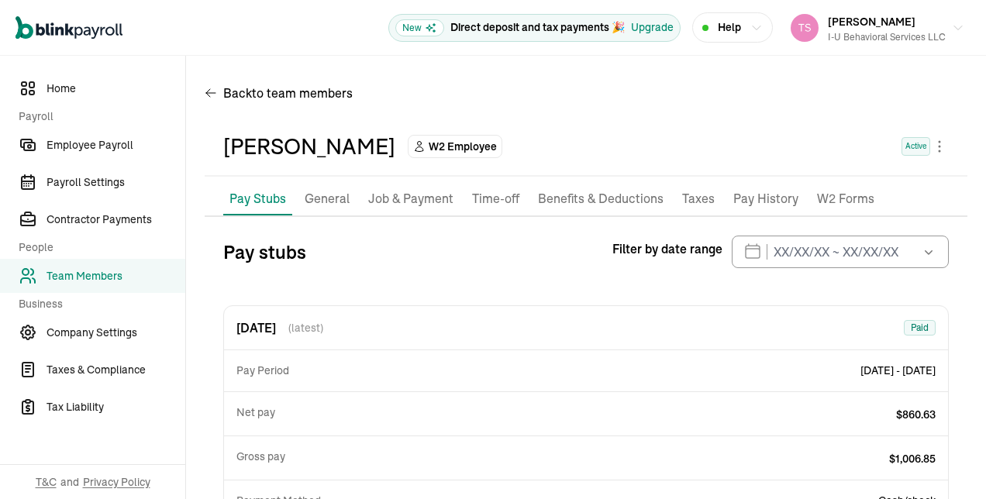
click at [261, 197] on p "Pay Stubs" at bounding box center [258, 198] width 57 height 19
click at [921, 248] on icon "button" at bounding box center [929, 252] width 16 height 16
click at [911, 267] on button "button" at bounding box center [927, 252] width 43 height 33
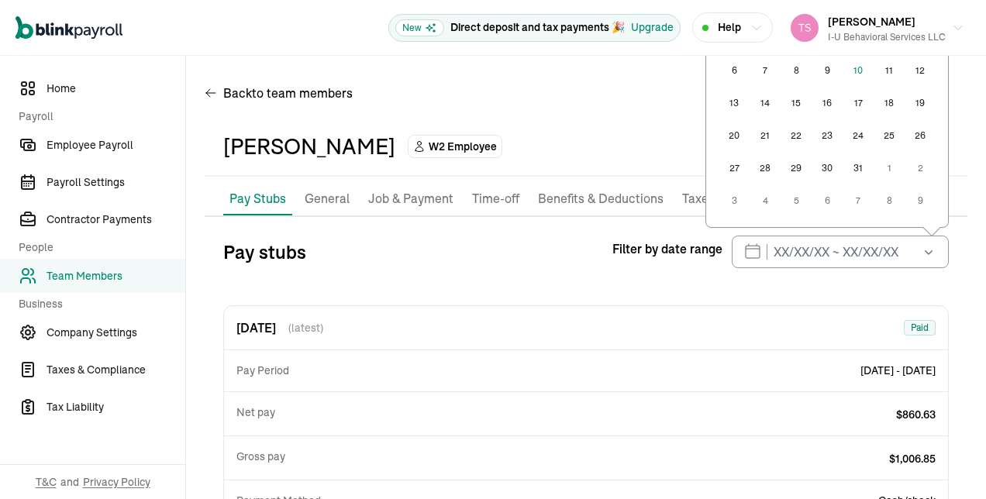
click at [911, 267] on button "button" at bounding box center [927, 252] width 43 height 33
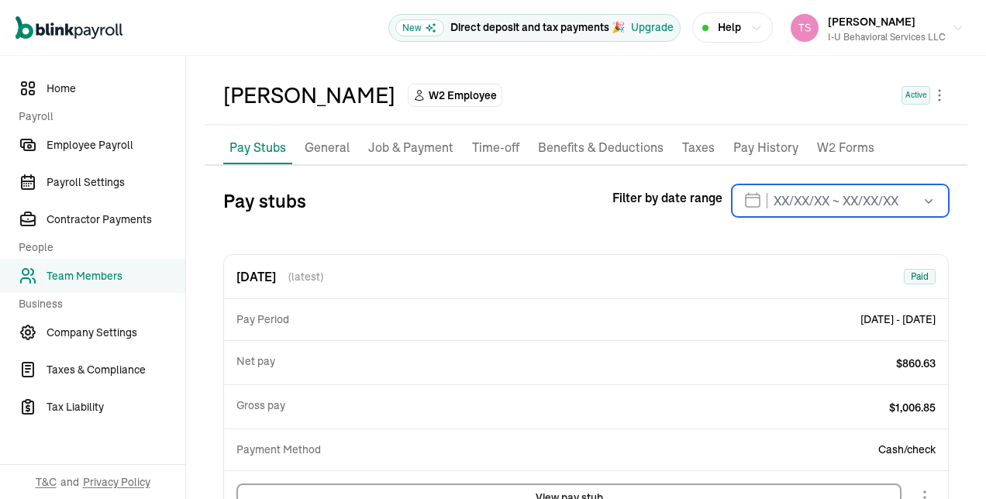
scroll to position [90, 0]
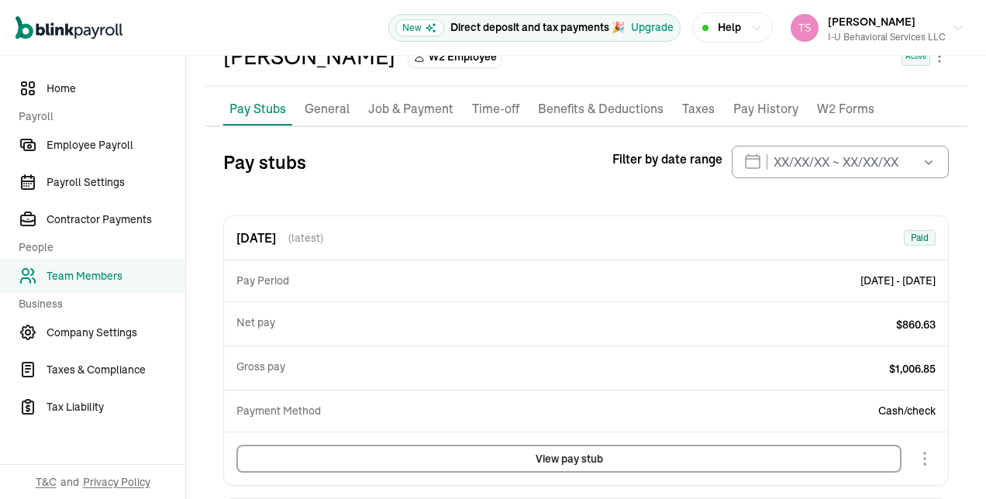
click at [530, 450] on button "View pay stub" at bounding box center [569, 459] width 665 height 28
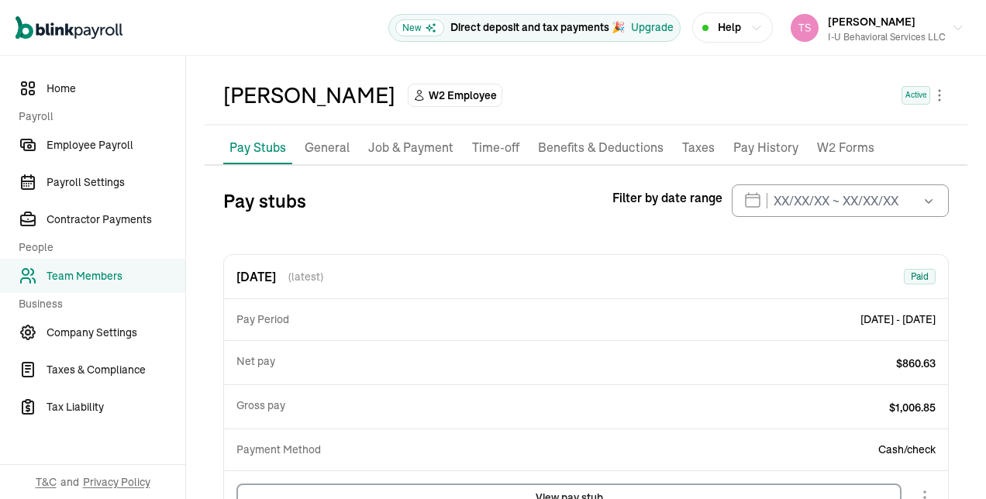
scroll to position [0, 0]
